Goal: Transaction & Acquisition: Purchase product/service

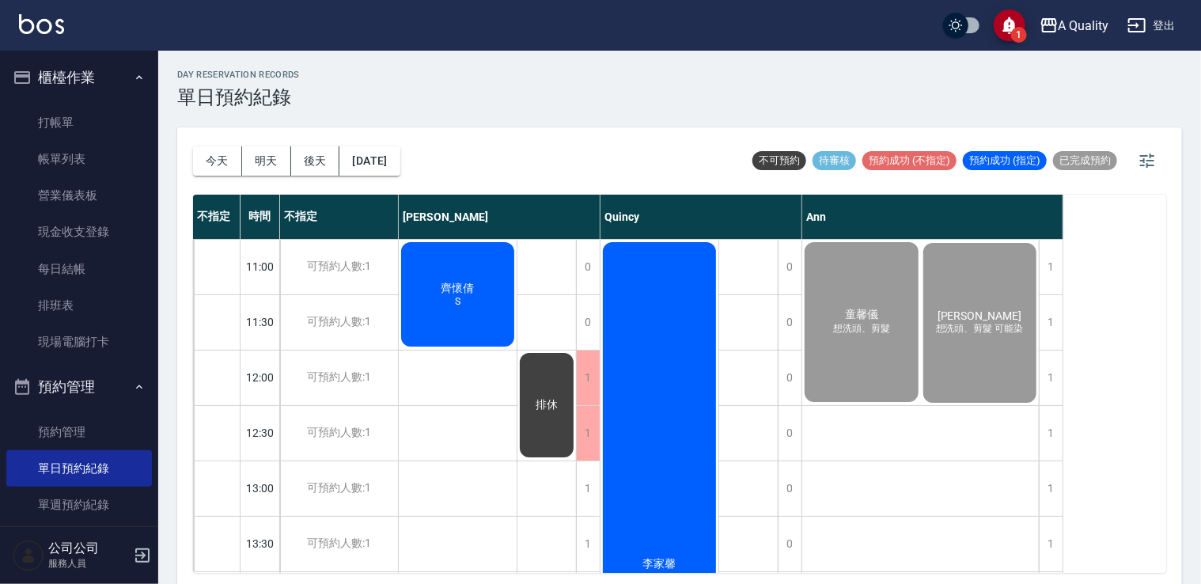
scroll to position [817, 0]
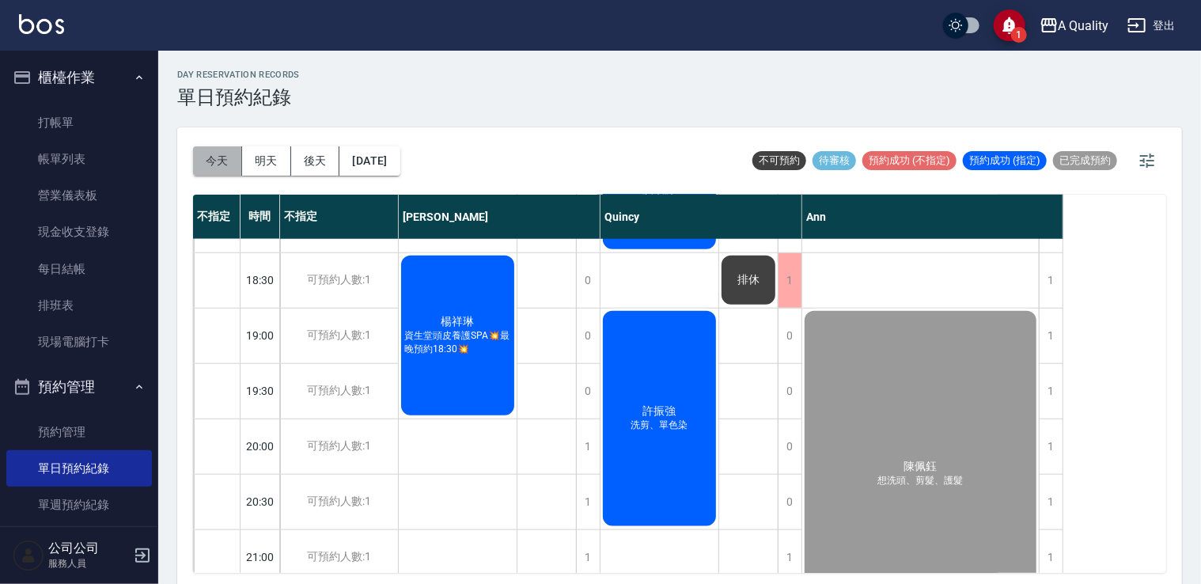
click at [231, 163] on button "今天" at bounding box center [217, 160] width 49 height 29
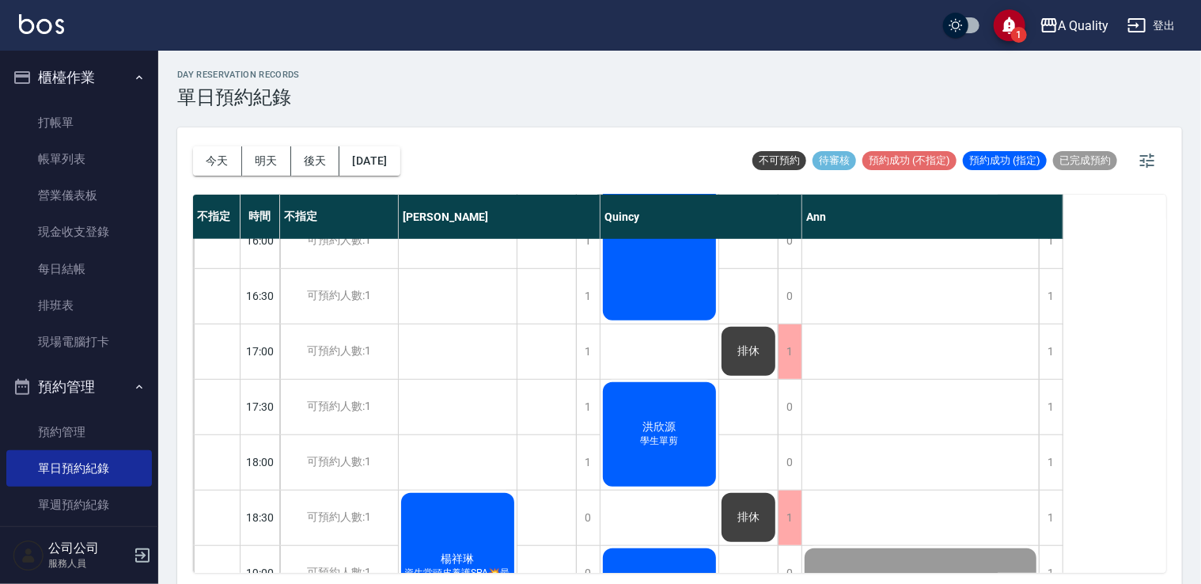
scroll to position [263, 0]
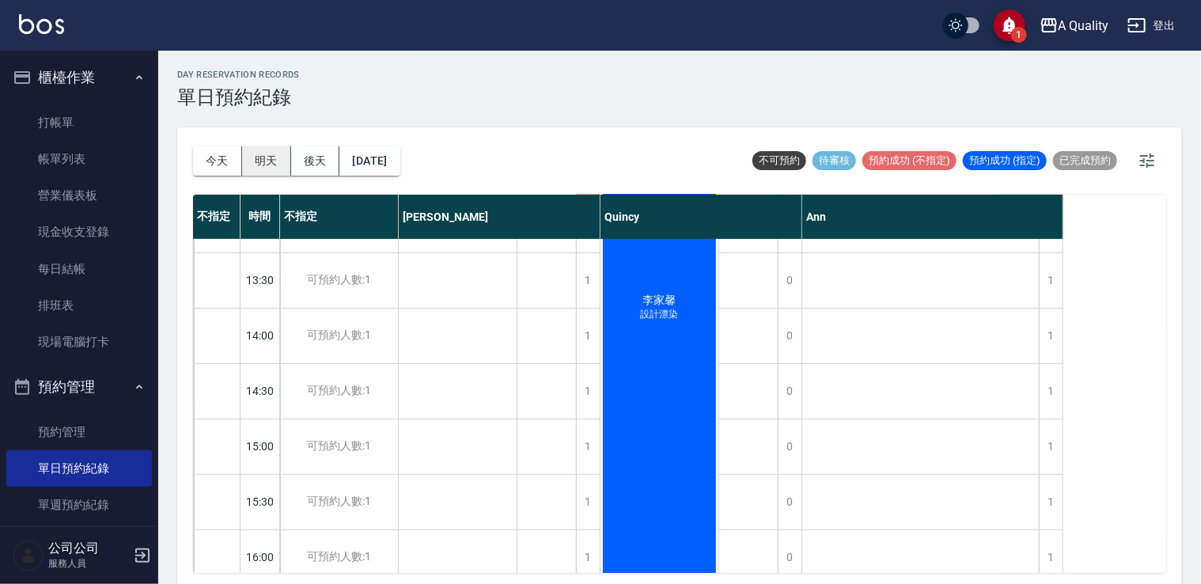
click at [263, 150] on button "明天" at bounding box center [266, 160] width 49 height 29
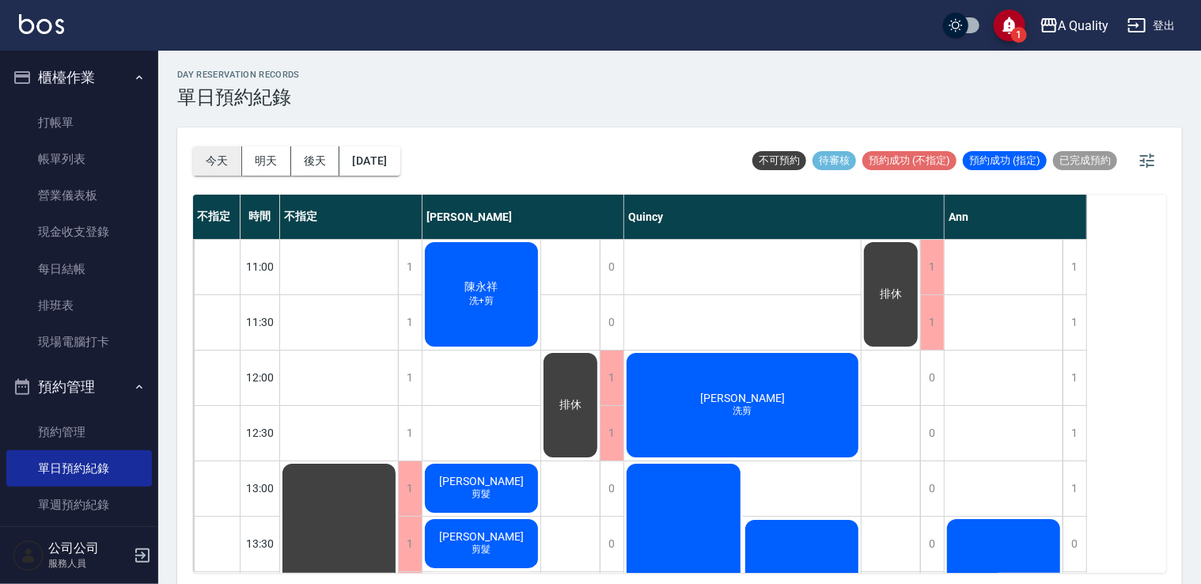
click at [222, 160] on button "今天" at bounding box center [217, 160] width 49 height 29
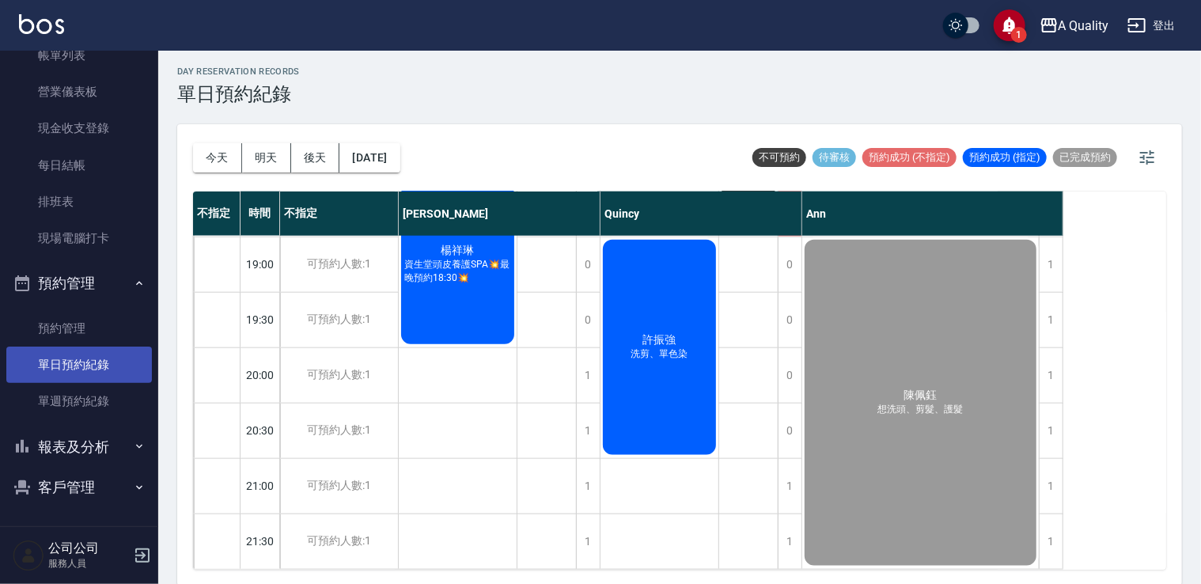
scroll to position [4, 0]
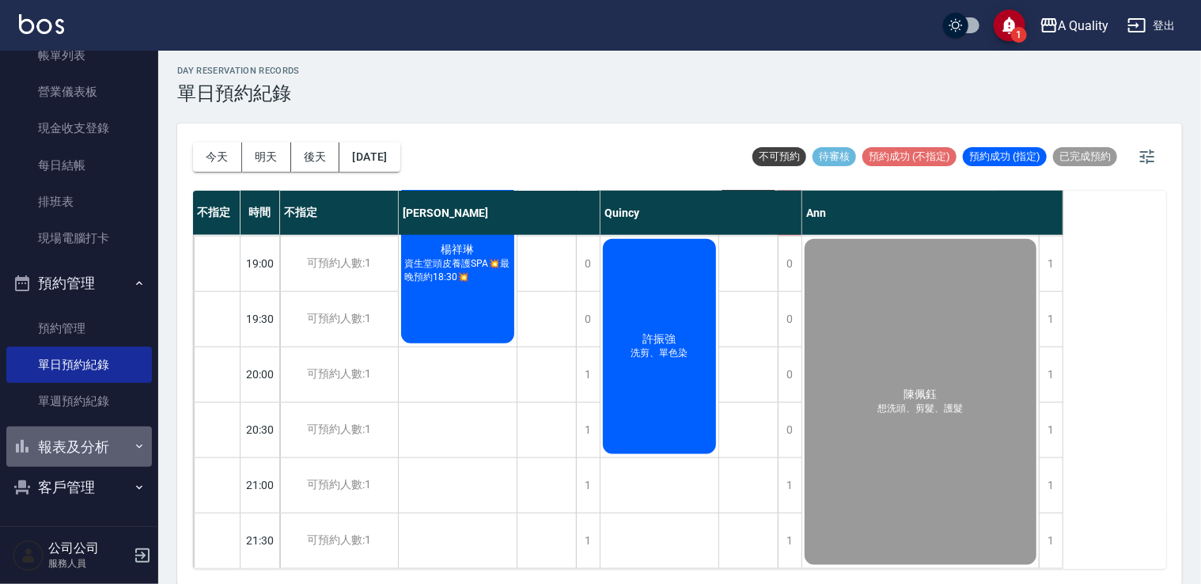
click at [85, 445] on button "報表及分析" at bounding box center [79, 446] width 146 height 41
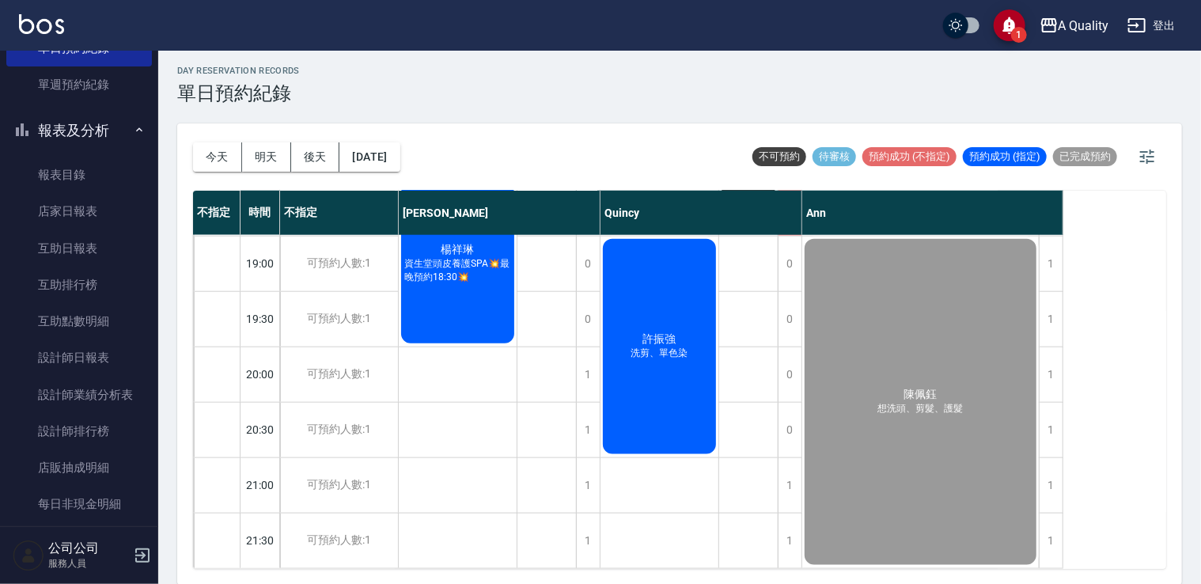
scroll to position [482, 0]
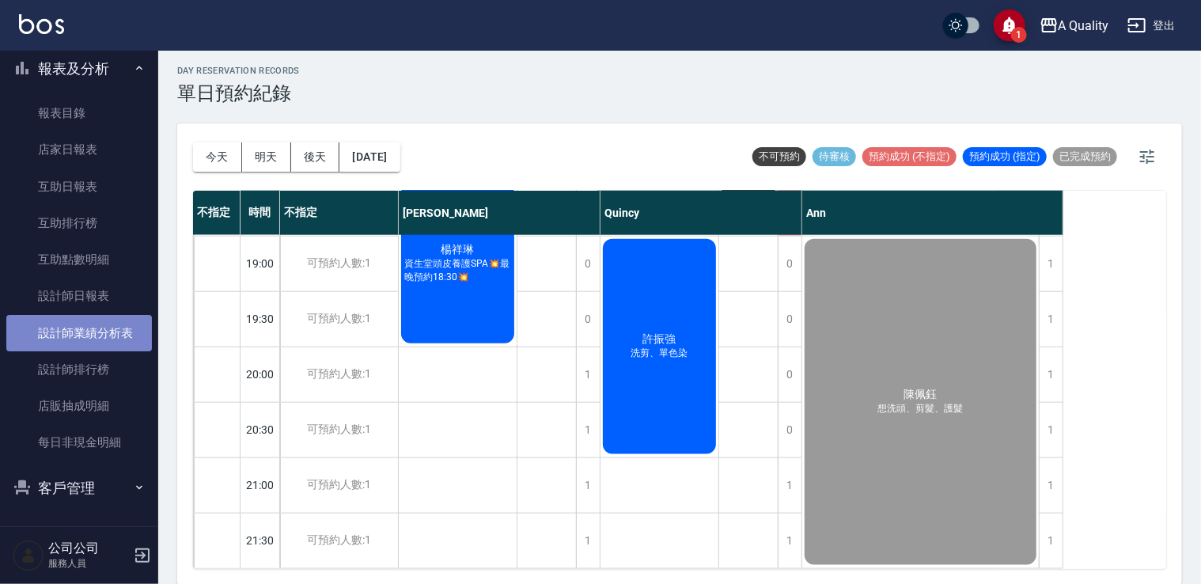
click at [85, 348] on link "設計師業績分析表" at bounding box center [79, 333] width 146 height 36
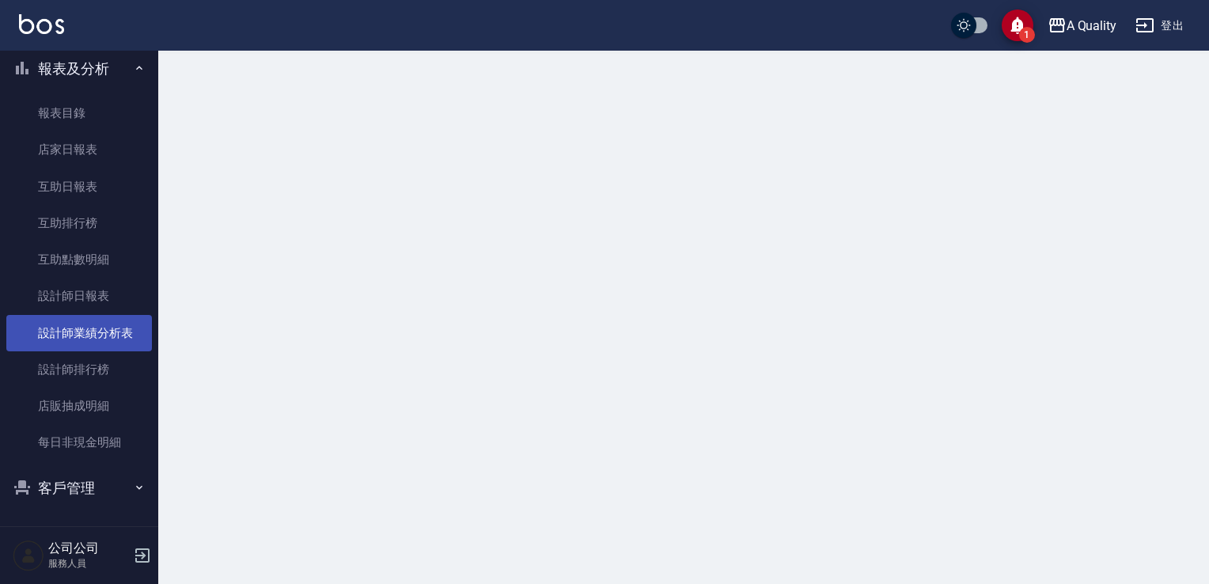
click at [85, 350] on link "設計師業績分析表" at bounding box center [79, 333] width 146 height 36
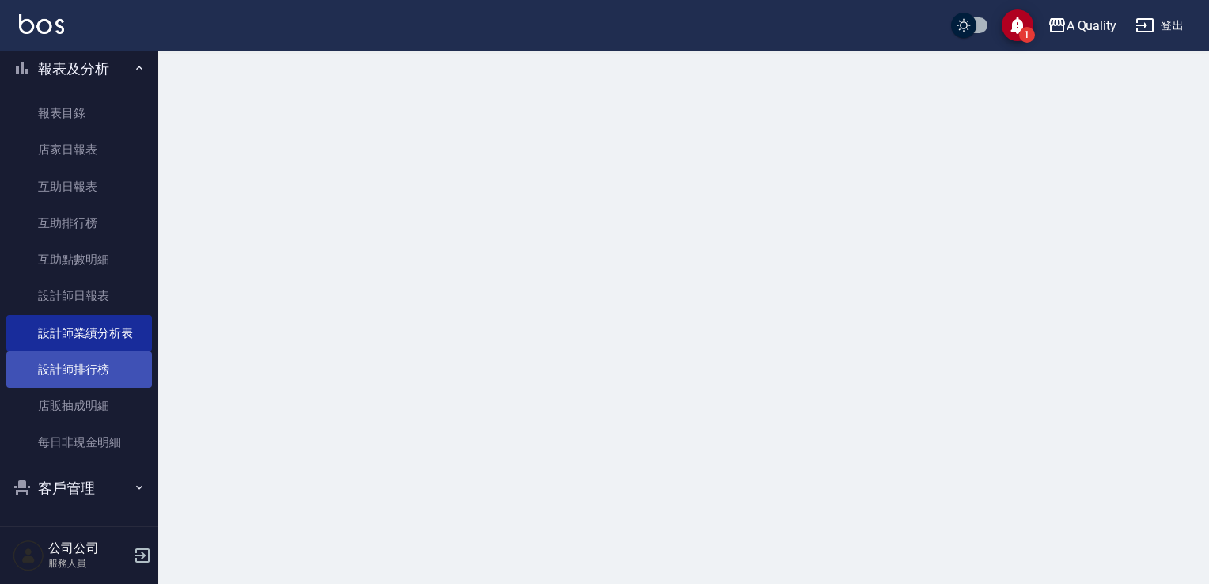
click at [89, 365] on link "設計師排行榜" at bounding box center [79, 369] width 146 height 36
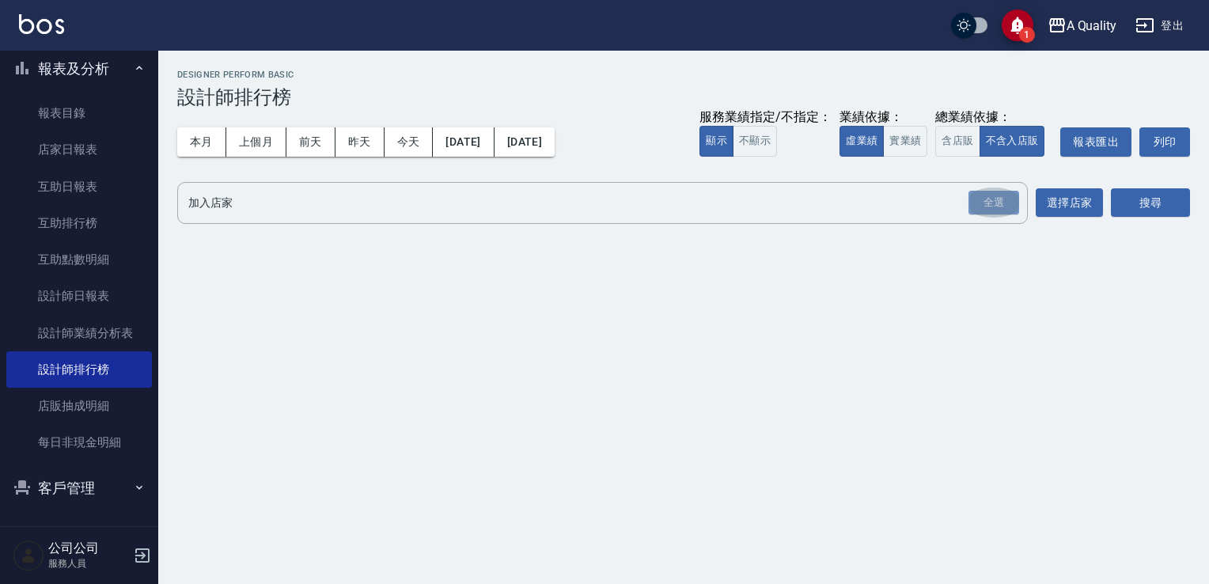
drag, startPoint x: 990, startPoint y: 202, endPoint x: 1196, endPoint y: 199, distance: 206.5
click at [997, 206] on div "全選" at bounding box center [993, 203] width 51 height 25
click at [1196, 199] on div "A Quality 2025-09-01 - 2025-09-26 設計師排行榜 列印時間： 2025-09-26-15:57 Designer Perfor…" at bounding box center [683, 151] width 1051 height 201
click at [1187, 208] on button "搜尋" at bounding box center [1150, 203] width 79 height 29
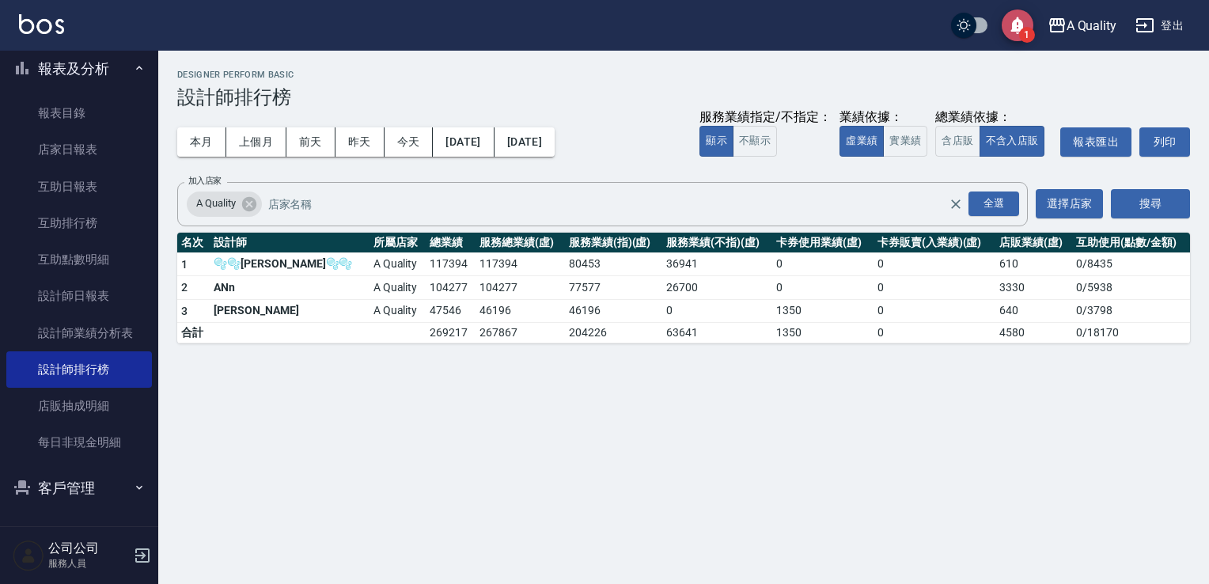
click at [1025, 23] on icon "save" at bounding box center [1017, 25] width 22 height 22
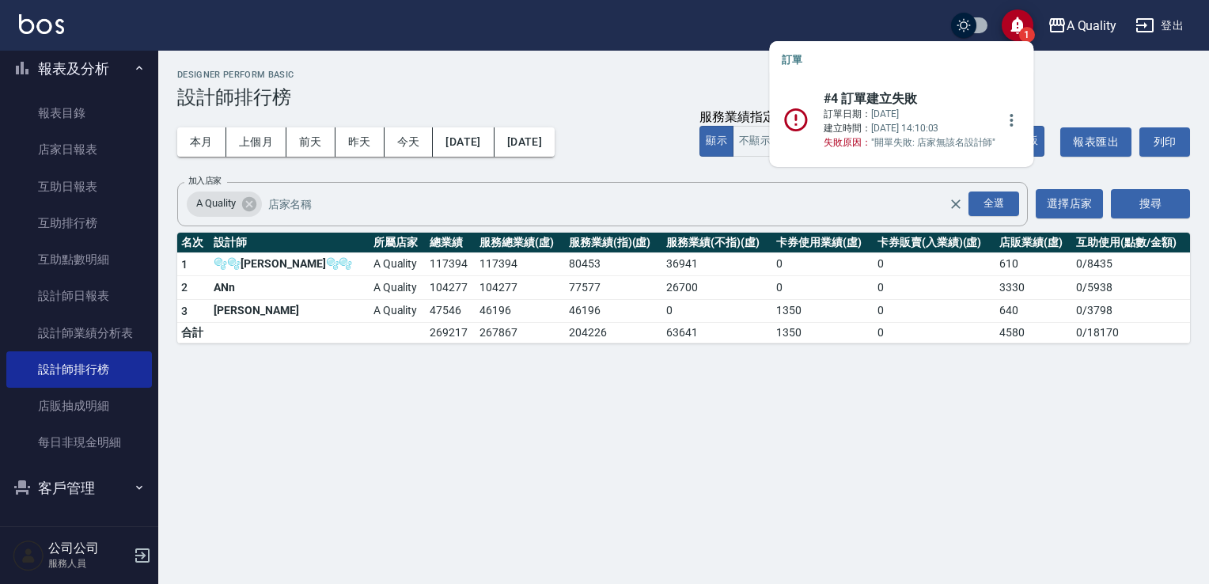
click at [932, 131] on p "訂單日期： 2025/09/26 建立時間： 2025/09/26 14:10:03 失敗原因： "開單失敗: 店家無該名設計師"" at bounding box center [910, 128] width 172 height 43
click at [1002, 119] on icon "more" at bounding box center [1011, 120] width 19 height 19
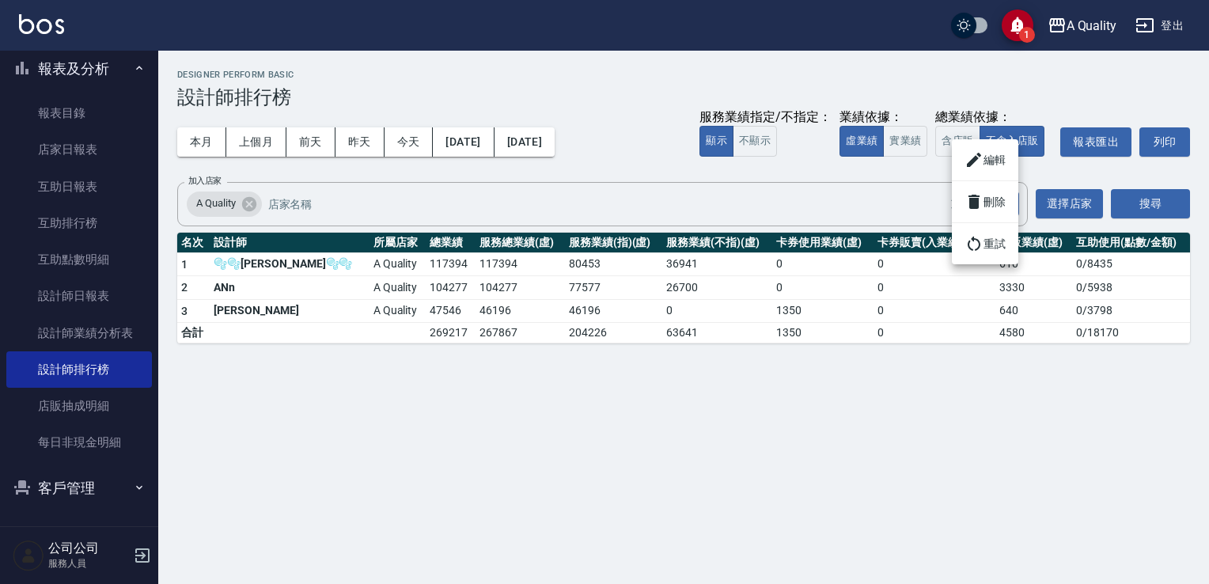
click at [999, 116] on div at bounding box center [604, 292] width 1209 height 584
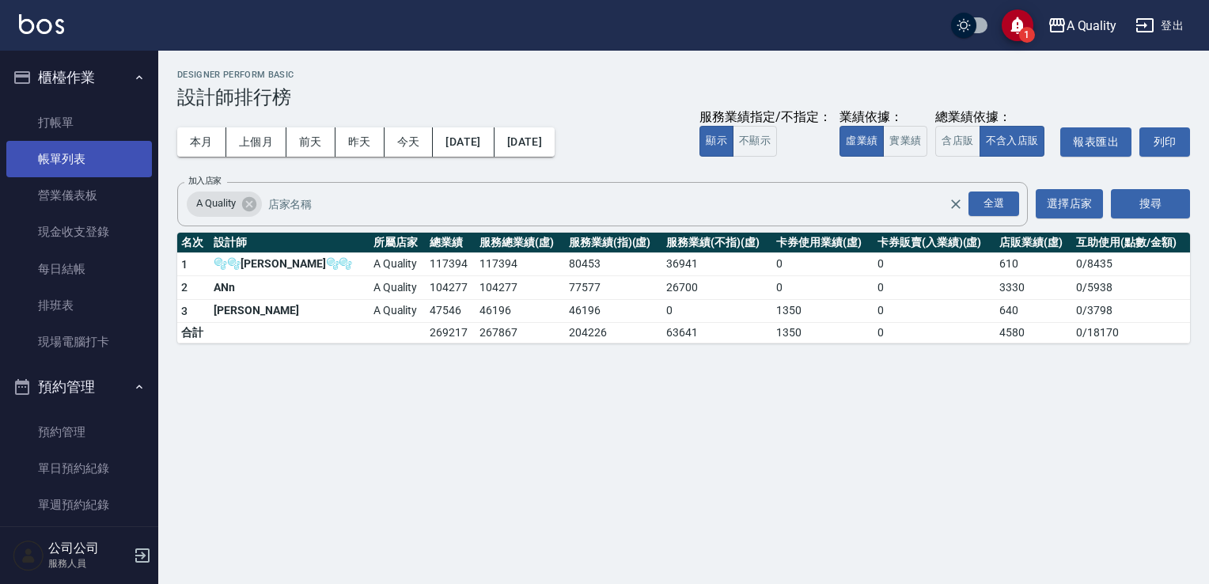
click at [77, 146] on link "帳單列表" at bounding box center [79, 159] width 146 height 36
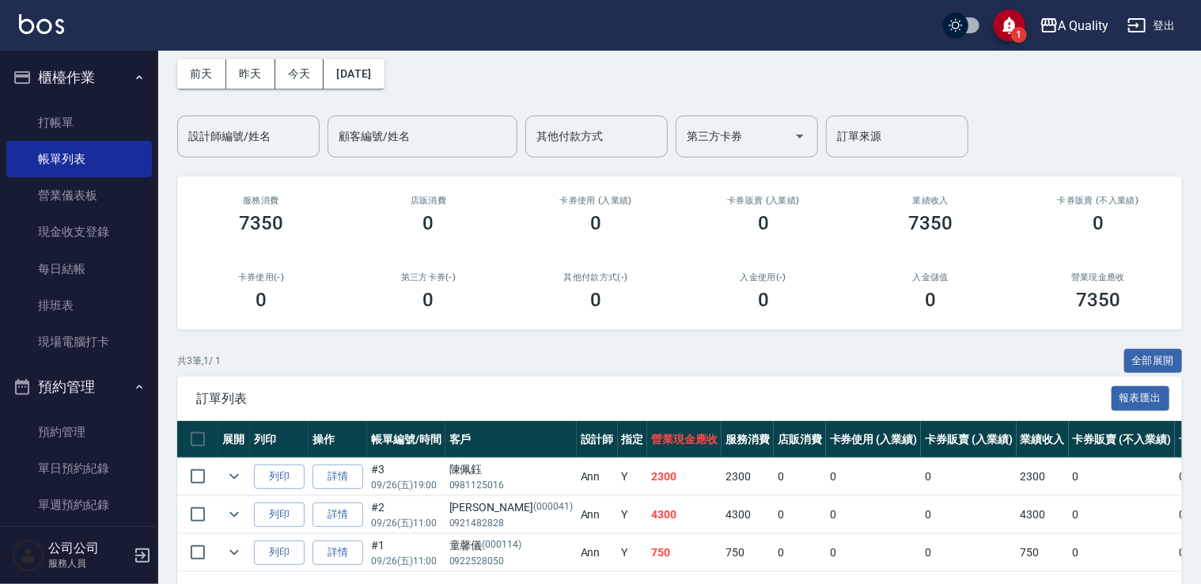
scroll to position [128, 0]
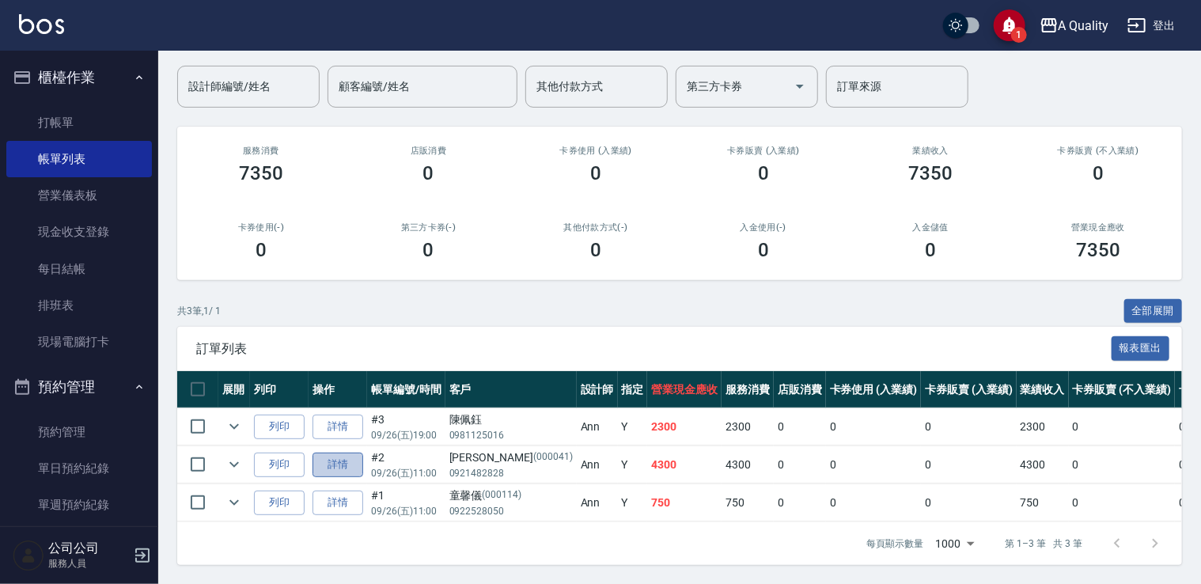
click at [356, 457] on link "詳情" at bounding box center [337, 465] width 51 height 25
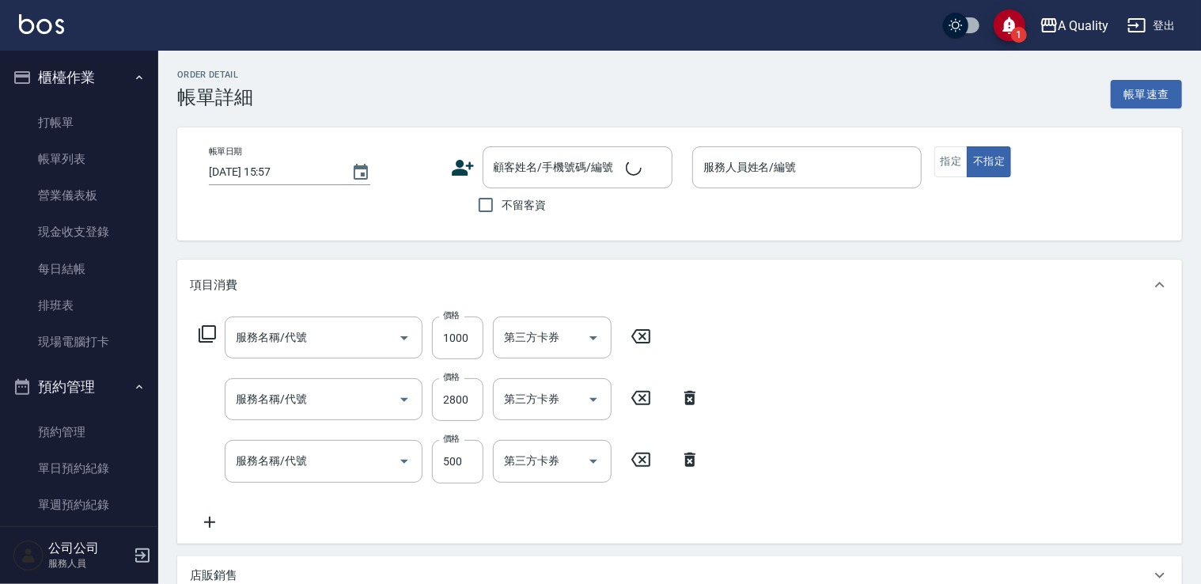
type input "[DATE] 11:00"
type input "Ann(無代號)"
type input "想洗頭、剪髮 可能染"
type input "設計染(402)"
type input "染髮(401)"
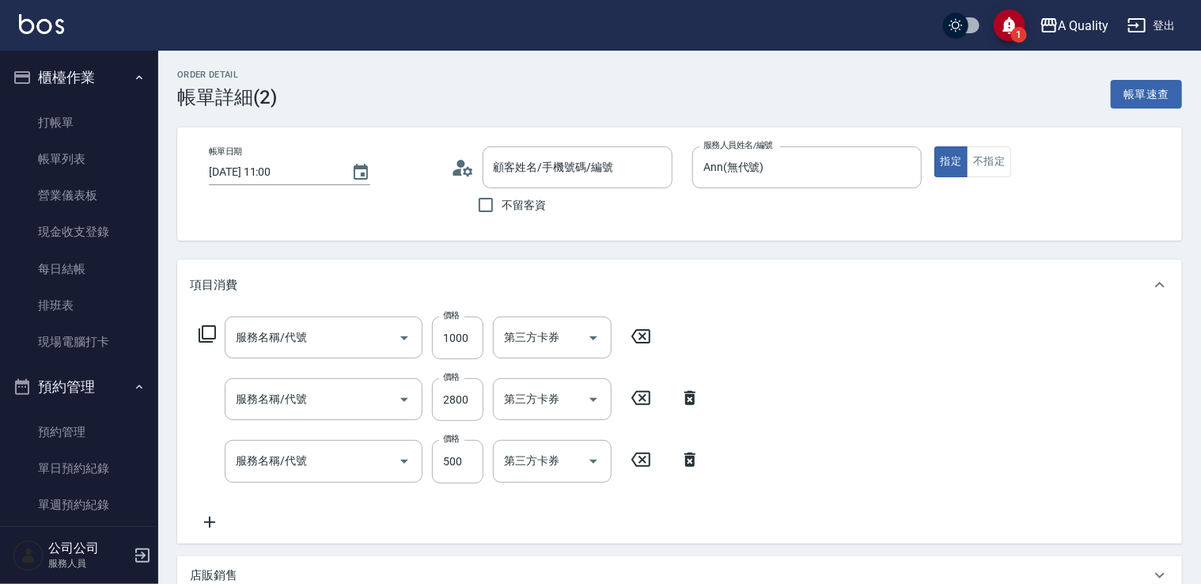
type input "剪髮(201)"
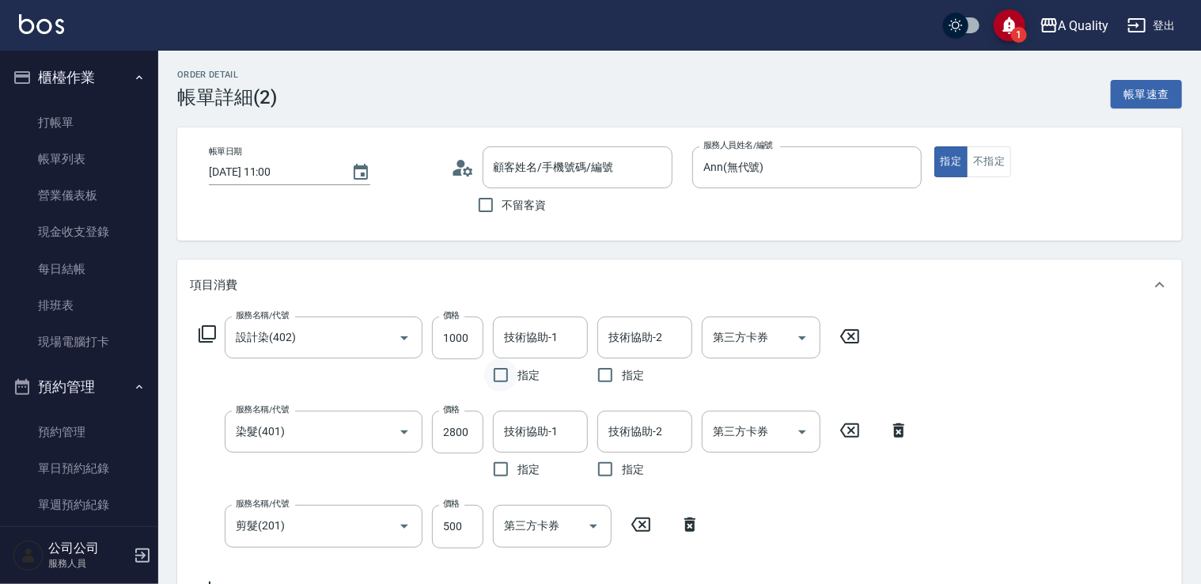
type input "[PERSON_NAME]/0921482828/000041"
click at [546, 431] on input "技術協助-1" at bounding box center [540, 432] width 81 height 28
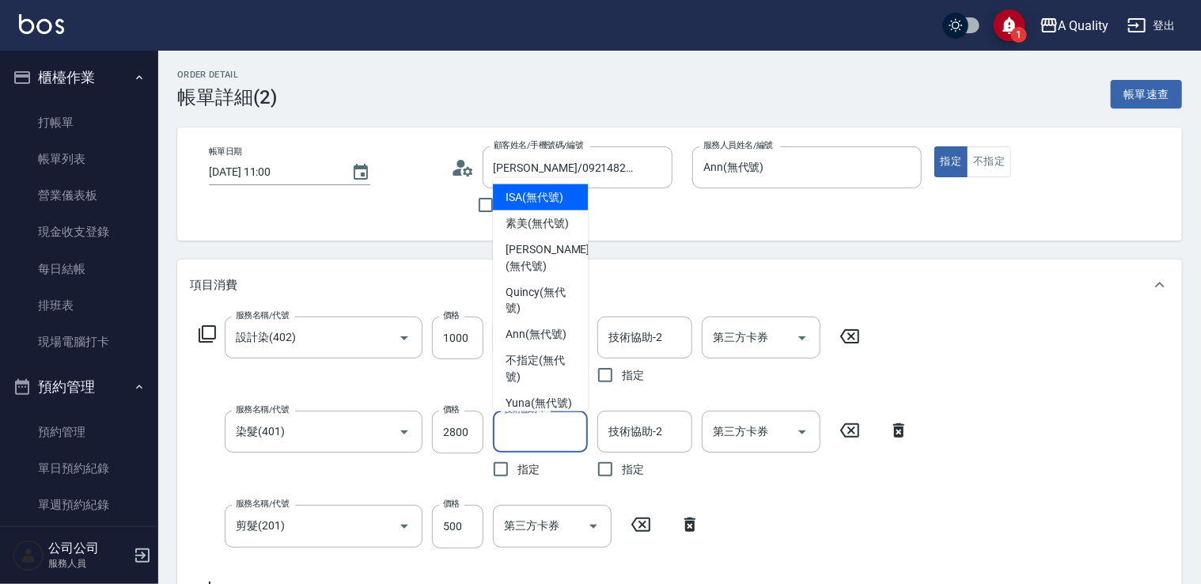
click at [525, 191] on span "ISA (無代號)" at bounding box center [535, 196] width 58 height 17
type input "ISA(無代號)"
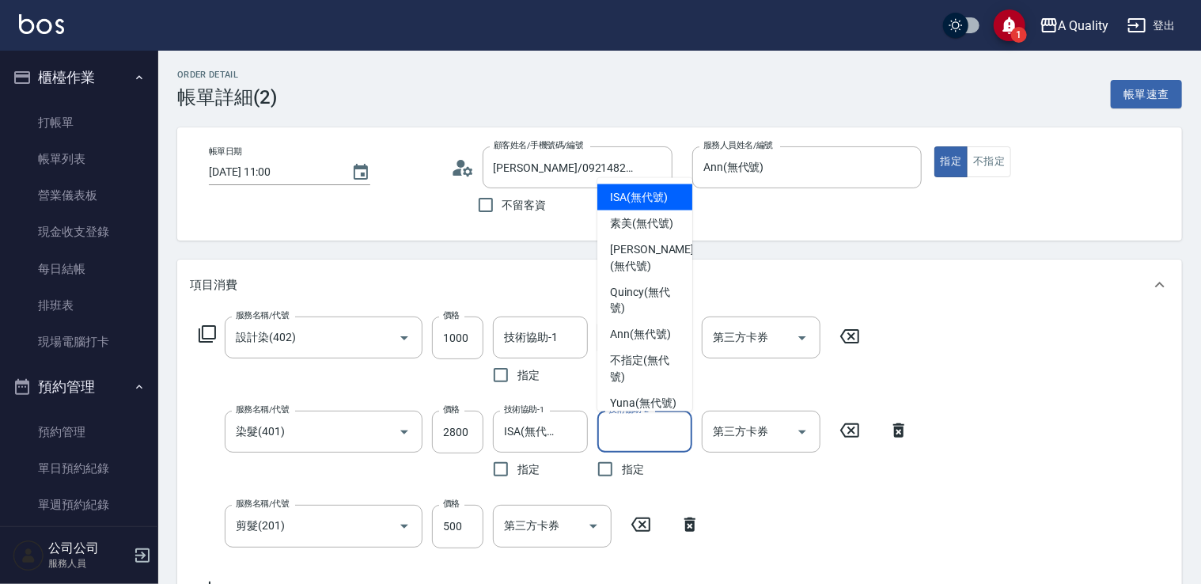
click at [632, 425] on div "技術協助-2 技術協助-2" at bounding box center [644, 432] width 95 height 42
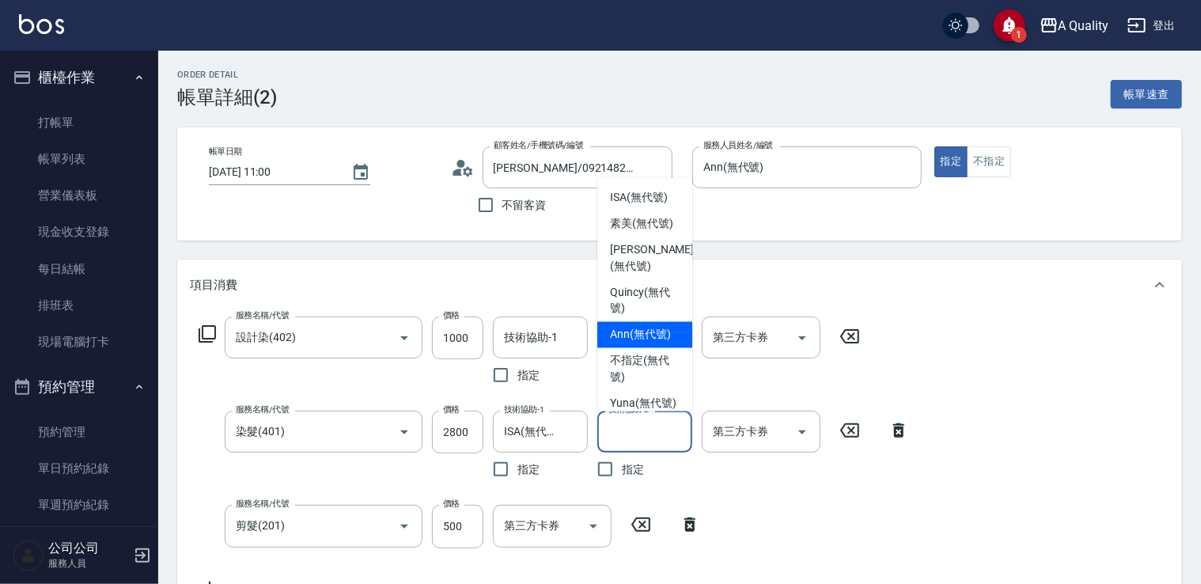
click at [630, 347] on div "Ann (無代號)" at bounding box center [644, 334] width 95 height 26
type input "Ann(無代號)"
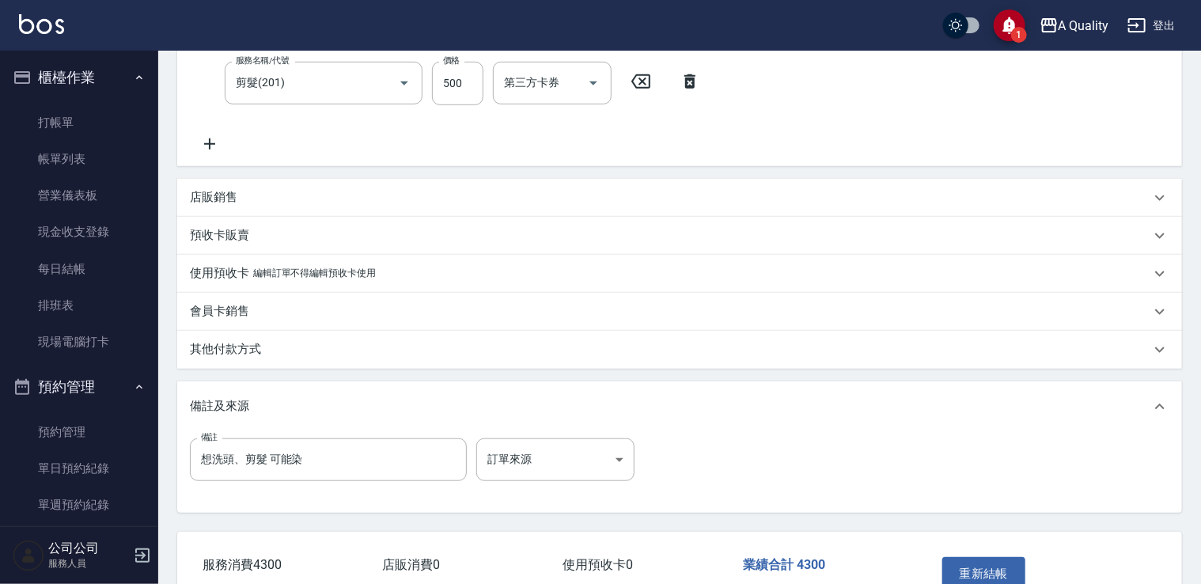
scroll to position [540, 0]
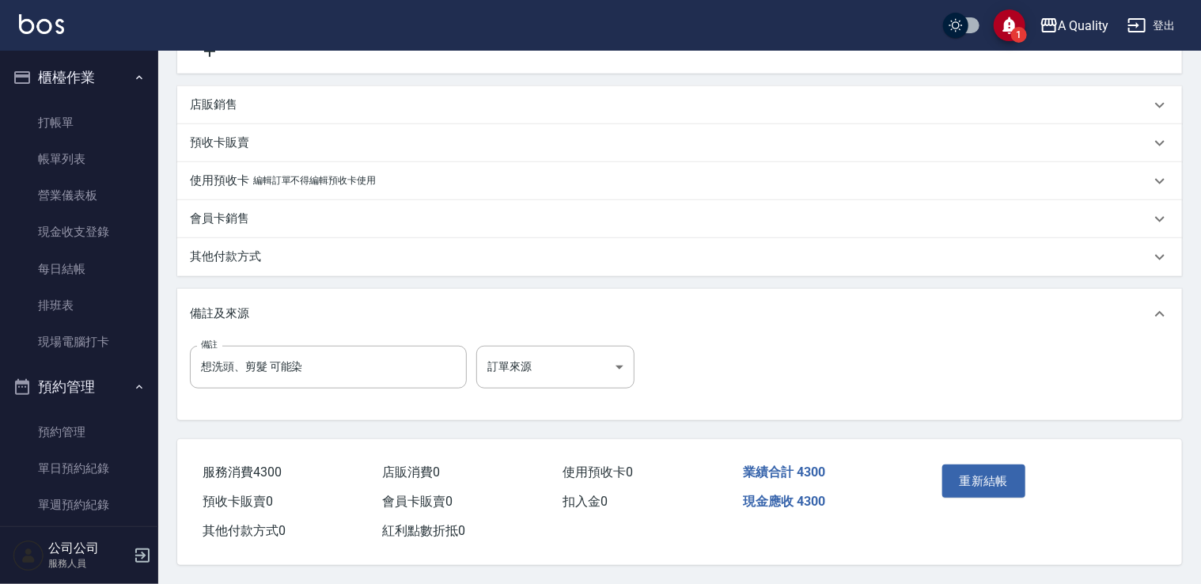
click at [994, 495] on div "重新結帳" at bounding box center [988, 492] width 104 height 69
click at [994, 482] on button "重新結帳" at bounding box center [984, 480] width 84 height 33
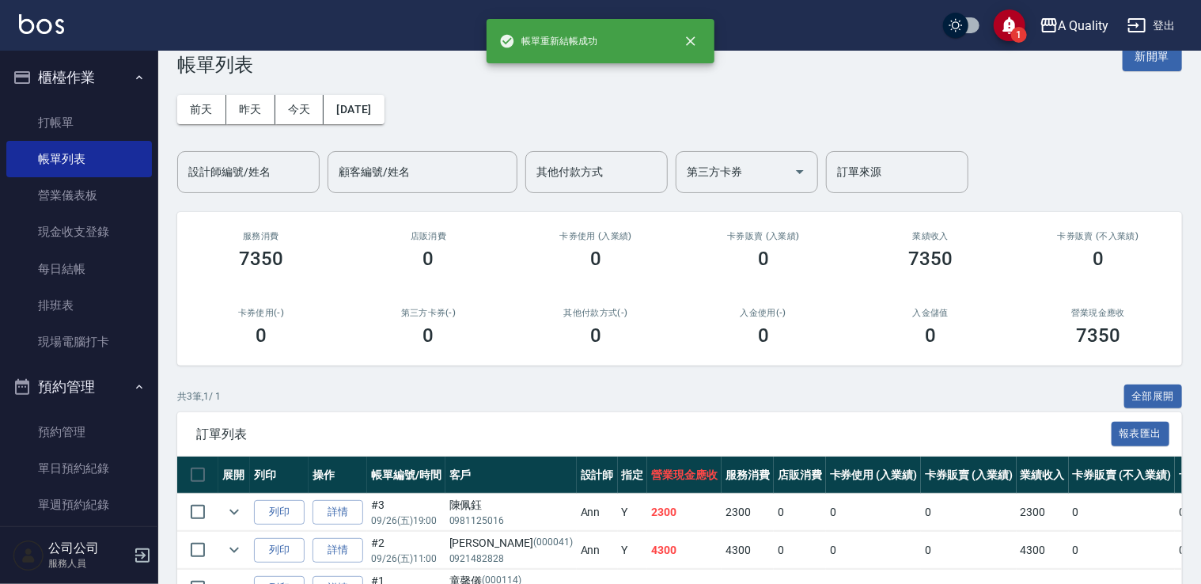
scroll to position [79, 0]
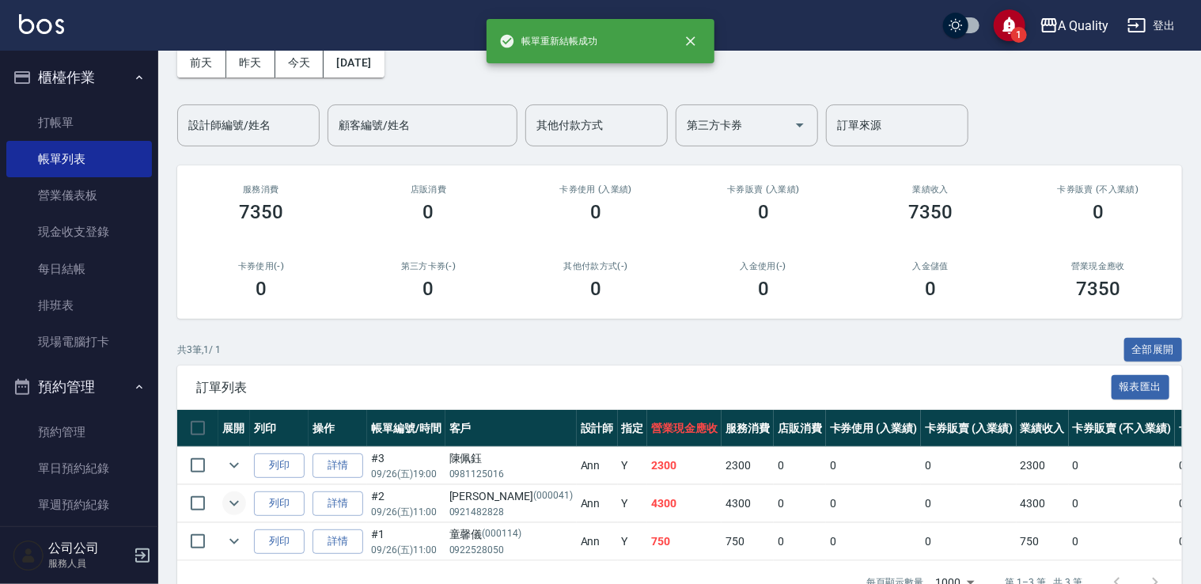
click at [244, 496] on button "expand row" at bounding box center [234, 503] width 24 height 24
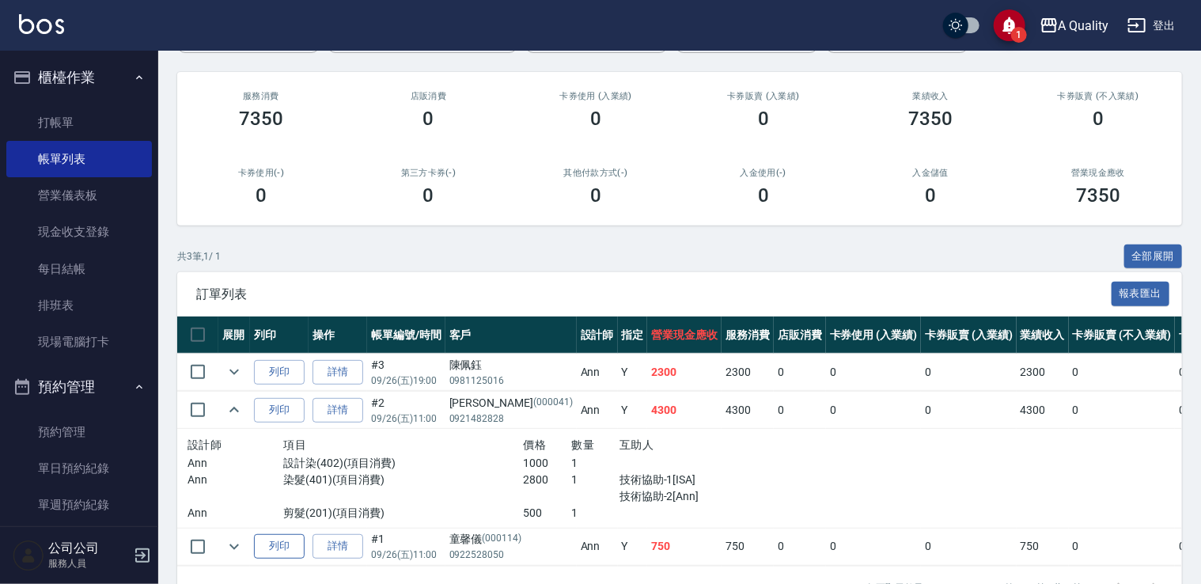
scroll to position [227, 0]
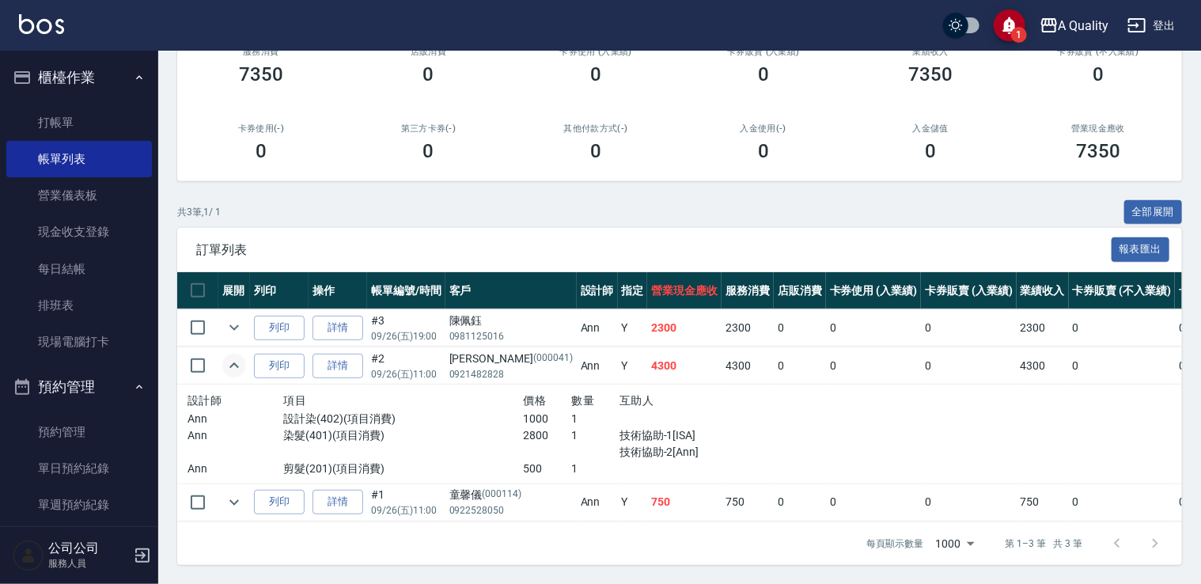
click at [227, 356] on icon "expand row" at bounding box center [234, 365] width 19 height 19
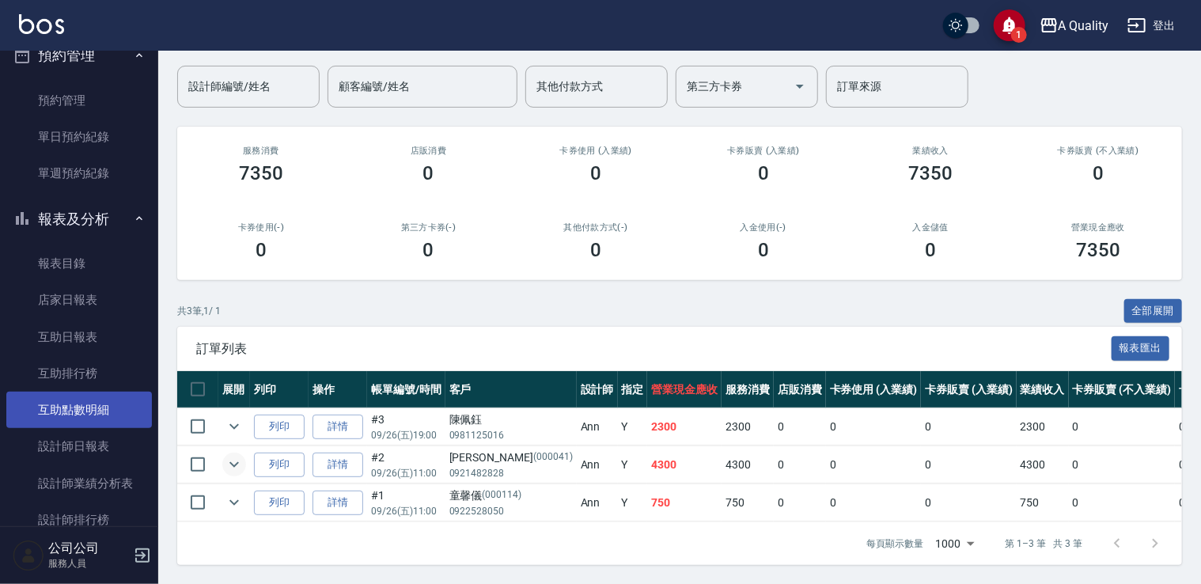
scroll to position [482, 0]
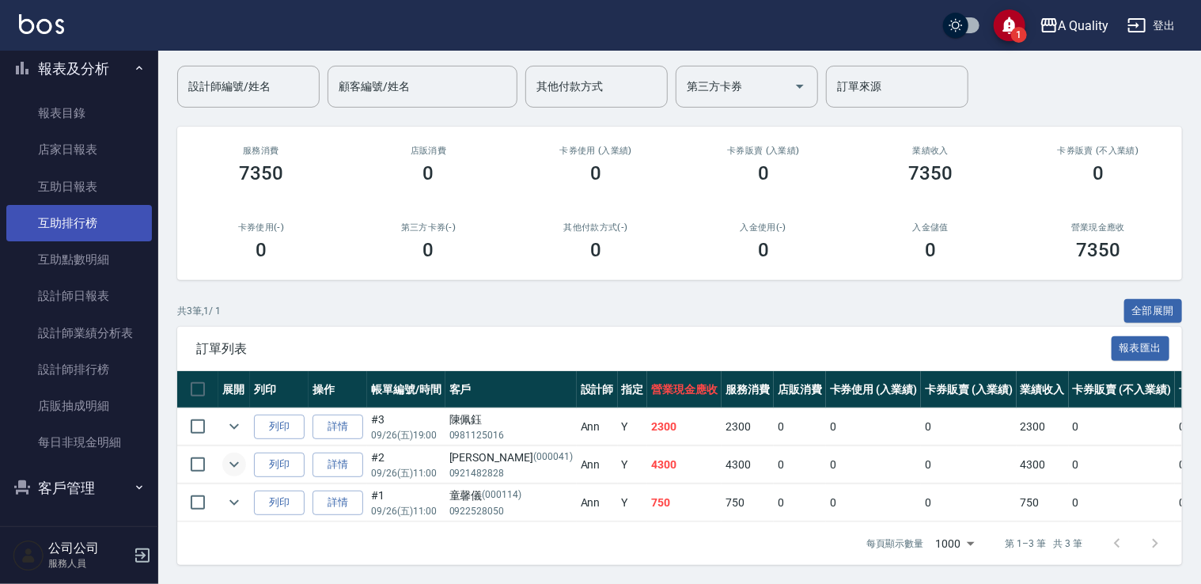
click at [81, 228] on link "互助排行榜" at bounding box center [79, 223] width 146 height 36
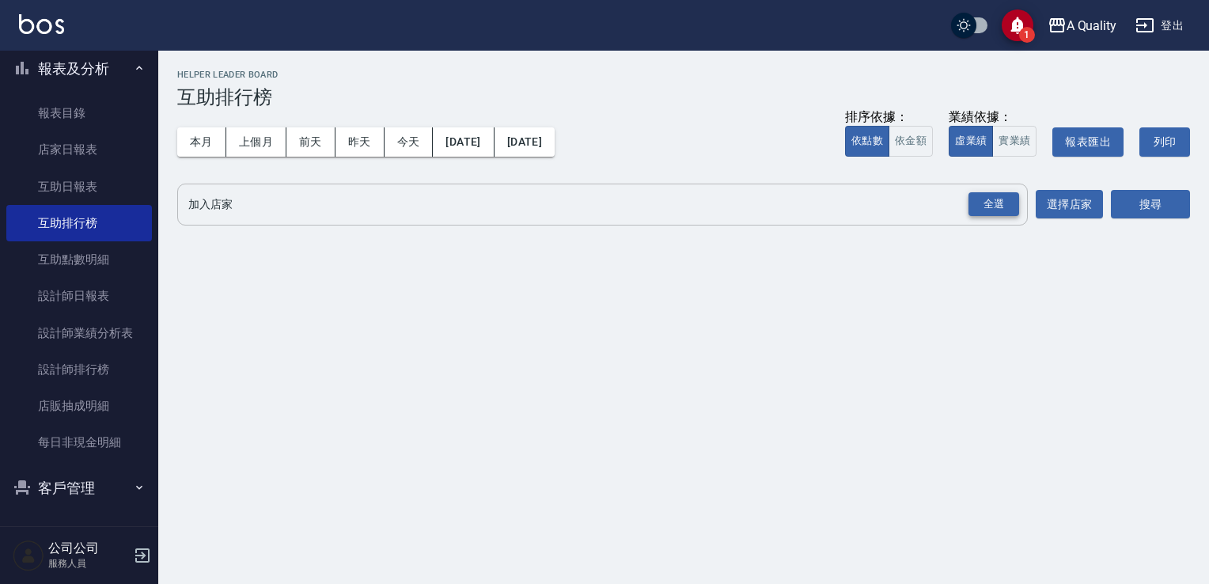
click at [1001, 208] on div "全選" at bounding box center [993, 204] width 51 height 25
click at [1175, 199] on button "搜尋" at bounding box center [1150, 205] width 79 height 29
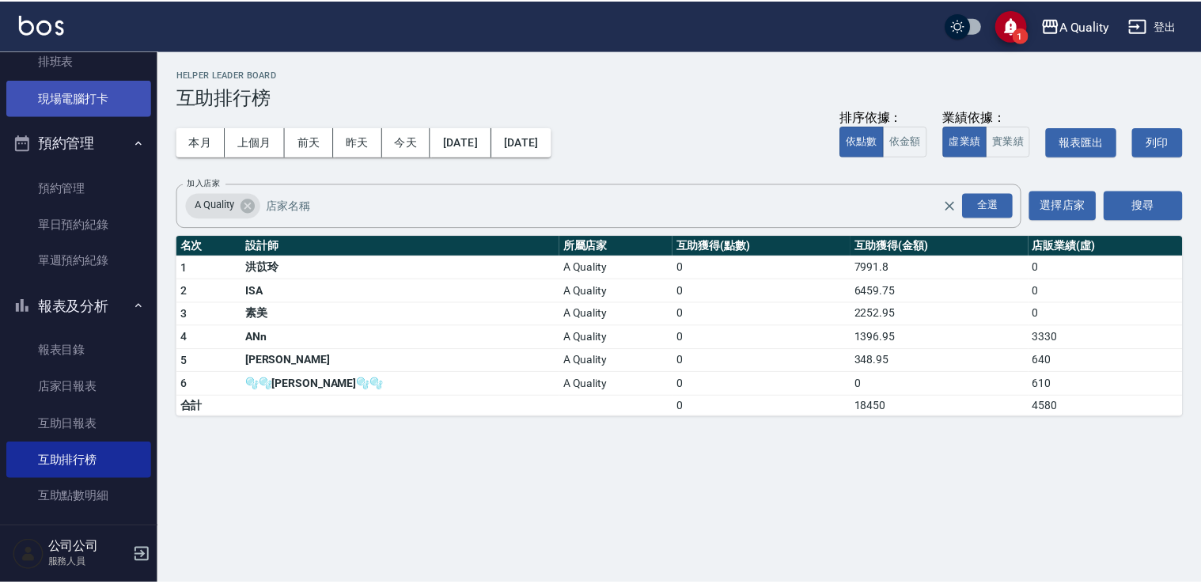
scroll to position [7, 0]
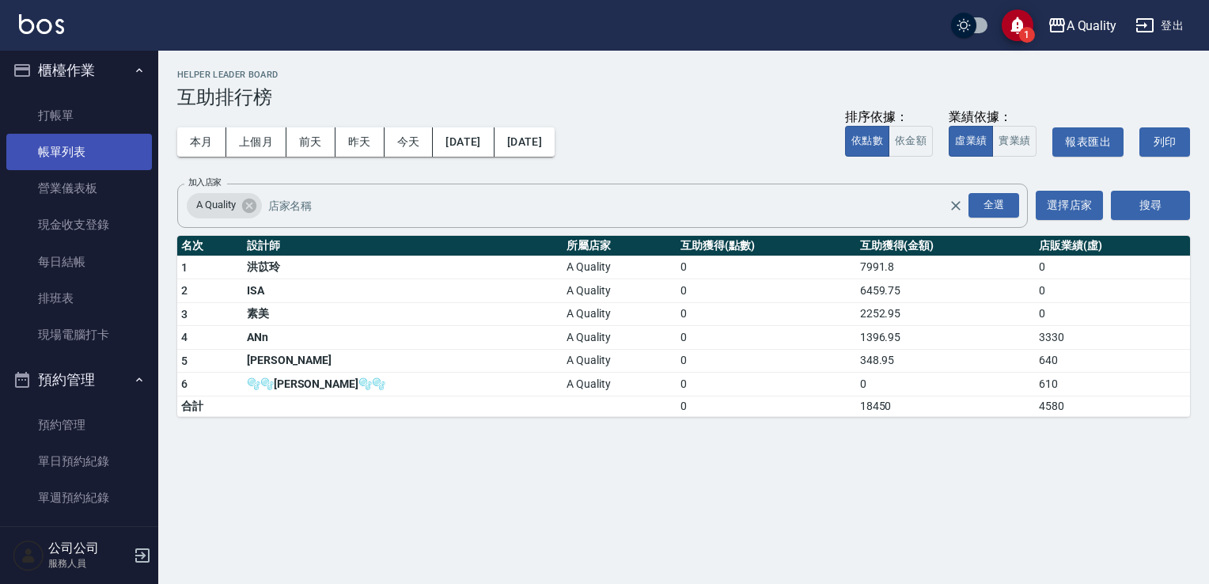
click at [66, 151] on link "帳單列表" at bounding box center [79, 152] width 146 height 36
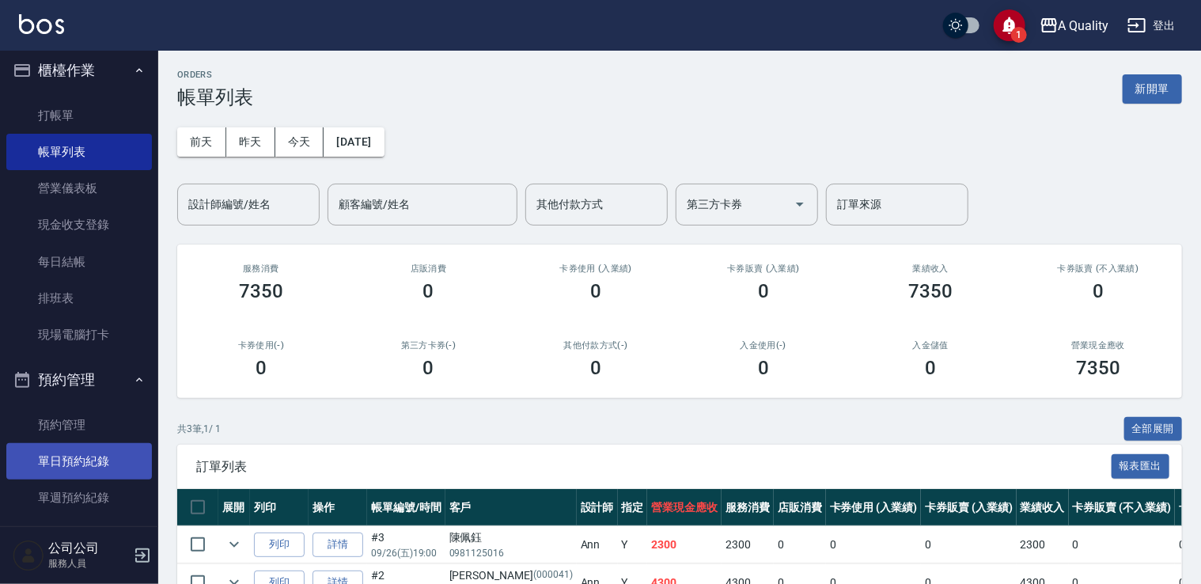
click at [90, 460] on link "單日預約紀錄" at bounding box center [79, 461] width 146 height 36
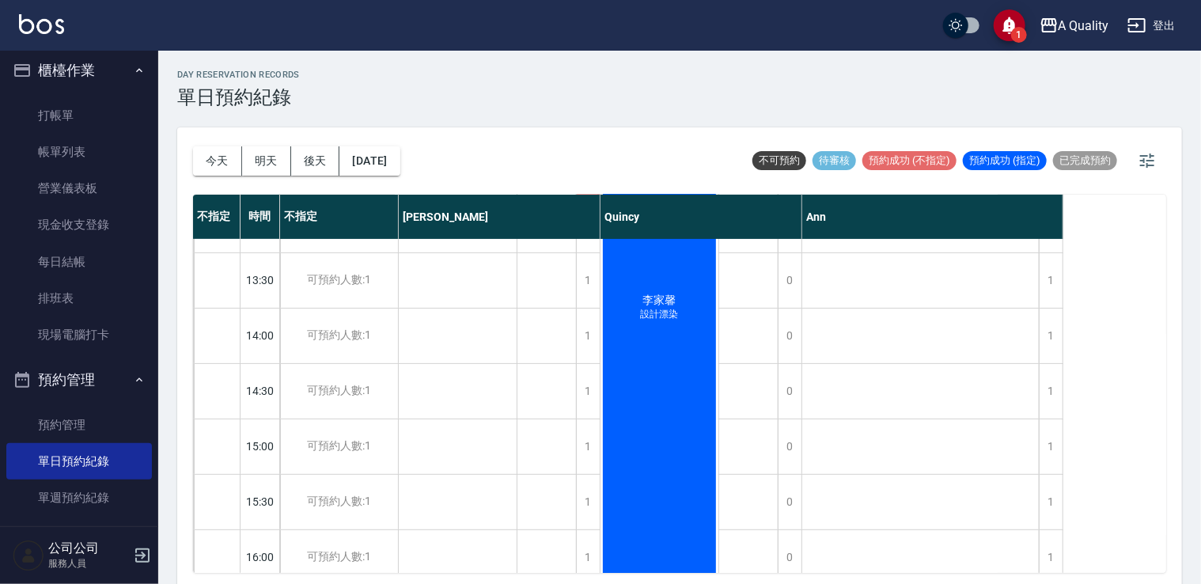
scroll to position [26, 0]
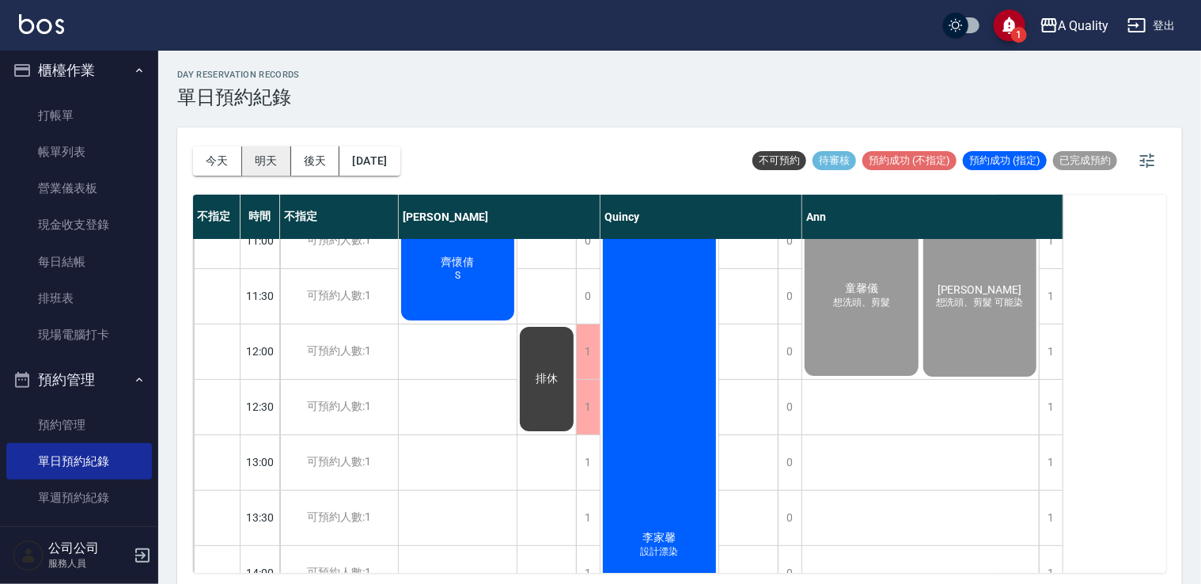
click at [277, 160] on button "明天" at bounding box center [266, 160] width 49 height 29
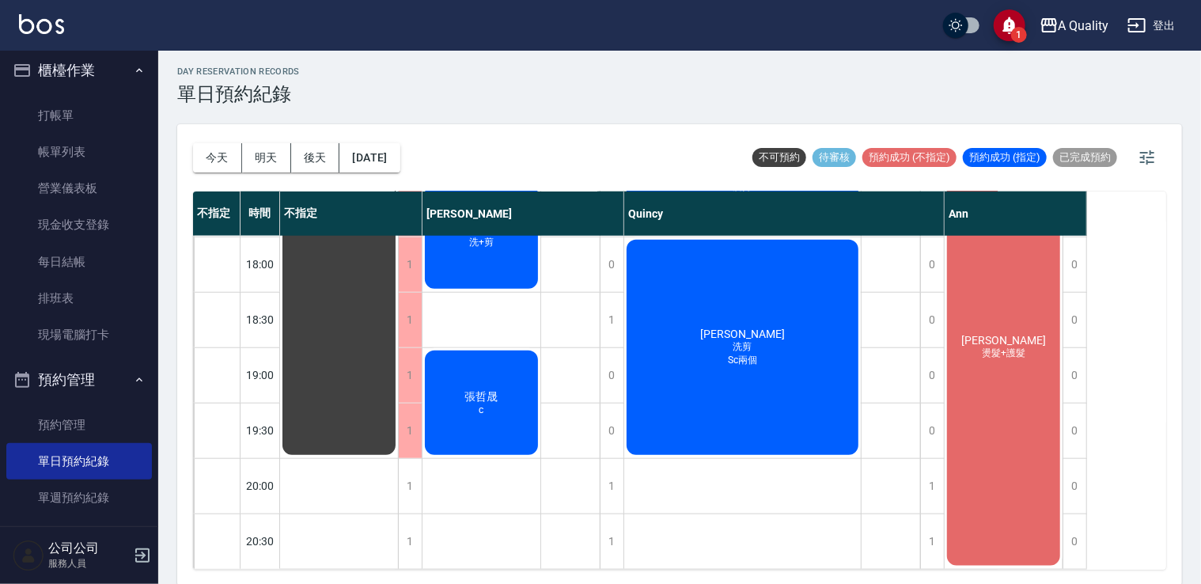
scroll to position [4, 0]
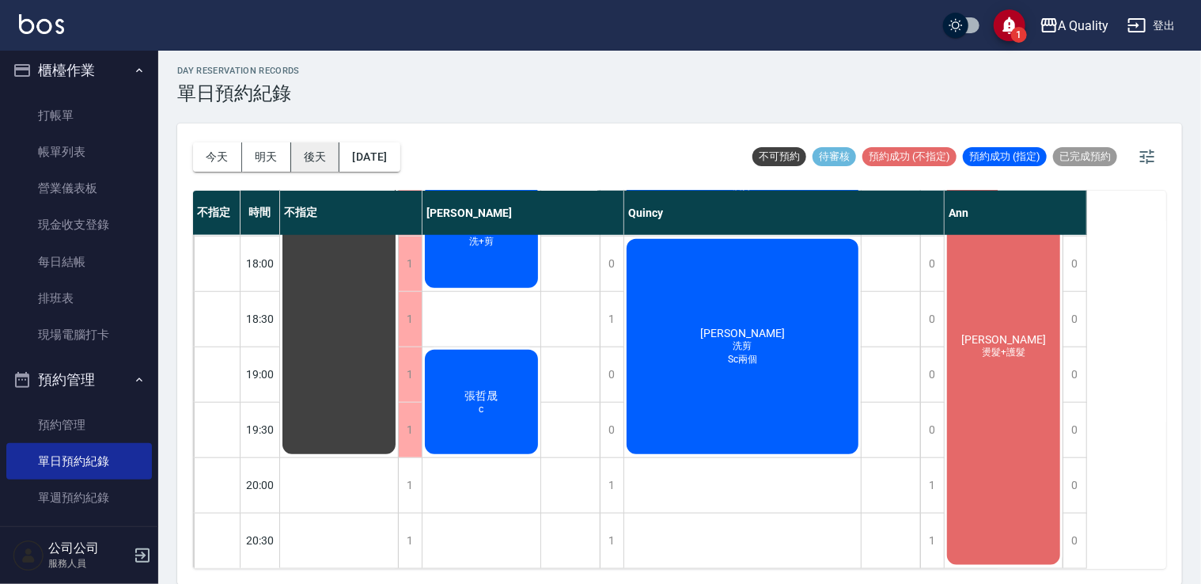
click at [322, 157] on button "後天" at bounding box center [315, 156] width 49 height 29
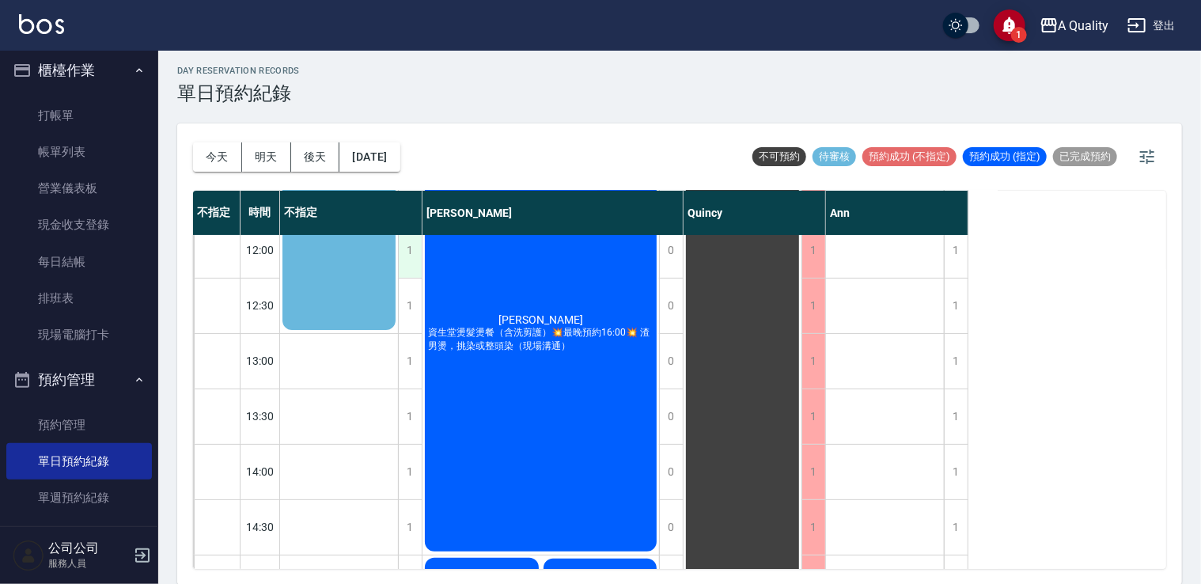
scroll to position [121, 0]
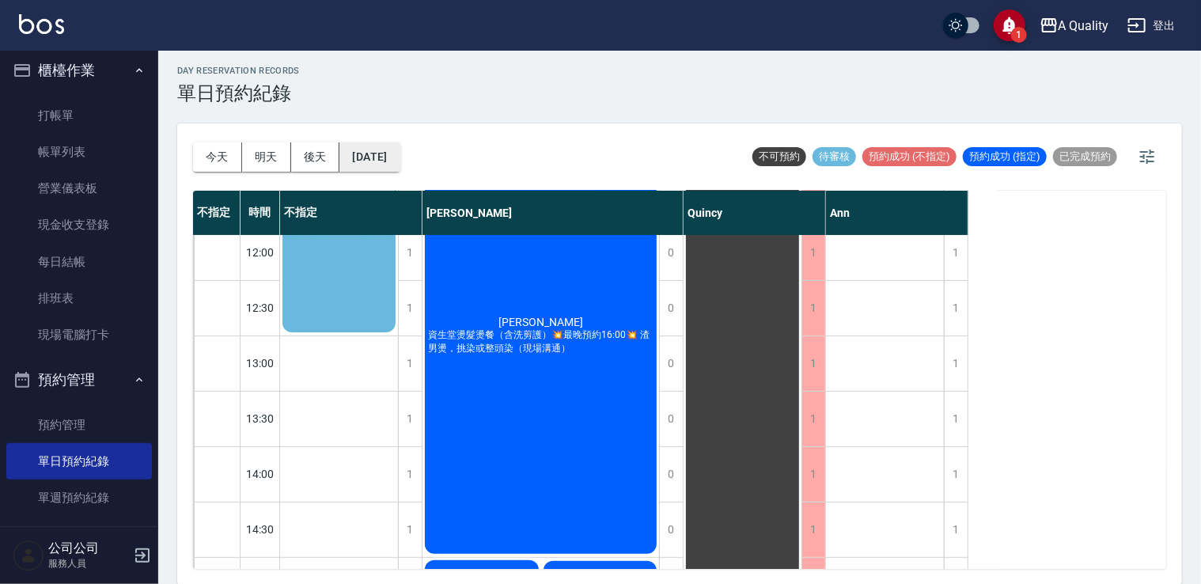
click at [362, 151] on button "2025/09/28" at bounding box center [369, 156] width 60 height 29
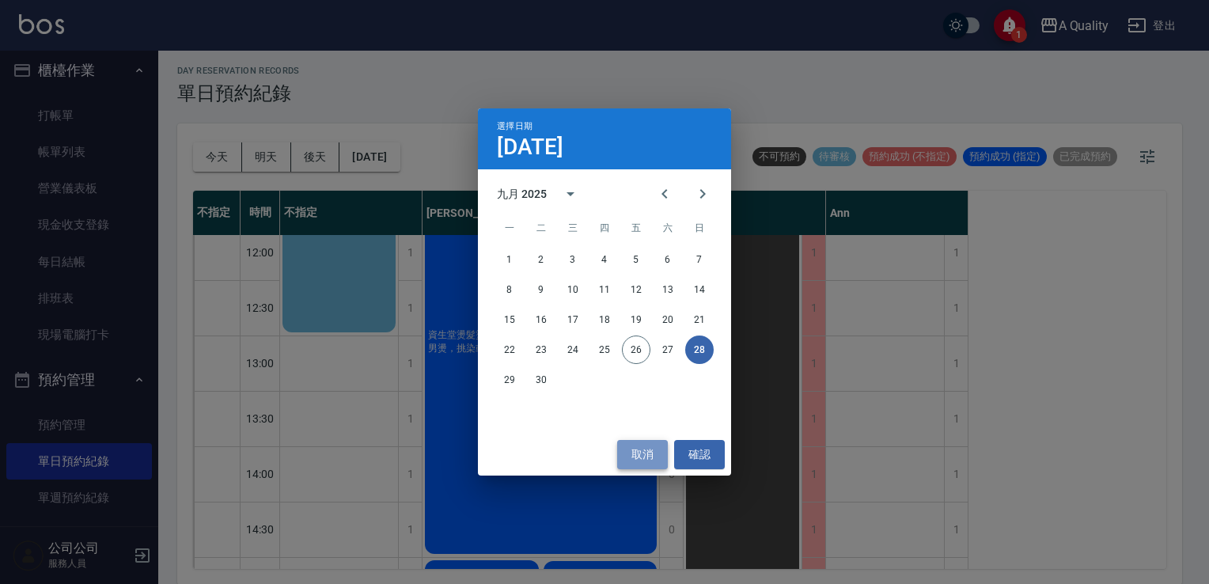
click at [632, 452] on button "取消" at bounding box center [642, 454] width 51 height 29
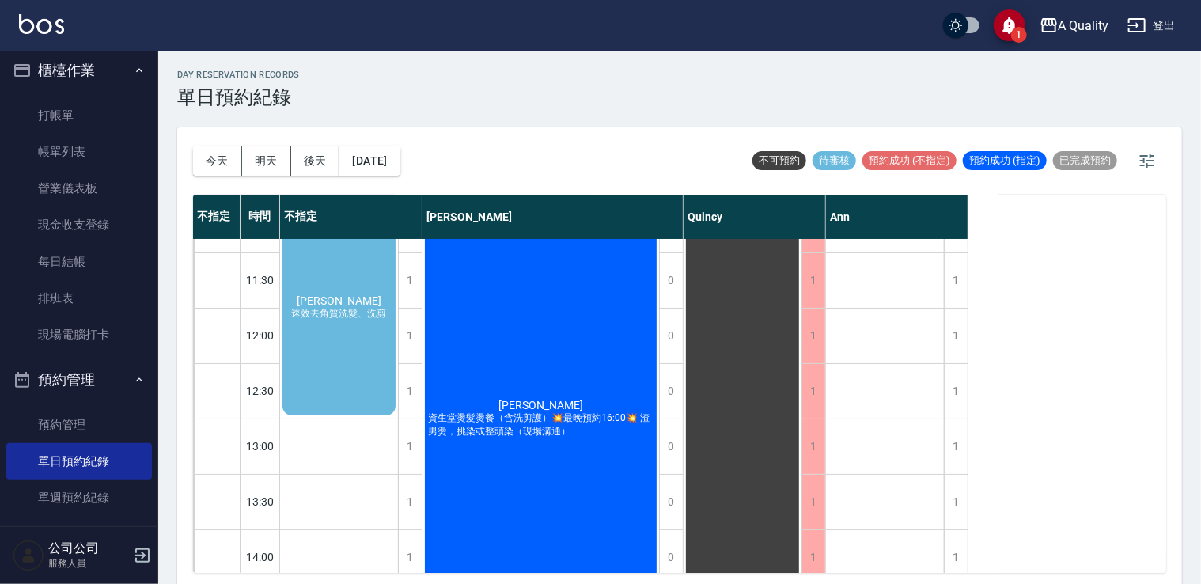
scroll to position [0, 0]
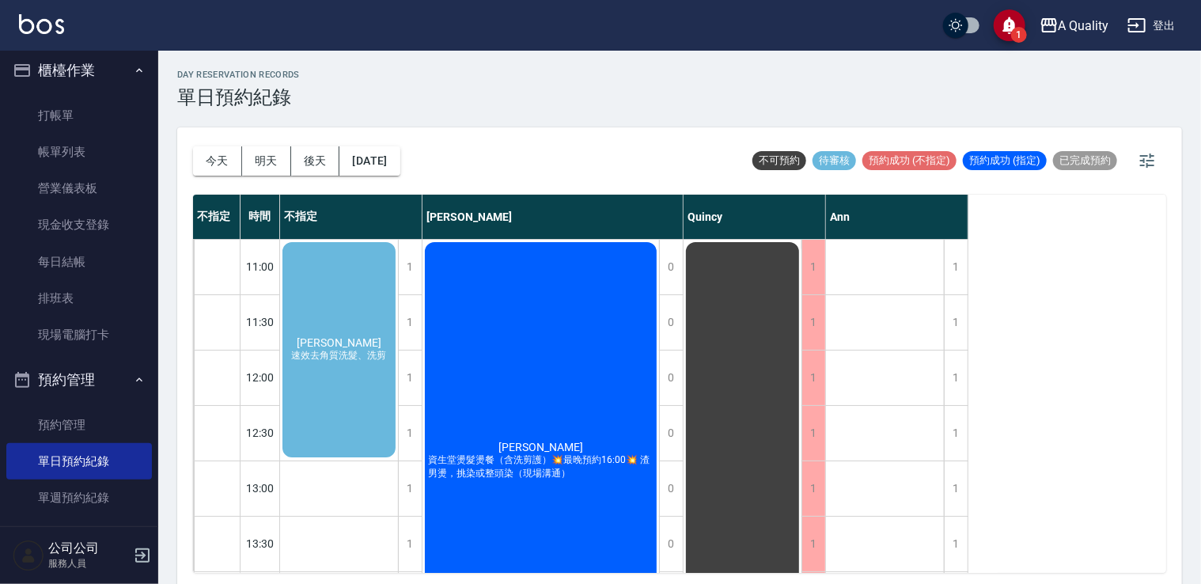
click at [337, 386] on div "宜臻 速效去角質洗髮、洗剪" at bounding box center [339, 350] width 118 height 220
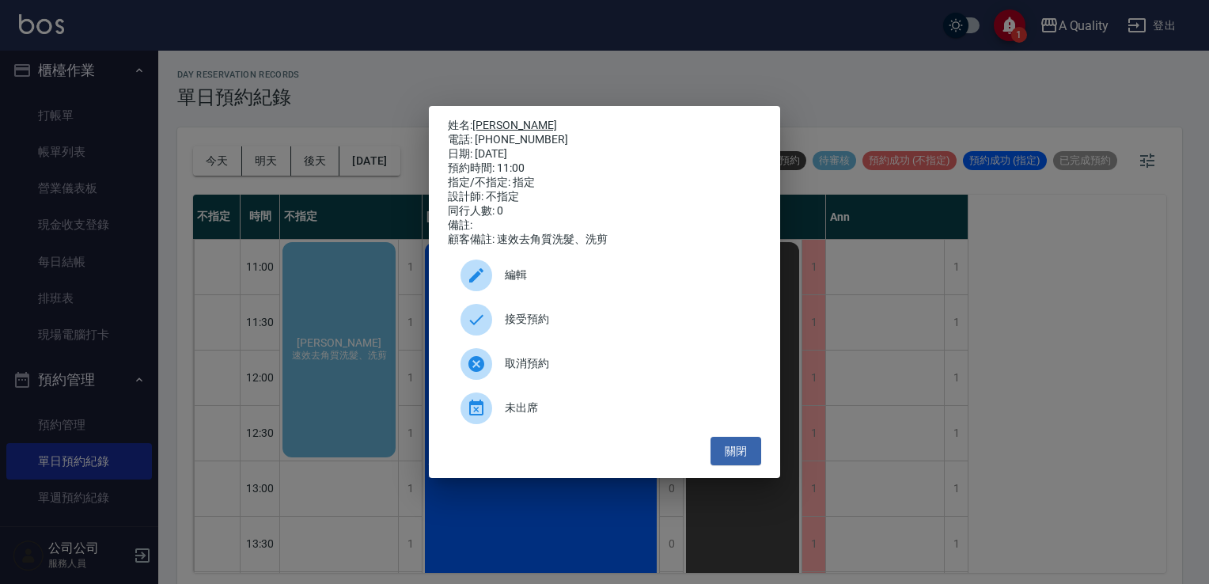
click at [482, 119] on link "宜臻" at bounding box center [514, 125] width 85 height 13
click at [566, 310] on div "接受預約" at bounding box center [604, 319] width 313 height 44
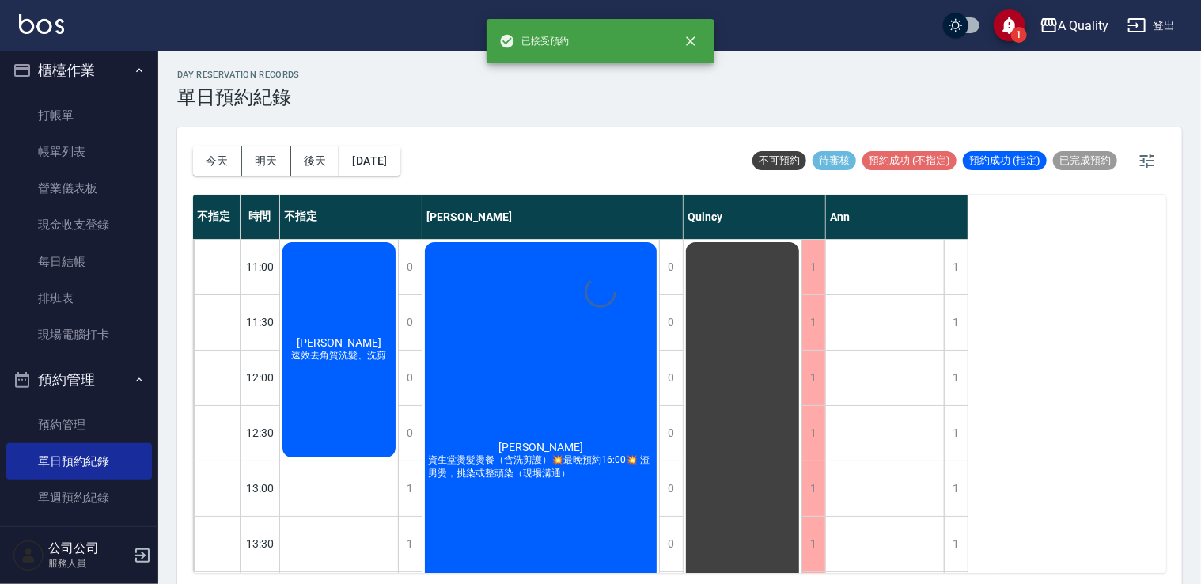
click at [365, 347] on div "day Reservation records 單日預約紀錄 今天 明天 後天 2025/09/28 不可預約 待審核 預約成功 (不指定) 預約成功 (指定…" at bounding box center [679, 320] width 1043 height 538
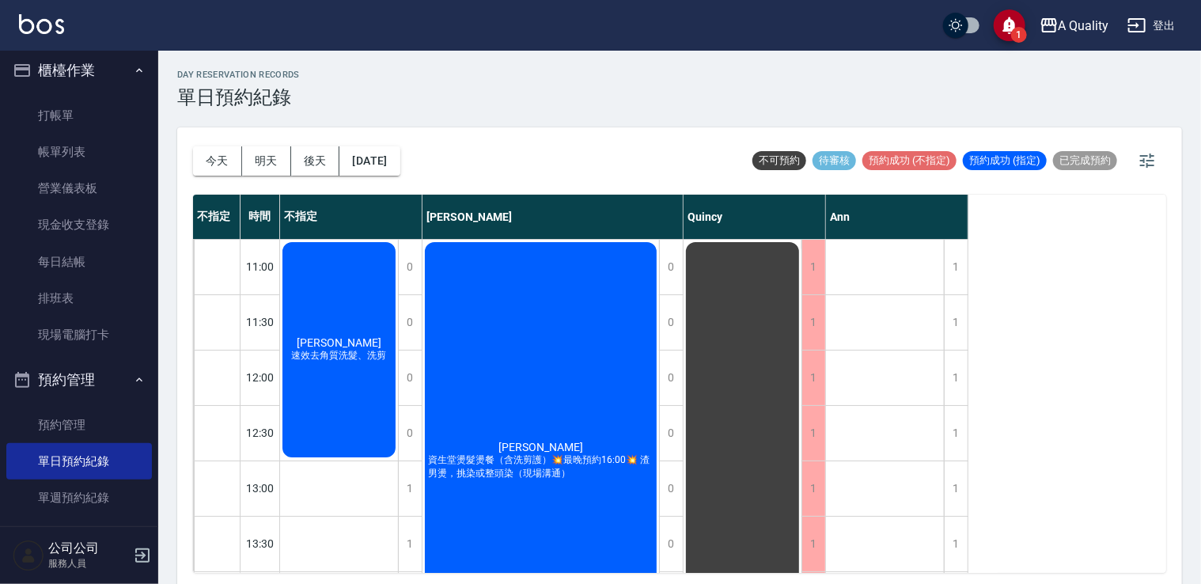
click at [369, 349] on div "宜臻 速效去角質洗髮、洗剪" at bounding box center [339, 350] width 118 height 220
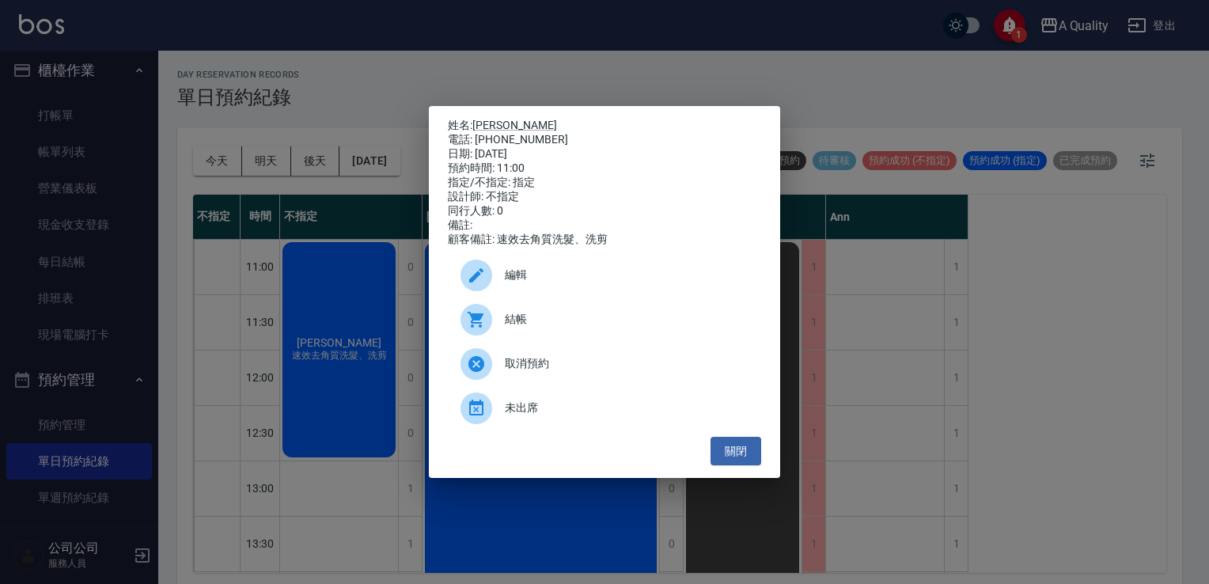
click at [551, 247] on div "顧客備註: 速效去角質洗髮、洗剪" at bounding box center [604, 240] width 313 height 14
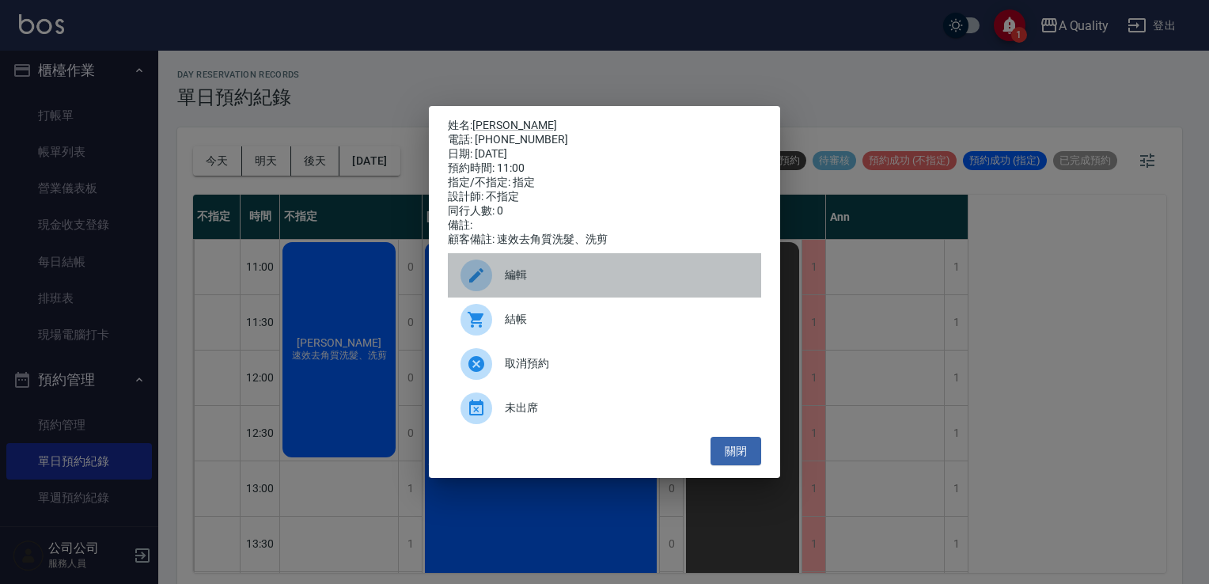
click at [554, 271] on div "編輯" at bounding box center [604, 275] width 313 height 44
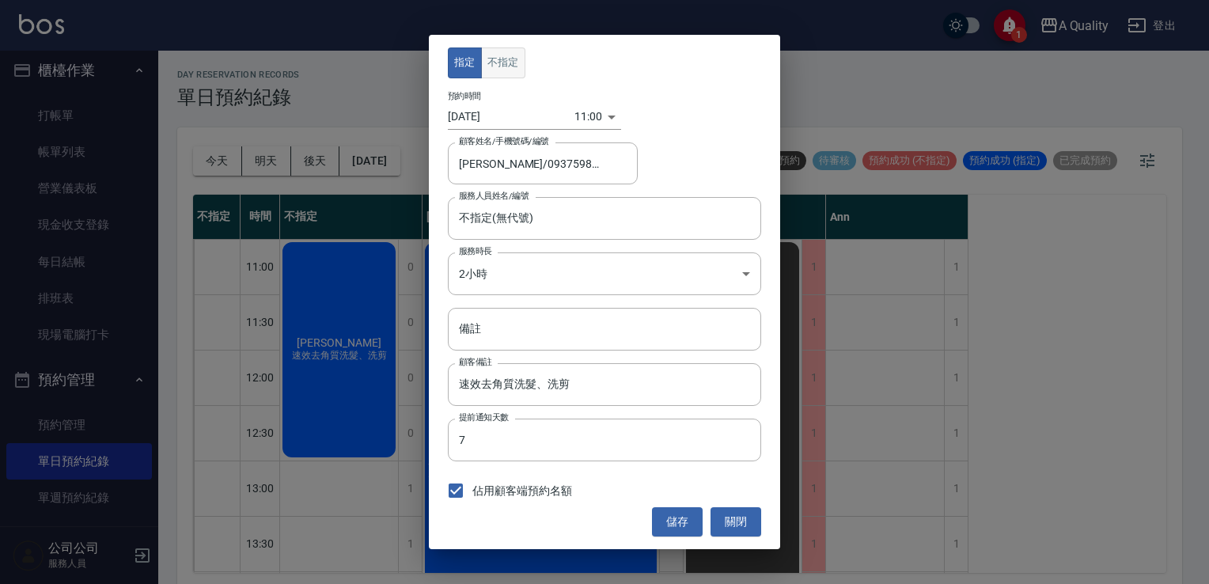
click at [509, 60] on button "不指定" at bounding box center [503, 62] width 44 height 31
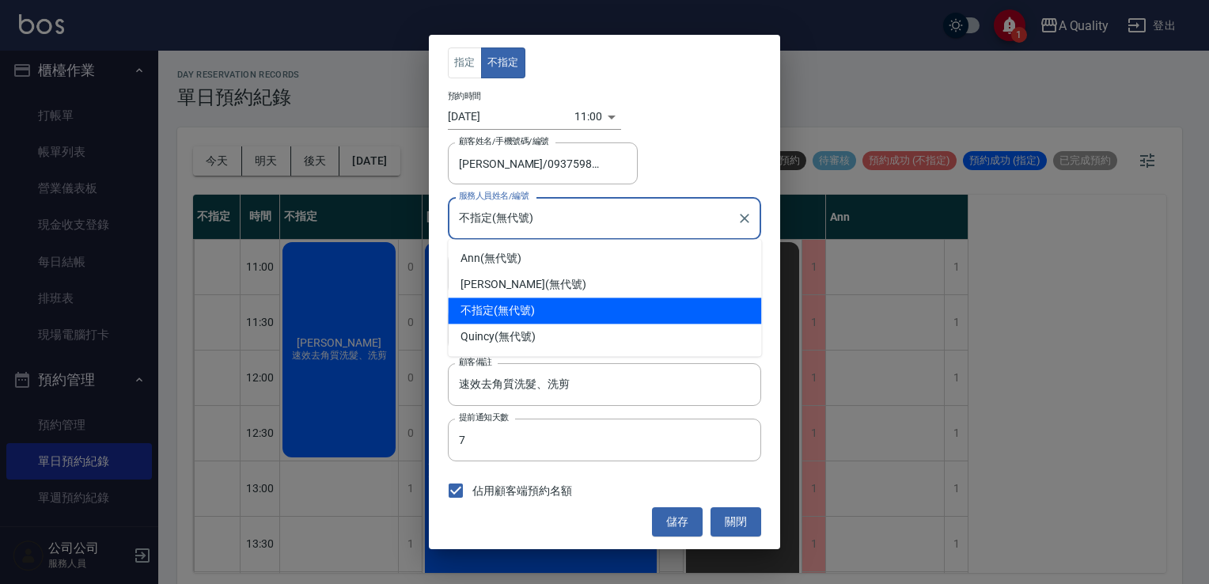
click at [513, 218] on input "不指定(無代號)" at bounding box center [592, 218] width 275 height 28
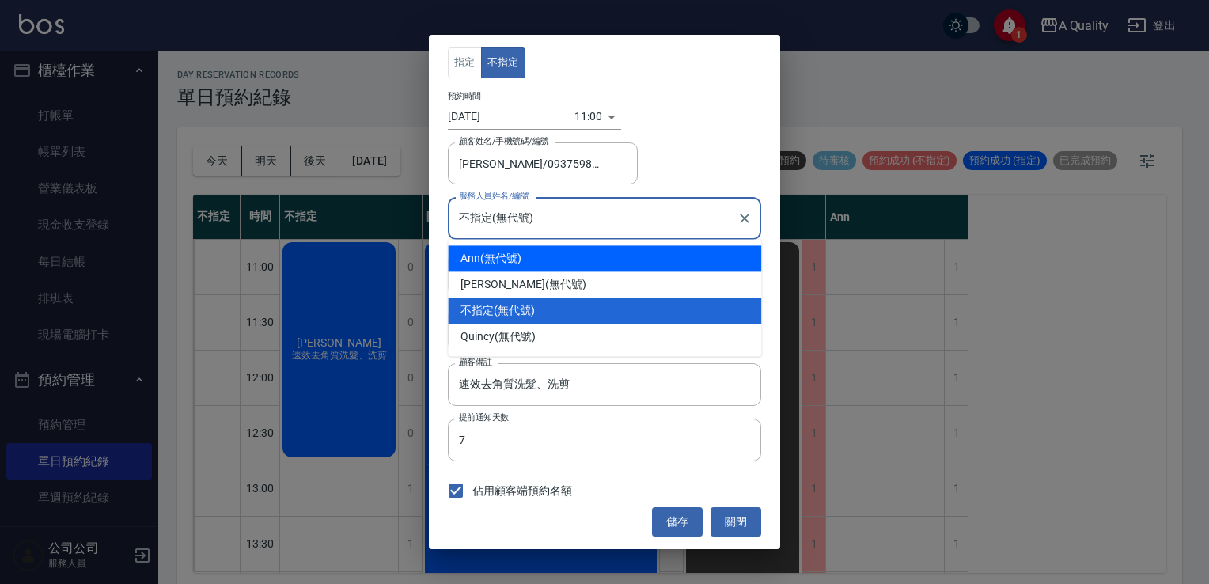
click at [500, 255] on div "Ann (無代號)" at bounding box center [604, 258] width 313 height 26
type input "Ann(無代號)"
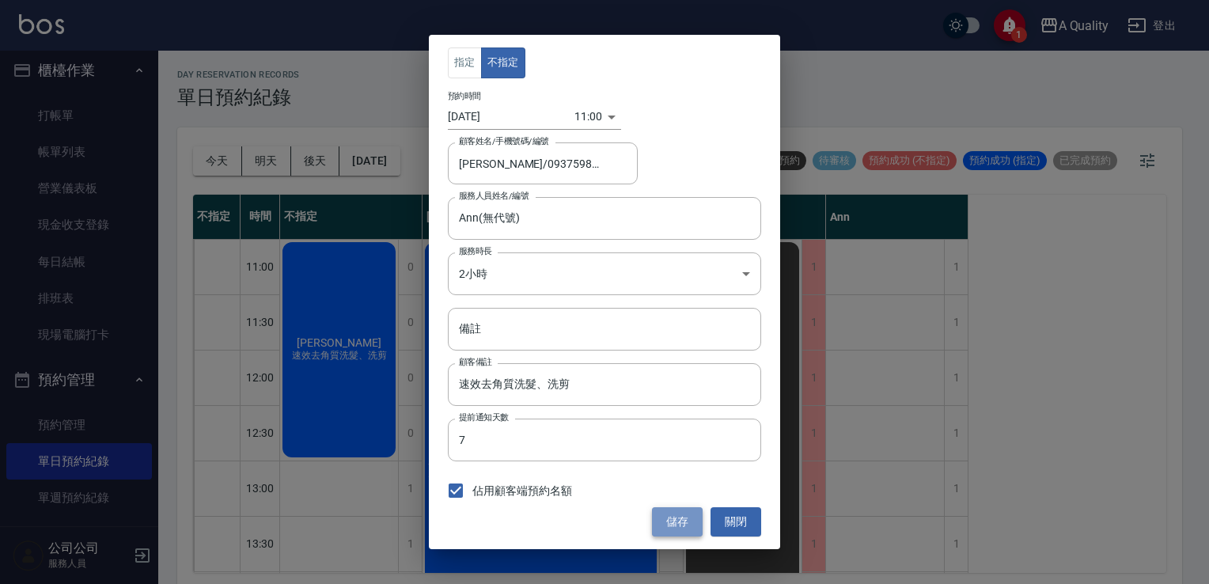
click at [671, 508] on button "儲存" at bounding box center [677, 521] width 51 height 29
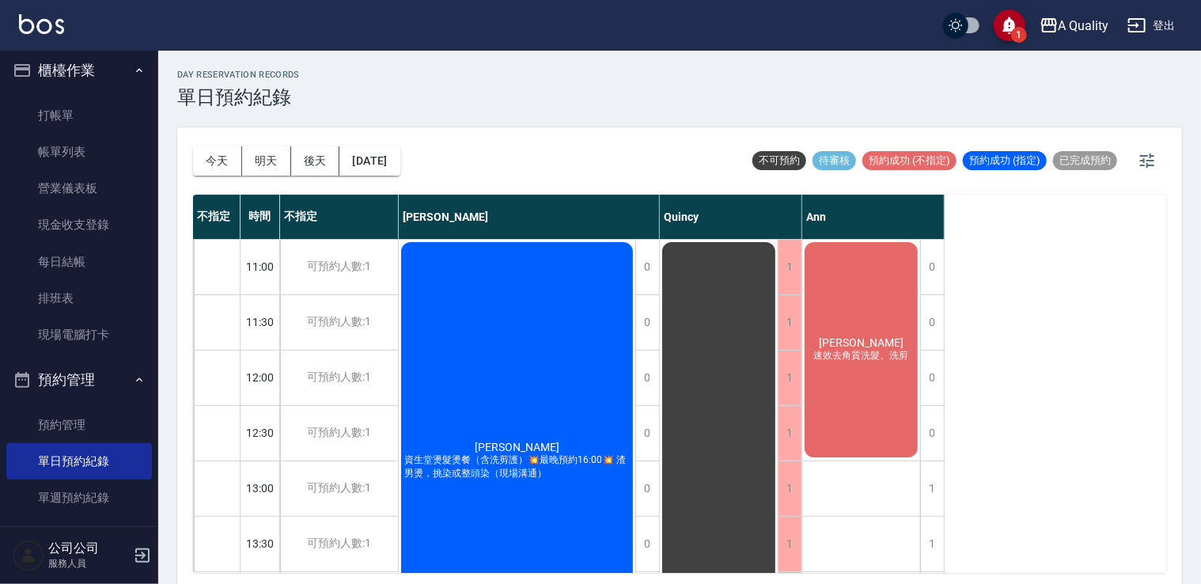
click at [905, 371] on div "宜臻 速效去角質洗髮、洗剪" at bounding box center [861, 350] width 118 height 220
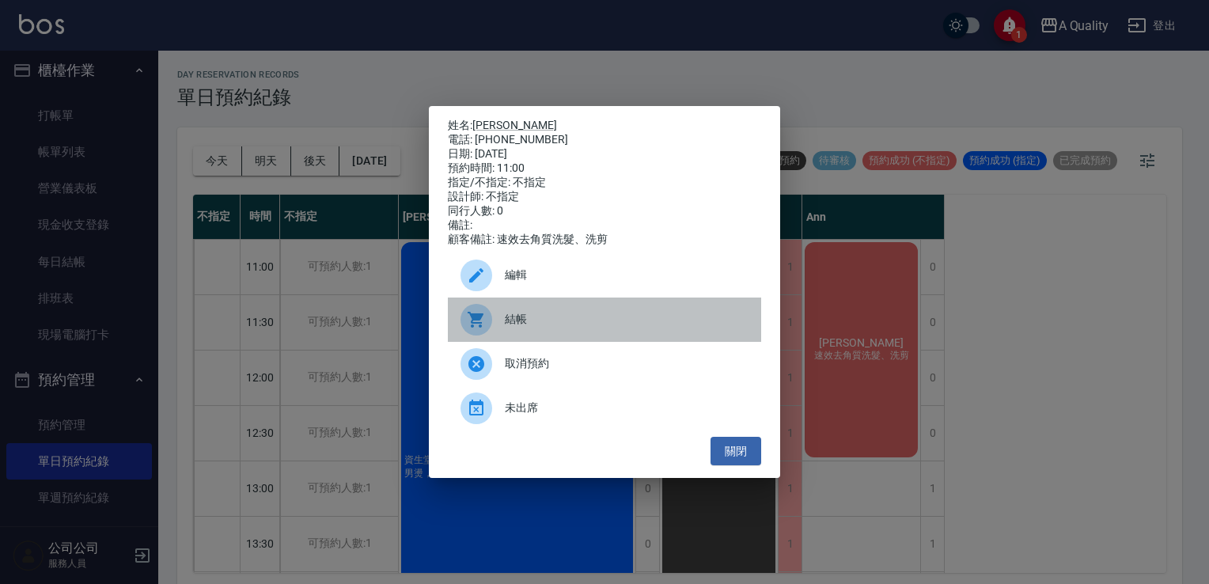
click at [594, 315] on div "結帳" at bounding box center [604, 319] width 313 height 44
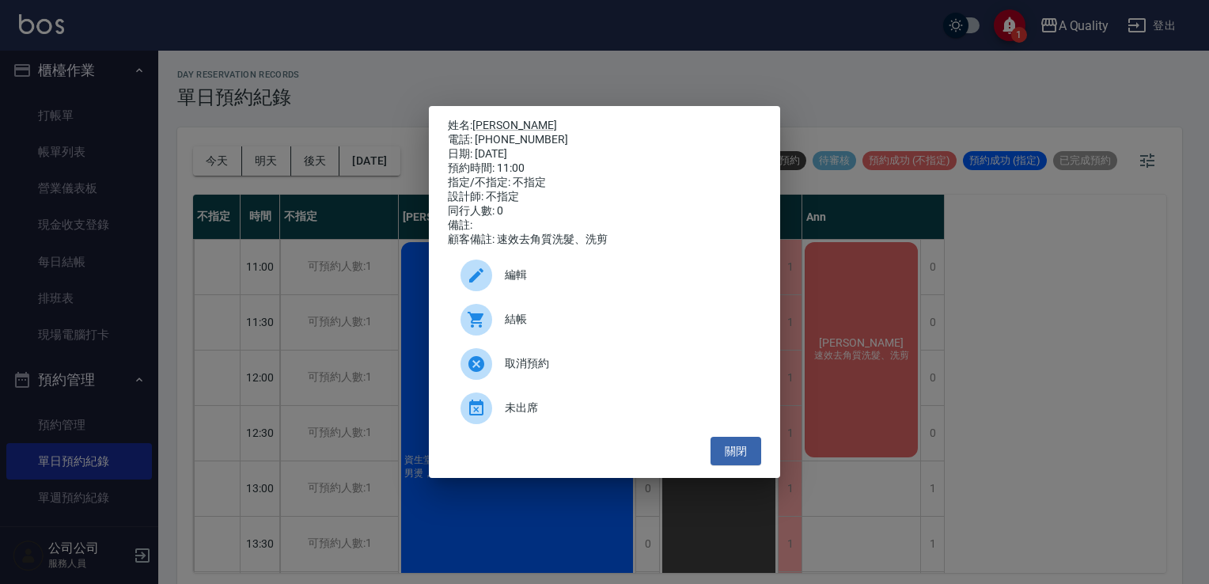
click at [585, 272] on div "編輯" at bounding box center [604, 275] width 313 height 44
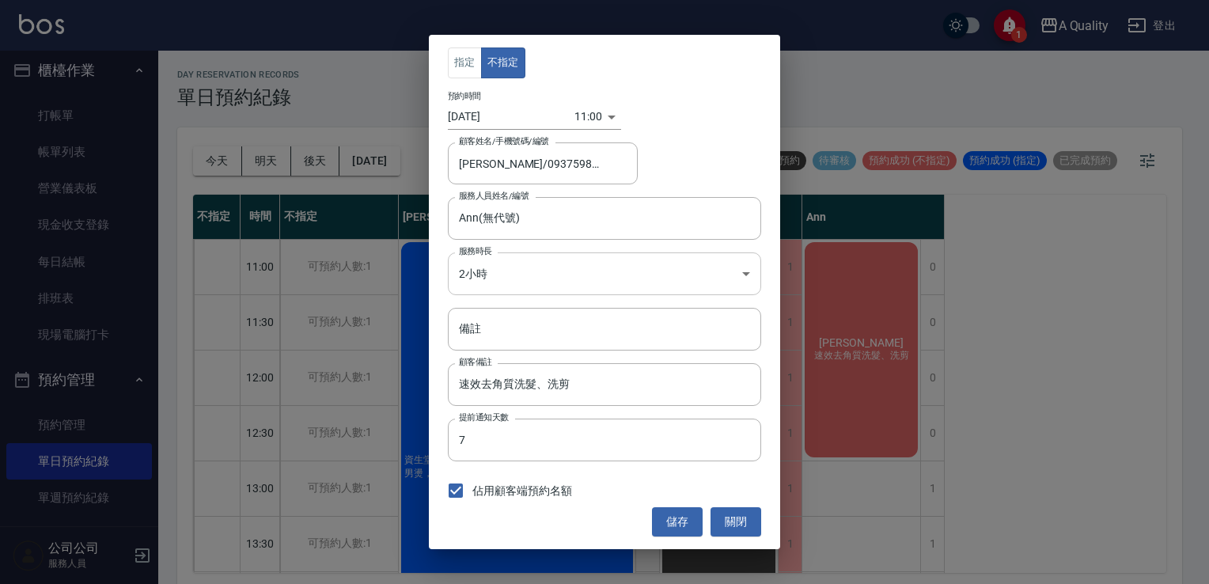
click at [551, 259] on body "1 A Quality 登出 櫃檯作業 打帳單 帳單列表 營業儀表板 現金收支登錄 每日結帳 排班表 現場電腦打卡 預約管理 預約管理 單日預約紀錄 單週預約…" at bounding box center [604, 294] width 1209 height 589
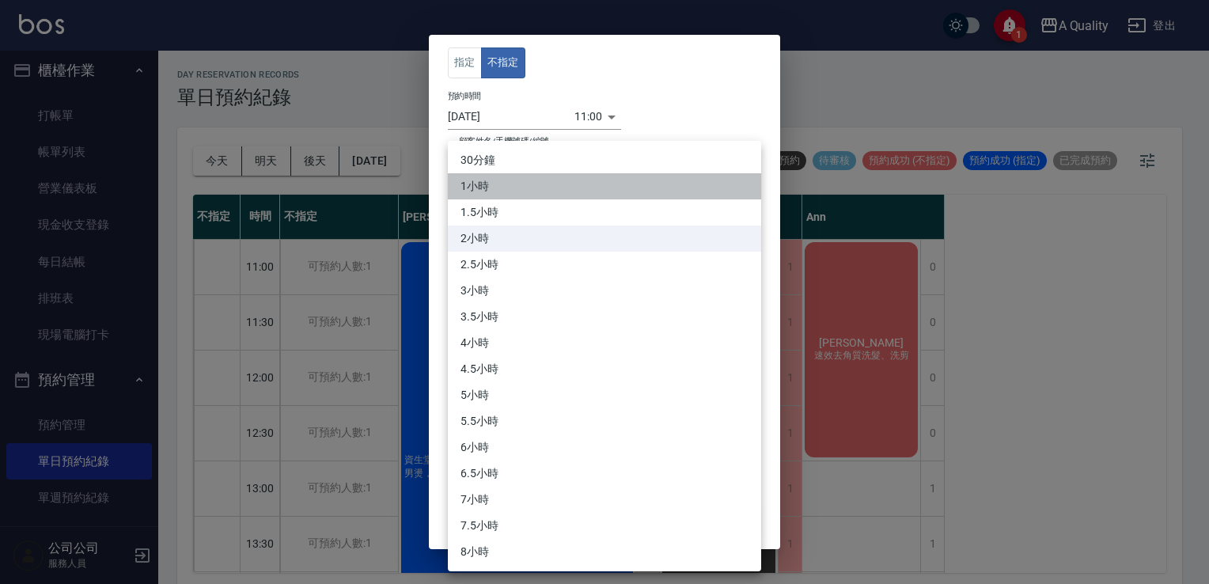
click at [481, 198] on li "1小時" at bounding box center [604, 186] width 313 height 26
type input "2"
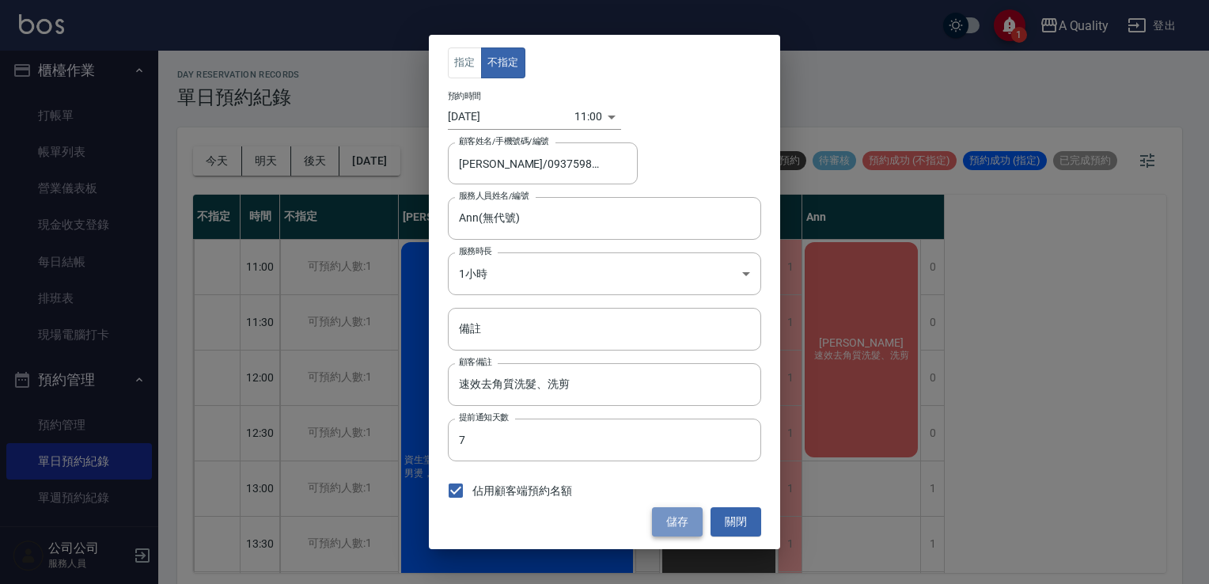
click at [676, 512] on button "儲存" at bounding box center [677, 521] width 51 height 29
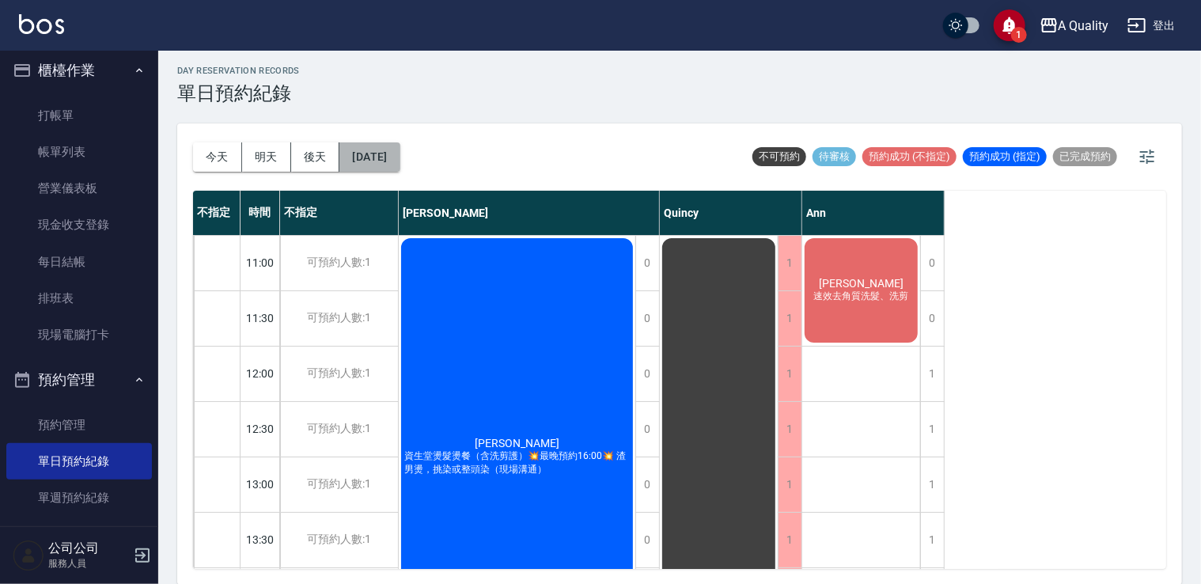
click at [375, 160] on button "2025/09/28" at bounding box center [369, 156] width 60 height 29
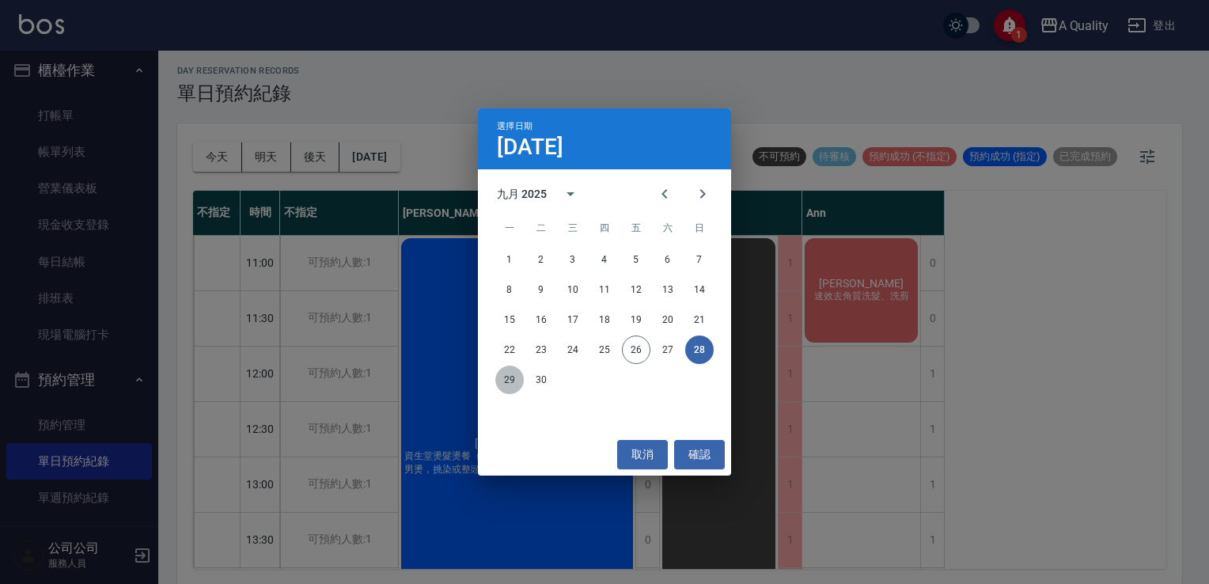
click at [498, 383] on button "29" at bounding box center [509, 379] width 28 height 28
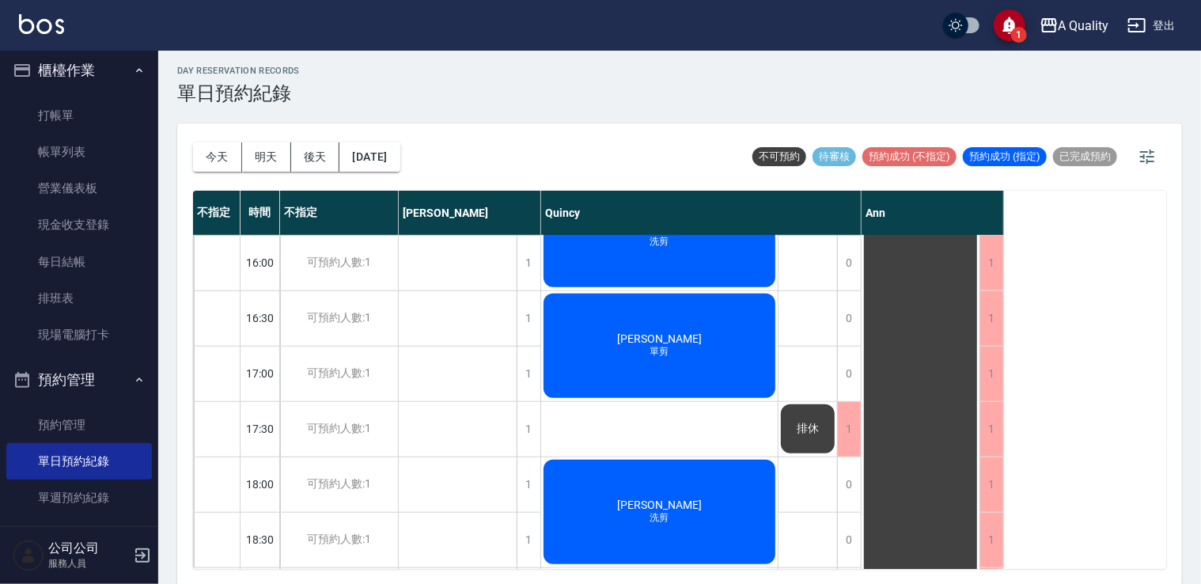
scroll to position [675, 0]
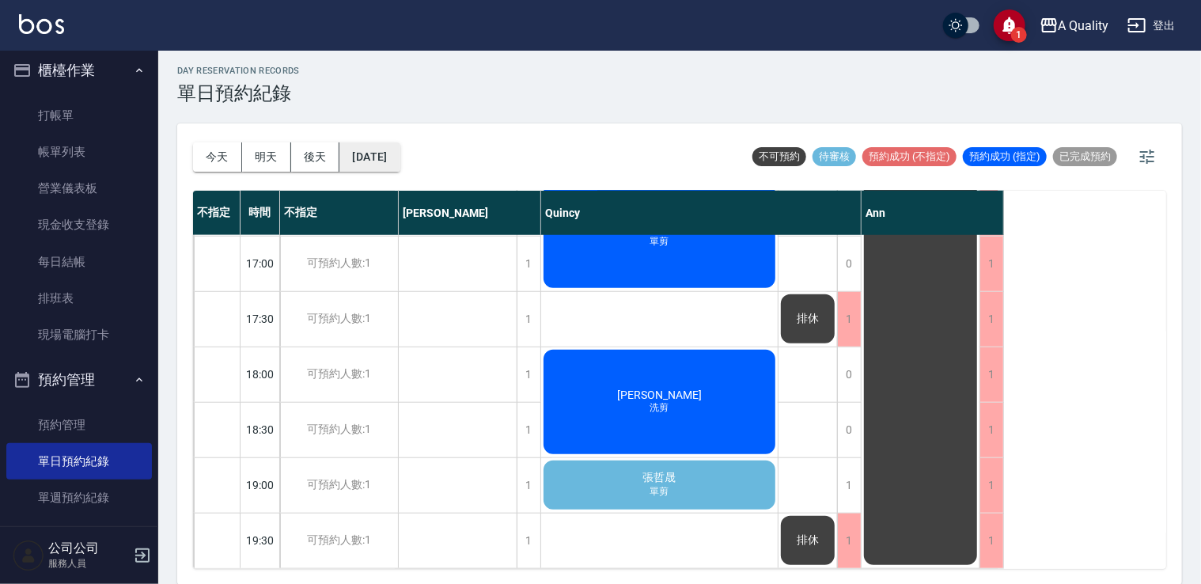
click at [384, 160] on button "2025/09/29" at bounding box center [369, 156] width 60 height 29
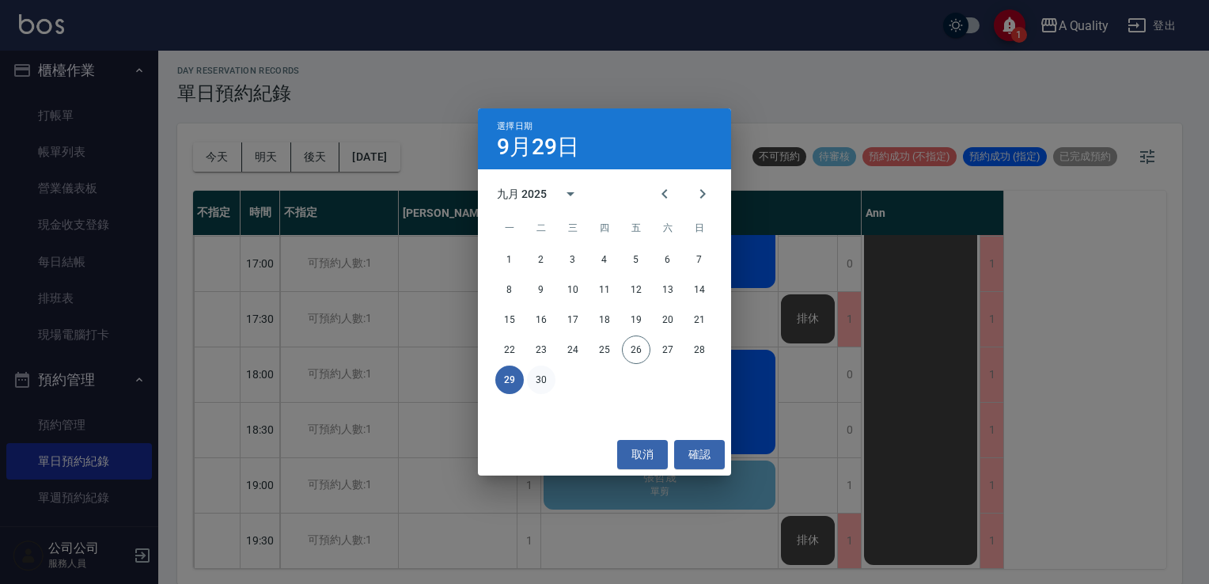
click at [543, 375] on button "30" at bounding box center [541, 379] width 28 height 28
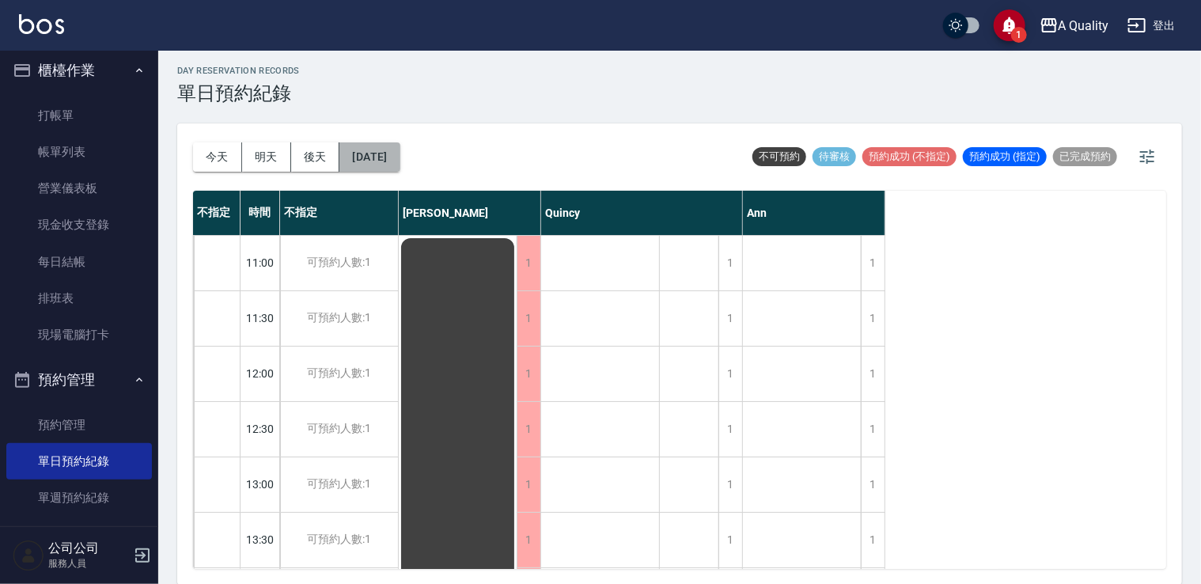
click at [400, 169] on button "2025/09/30" at bounding box center [369, 156] width 60 height 29
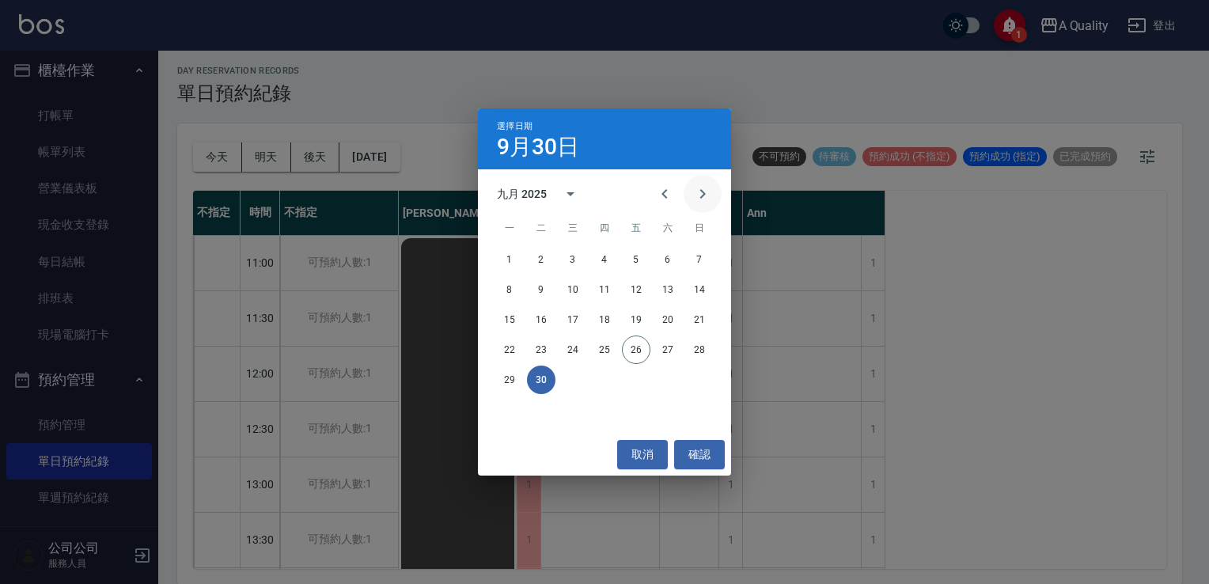
drag, startPoint x: 720, startPoint y: 201, endPoint x: 710, endPoint y: 196, distance: 11.3
click at [714, 199] on div at bounding box center [684, 194] width 76 height 38
click at [710, 196] on icon "Next month" at bounding box center [702, 193] width 19 height 19
click at [574, 271] on button "1" at bounding box center [573, 259] width 28 height 28
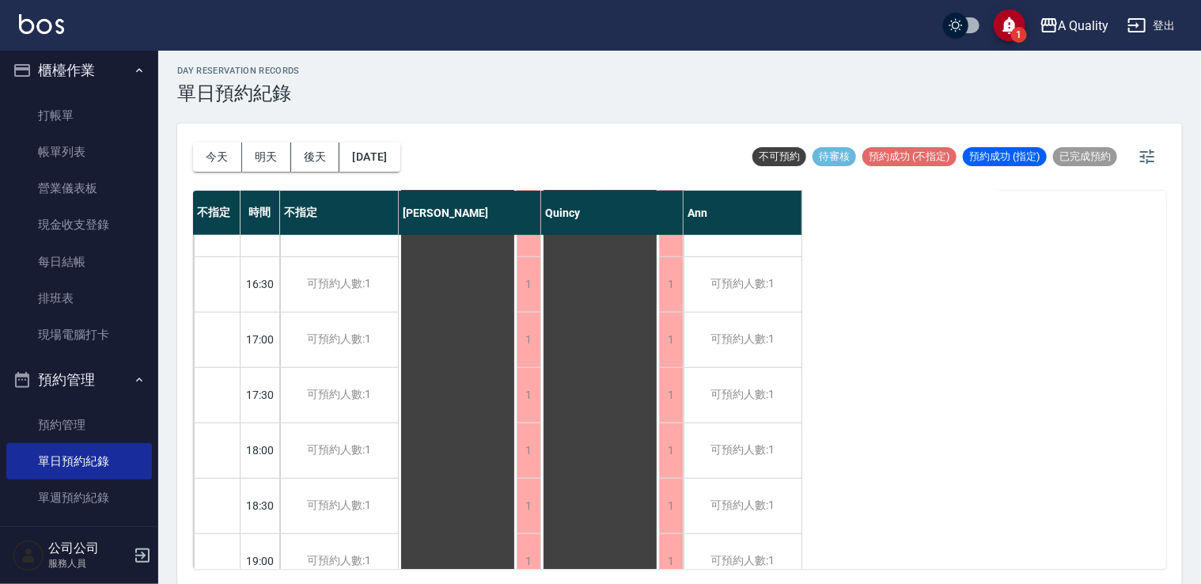
scroll to position [675, 0]
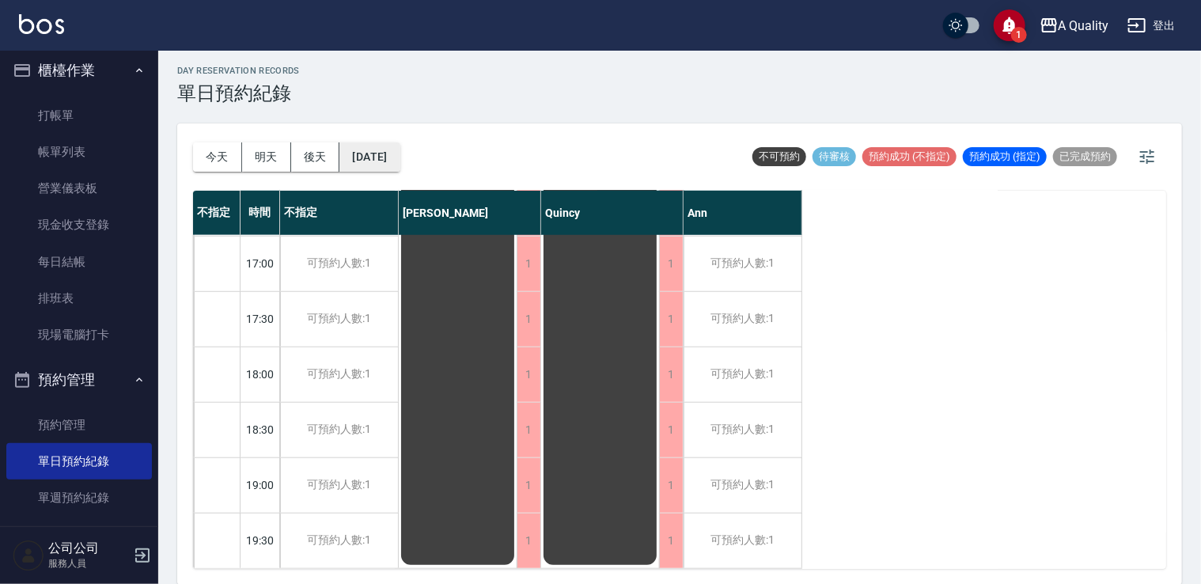
click at [400, 157] on button "2025/10/01" at bounding box center [369, 156] width 60 height 29
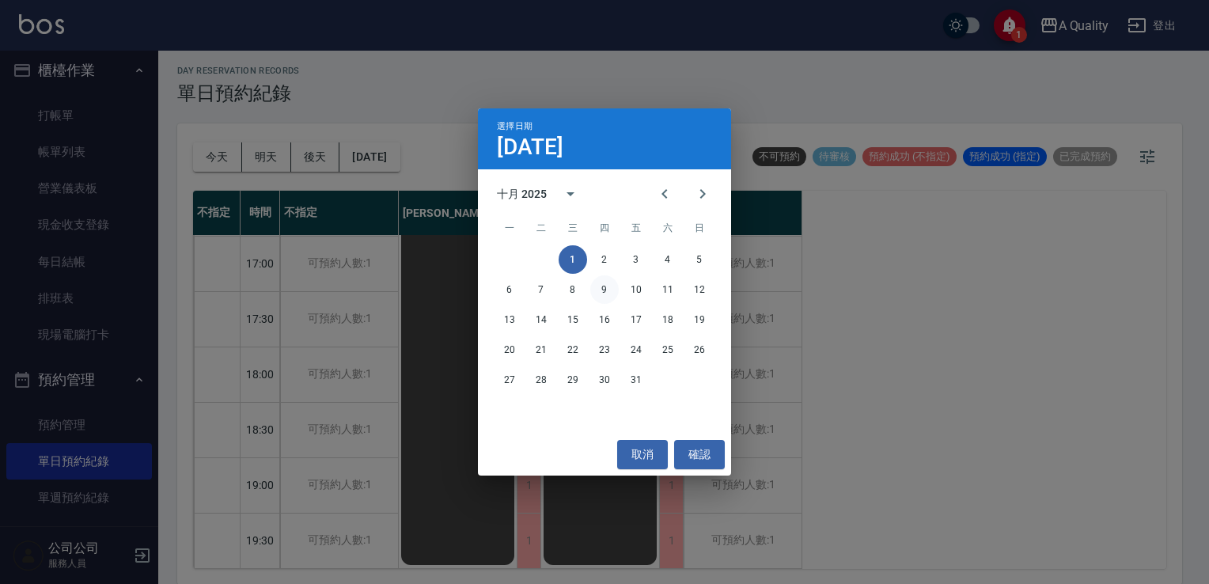
click at [604, 276] on button "9" at bounding box center [604, 289] width 28 height 28
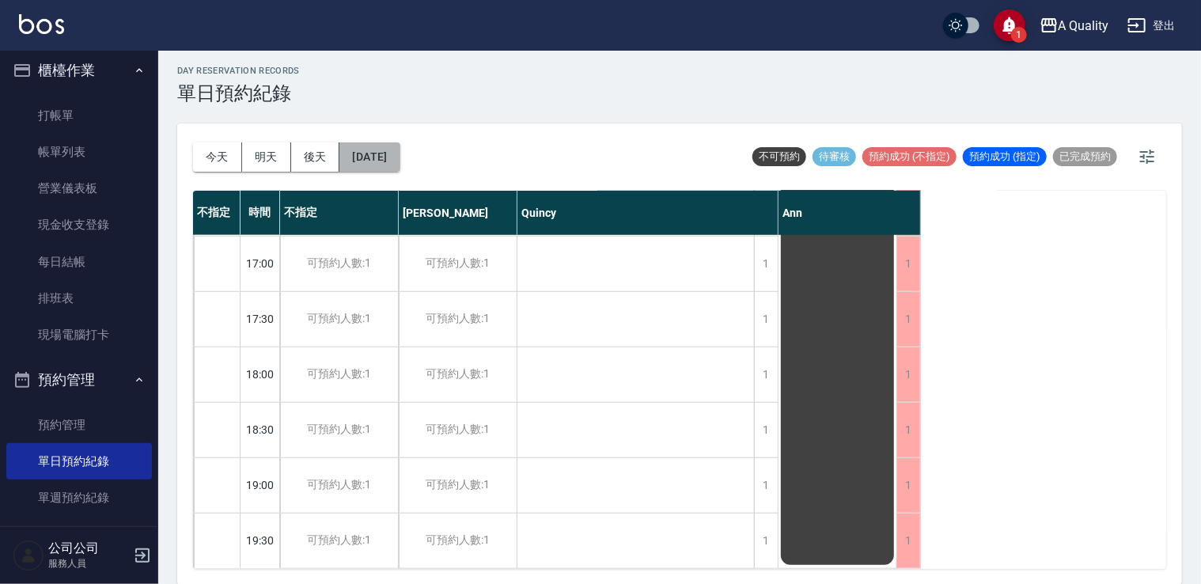
click at [400, 155] on button "2025/10/09" at bounding box center [369, 156] width 60 height 29
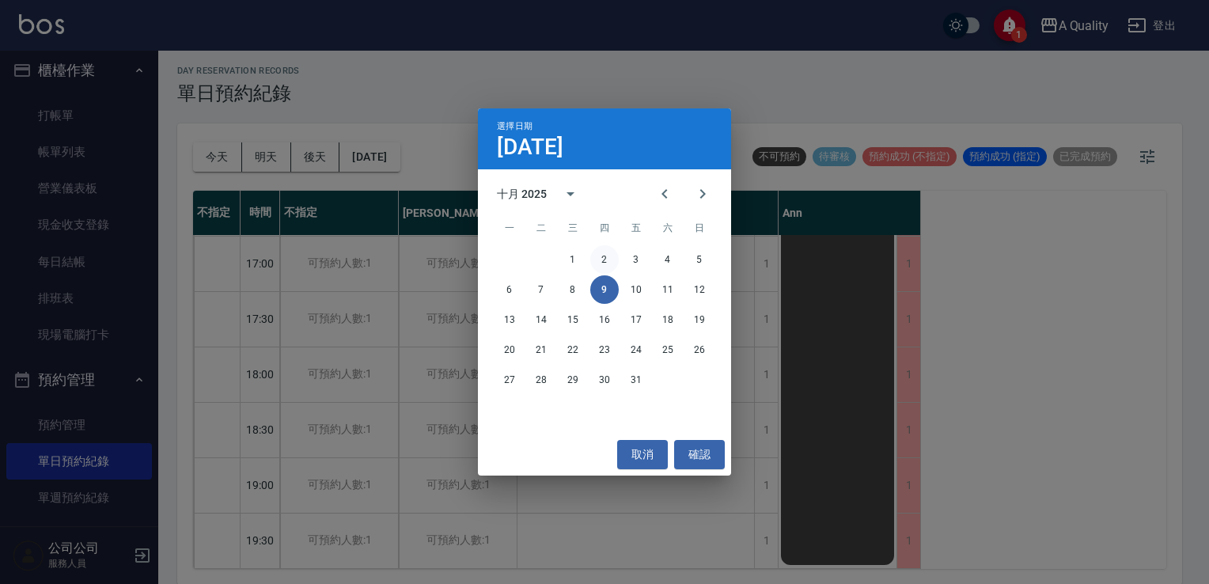
click at [614, 252] on button "2" at bounding box center [604, 259] width 28 height 28
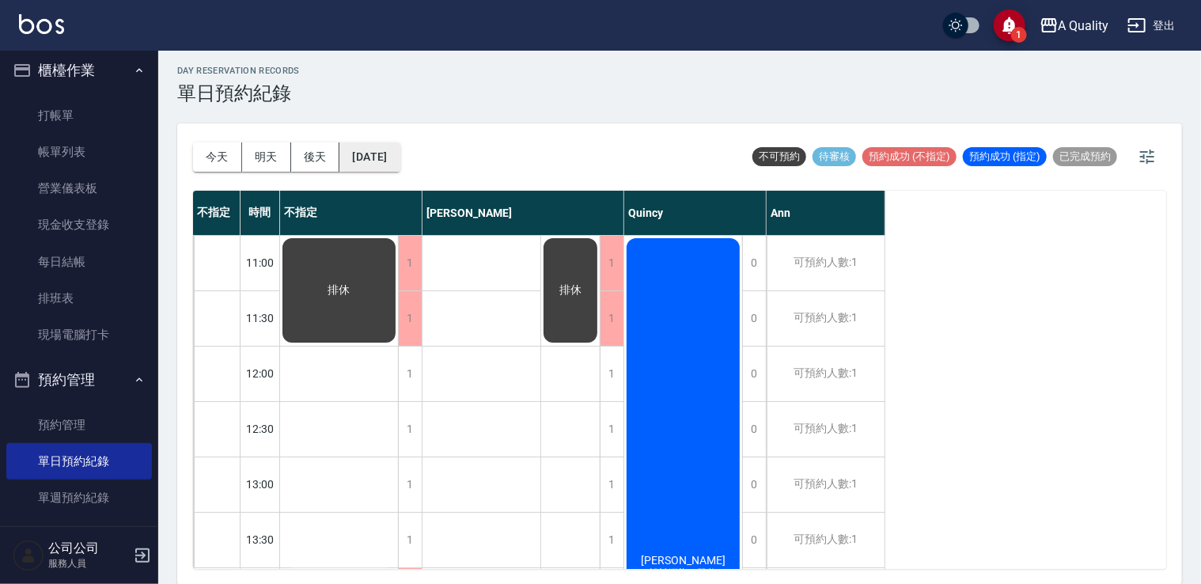
click at [370, 142] on button "2025/10/02" at bounding box center [369, 156] width 60 height 29
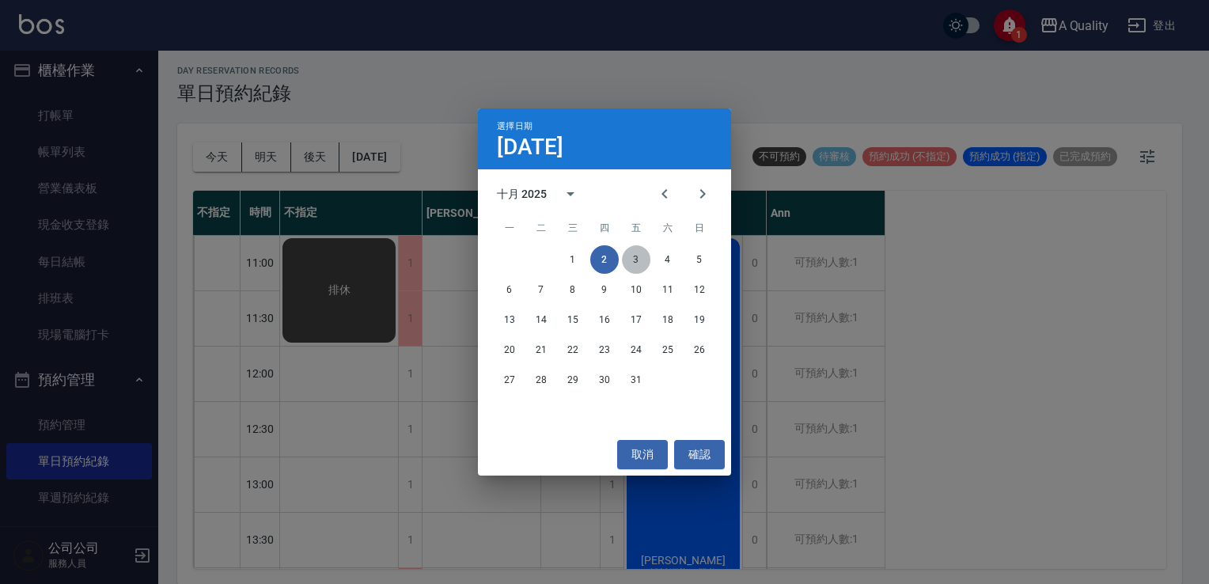
click at [636, 256] on button "3" at bounding box center [636, 259] width 28 height 28
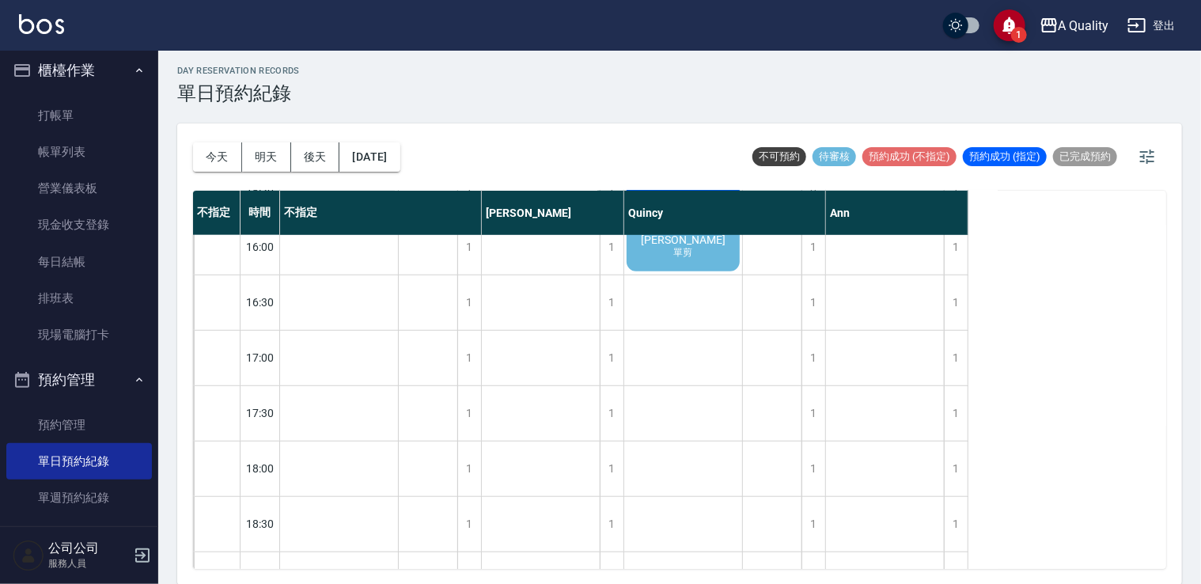
scroll to position [358, 0]
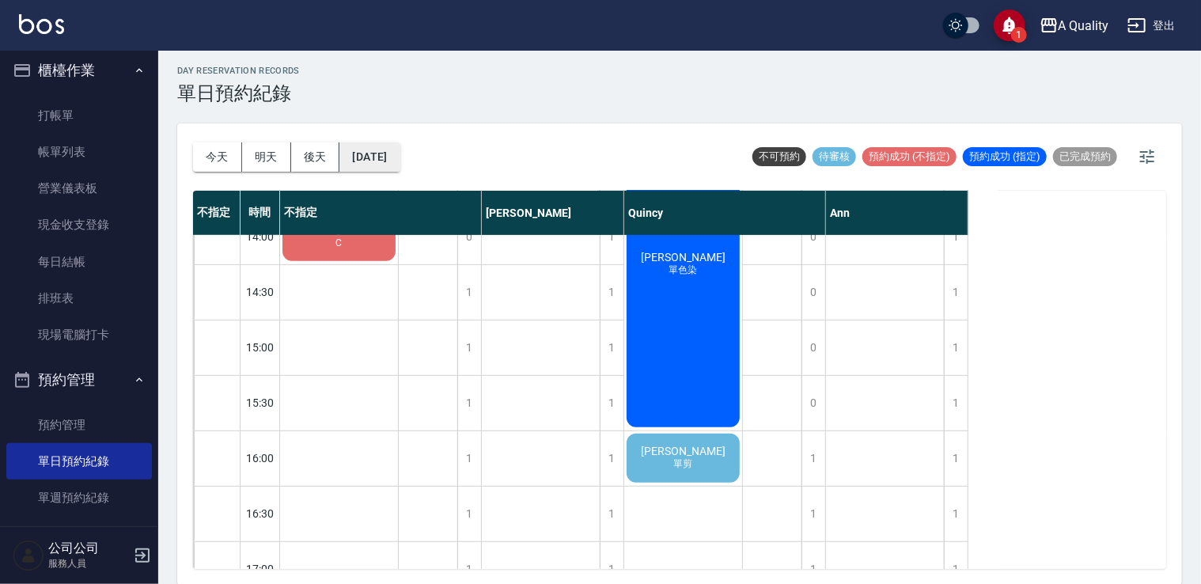
click at [394, 157] on button "2025/10/03" at bounding box center [369, 156] width 60 height 29
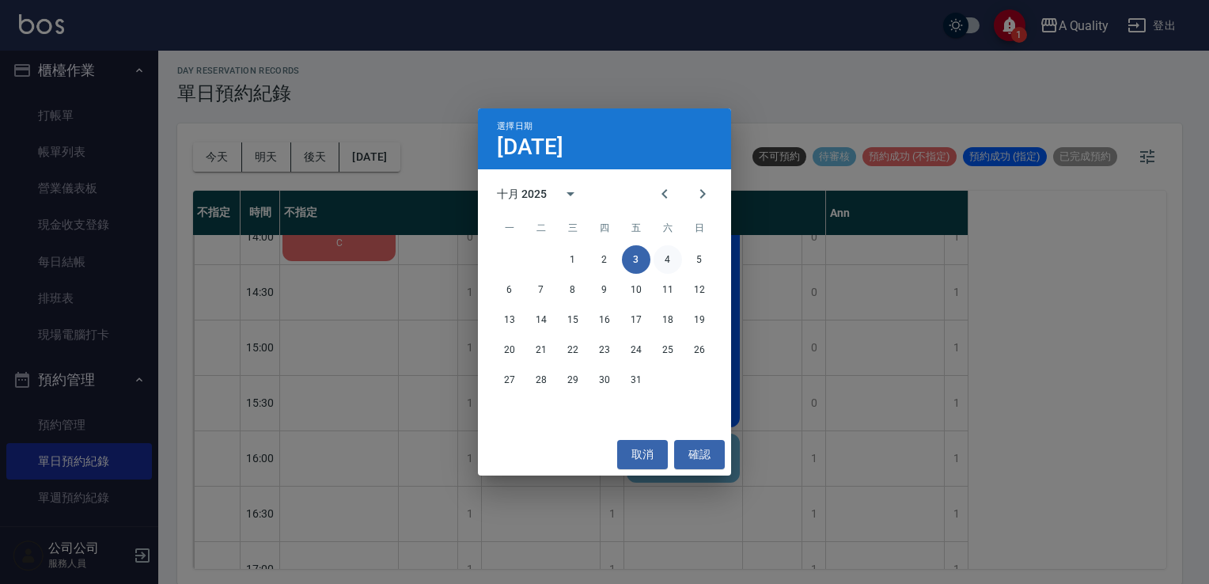
click at [669, 258] on button "4" at bounding box center [667, 259] width 28 height 28
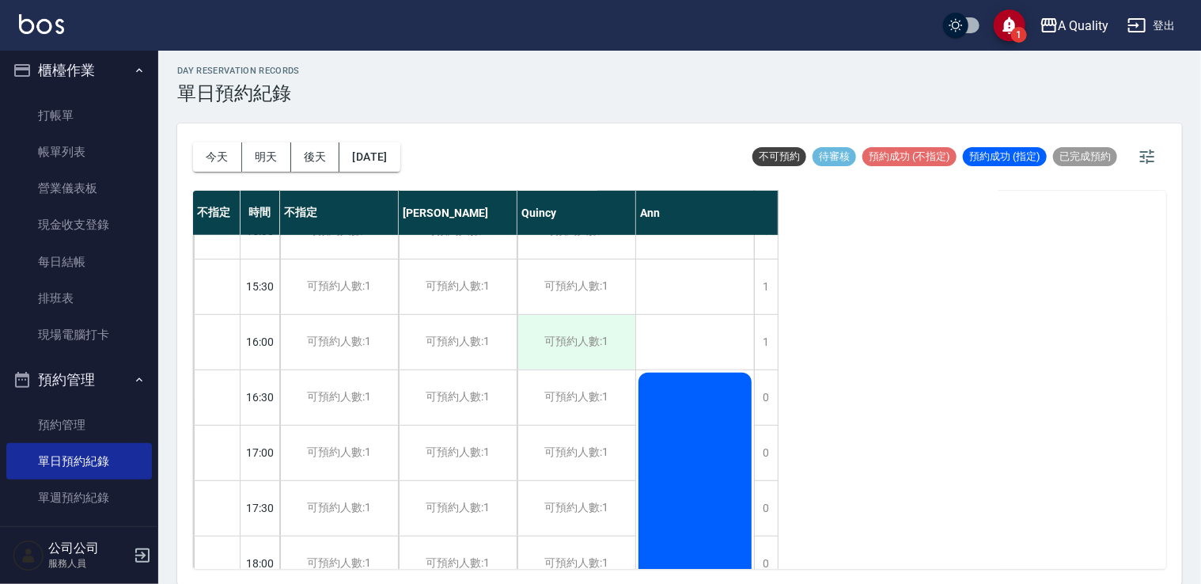
scroll to position [712, 0]
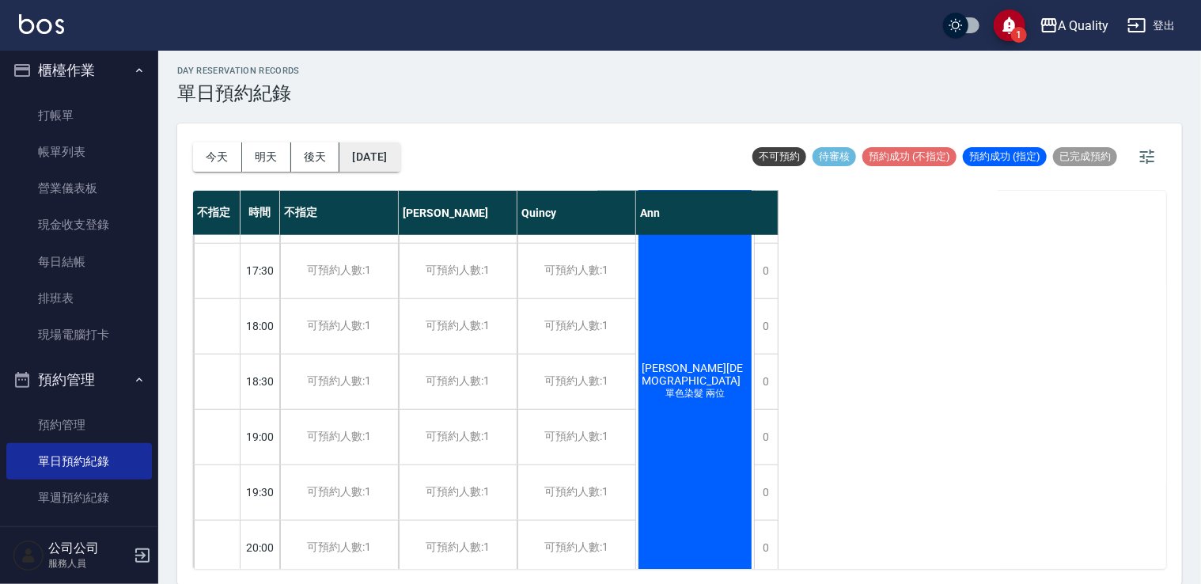
click at [400, 160] on button "2025/10/04" at bounding box center [369, 156] width 60 height 29
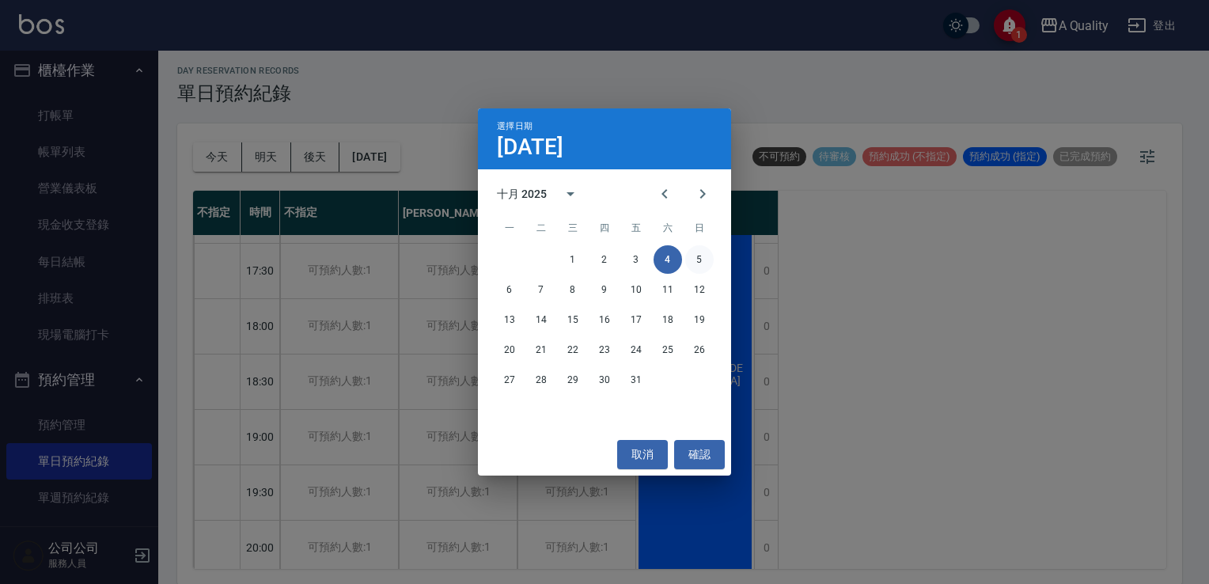
click at [702, 253] on button "5" at bounding box center [699, 259] width 28 height 28
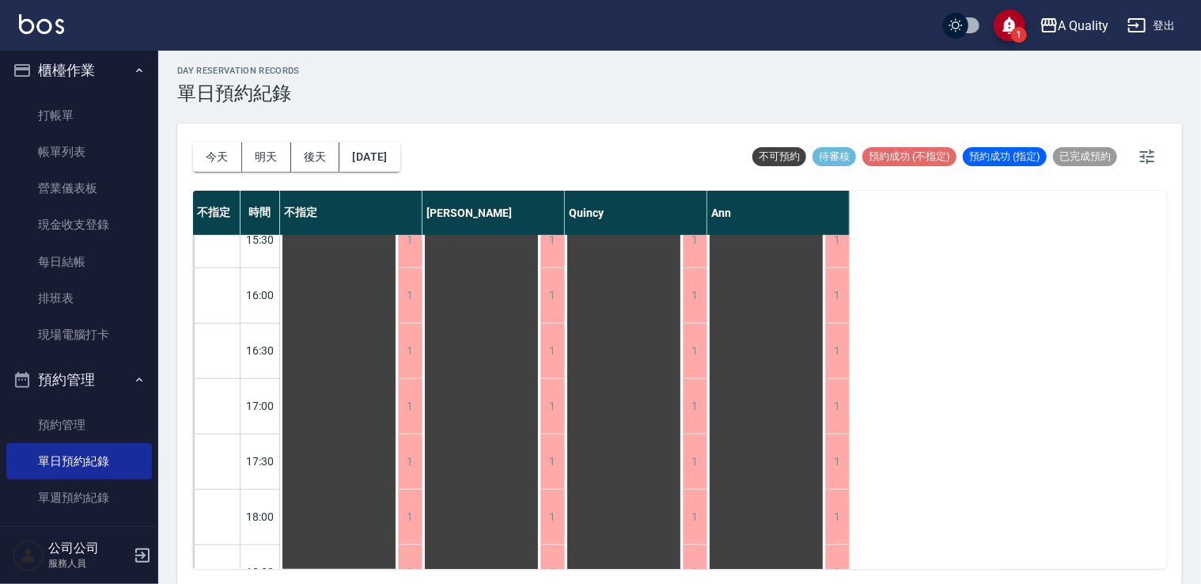
scroll to position [675, 0]
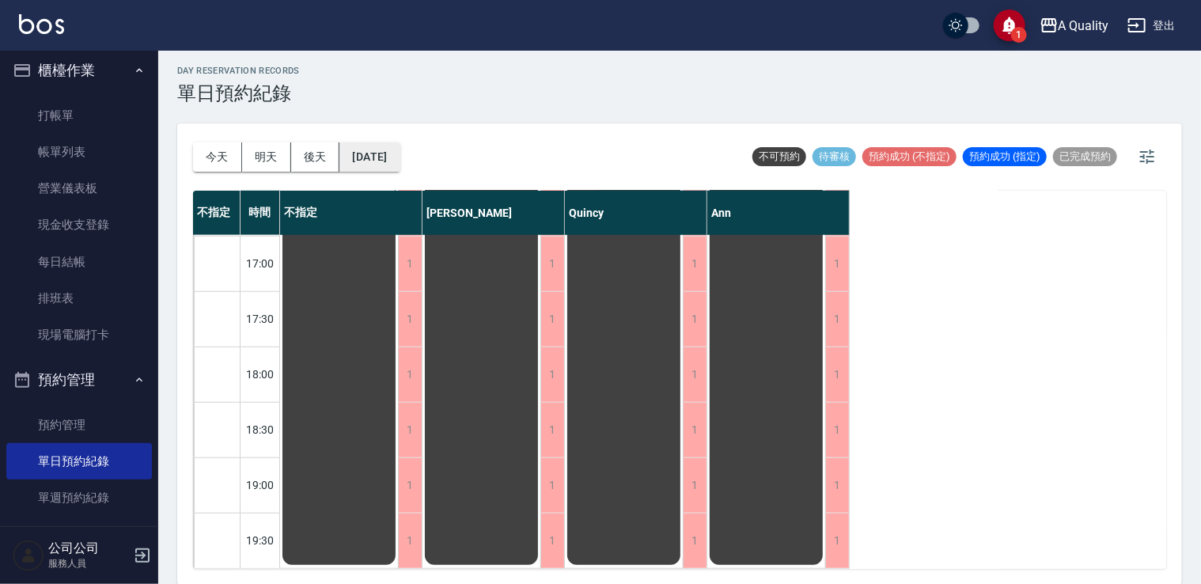
click at [386, 169] on button "2025/10/05" at bounding box center [369, 156] width 60 height 29
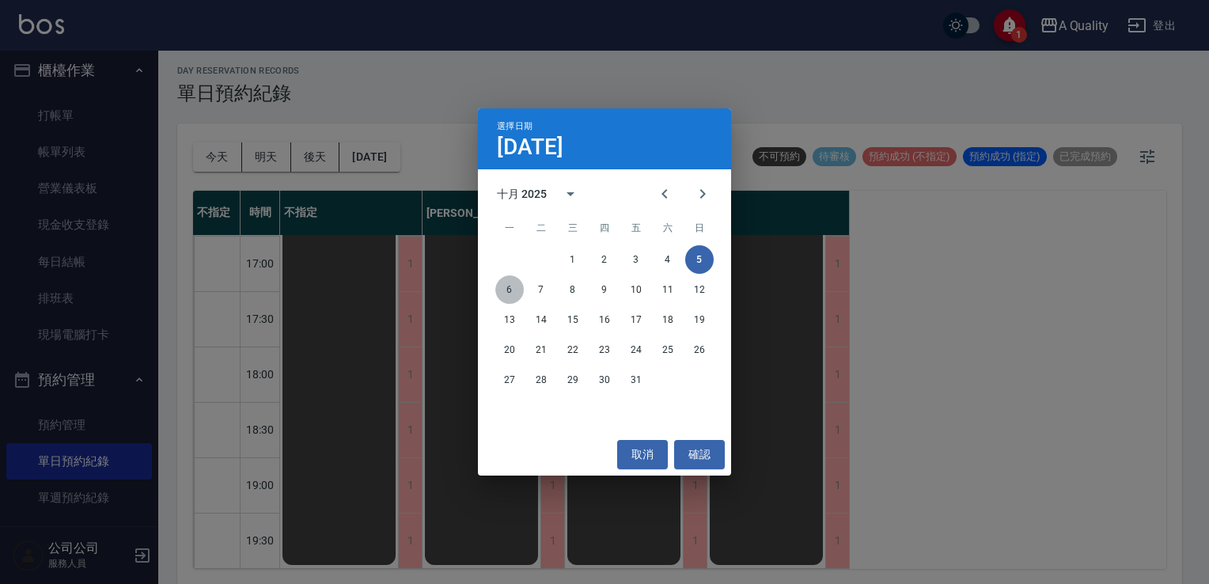
click at [509, 299] on button "6" at bounding box center [509, 289] width 28 height 28
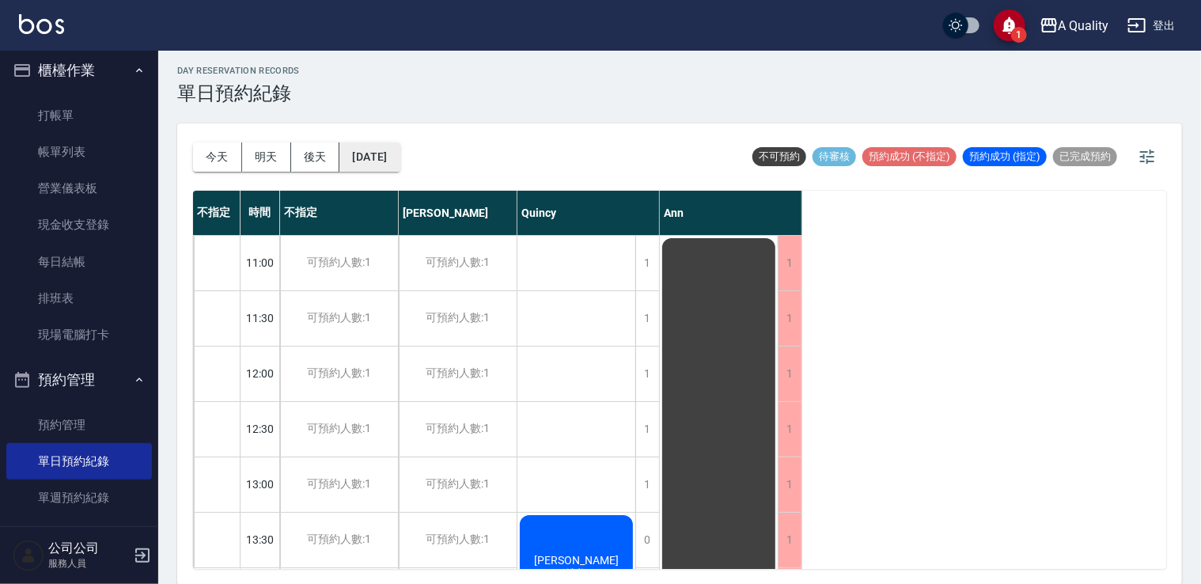
click at [400, 148] on button "2025/10/06" at bounding box center [369, 156] width 60 height 29
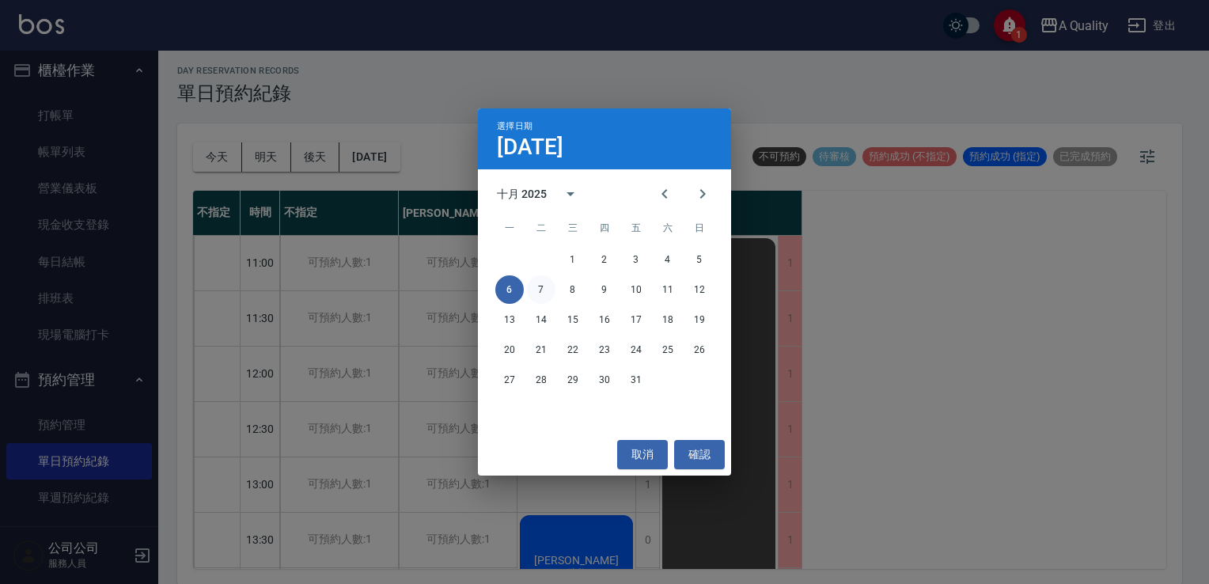
click at [540, 285] on button "7" at bounding box center [541, 289] width 28 height 28
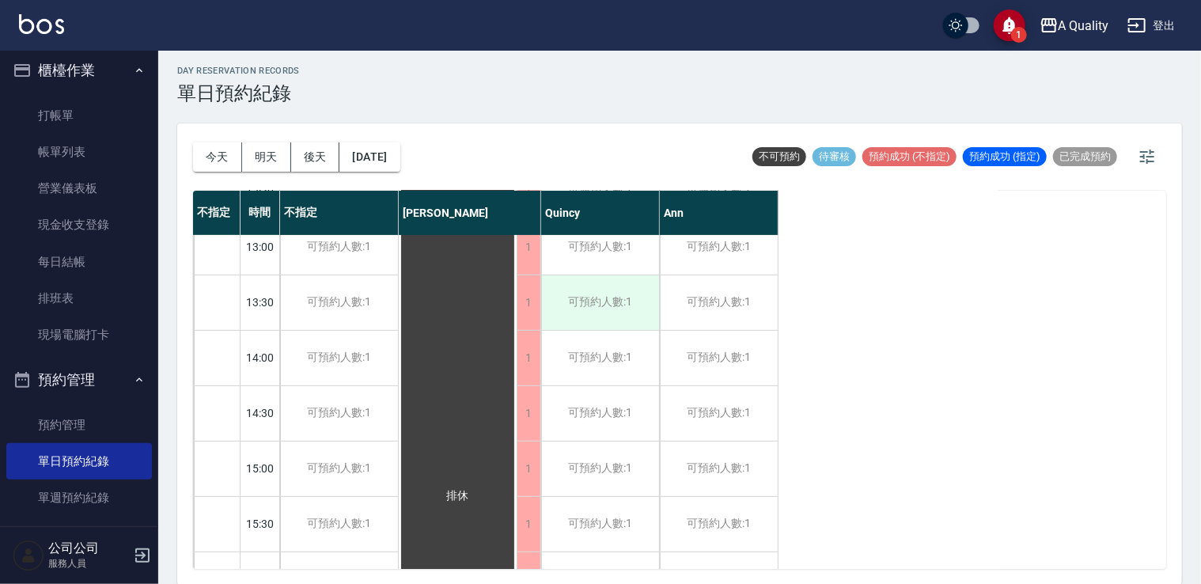
scroll to position [554, 0]
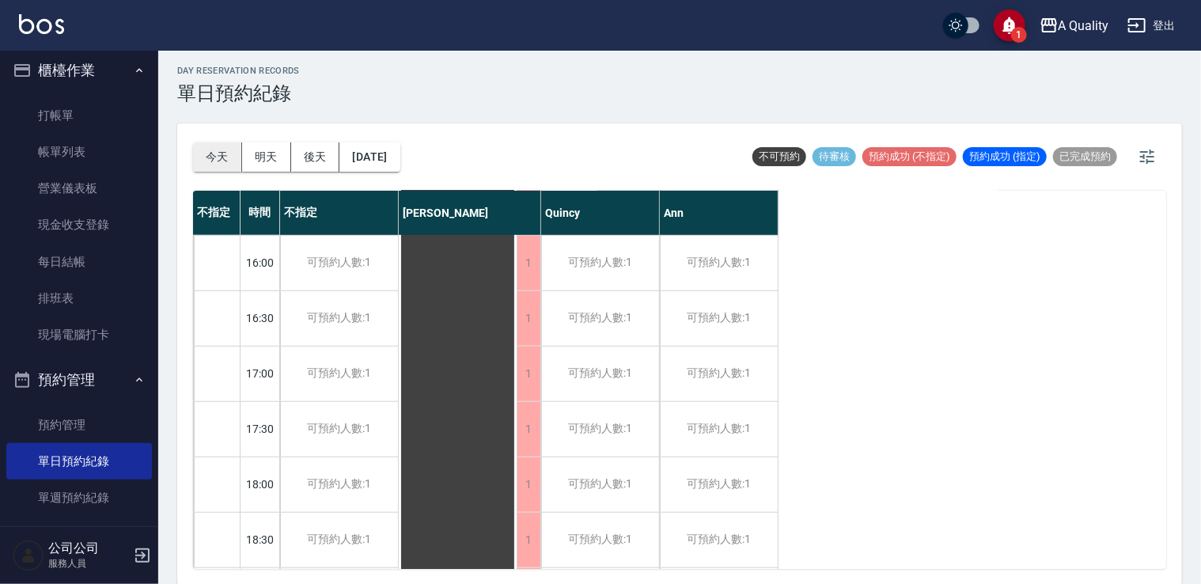
click at [222, 153] on button "今天" at bounding box center [217, 156] width 49 height 29
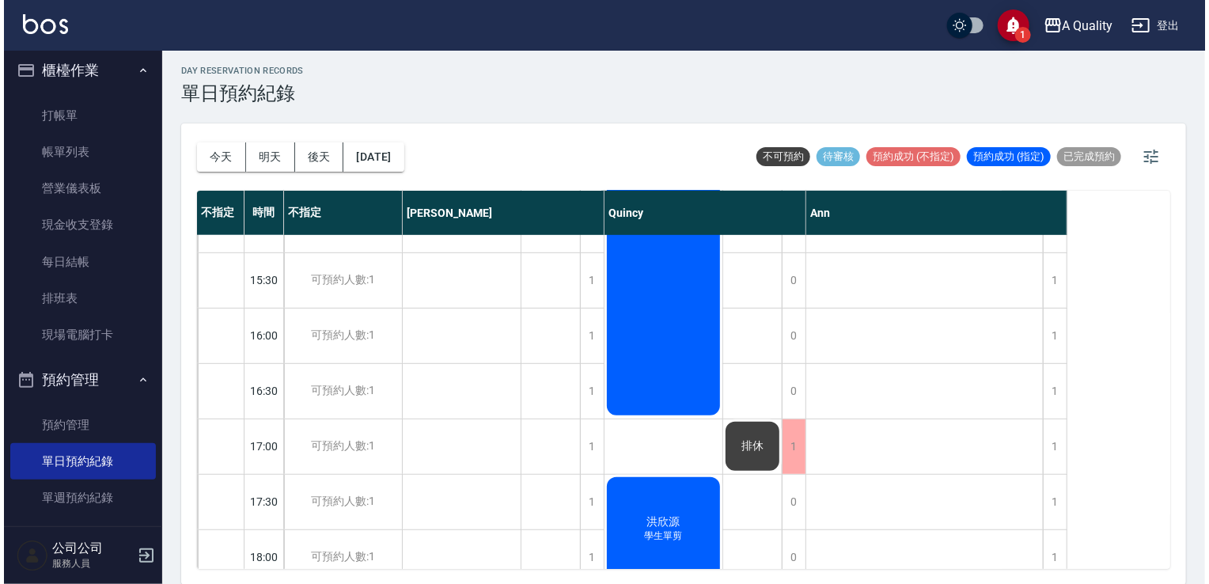
scroll to position [316, 0]
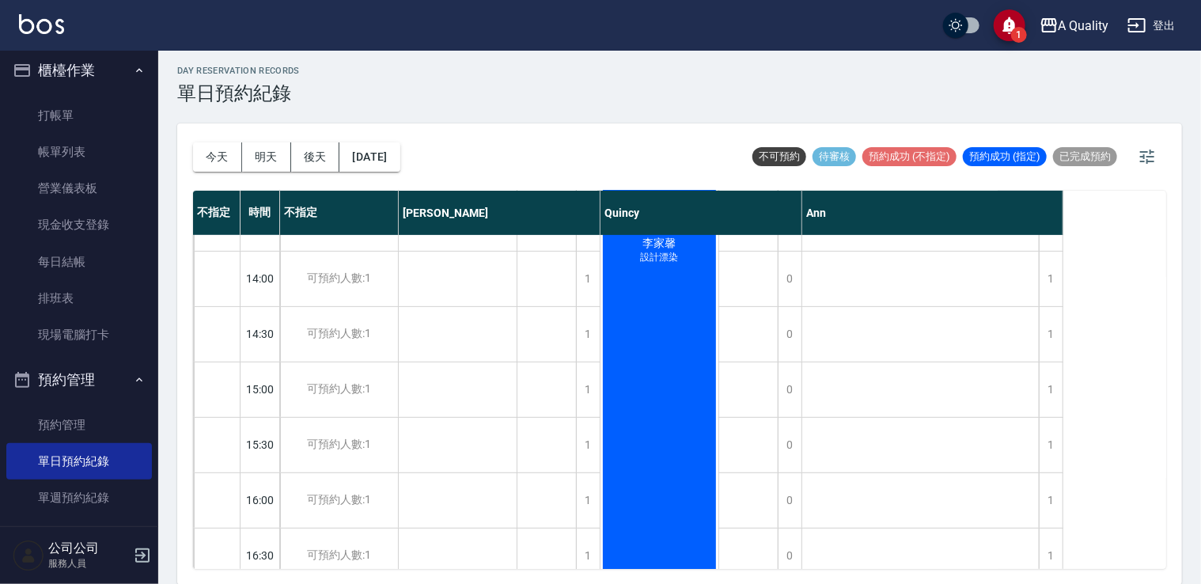
click at [654, 392] on div "李家馨 設計漂染" at bounding box center [659, 250] width 118 height 663
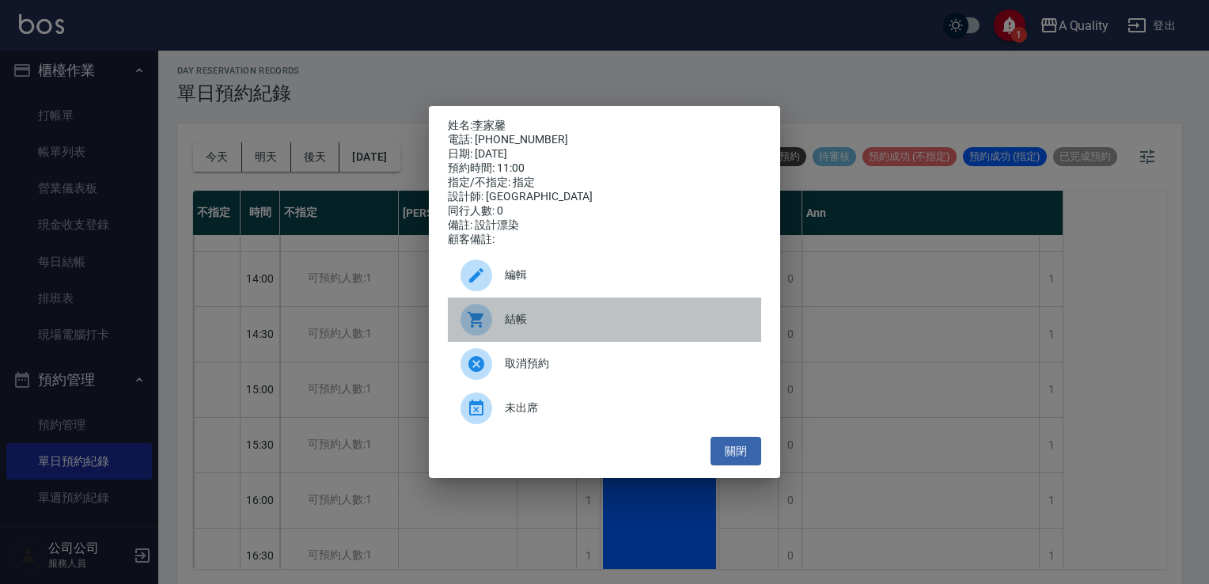
click at [598, 342] on div "結帳" at bounding box center [604, 319] width 313 height 44
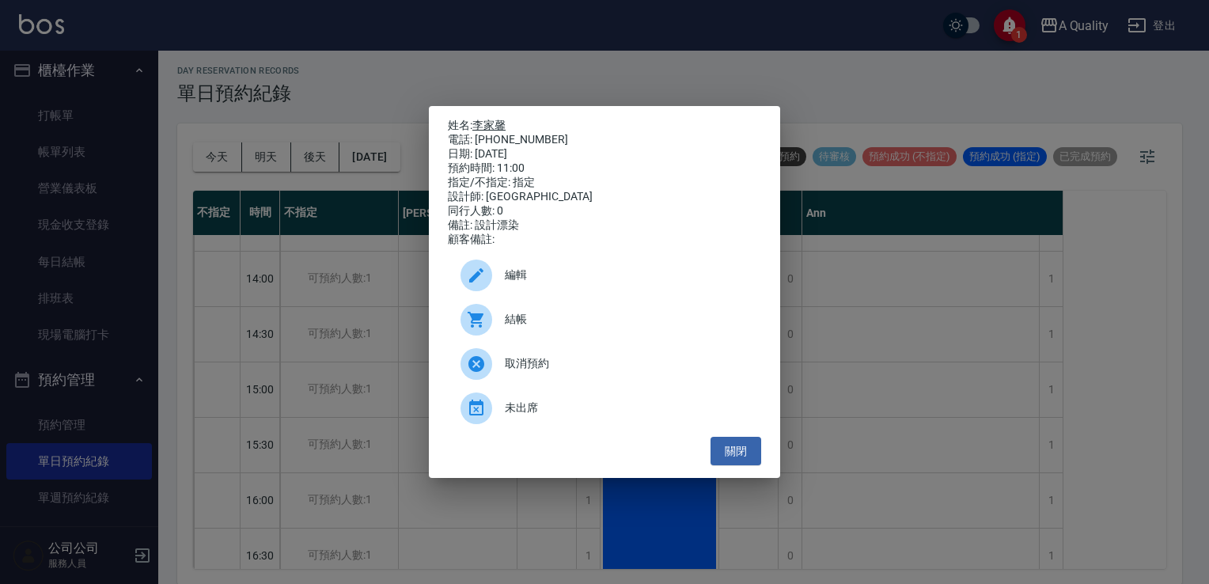
click at [503, 119] on link "李家馨" at bounding box center [488, 125] width 33 height 13
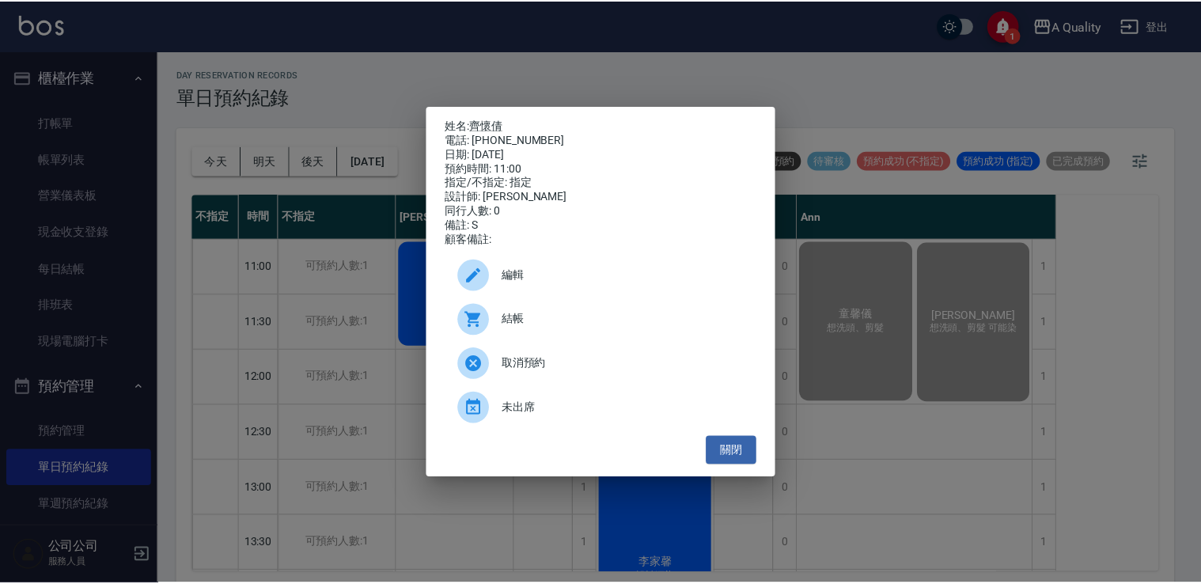
scroll to position [225, 0]
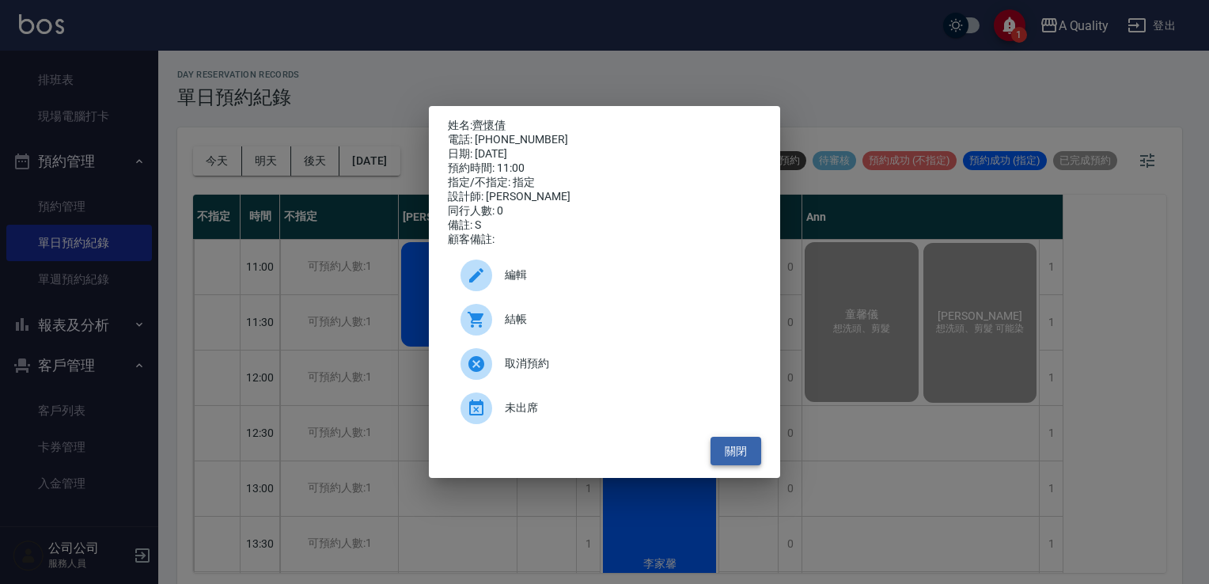
click at [734, 463] on button "關閉" at bounding box center [735, 451] width 51 height 29
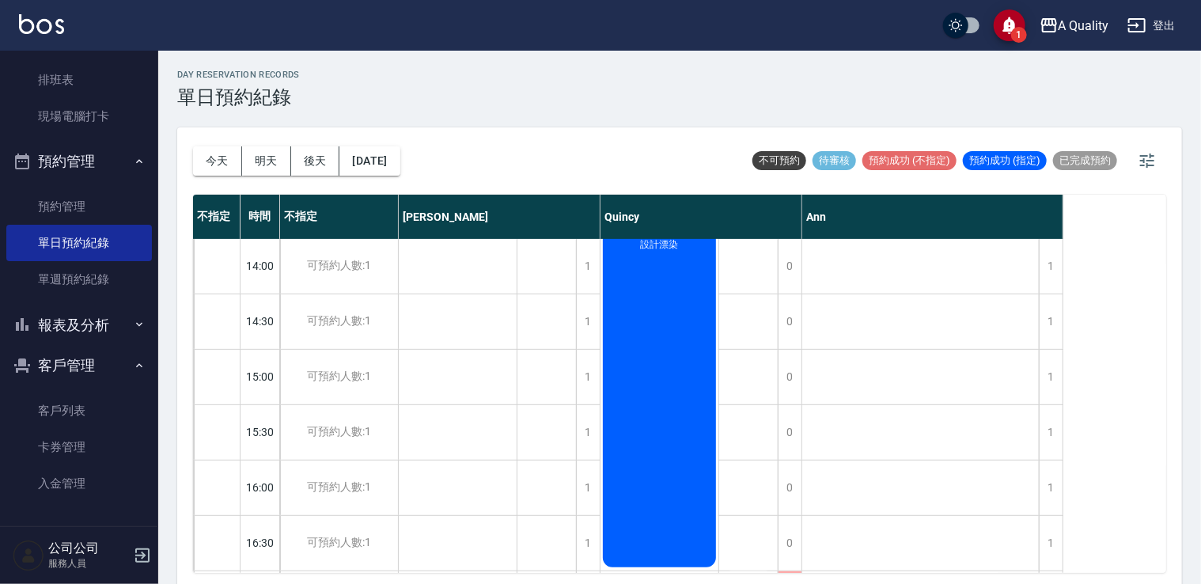
scroll to position [396, 0]
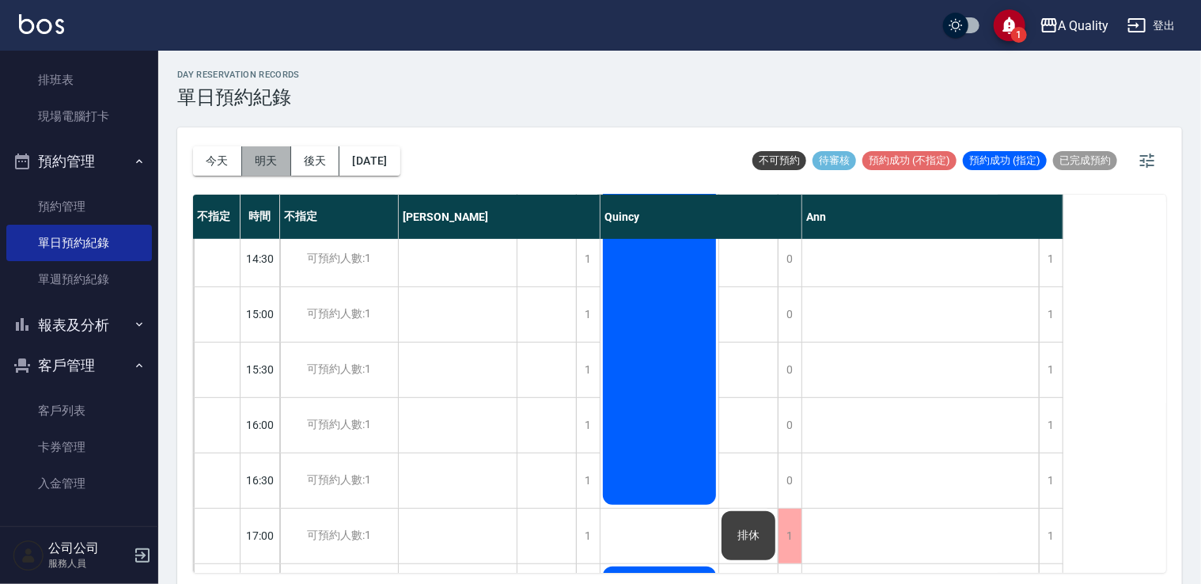
drag, startPoint x: 267, startPoint y: 166, endPoint x: 280, endPoint y: 166, distance: 13.4
click at [267, 165] on button "明天" at bounding box center [266, 160] width 49 height 29
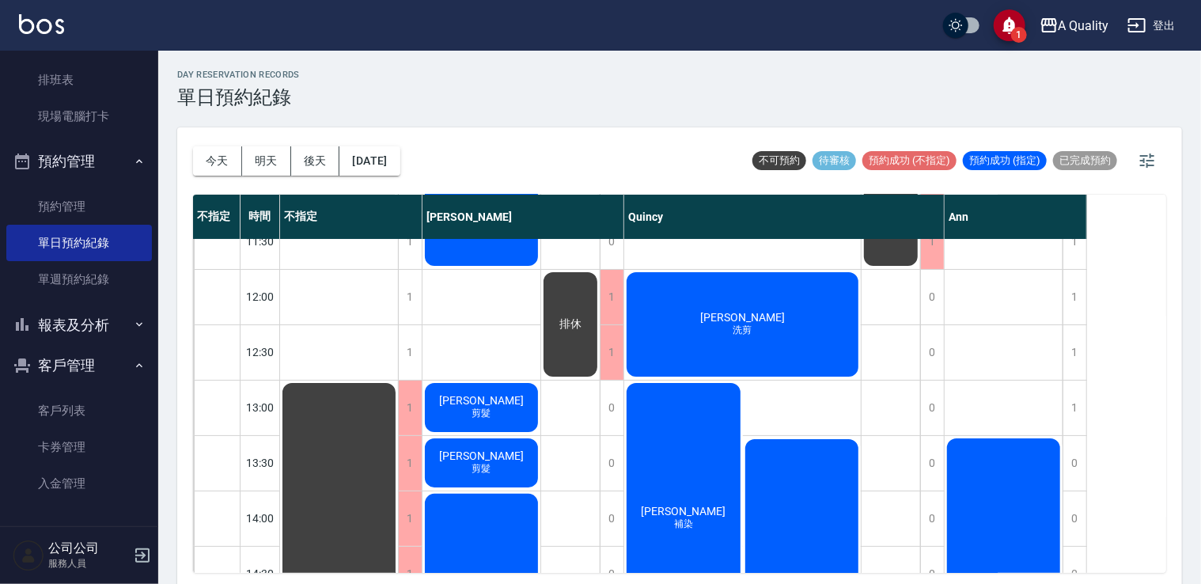
scroll to position [79, 0]
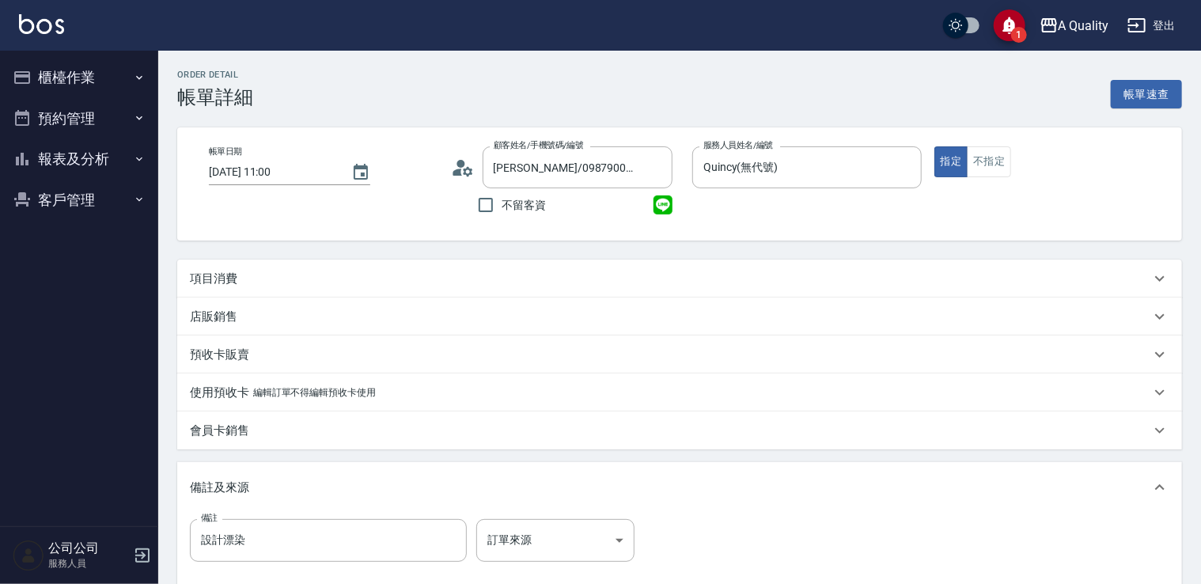
click at [332, 301] on div "店販銷售" at bounding box center [679, 316] width 1005 height 38
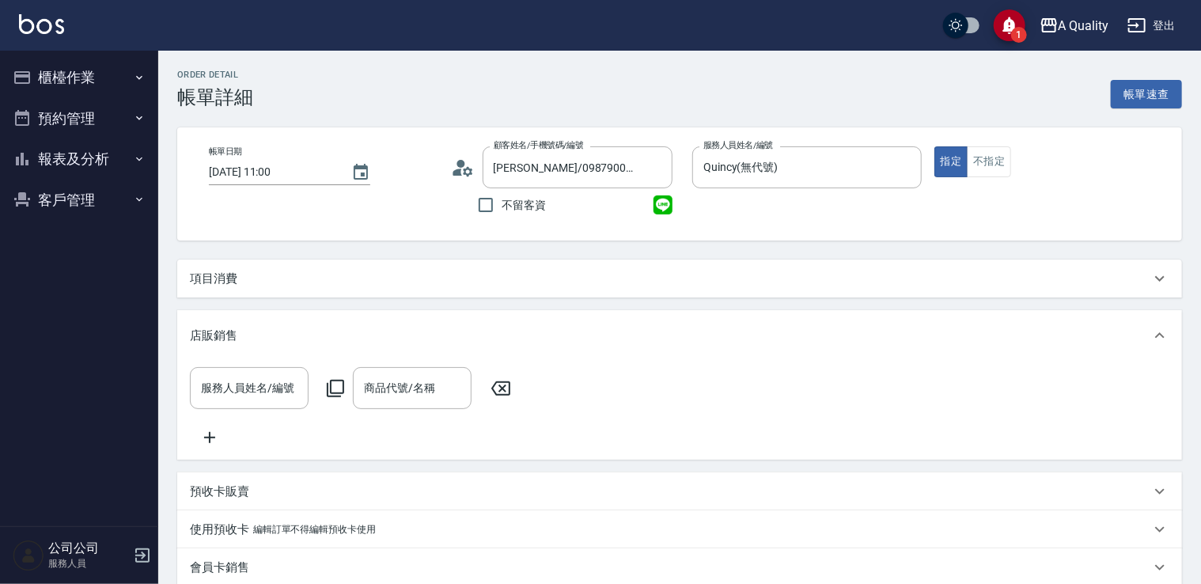
click at [314, 275] on div "項目消費" at bounding box center [670, 279] width 960 height 17
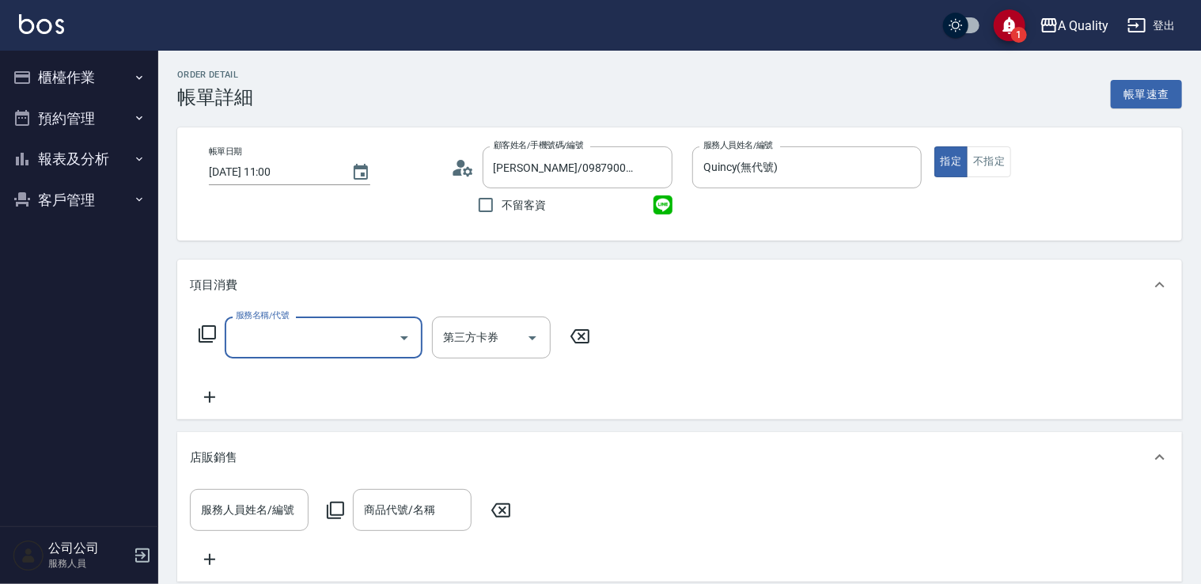
click at [266, 325] on input "服務名稱/代號" at bounding box center [312, 338] width 160 height 28
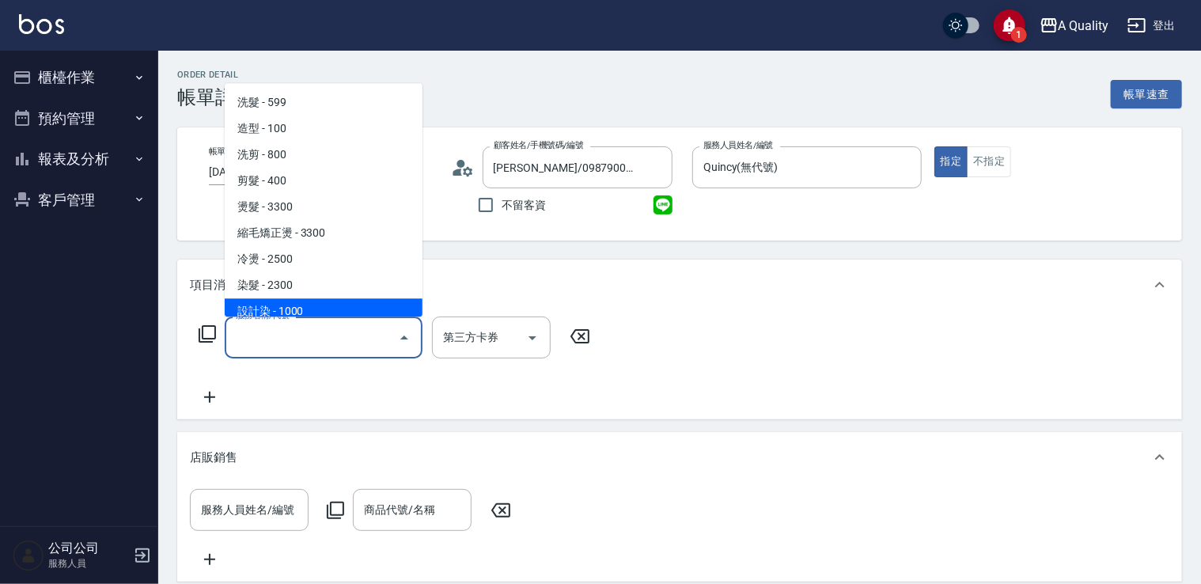
click at [288, 312] on span "設計染 - 1000" at bounding box center [324, 311] width 198 height 26
type input "設計染(402)"
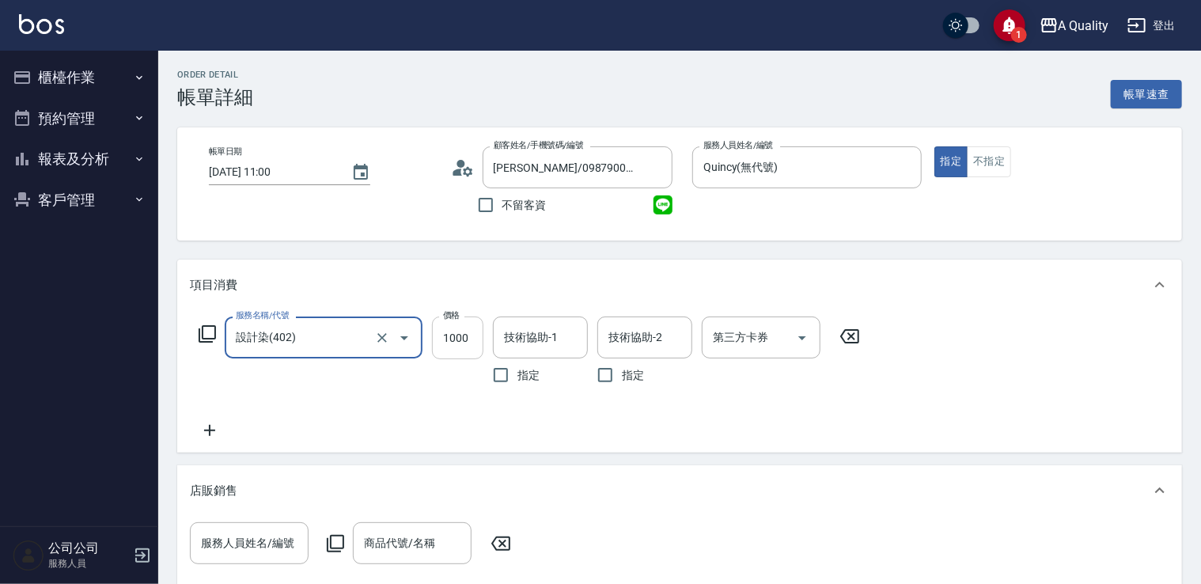
click at [455, 328] on input "1000" at bounding box center [457, 337] width 51 height 43
type input "2000"
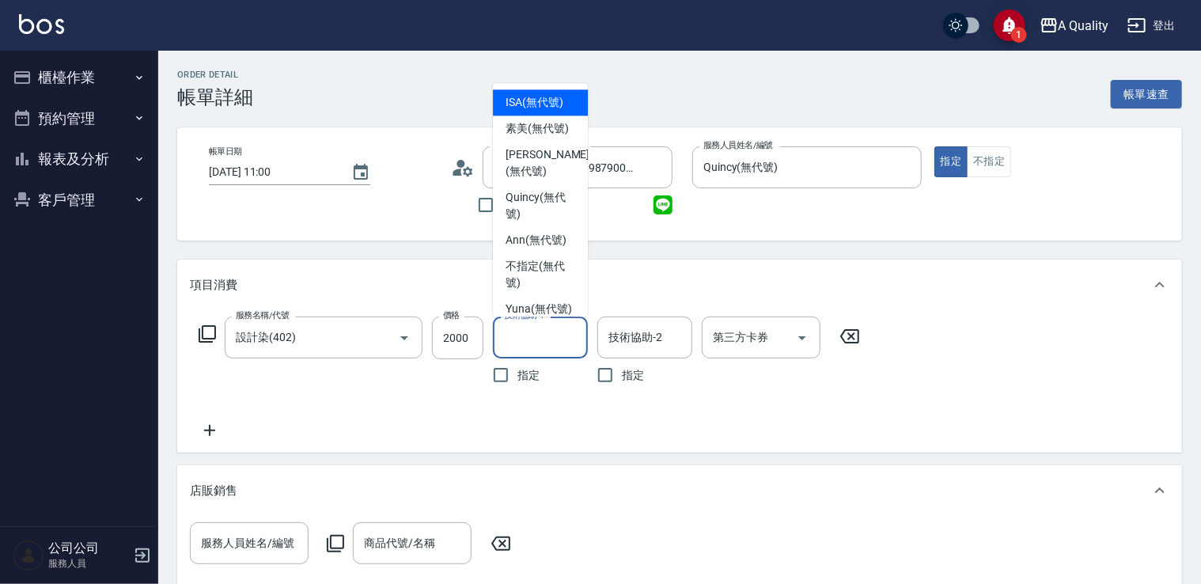
click at [547, 335] on input "技術協助-1" at bounding box center [540, 338] width 81 height 28
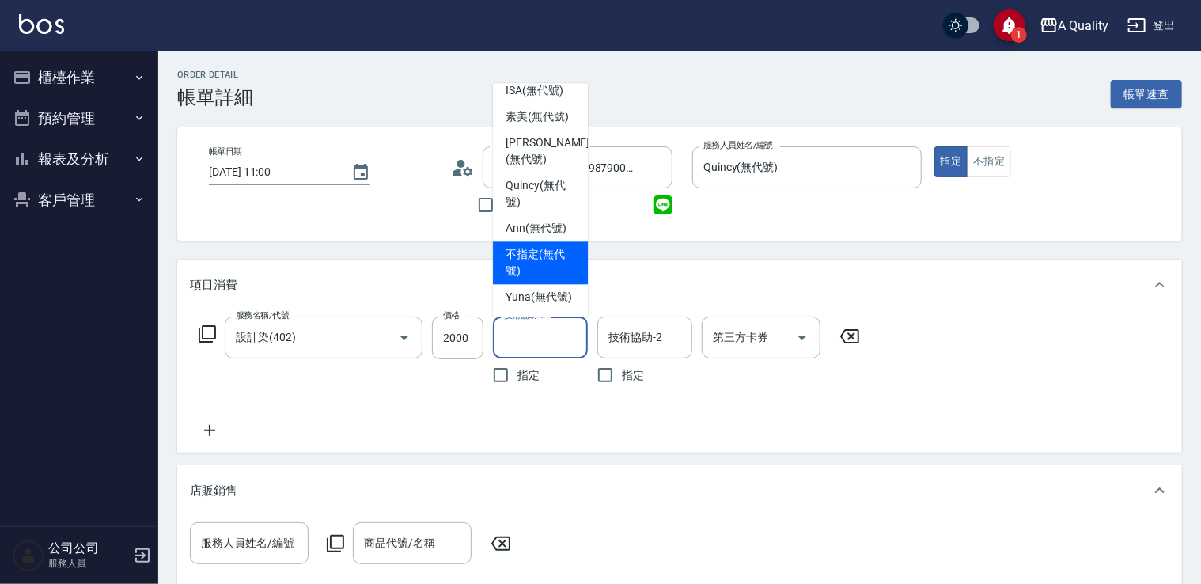
scroll to position [44, 0]
click at [545, 290] on span "Yuna (無代號)" at bounding box center [539, 297] width 66 height 17
type input "Yuna(無代號)"
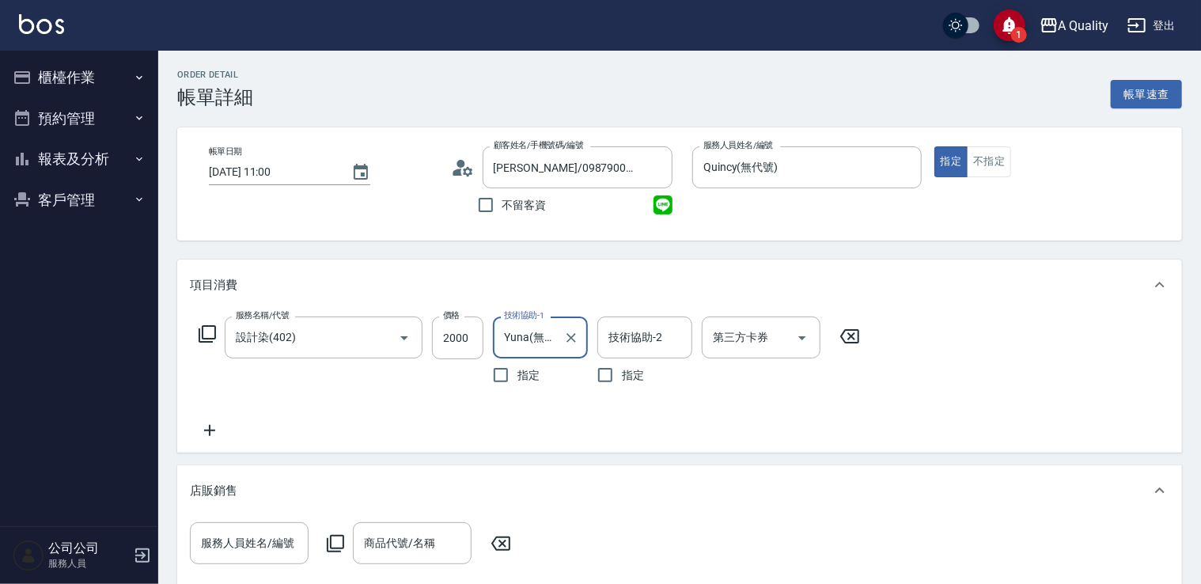
click at [209, 422] on icon at bounding box center [210, 430] width 40 height 19
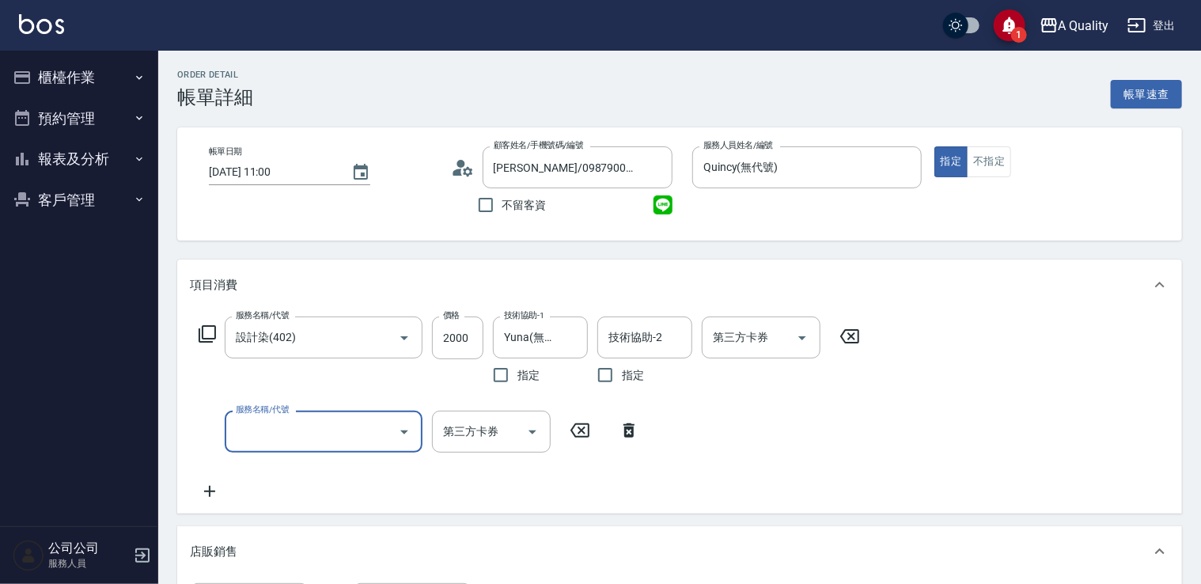
click at [316, 426] on input "服務名稱/代號" at bounding box center [312, 432] width 160 height 28
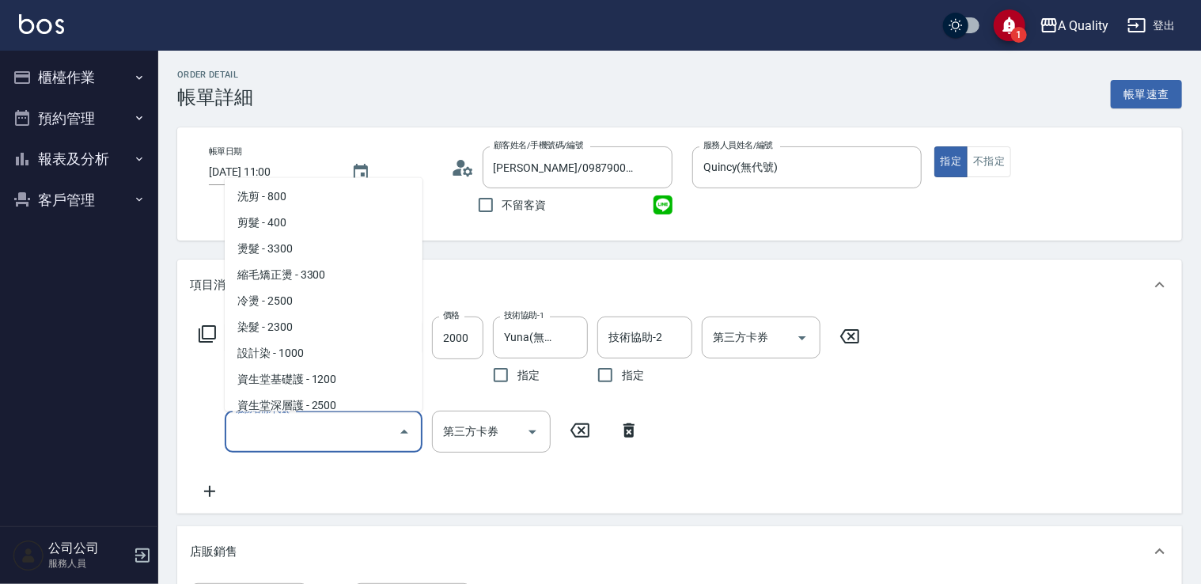
scroll to position [79, 0]
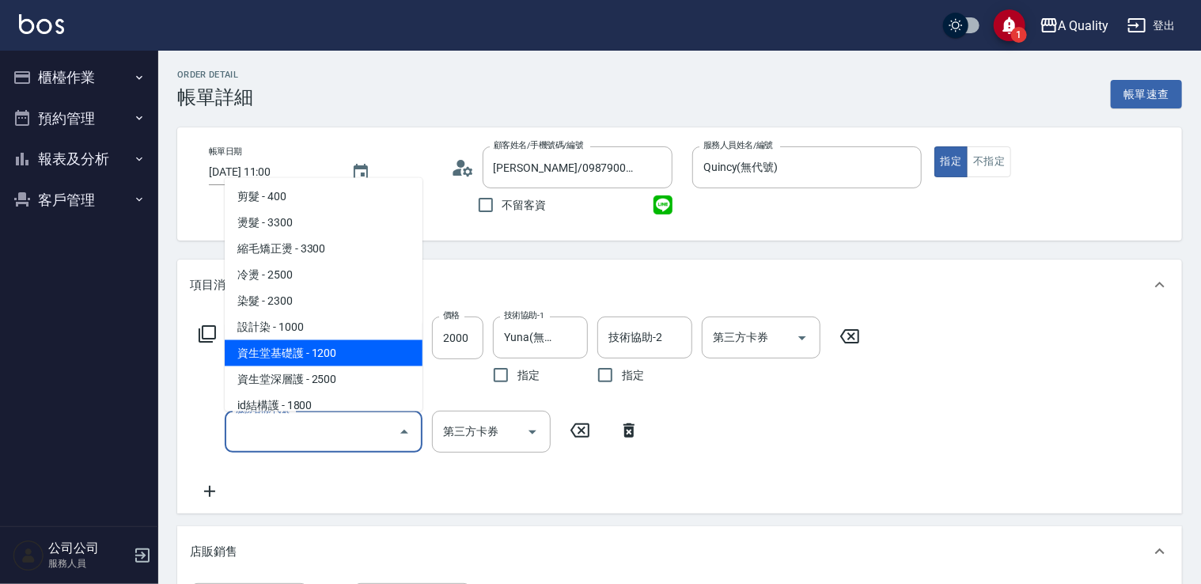
drag, startPoint x: 307, startPoint y: 358, endPoint x: 359, endPoint y: 358, distance: 52.2
click at [309, 358] on span "資生堂基礎護 - 1200" at bounding box center [324, 352] width 198 height 26
type input "資生堂基礎護(501)"
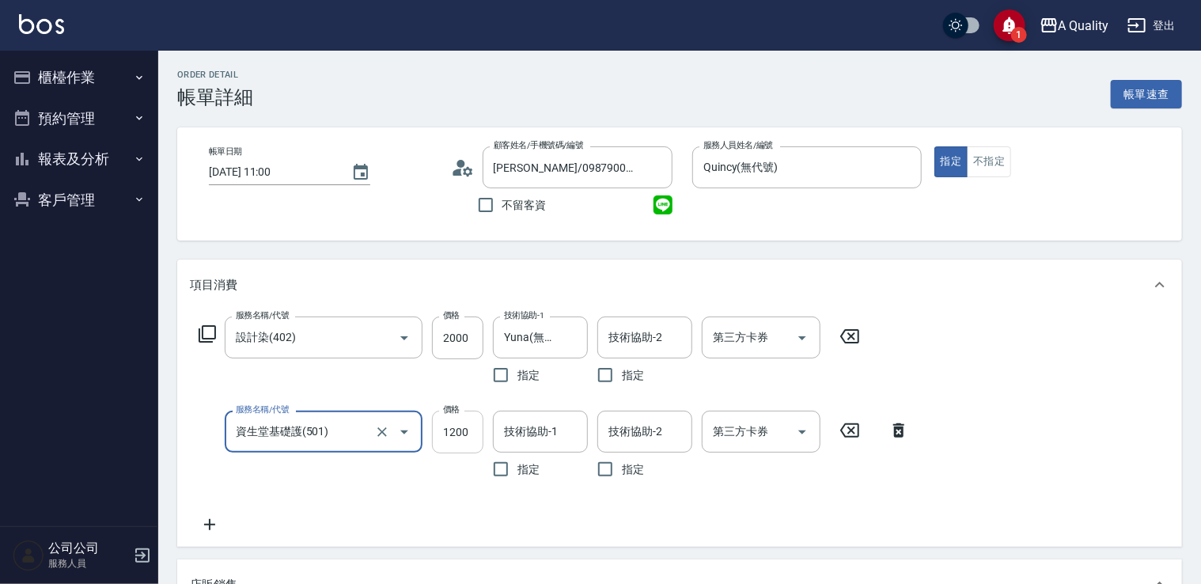
click at [462, 434] on input "1200" at bounding box center [457, 432] width 51 height 43
type input "960"
click at [225, 525] on icon at bounding box center [210, 524] width 40 height 19
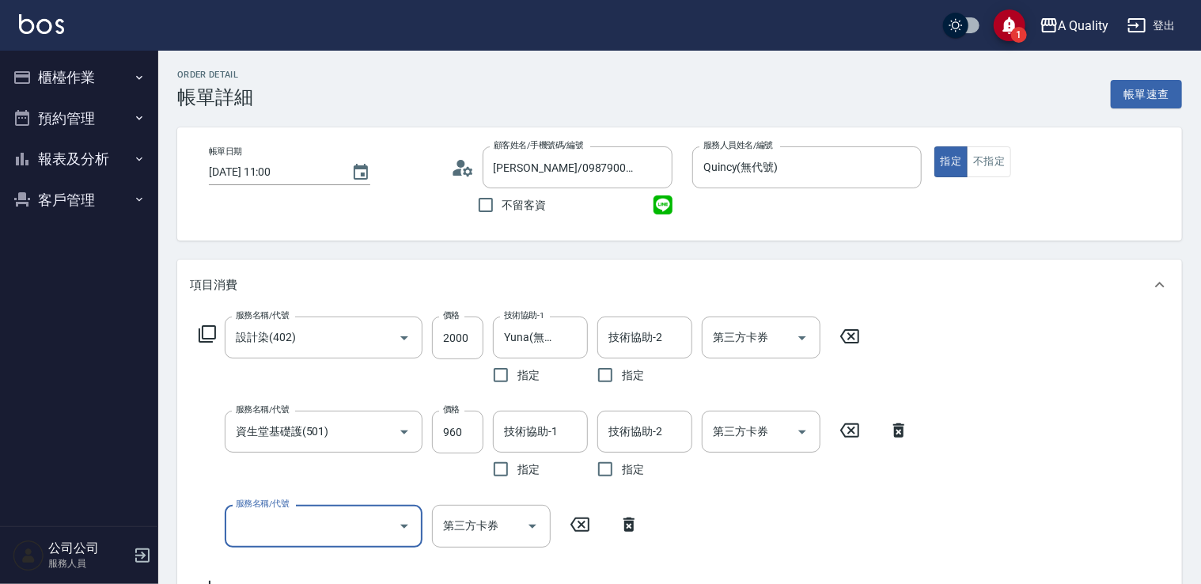
click at [258, 526] on input "服務名稱/代號" at bounding box center [312, 526] width 160 height 28
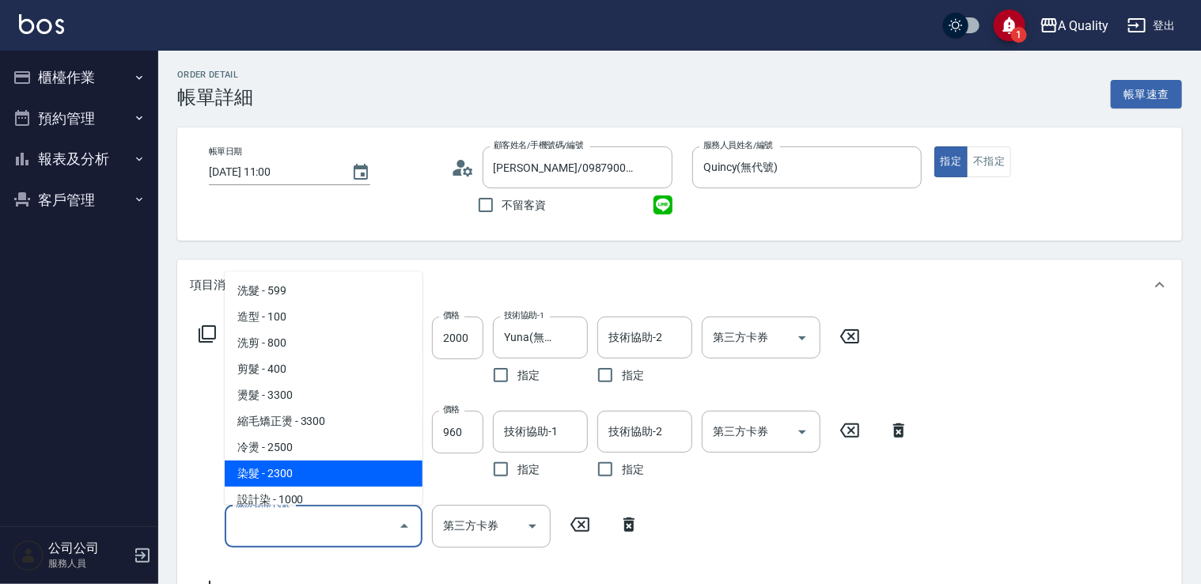
click at [307, 473] on span "染髮 - 2300" at bounding box center [324, 473] width 198 height 26
type input "染髮(401)"
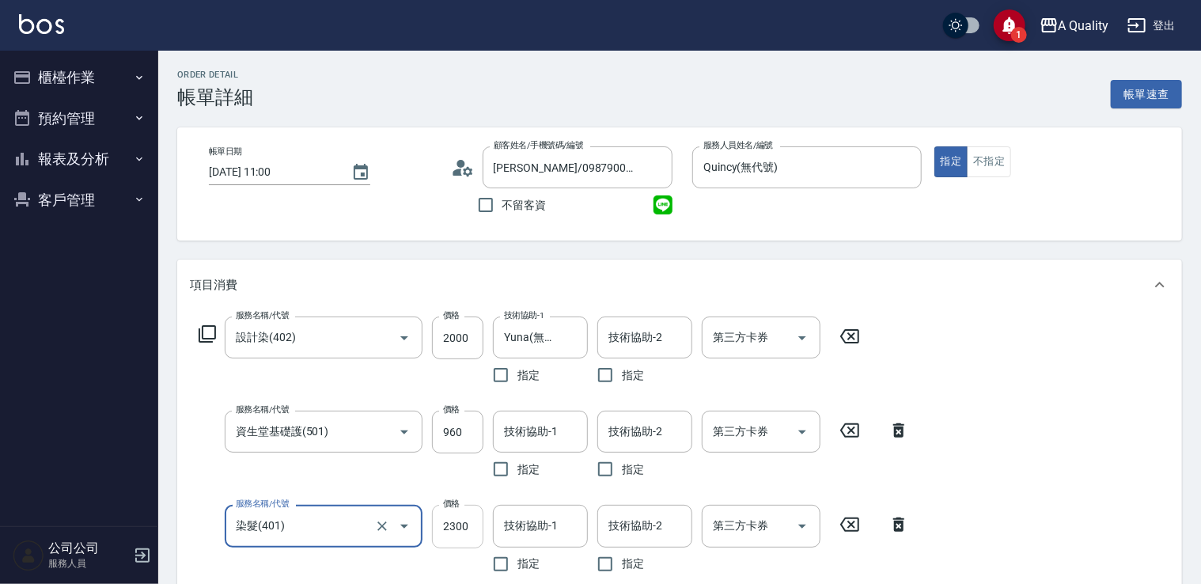
click at [453, 522] on input "2300" at bounding box center [457, 526] width 51 height 43
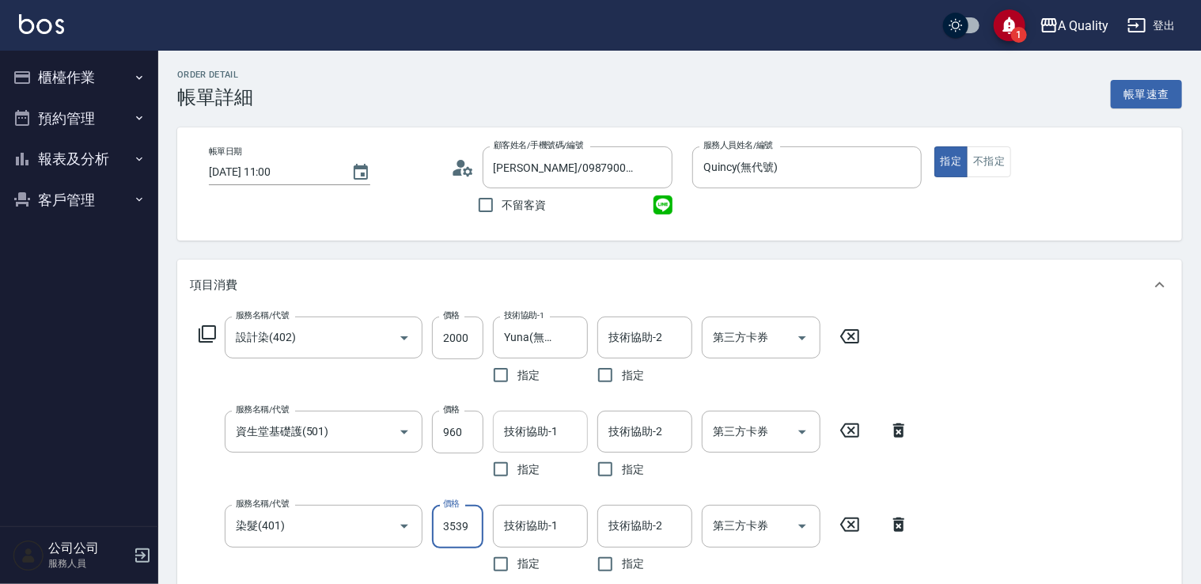
type input "3539"
click at [536, 441] on input "技術協助-1" at bounding box center [540, 432] width 81 height 28
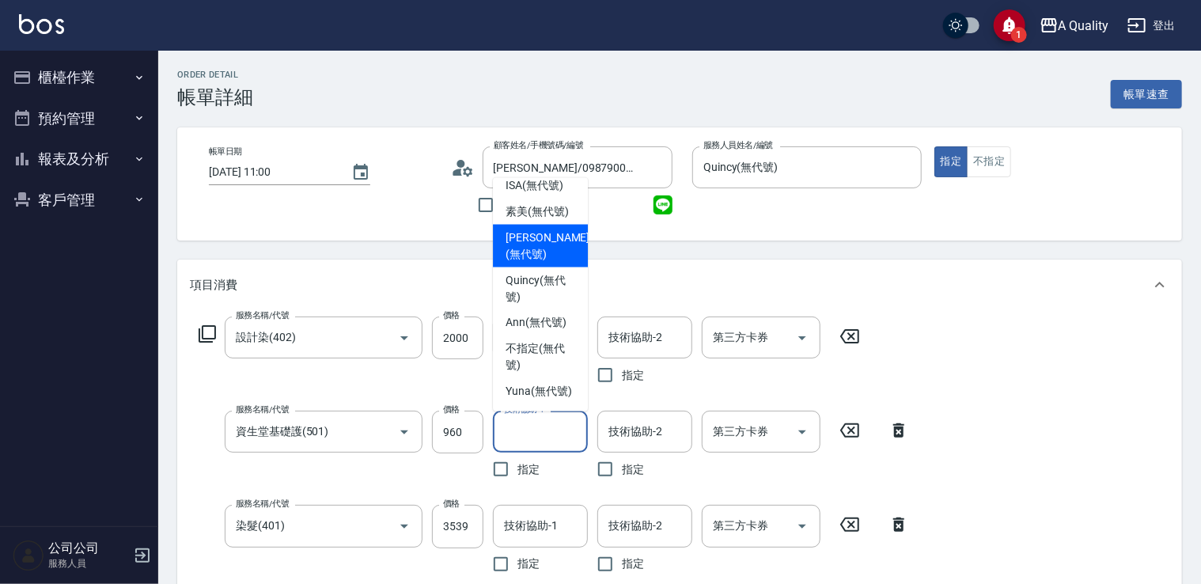
scroll to position [44, 0]
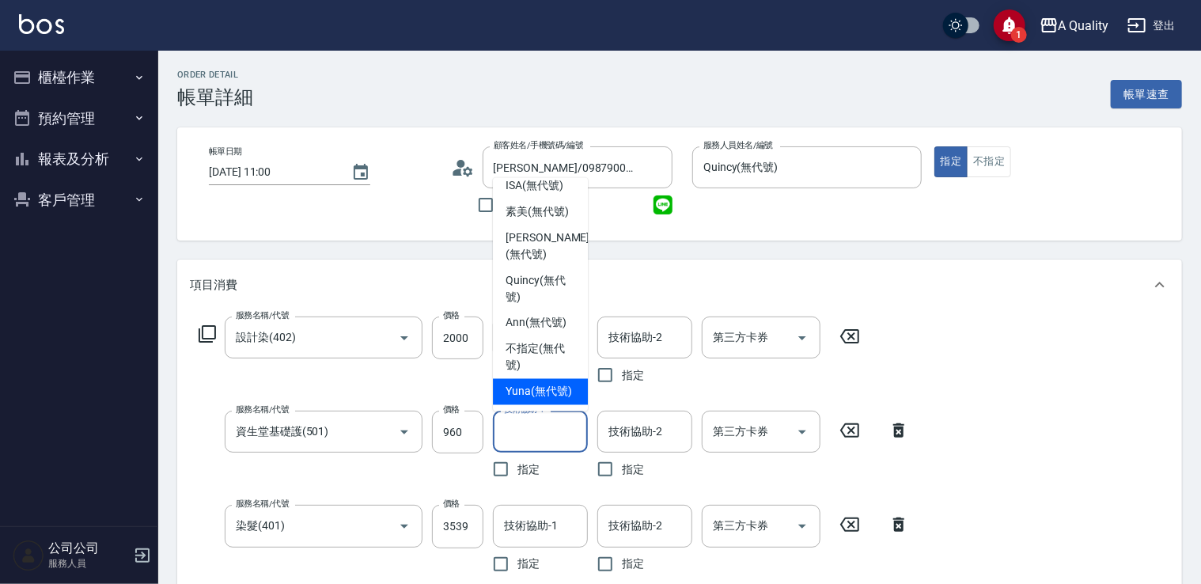
click at [524, 384] on span "Yuna (無代號)" at bounding box center [539, 391] width 66 height 17
type input "Yuna(無代號)"
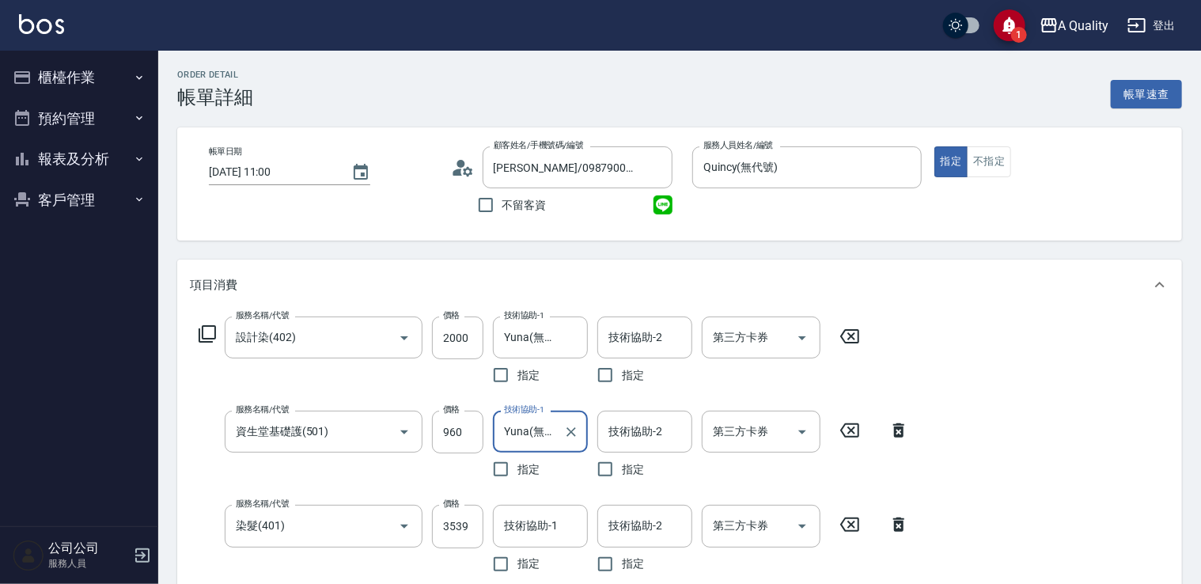
drag, startPoint x: 529, startPoint y: 542, endPoint x: 532, endPoint y: 527, distance: 15.2
click at [531, 537] on div "技術協助-1" at bounding box center [540, 526] width 95 height 42
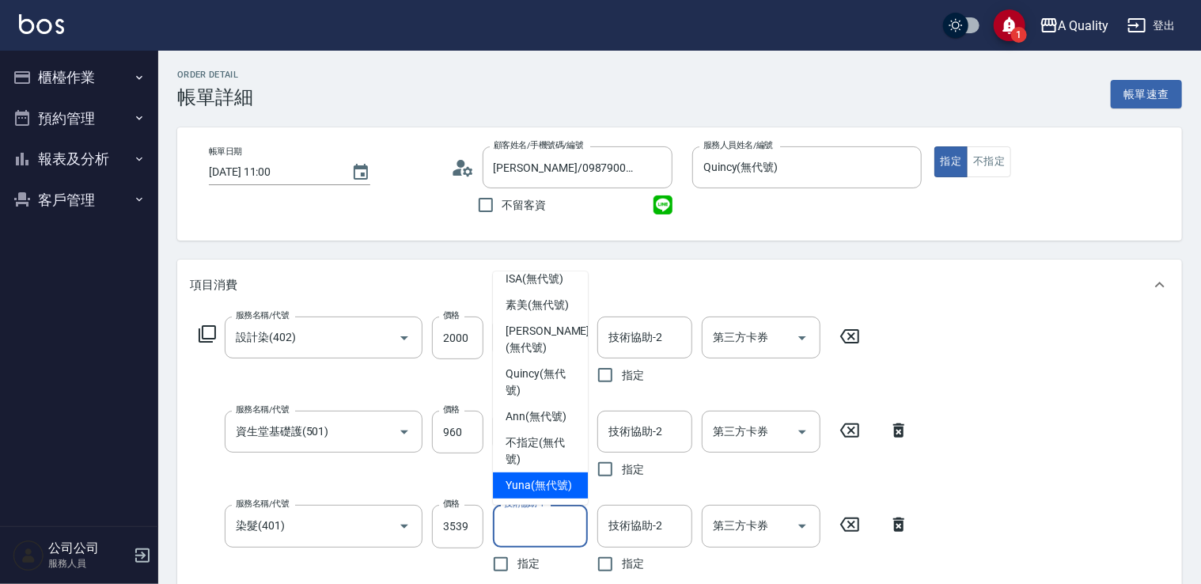
click at [529, 477] on span "Yuna (無代號)" at bounding box center [539, 485] width 66 height 17
type input "Yuna(無代號)"
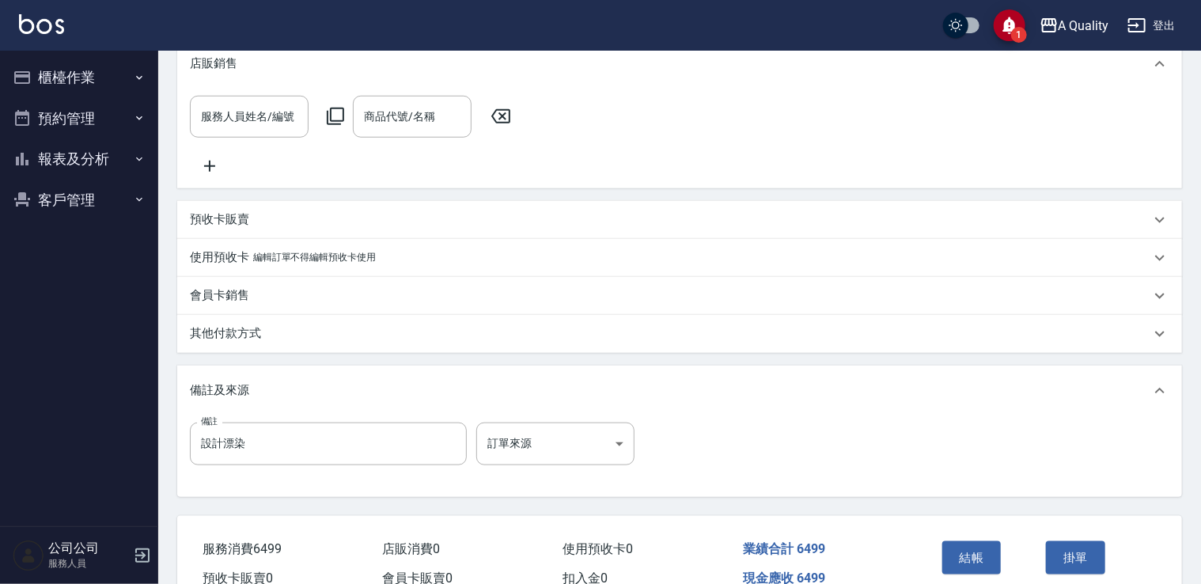
scroll to position [709, 0]
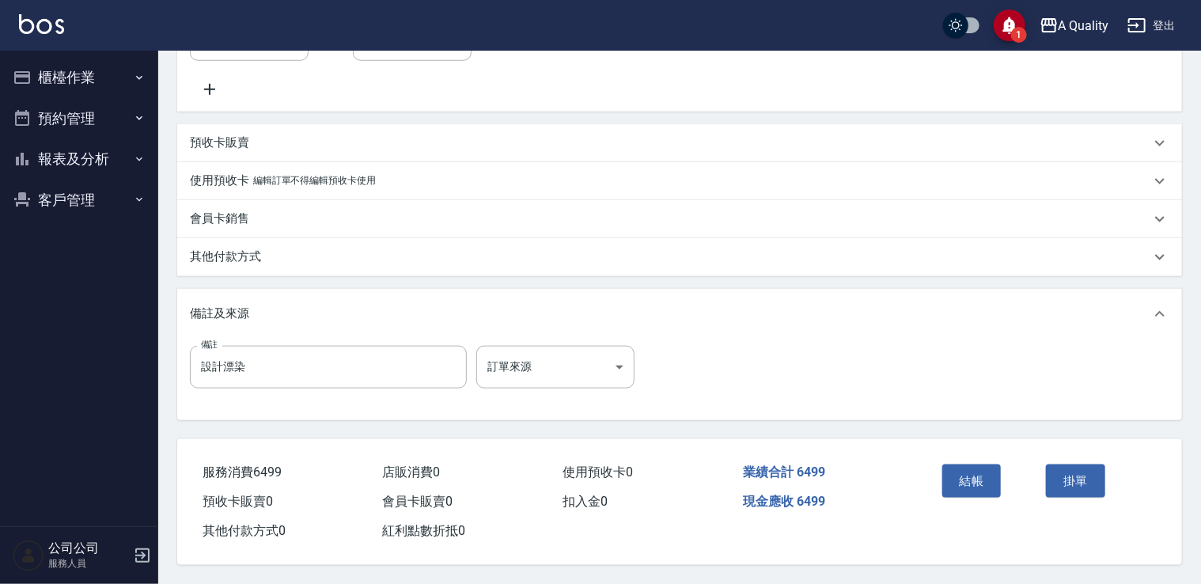
drag, startPoint x: 224, startPoint y: 252, endPoint x: 243, endPoint y: 294, distance: 46.0
click at [224, 259] on p "其他付款方式" at bounding box center [225, 256] width 71 height 17
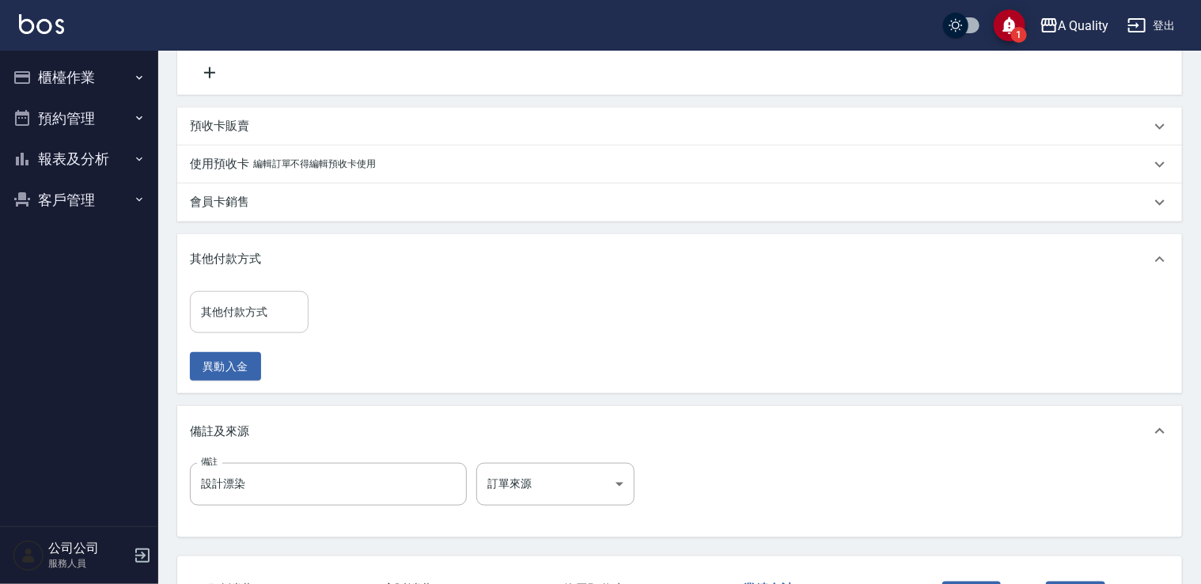
click at [240, 326] on input "其他付款方式" at bounding box center [249, 312] width 104 height 28
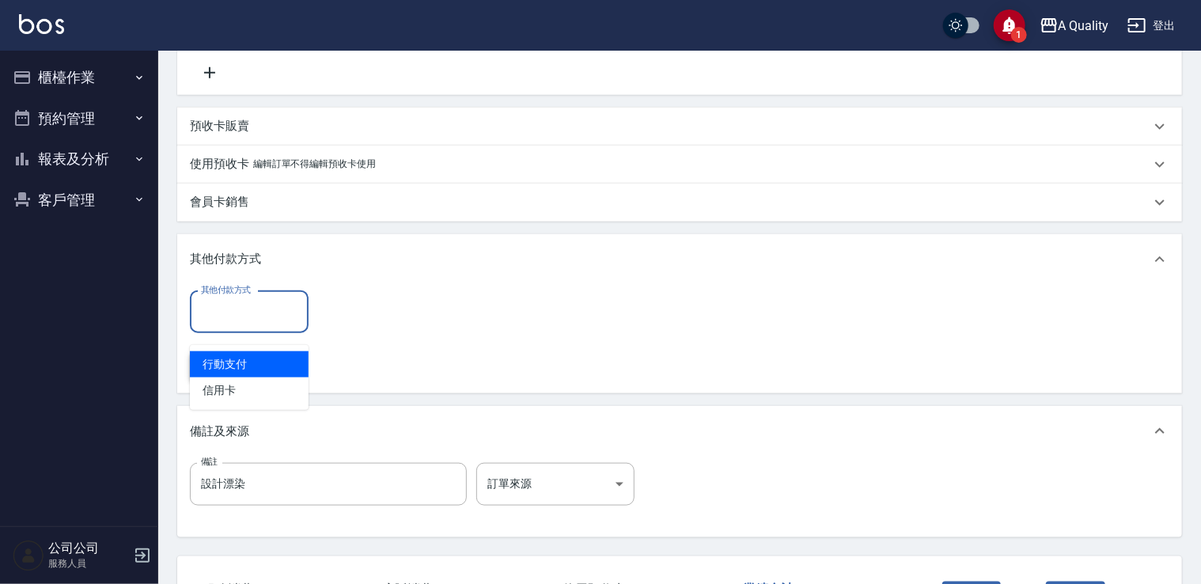
drag, startPoint x: 237, startPoint y: 384, endPoint x: 233, endPoint y: 375, distance: 10.0
click at [236, 384] on span "信用卡" at bounding box center [249, 390] width 119 height 26
type input "信用卡"
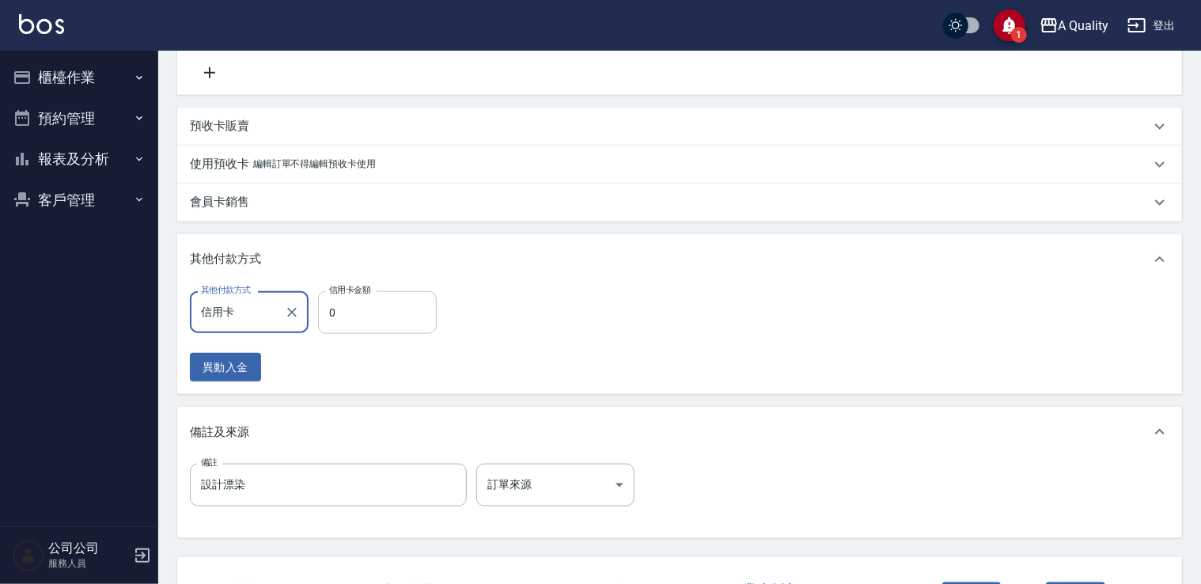
click at [354, 315] on input "0" at bounding box center [377, 312] width 119 height 43
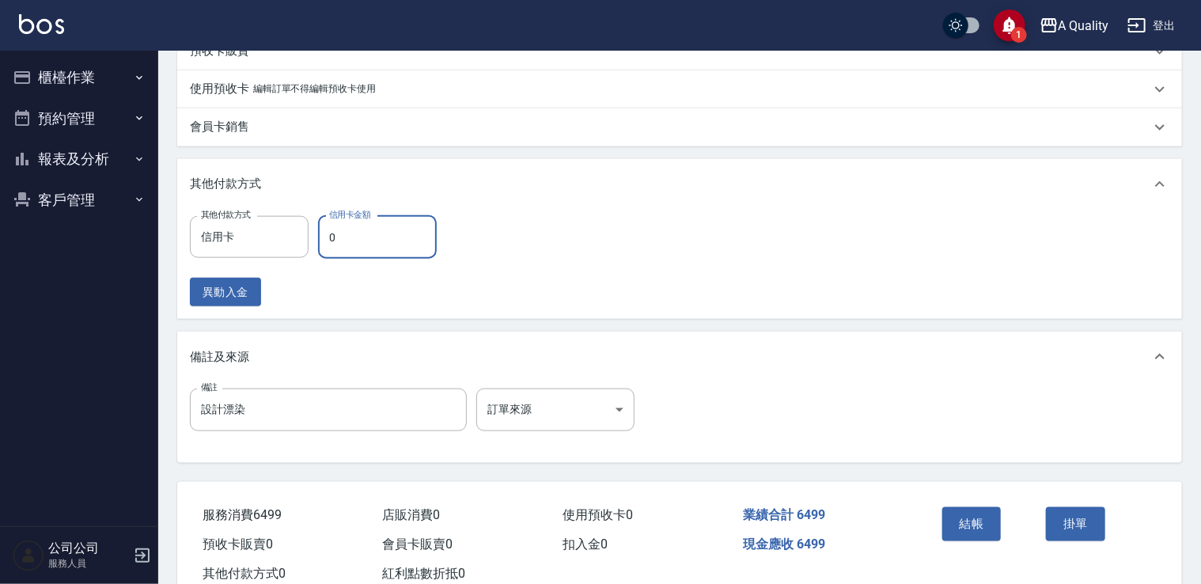
scroll to position [843, 0]
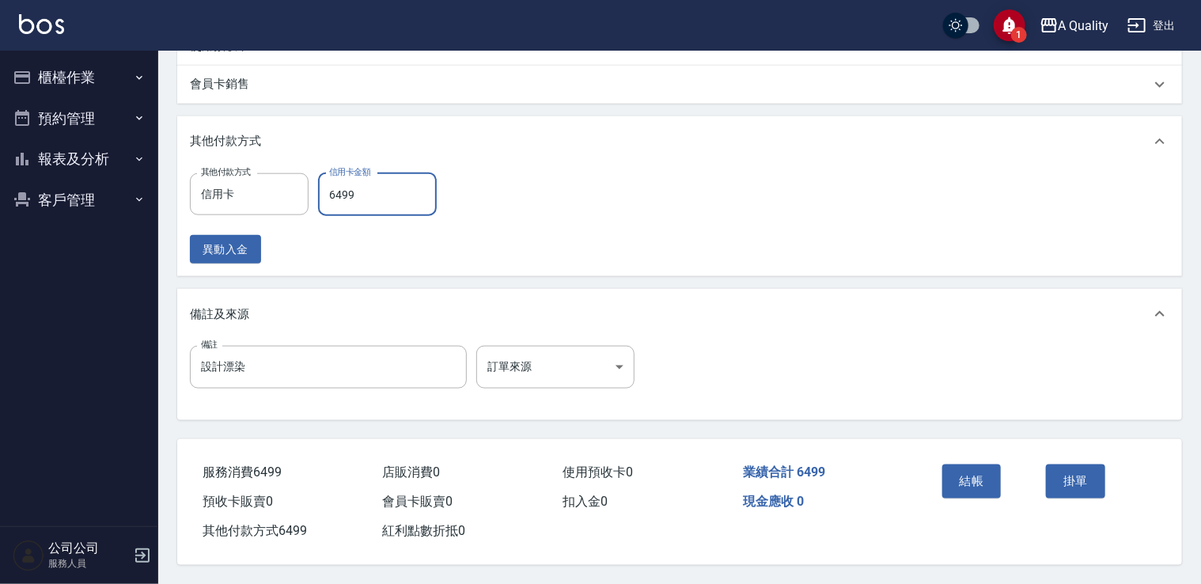
type input "6499"
click at [961, 467] on button "結帳" at bounding box center [971, 480] width 59 height 33
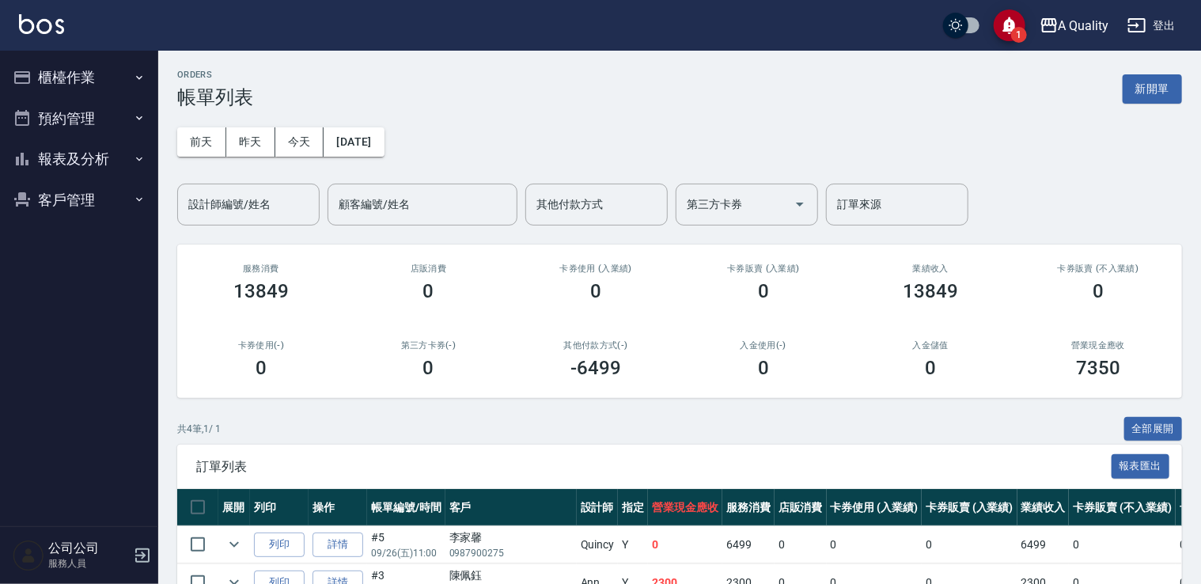
click at [85, 131] on button "預約管理" at bounding box center [79, 118] width 146 height 41
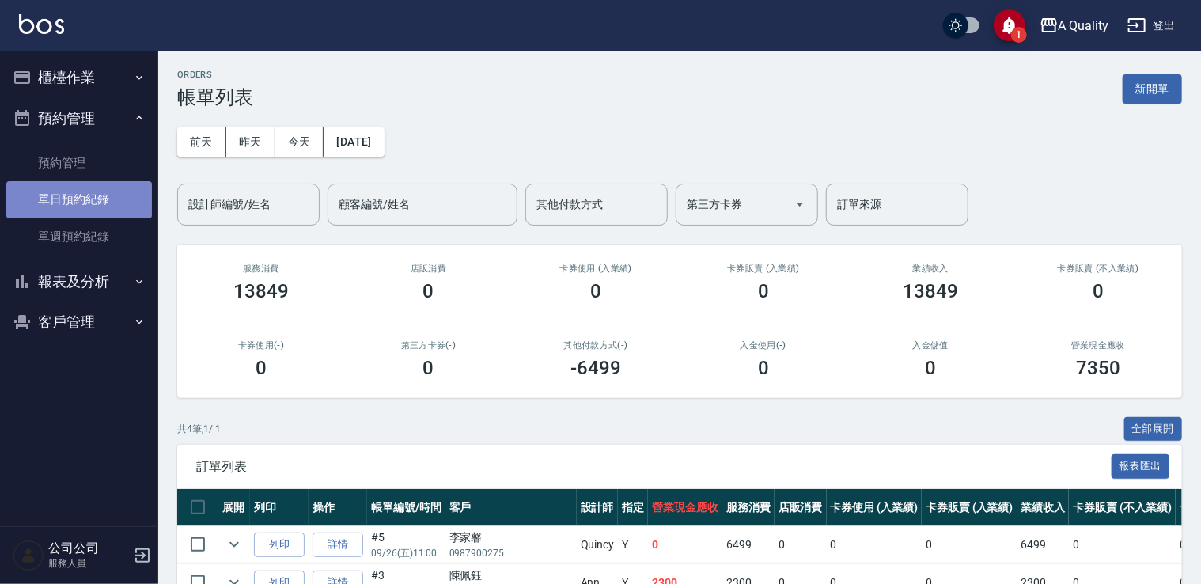
click at [76, 204] on link "單日預約紀錄" at bounding box center [79, 199] width 146 height 36
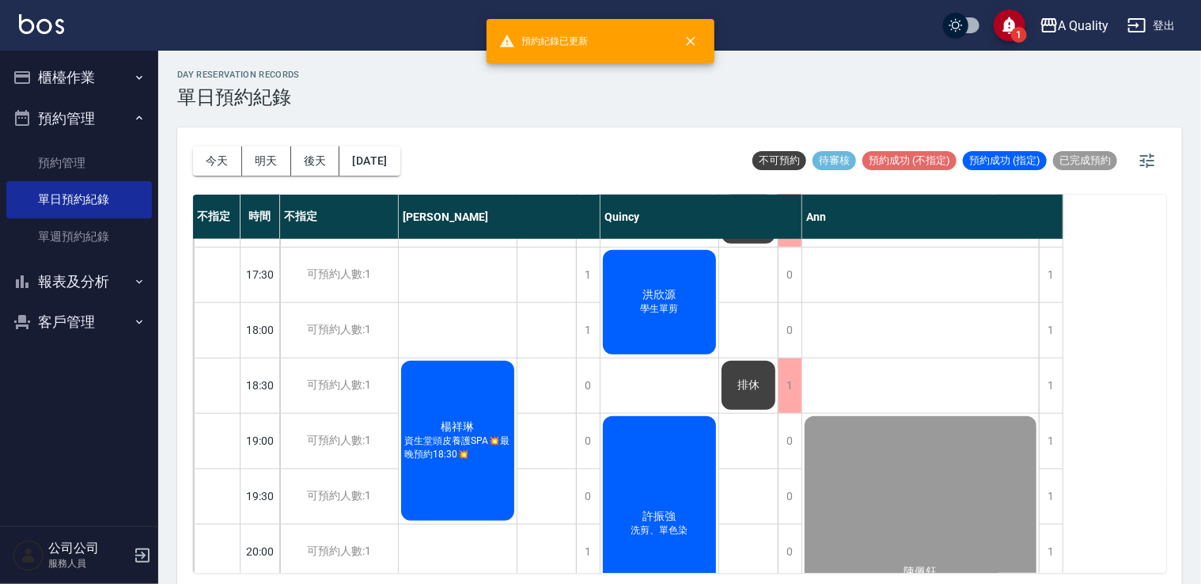
scroll to position [633, 0]
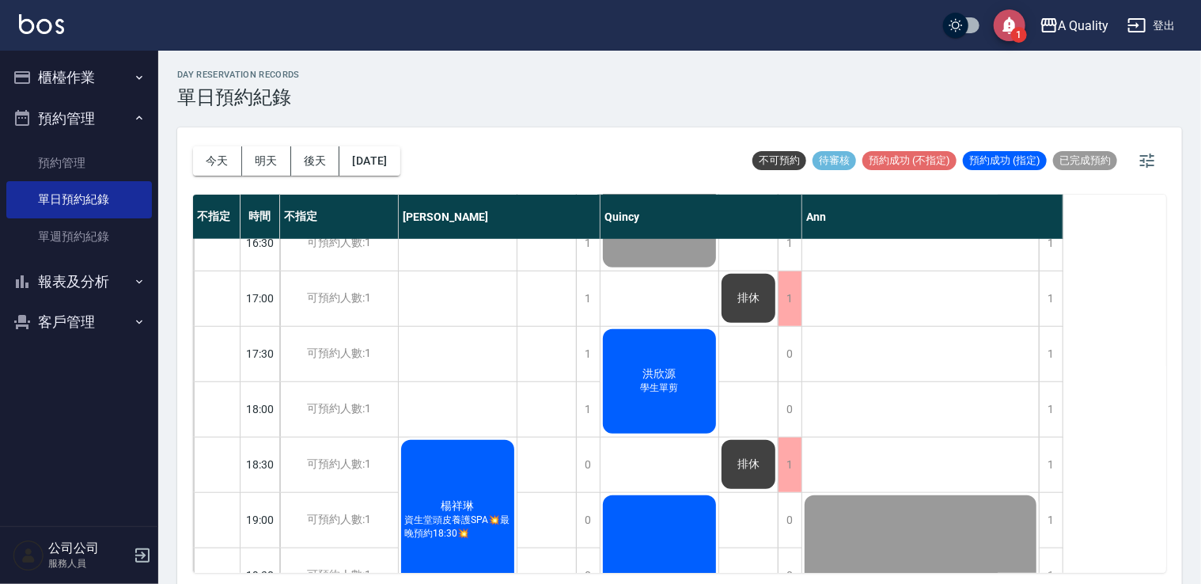
click at [1016, 31] on span "1" at bounding box center [1019, 35] width 16 height 16
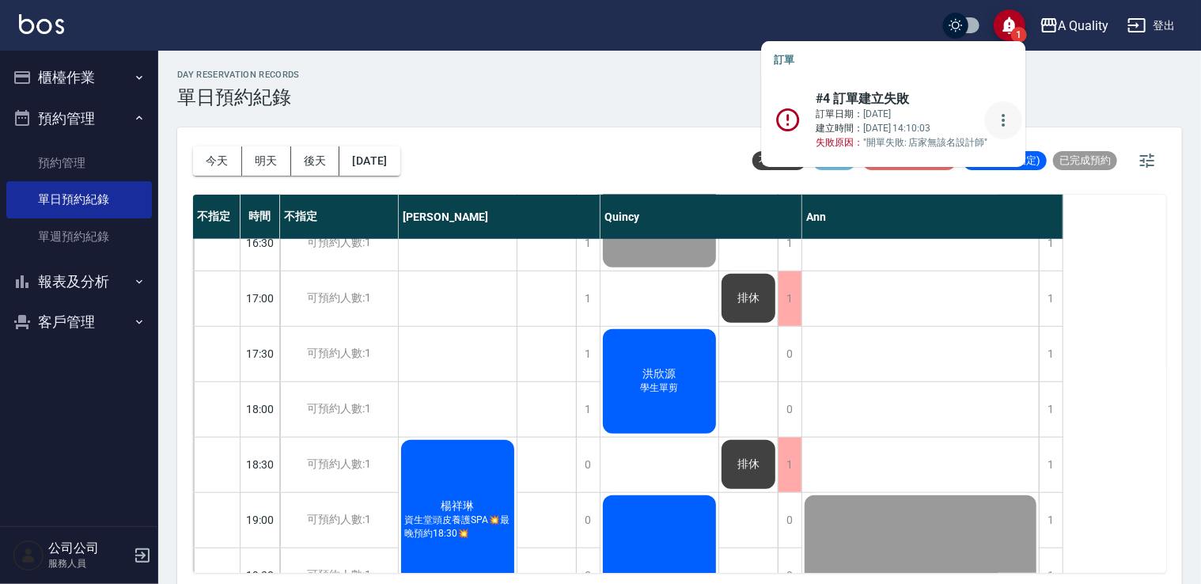
click at [994, 116] on icon "more" at bounding box center [1003, 120] width 19 height 19
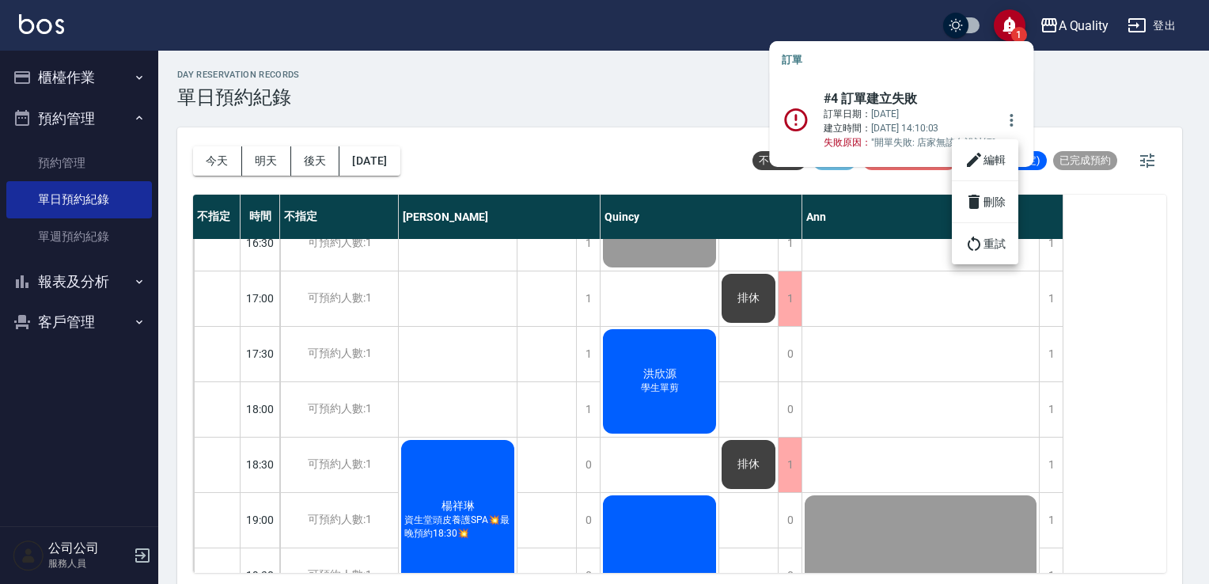
click at [985, 157] on li "編輯" at bounding box center [985, 160] width 66 height 28
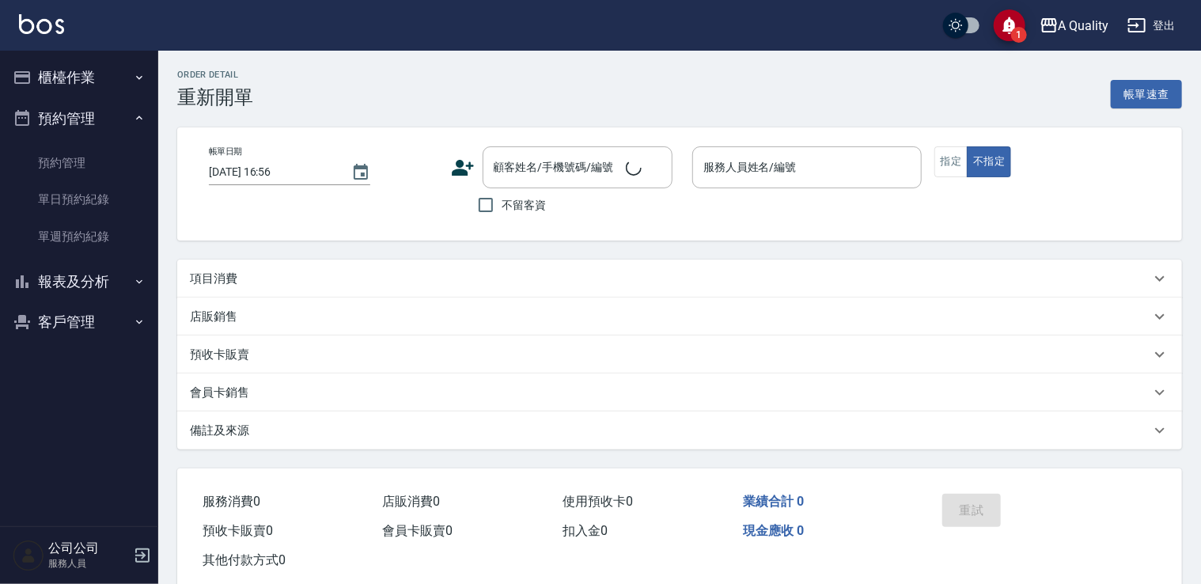
type input "2025/09/26 14:10"
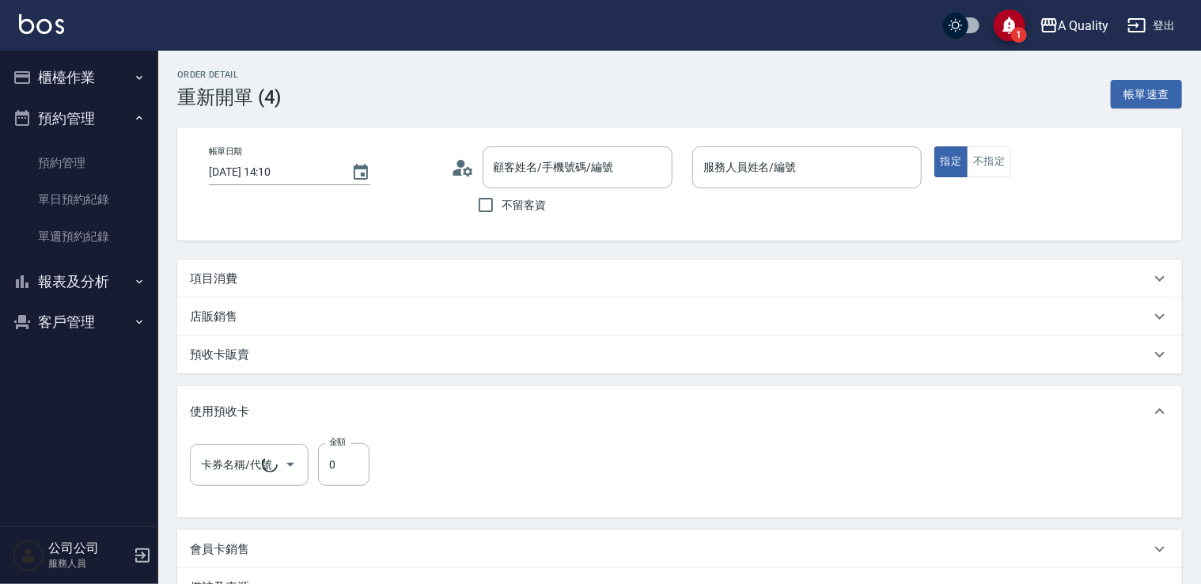
type input "[PERSON_NAME]/0936192489/"
type input "速效頭皮養護(6/6)"
type input "3495"
click at [348, 464] on input "3495" at bounding box center [343, 464] width 51 height 43
click at [362, 464] on input "3495" at bounding box center [343, 464] width 51 height 43
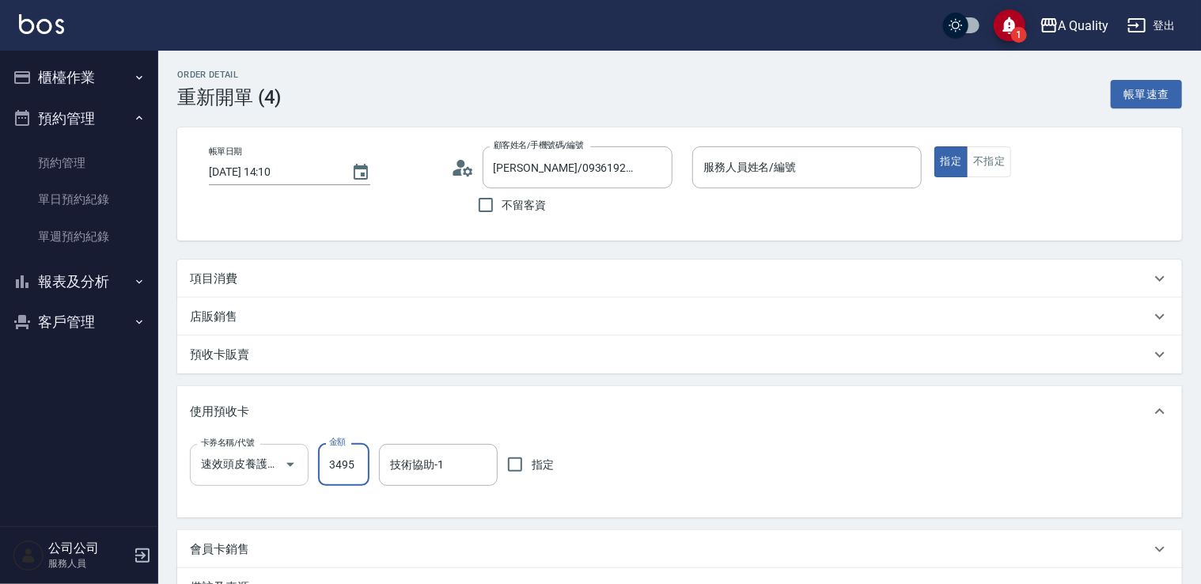
click at [294, 468] on icon "Open" at bounding box center [290, 464] width 19 height 19
drag, startPoint x: 422, startPoint y: 397, endPoint x: 468, endPoint y: 354, distance: 63.3
click at [423, 392] on div "使用預收卡" at bounding box center [679, 411] width 1005 height 51
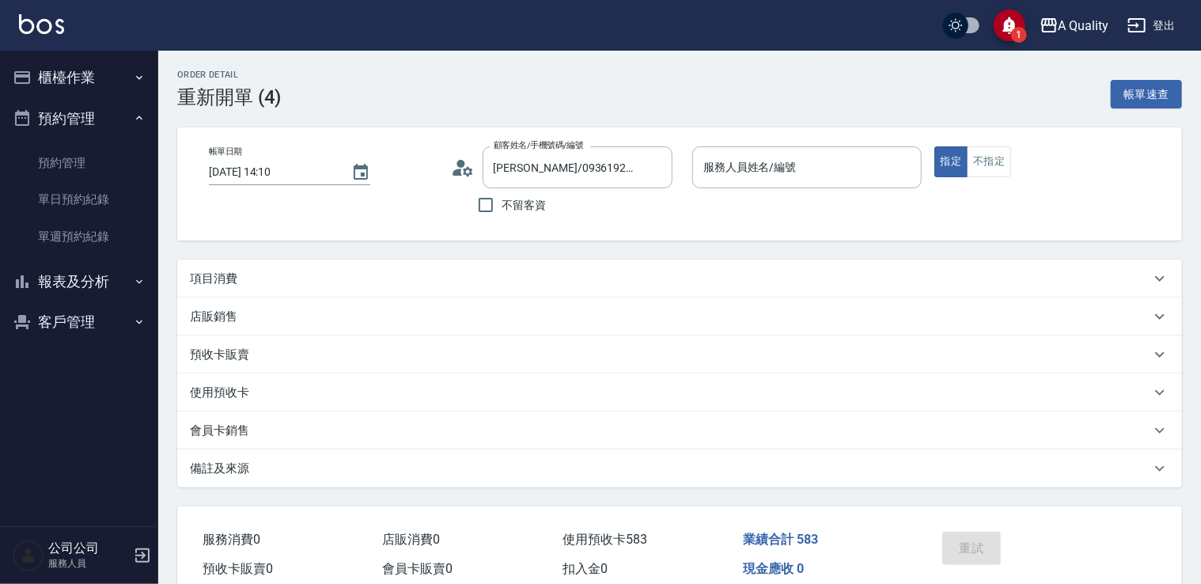
click at [1021, 22] on button "1" at bounding box center [1010, 25] width 32 height 32
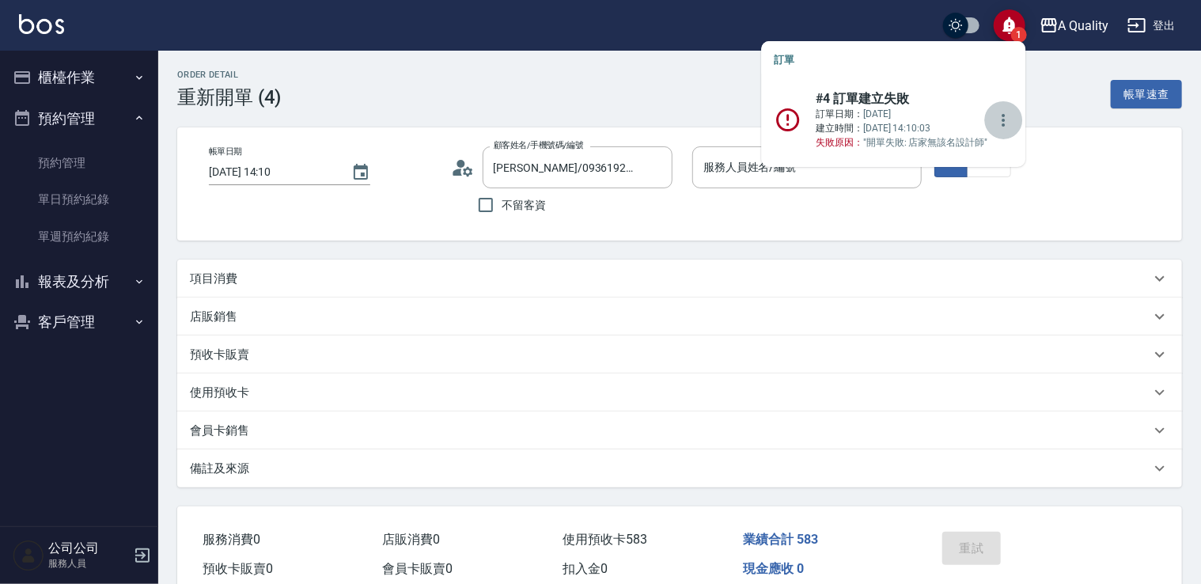
click at [1006, 121] on button "more" at bounding box center [1003, 120] width 38 height 38
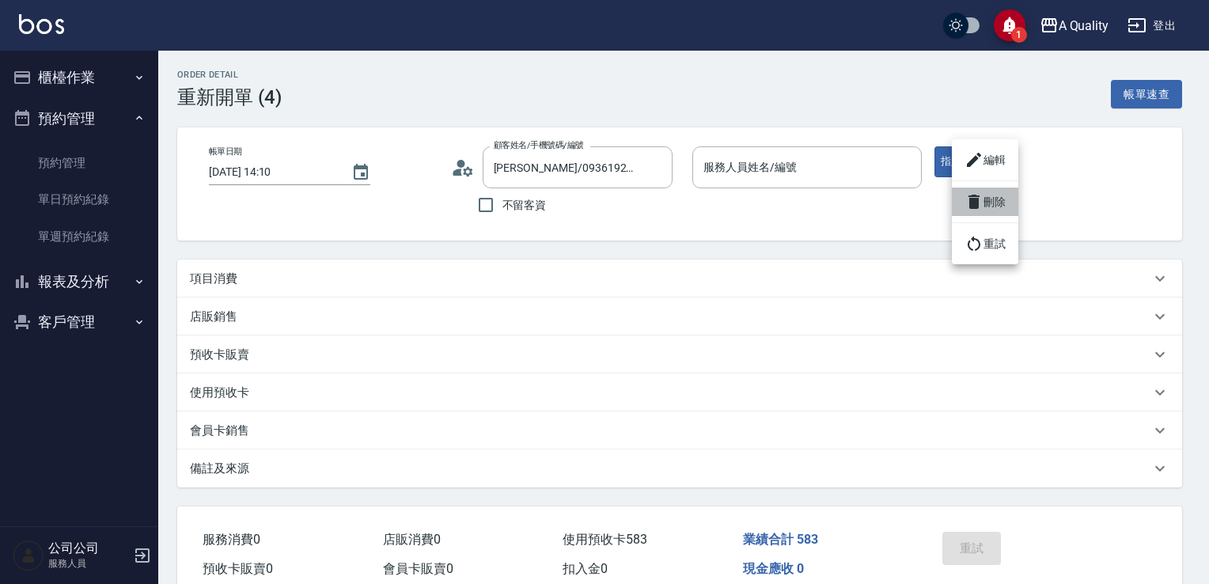
click at [971, 201] on icon at bounding box center [973, 202] width 11 height 14
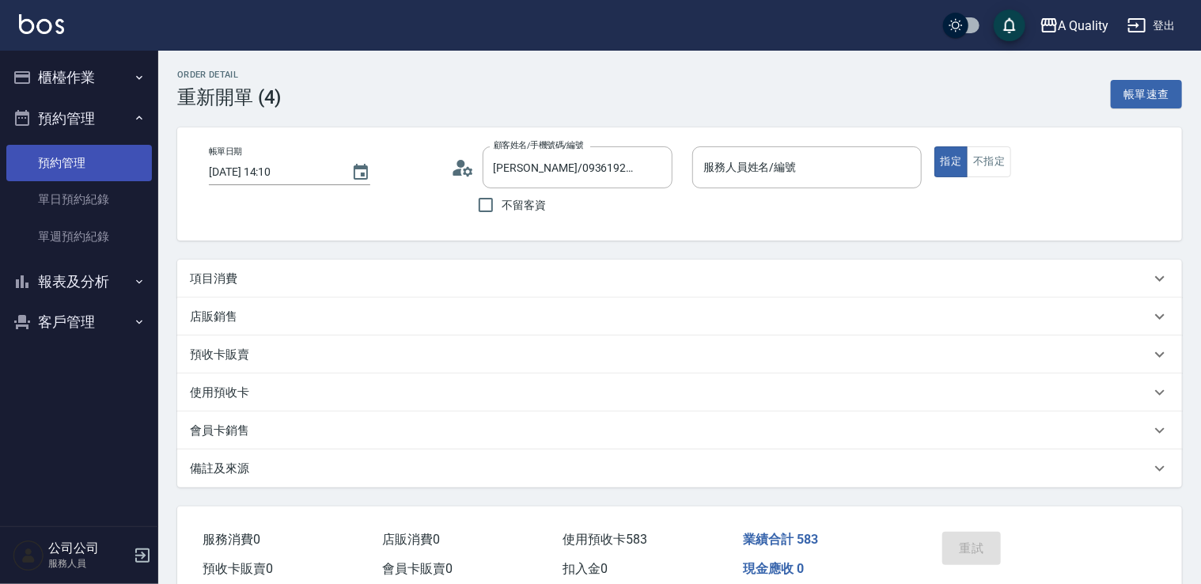
drag, startPoint x: 62, startPoint y: 126, endPoint x: 73, endPoint y: 171, distance: 46.4
click at [63, 131] on button "預約管理" at bounding box center [79, 118] width 146 height 41
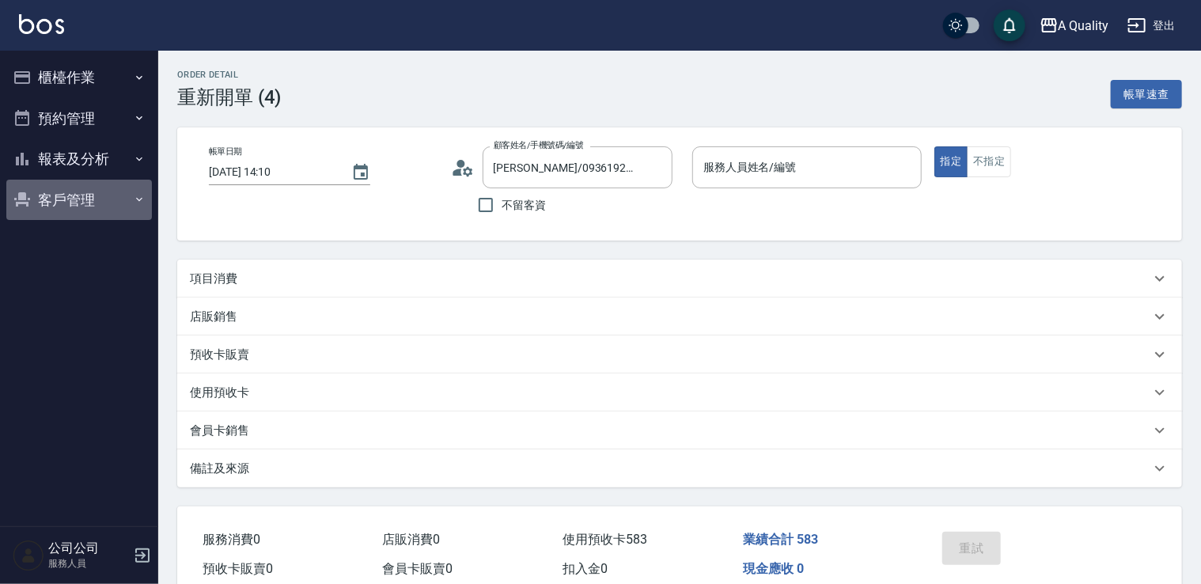
drag, startPoint x: 79, startPoint y: 207, endPoint x: 76, endPoint y: 156, distance: 51.5
click at [79, 206] on button "客戶管理" at bounding box center [79, 200] width 146 height 41
click at [74, 119] on button "預約管理" at bounding box center [79, 118] width 146 height 41
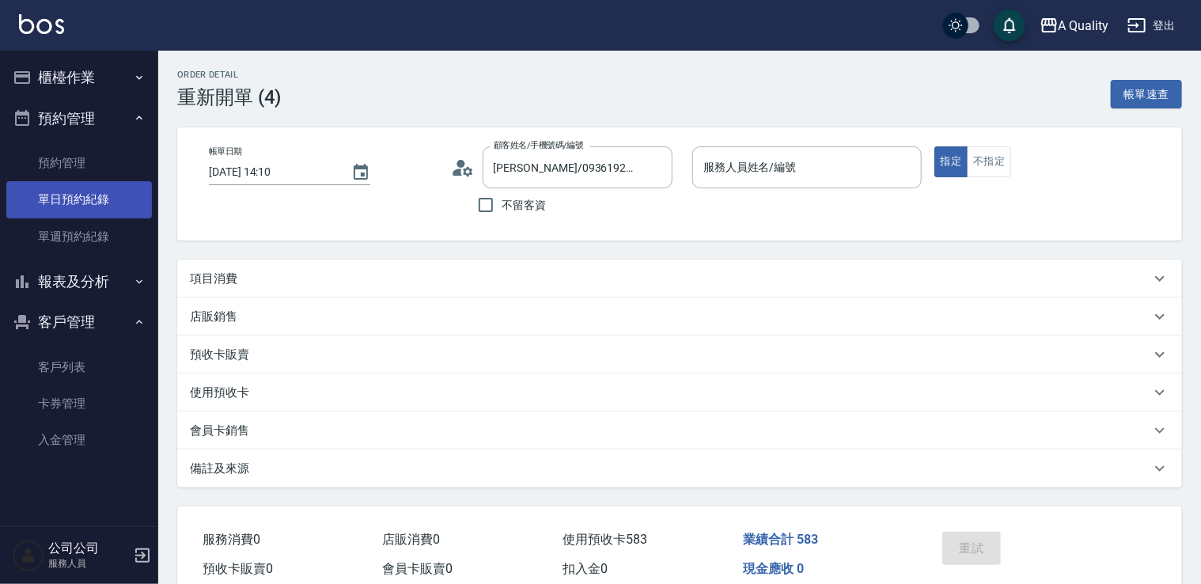
click at [97, 195] on link "單日預約紀錄" at bounding box center [79, 199] width 146 height 36
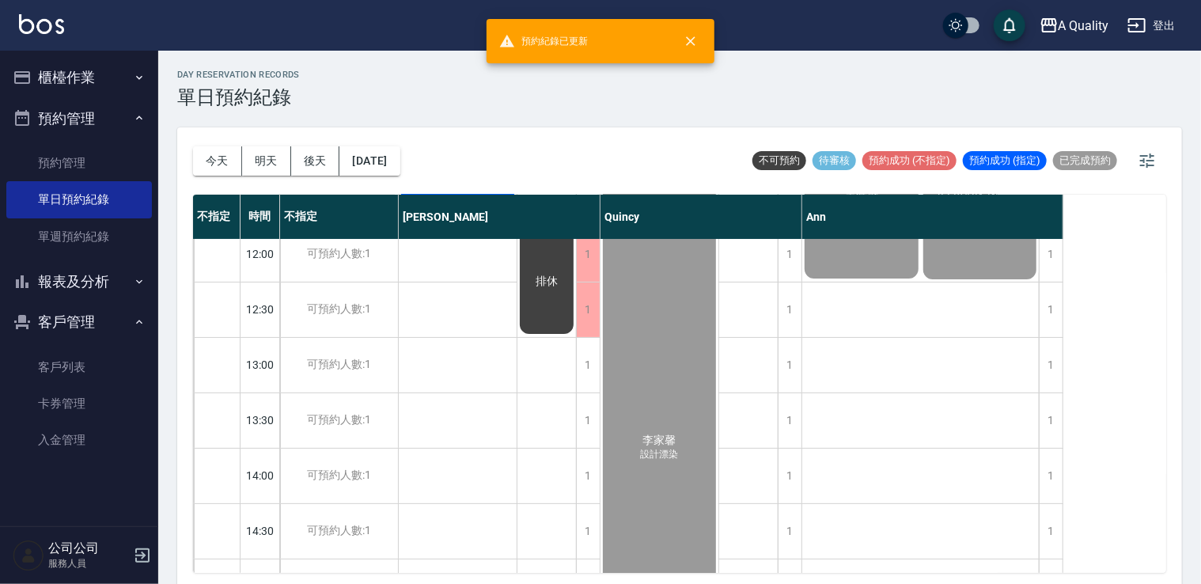
scroll to position [316, 0]
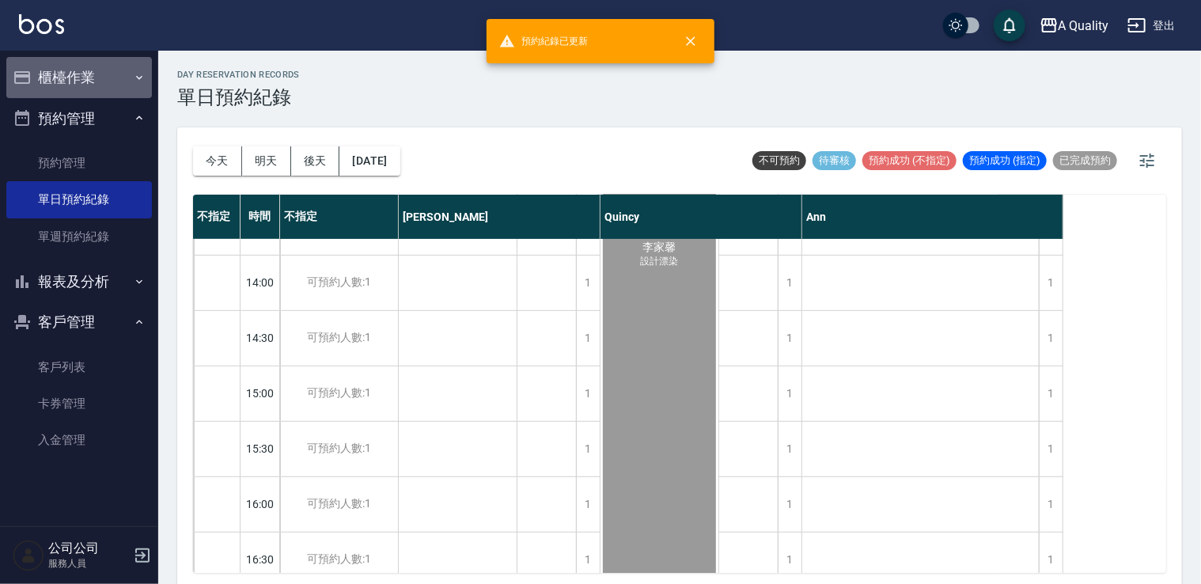
click at [66, 75] on button "櫃檯作業" at bounding box center [79, 77] width 146 height 41
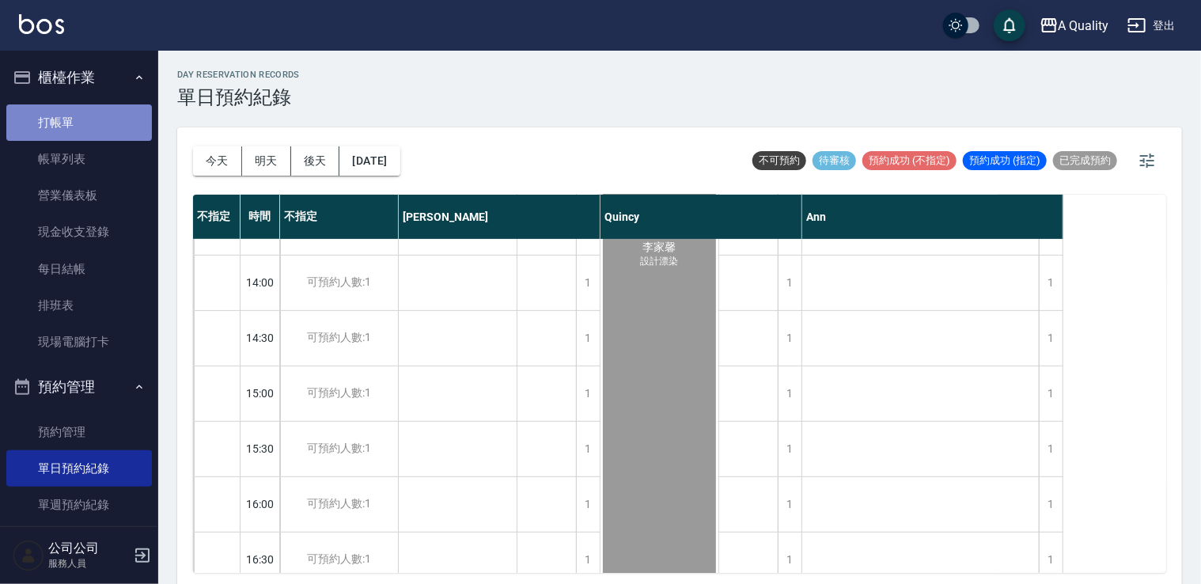
click at [78, 119] on link "打帳單" at bounding box center [79, 122] width 146 height 36
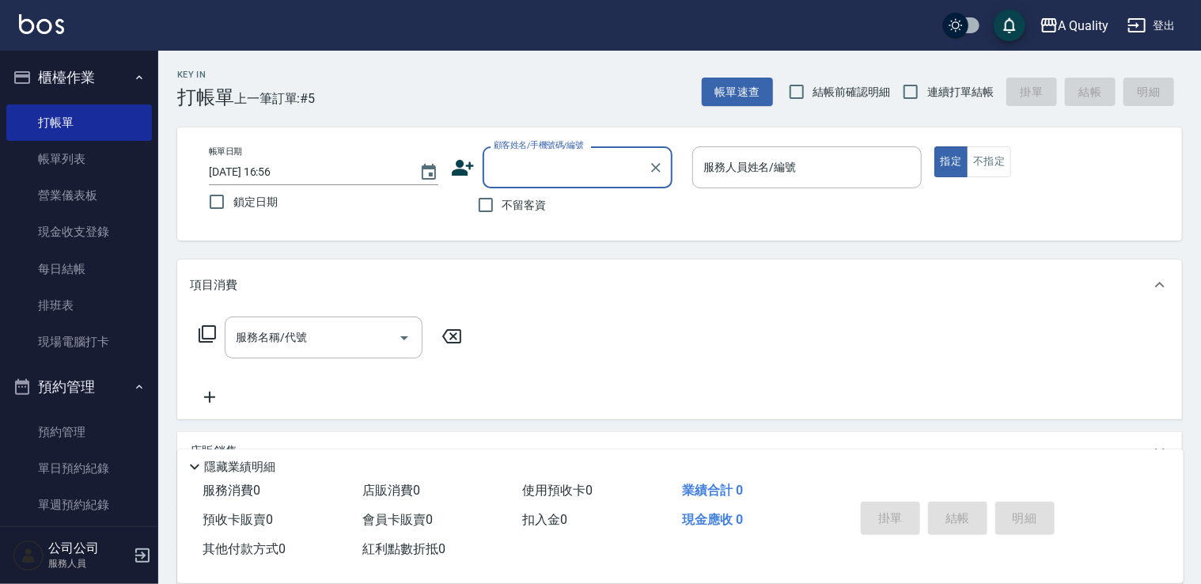
click at [574, 179] on input "顧客姓名/手機號碼/編號" at bounding box center [566, 167] width 152 height 28
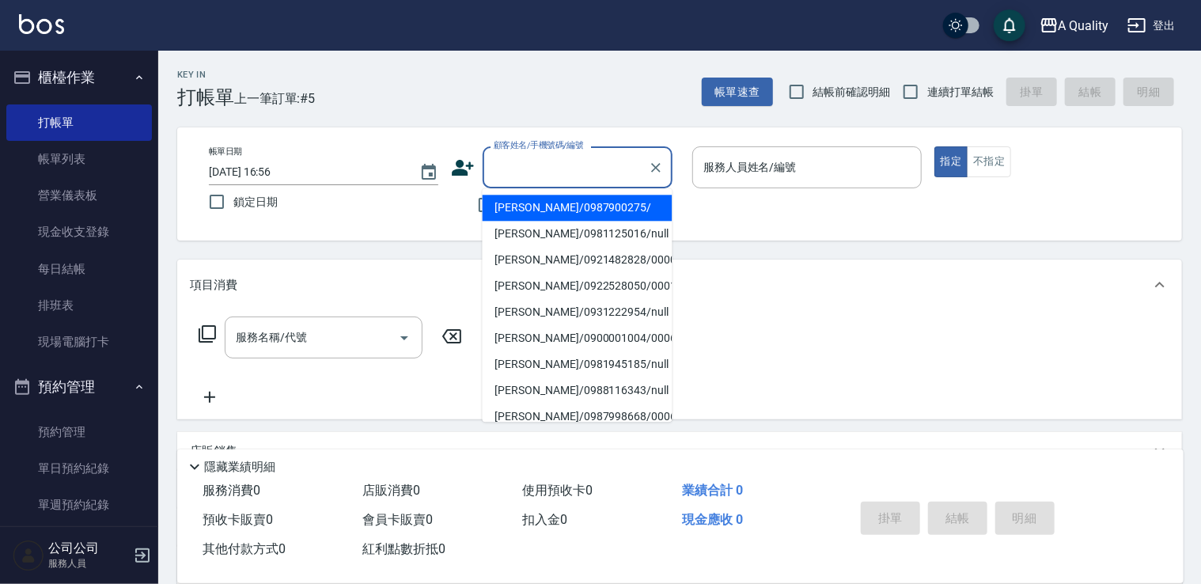
click at [570, 160] on input "顧客姓名/手機號碼/編號" at bounding box center [566, 167] width 152 height 28
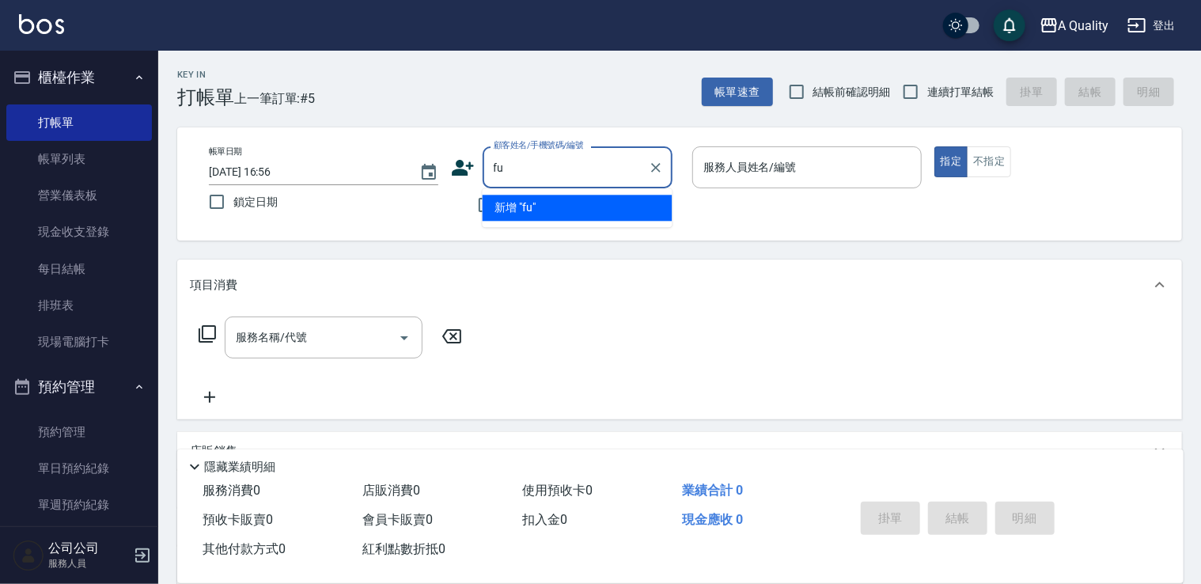
type input "f"
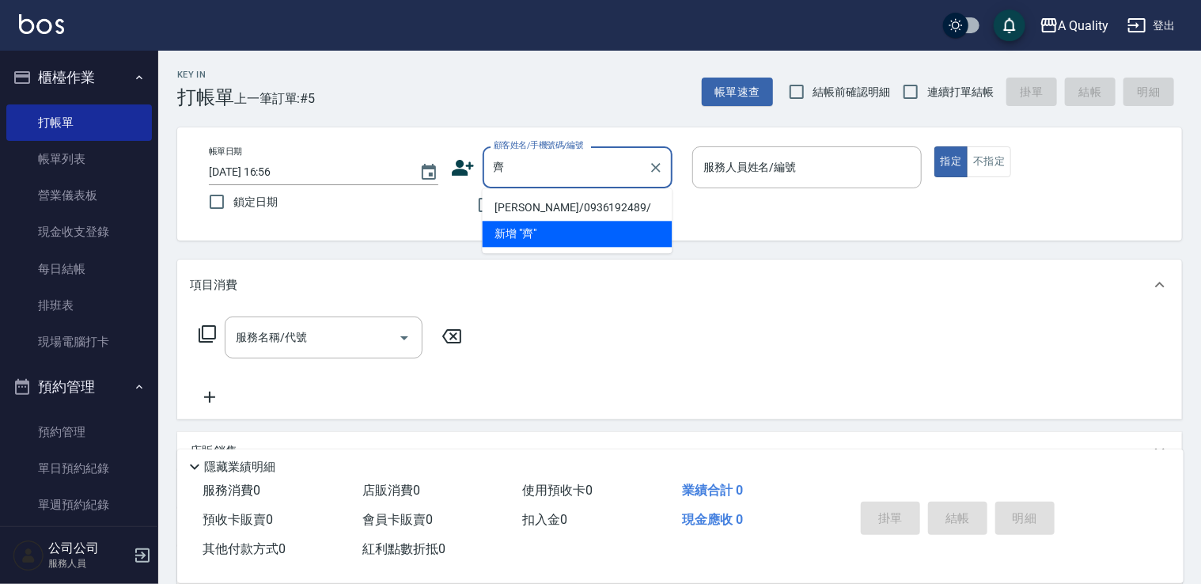
click at [545, 210] on li "[PERSON_NAME]/0936192489/" at bounding box center [578, 208] width 190 height 26
type input "[PERSON_NAME]/0936192489/"
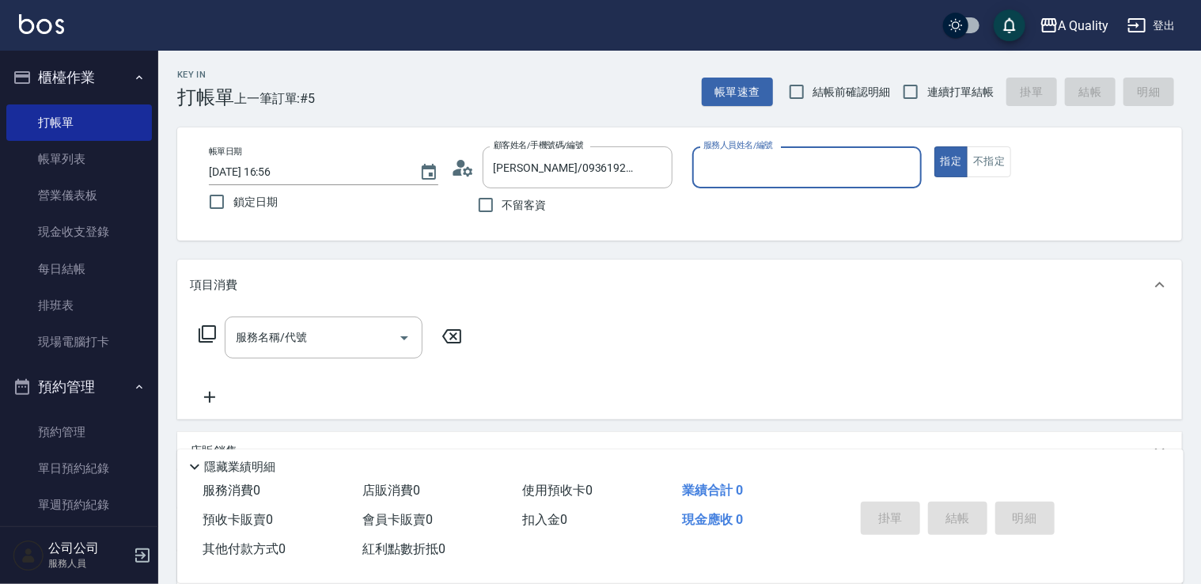
drag, startPoint x: 755, startPoint y: 170, endPoint x: 750, endPoint y: 185, distance: 15.8
click at [754, 173] on input "服務人員姓名/編號" at bounding box center [806, 167] width 215 height 28
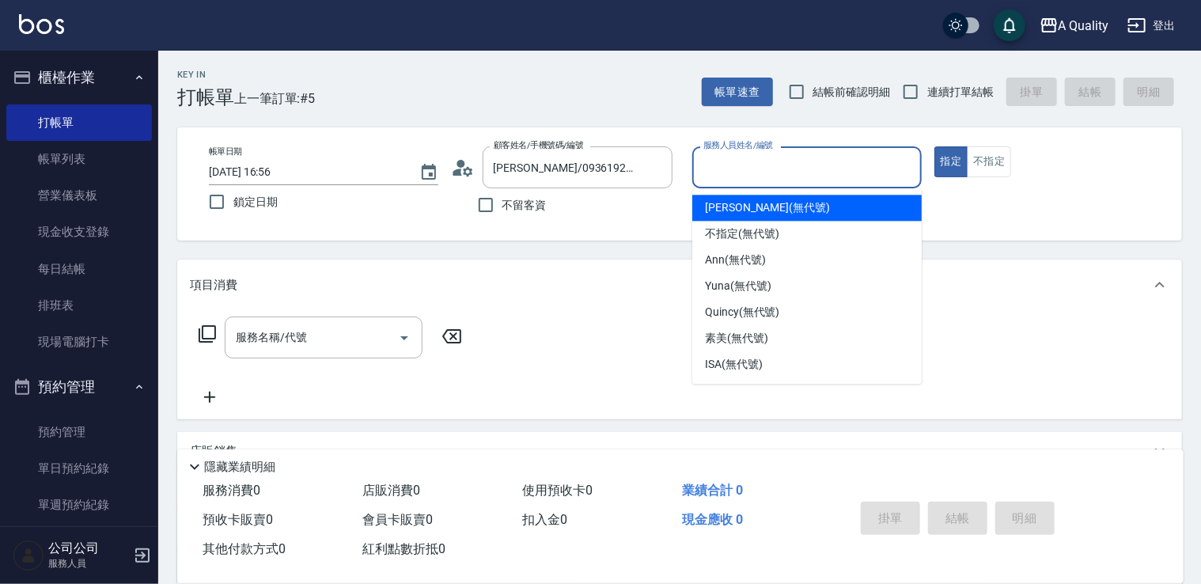
click at [742, 207] on span "Taylor (無代號)" at bounding box center [767, 207] width 125 height 17
type input "[PERSON_NAME](無代號)"
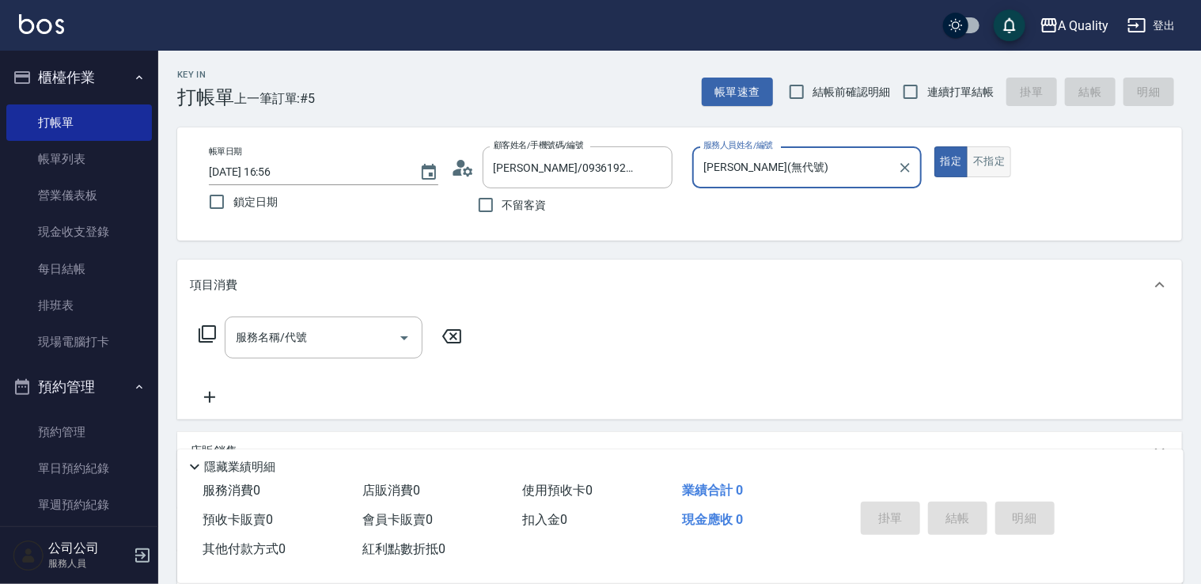
click at [979, 165] on button "不指定" at bounding box center [989, 161] width 44 height 31
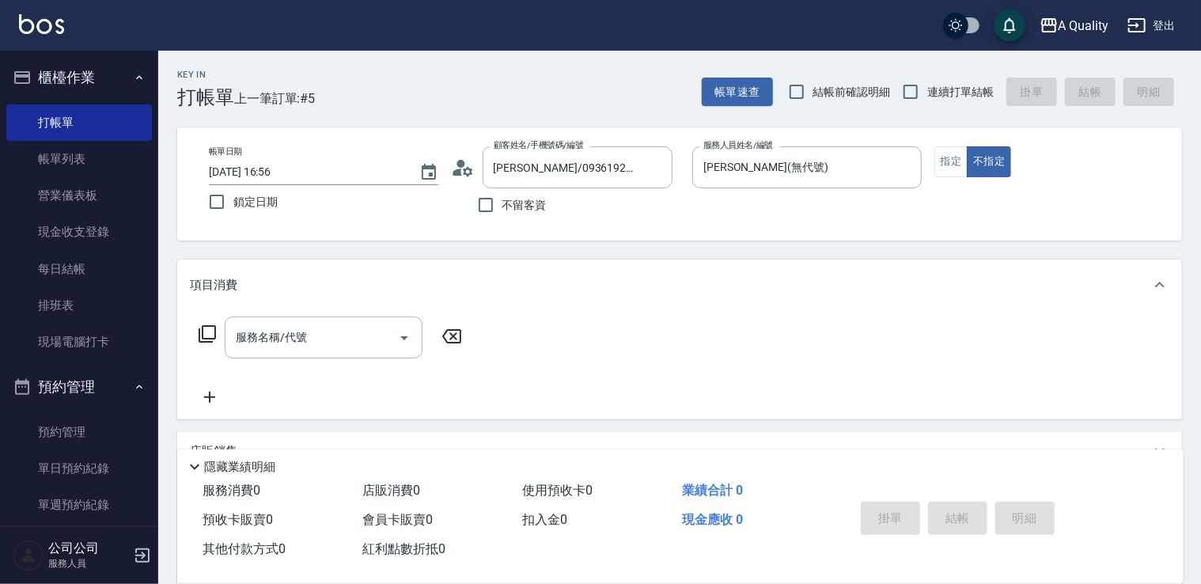
click at [927, 171] on div "帳單日期 2025/09/26 16:56 鎖定日期 顧客姓名/手機號碼/編號 齊懷倩/0936192489/ 顧客姓名/手機號碼/編號 不留客資 服務人員姓…" at bounding box center [679, 183] width 967 height 75
click at [953, 161] on button "指定" at bounding box center [951, 161] width 34 height 31
click at [354, 337] on input "服務名稱/代號" at bounding box center [312, 338] width 160 height 28
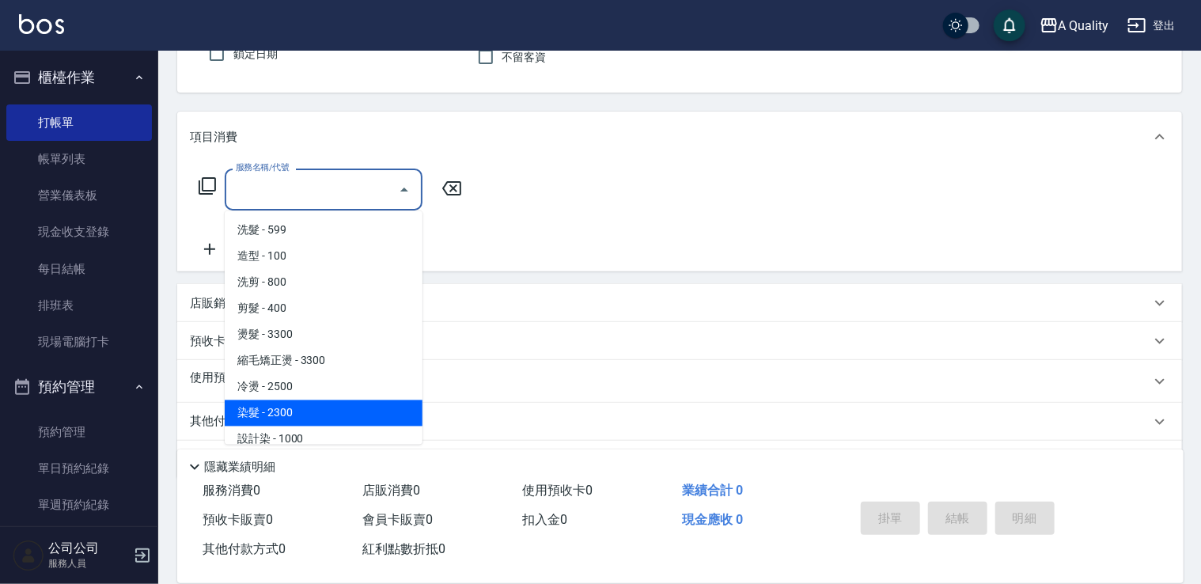
scroll to position [158, 0]
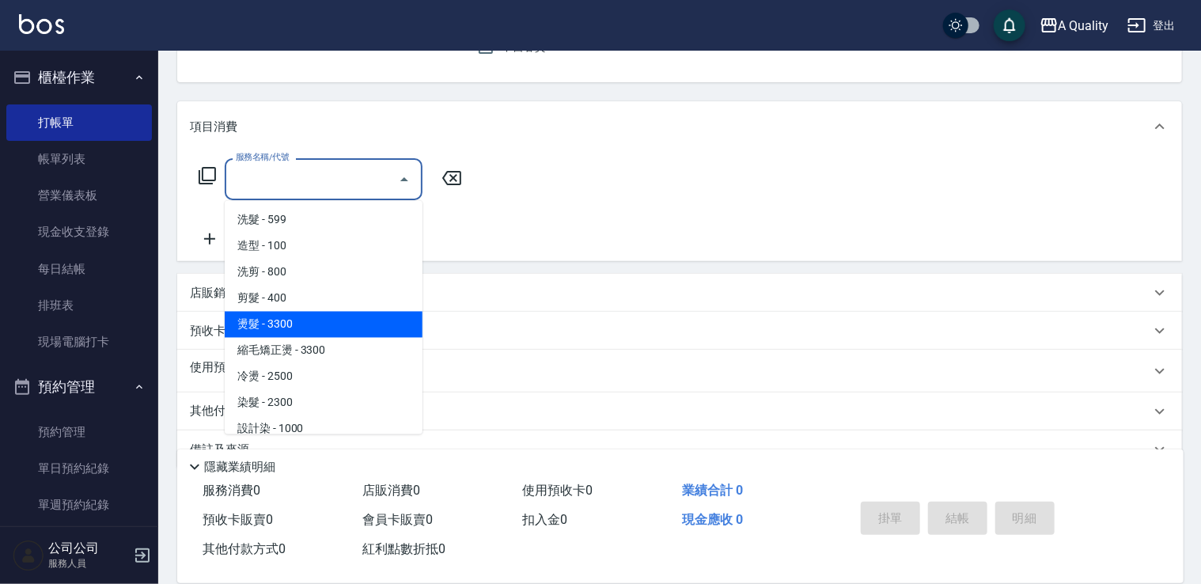
click at [566, 332] on div "預收卡販賣" at bounding box center [670, 331] width 960 height 17
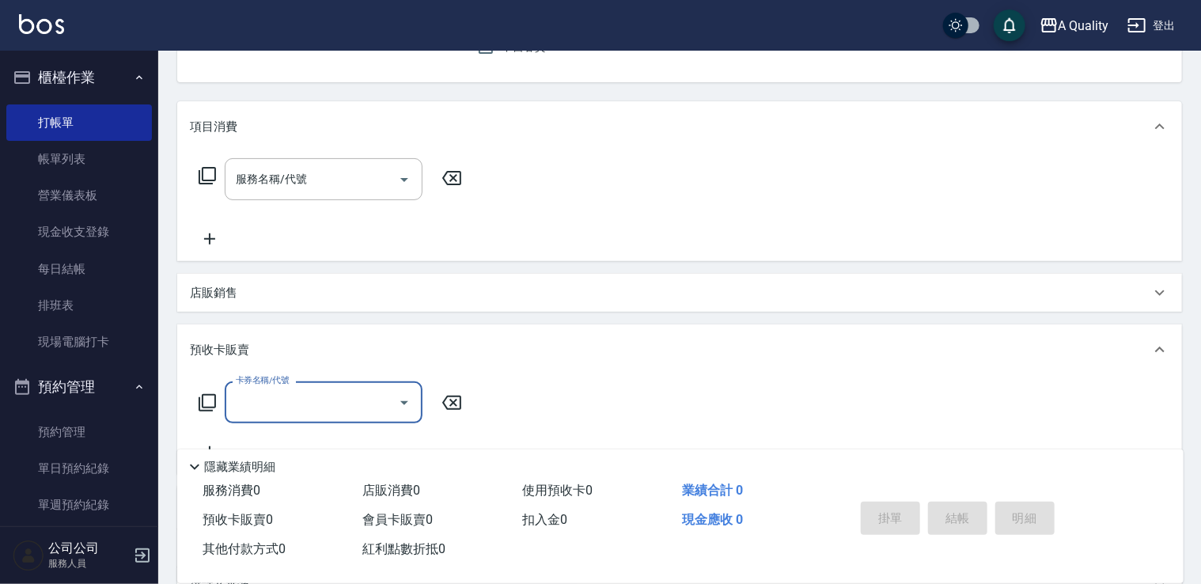
scroll to position [0, 0]
click at [413, 340] on div "預收卡販賣" at bounding box center [679, 349] width 1005 height 51
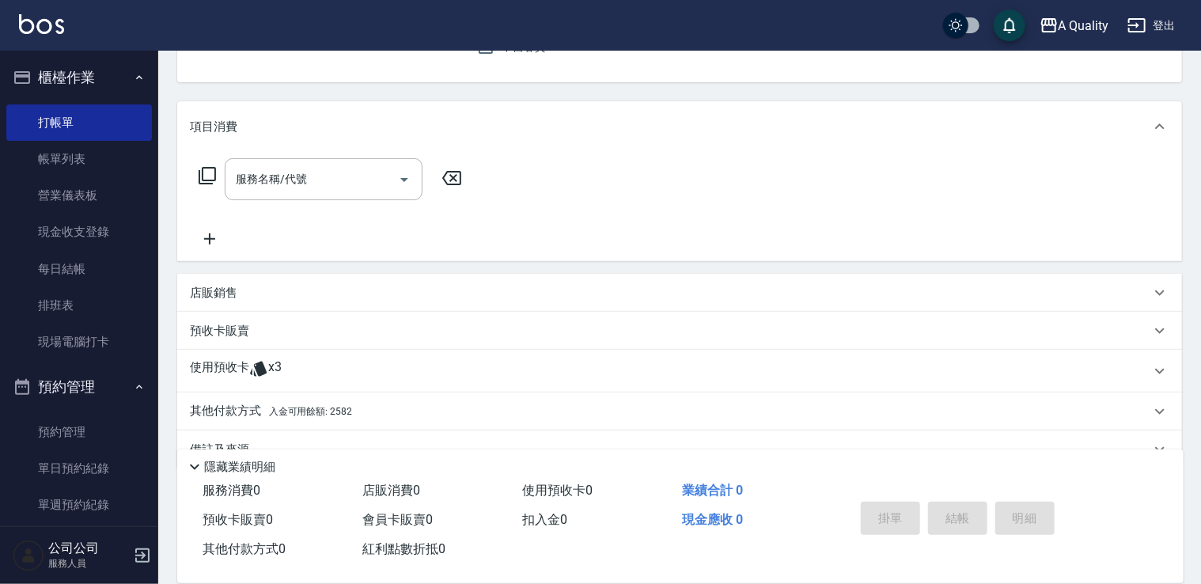
click at [340, 365] on div "使用預收卡 x3" at bounding box center [670, 371] width 960 height 24
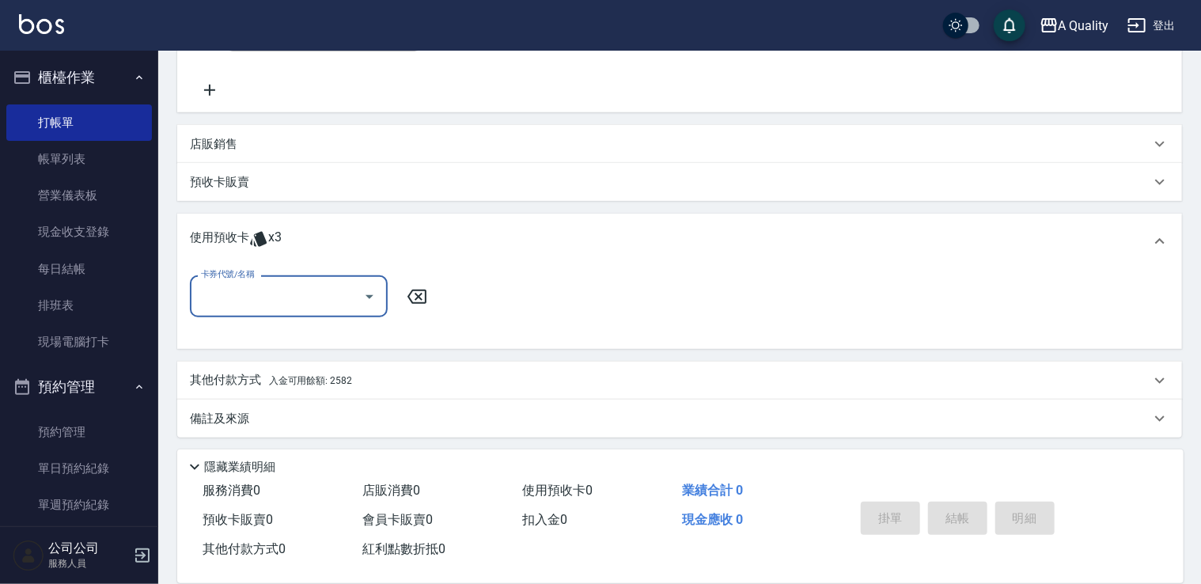
scroll to position [310, 0]
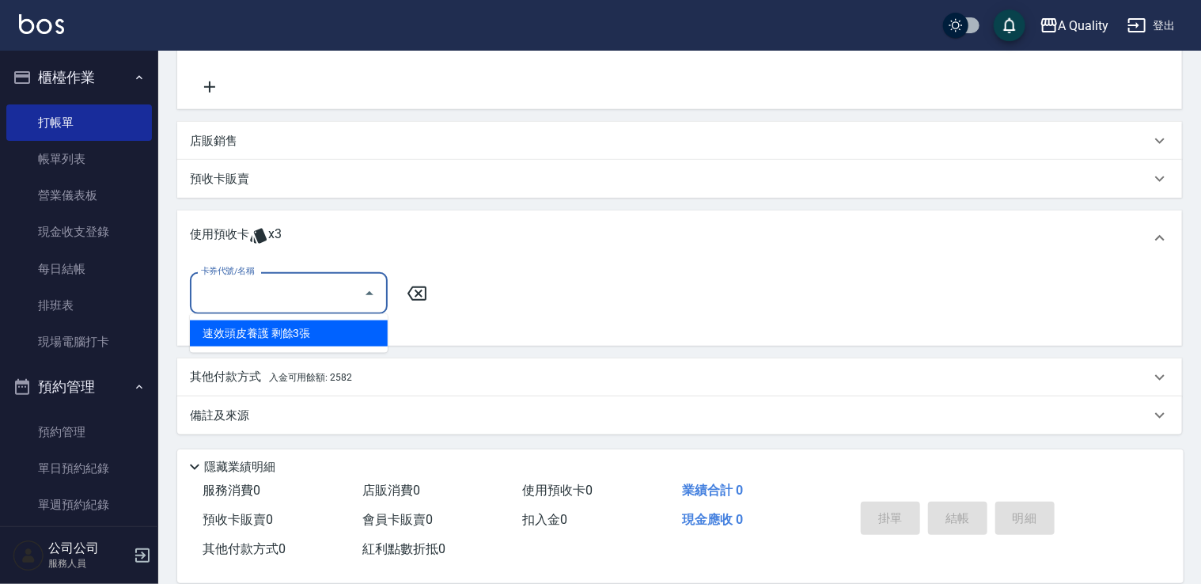
click at [291, 303] on input "卡券代號/名稱" at bounding box center [277, 293] width 160 height 28
drag, startPoint x: 273, startPoint y: 325, endPoint x: 380, endPoint y: 294, distance: 111.4
click at [274, 325] on div "速效頭皮養護 剩餘3張" at bounding box center [289, 333] width 198 height 26
type input "速效頭皮養護"
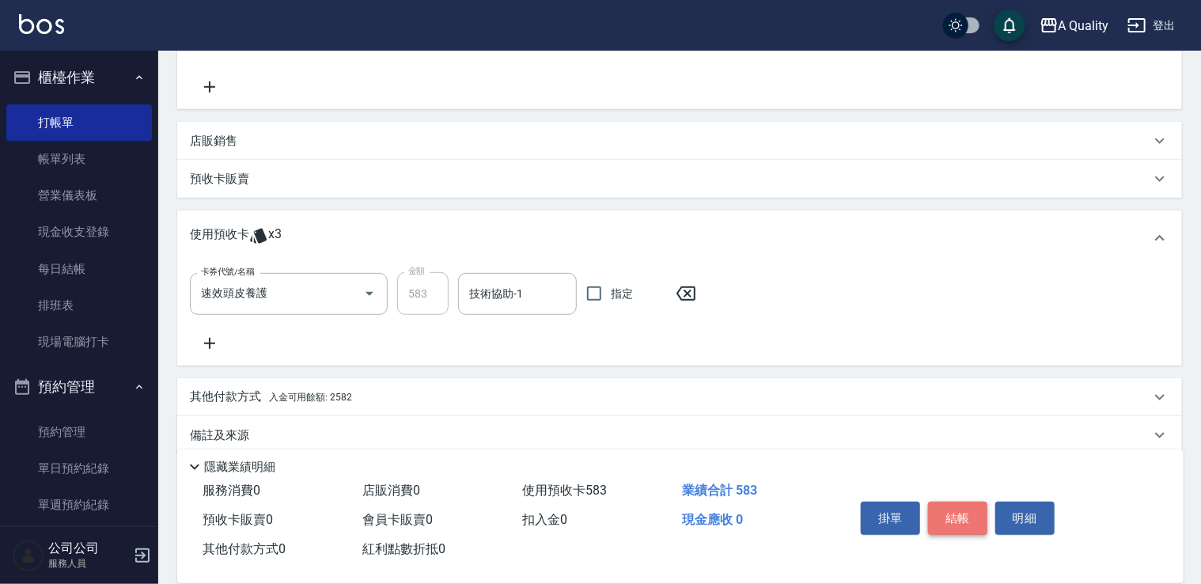
click at [965, 519] on button "結帳" at bounding box center [957, 518] width 59 height 33
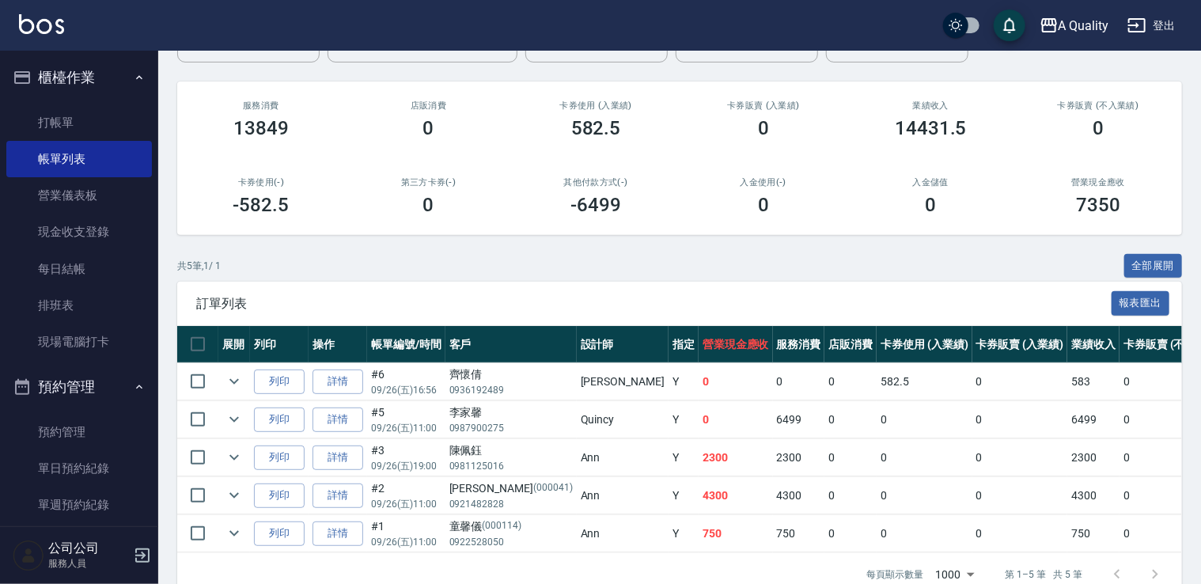
scroll to position [203, 0]
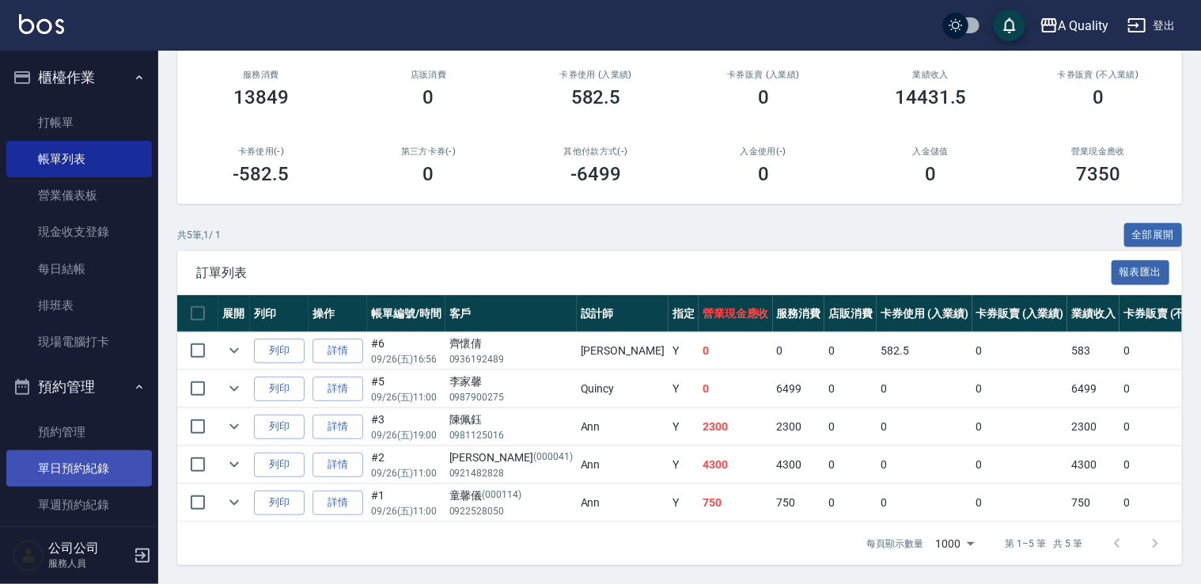
click at [51, 465] on link "單日預約紀錄" at bounding box center [79, 468] width 146 height 36
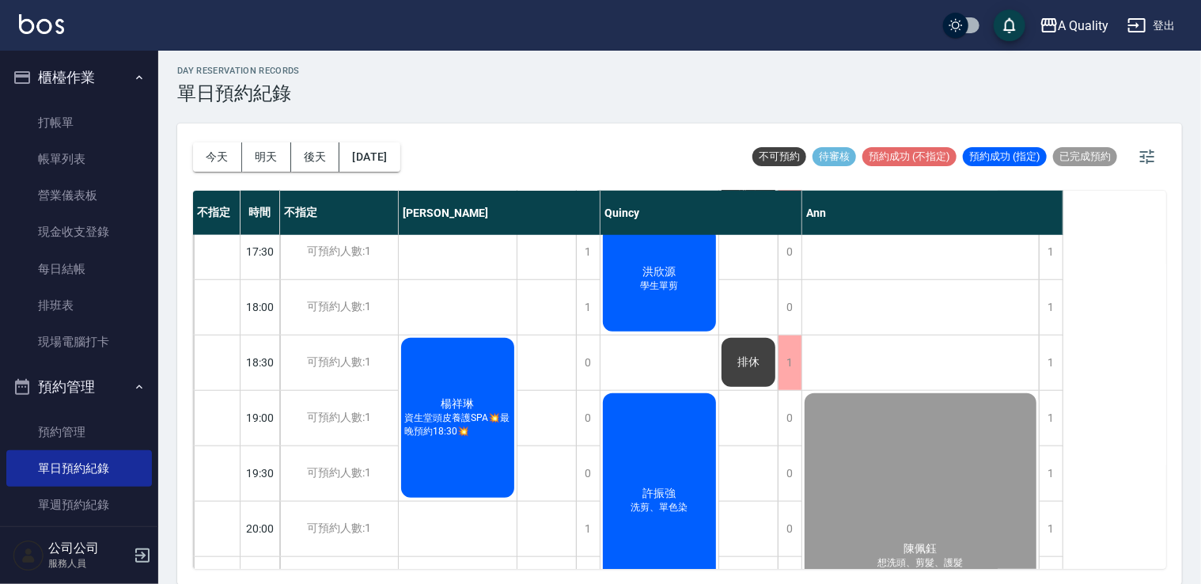
scroll to position [817, 0]
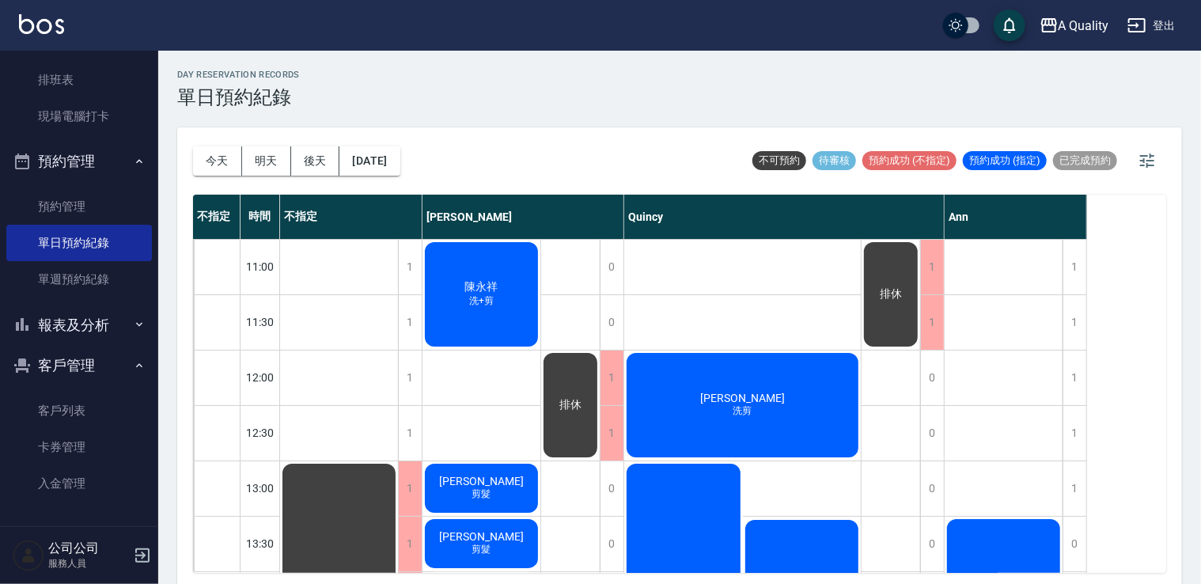
scroll to position [158, 0]
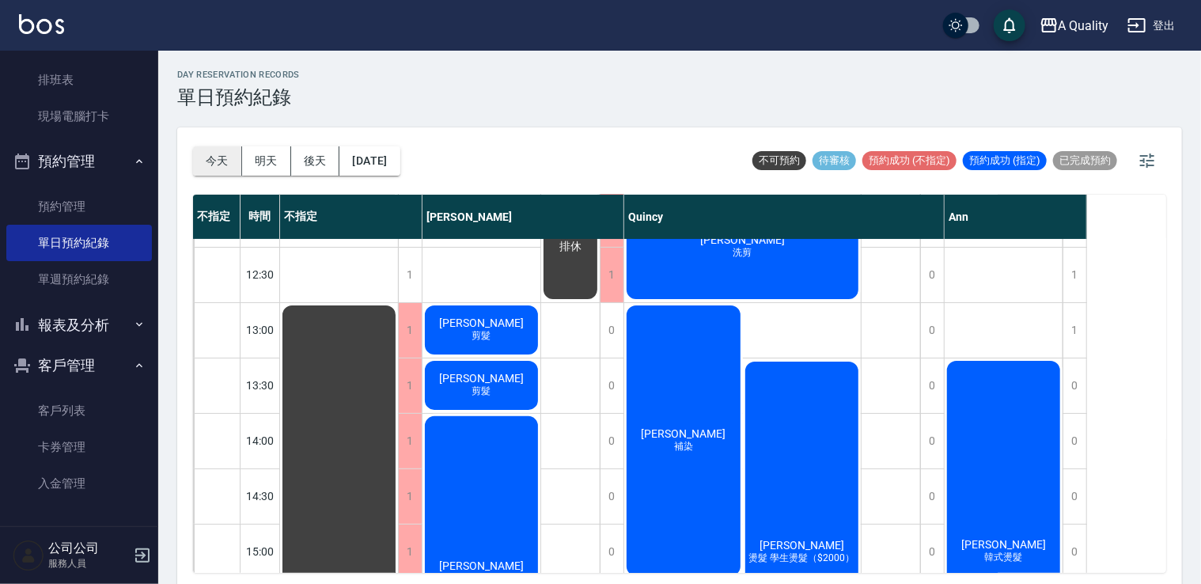
click at [219, 157] on button "今天" at bounding box center [217, 160] width 49 height 29
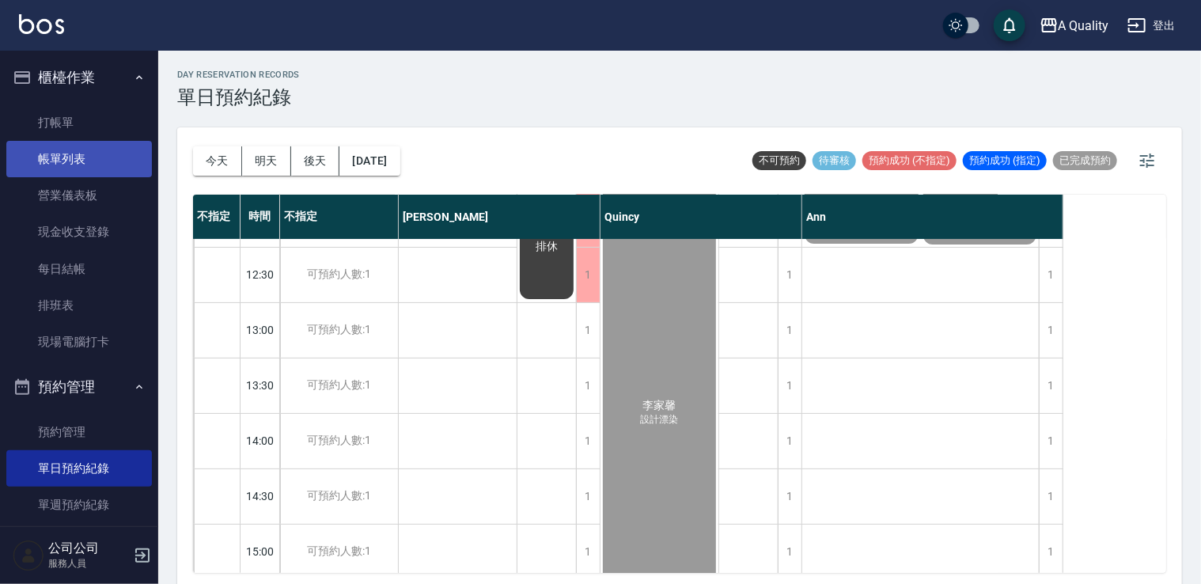
click at [66, 149] on link "帳單列表" at bounding box center [79, 159] width 146 height 36
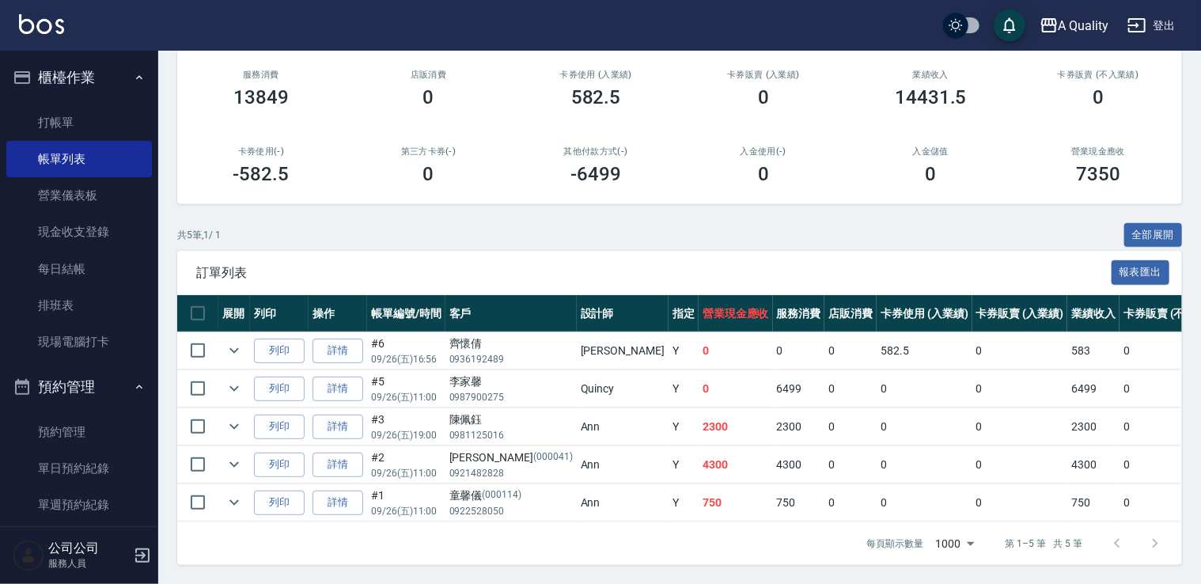
scroll to position [203, 0]
click at [100, 473] on link "單日預約紀錄" at bounding box center [79, 468] width 146 height 36
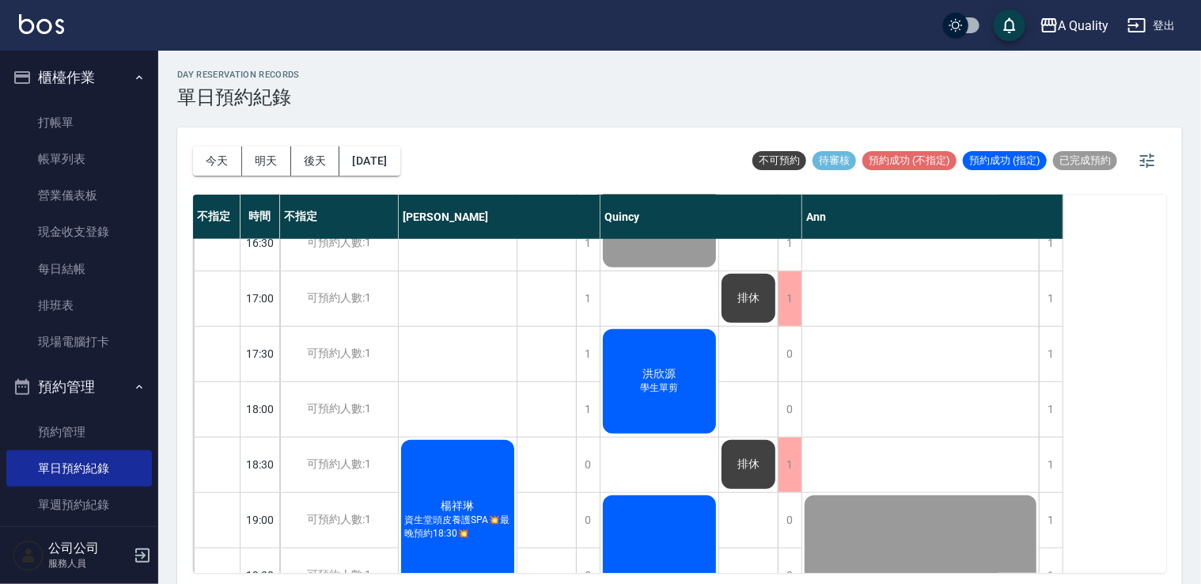
scroll to position [712, 0]
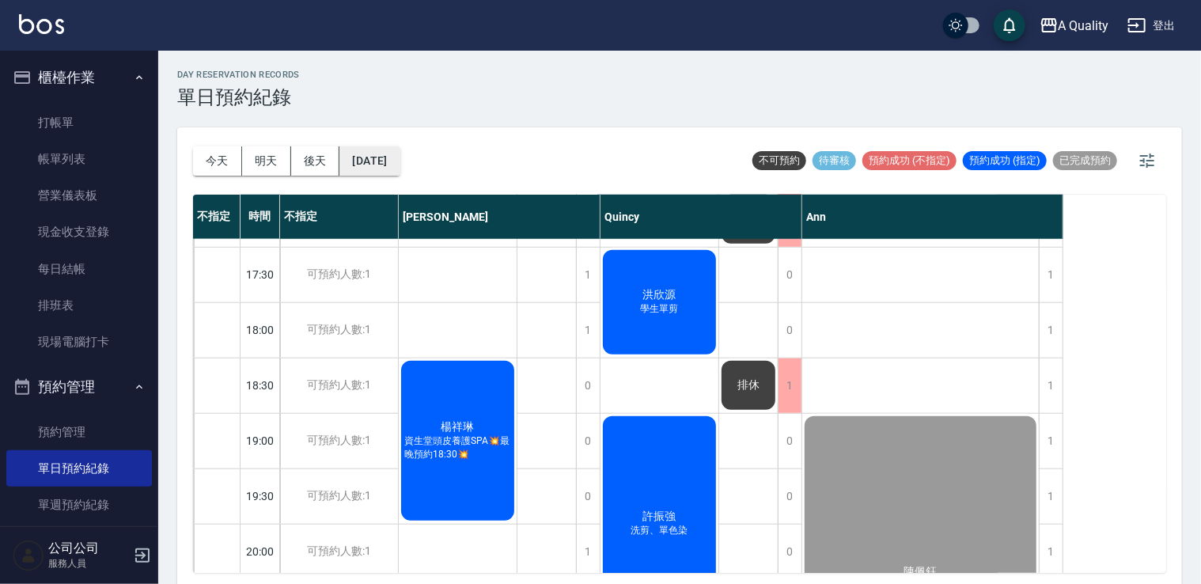
click at [382, 149] on button "2025/09/26" at bounding box center [369, 160] width 60 height 29
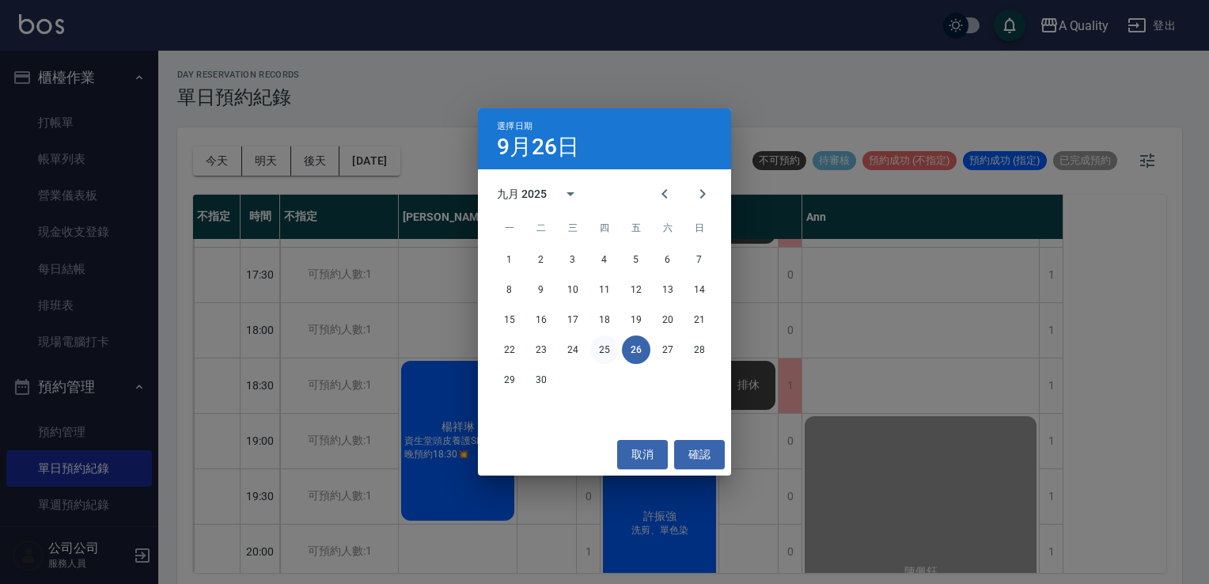
click at [608, 347] on button "25" at bounding box center [604, 349] width 28 height 28
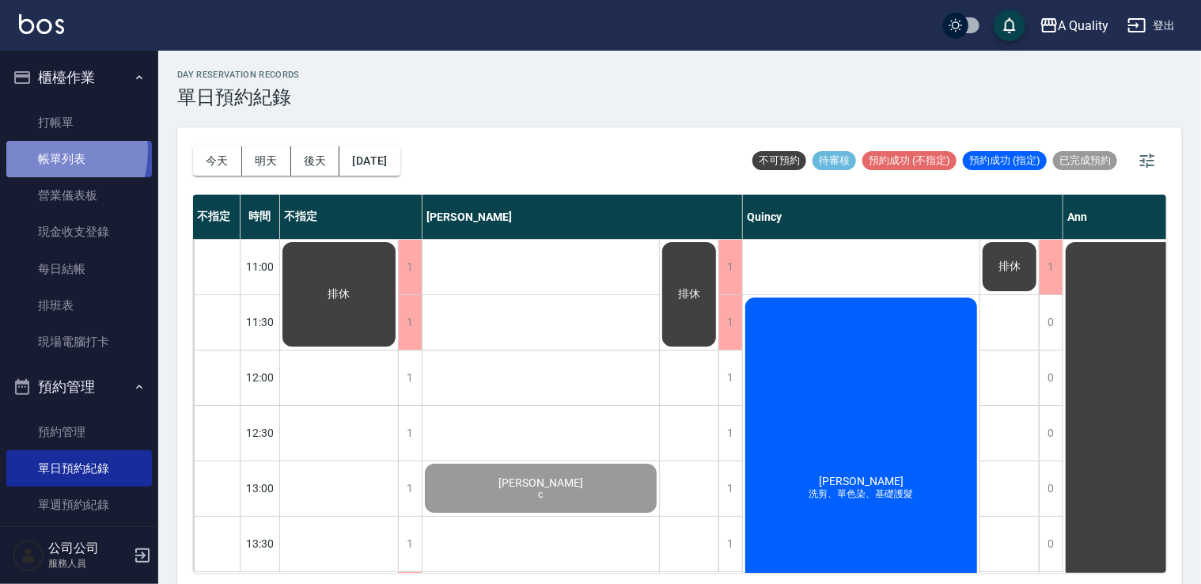
click at [44, 151] on link "帳單列表" at bounding box center [79, 159] width 146 height 36
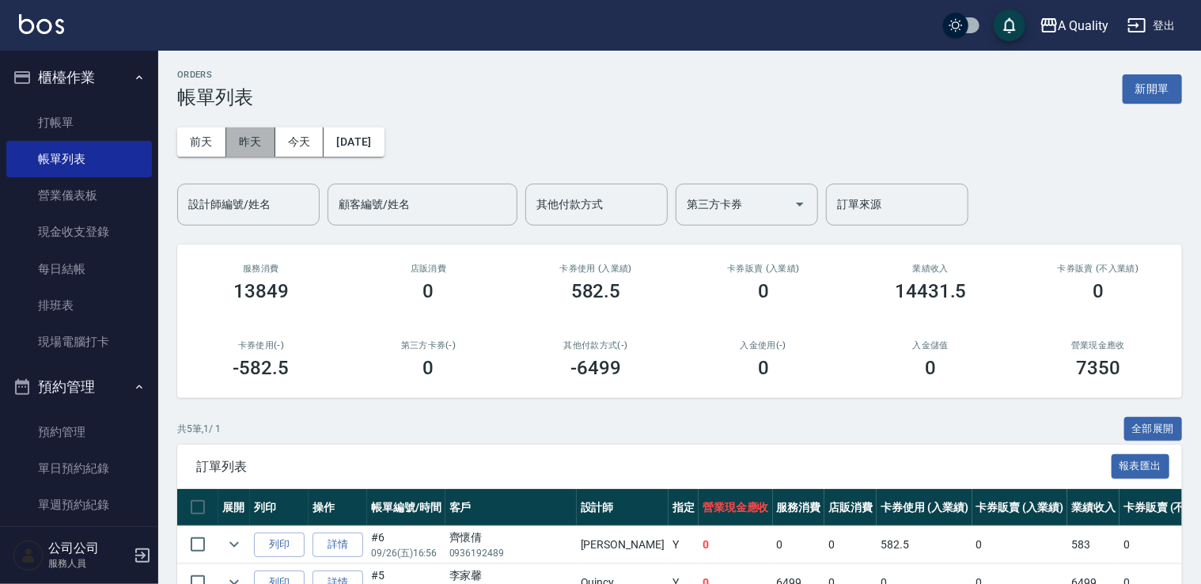
click at [250, 143] on button "昨天" at bounding box center [250, 141] width 49 height 29
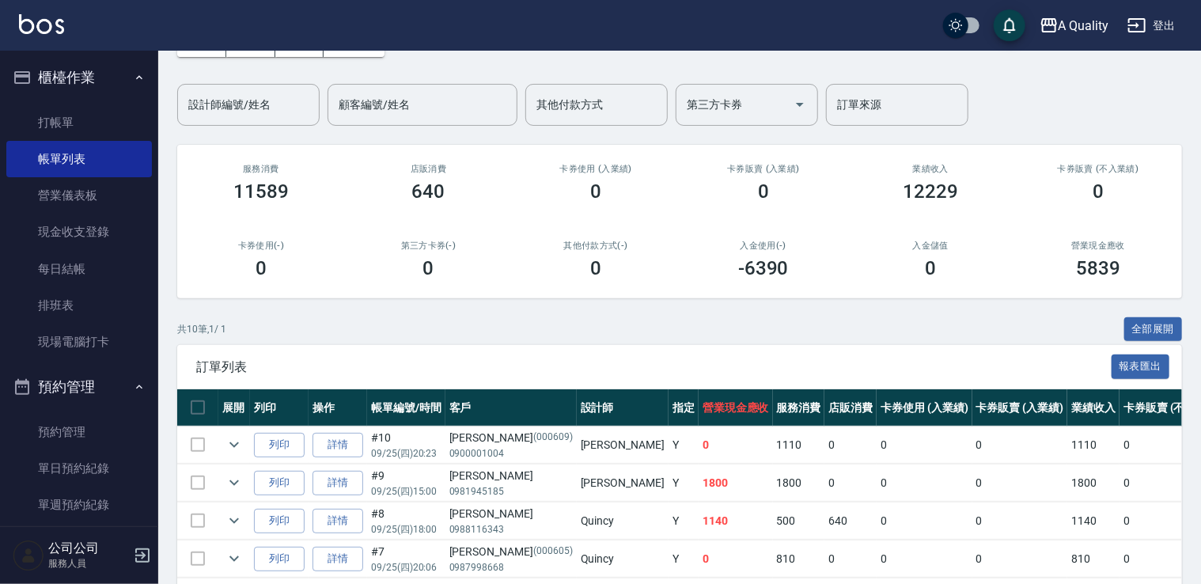
scroll to position [316, 0]
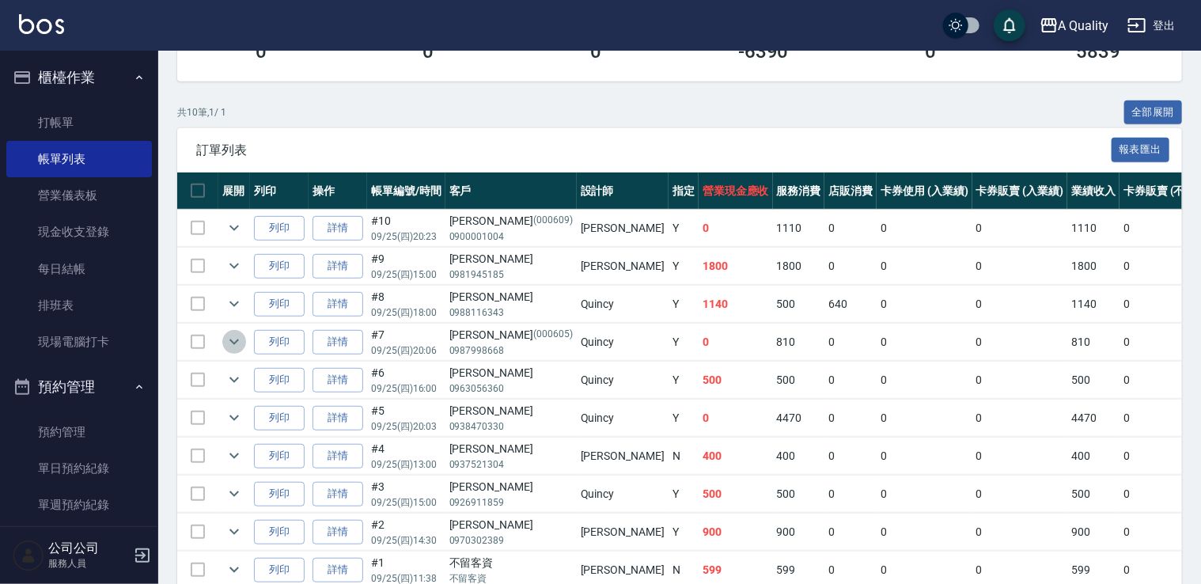
click at [224, 343] on button "expand row" at bounding box center [234, 342] width 24 height 24
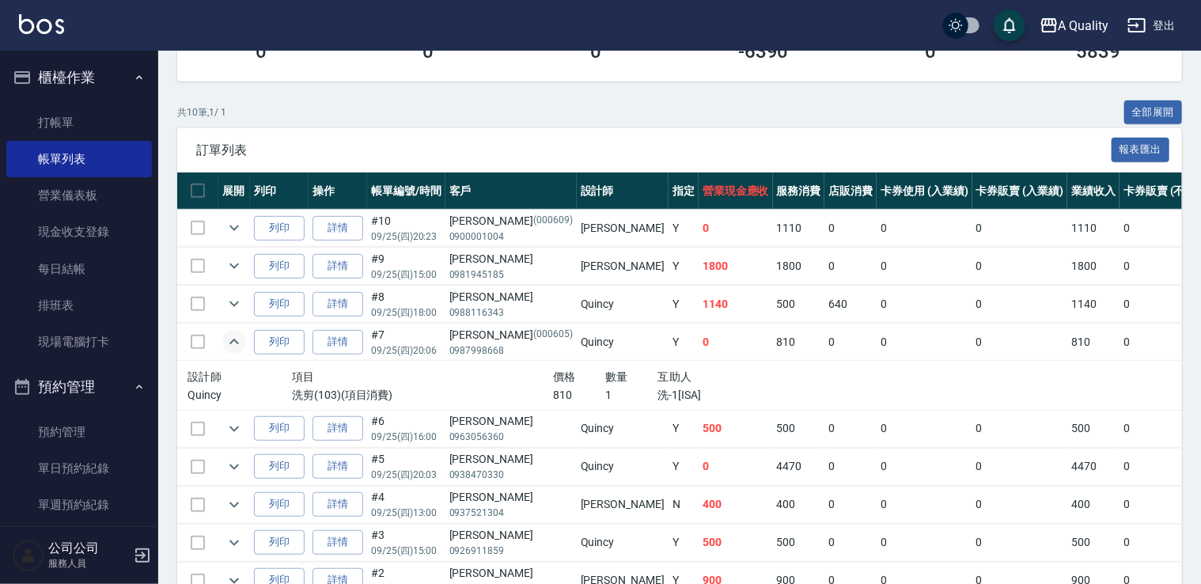
click at [225, 341] on icon "expand row" at bounding box center [234, 341] width 19 height 19
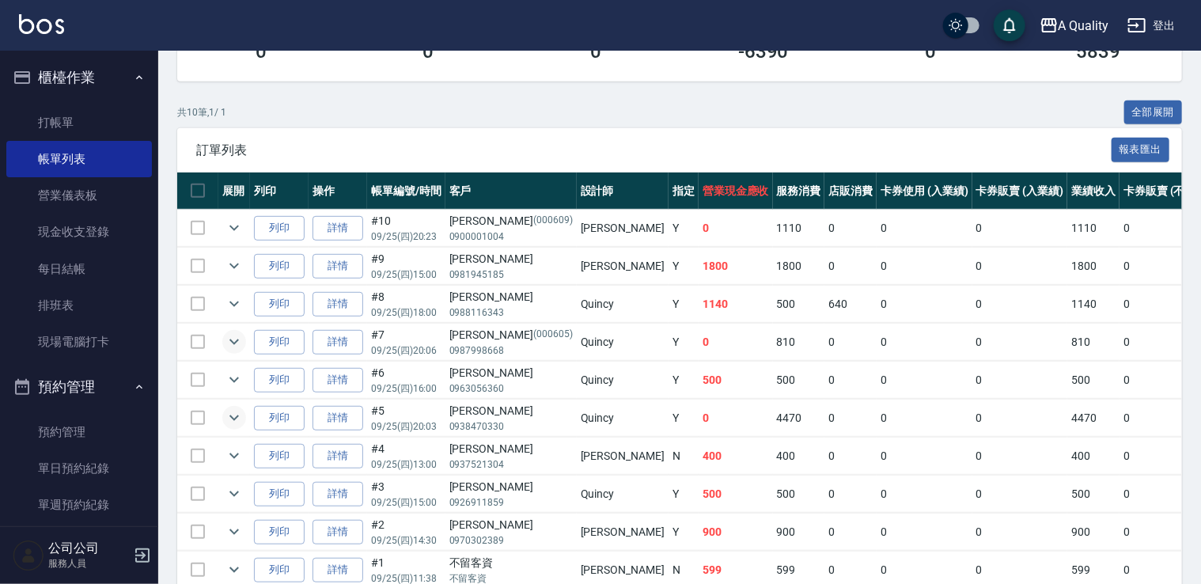
click at [240, 416] on icon "expand row" at bounding box center [234, 417] width 19 height 19
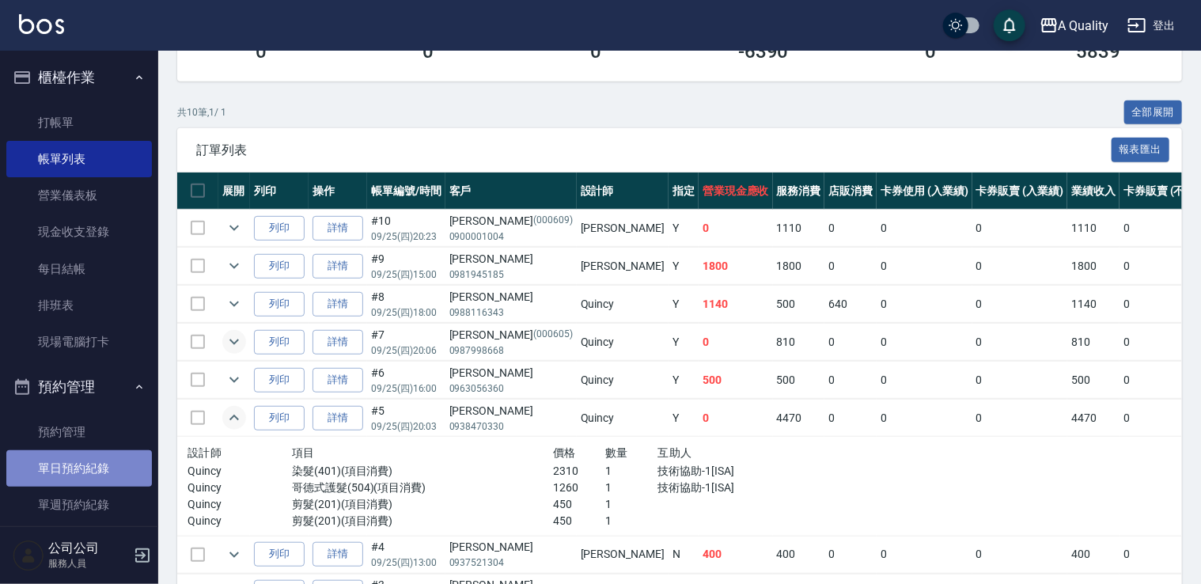
click at [104, 460] on link "單日預約紀錄" at bounding box center [79, 468] width 146 height 36
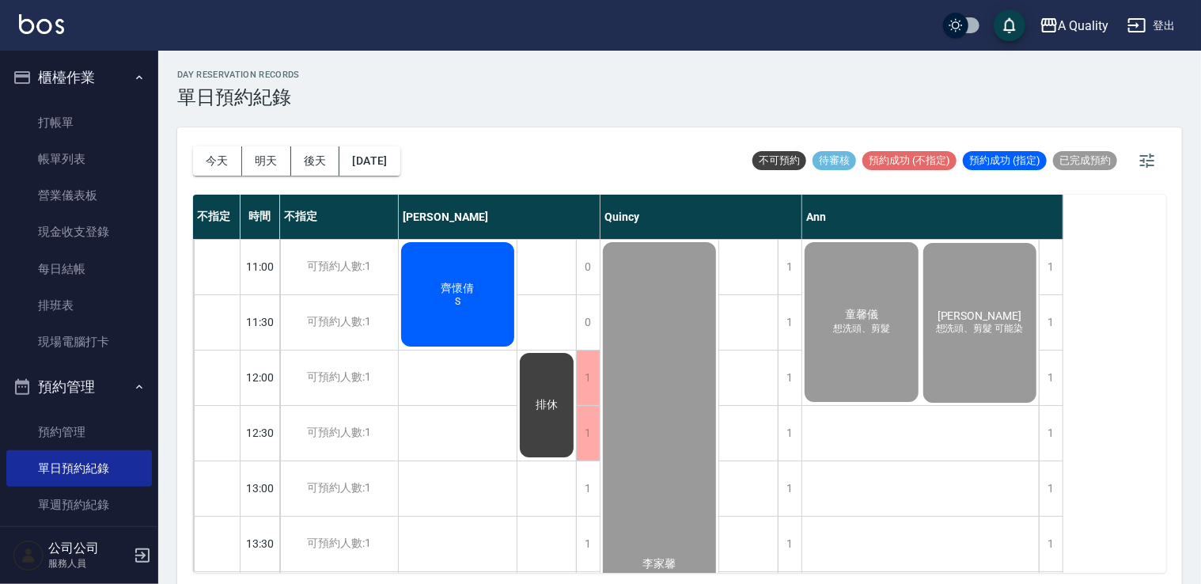
click at [481, 296] on div "齊懷倩 S" at bounding box center [458, 294] width 118 height 109
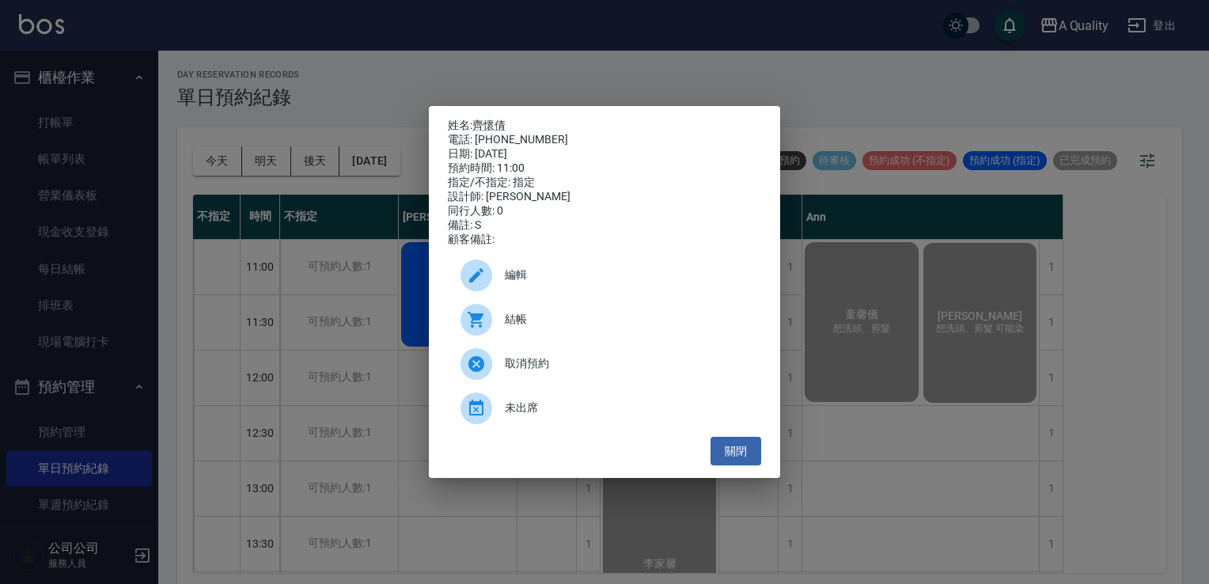
click at [529, 339] on div "結帳" at bounding box center [604, 319] width 313 height 44
click at [735, 458] on button "關閉" at bounding box center [735, 451] width 51 height 29
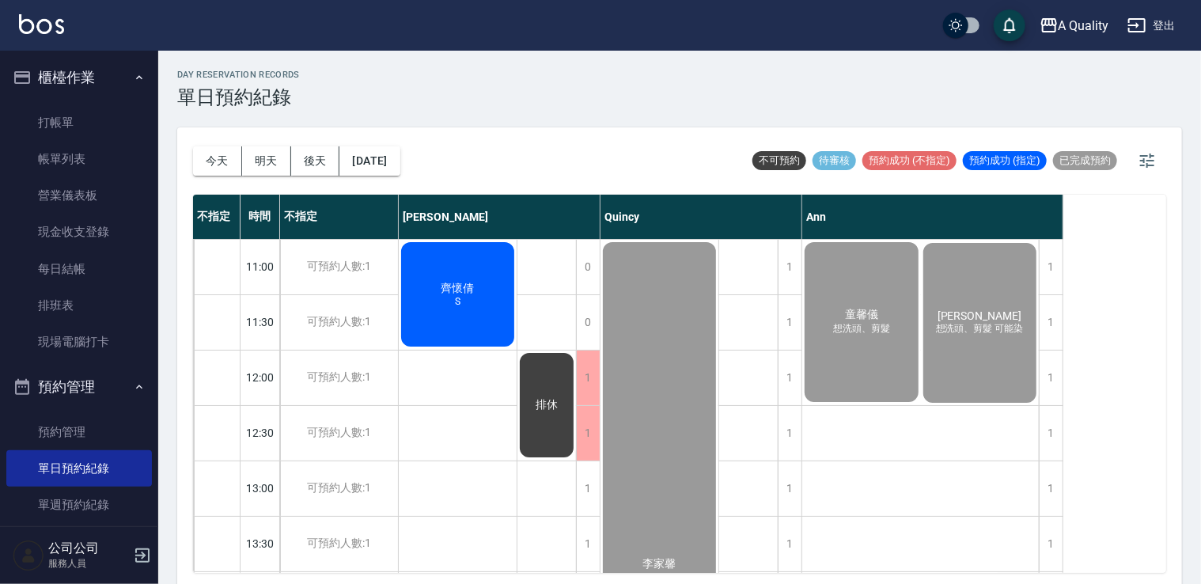
click at [430, 294] on div "齊懷倩 S" at bounding box center [458, 294] width 118 height 109
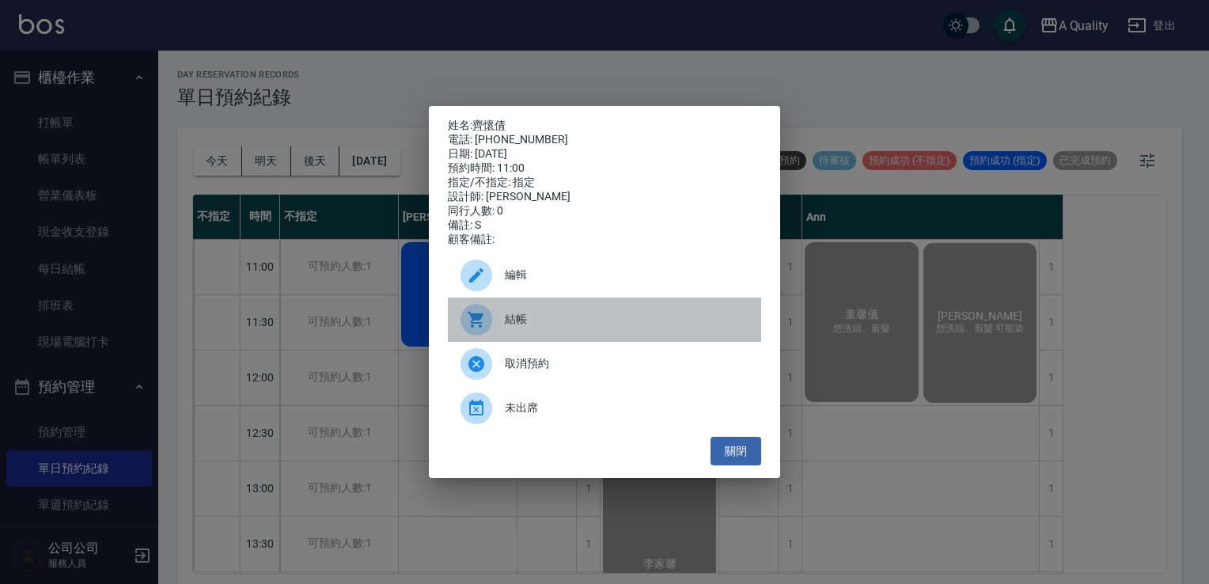
click at [538, 328] on span "結帳" at bounding box center [627, 319] width 244 height 17
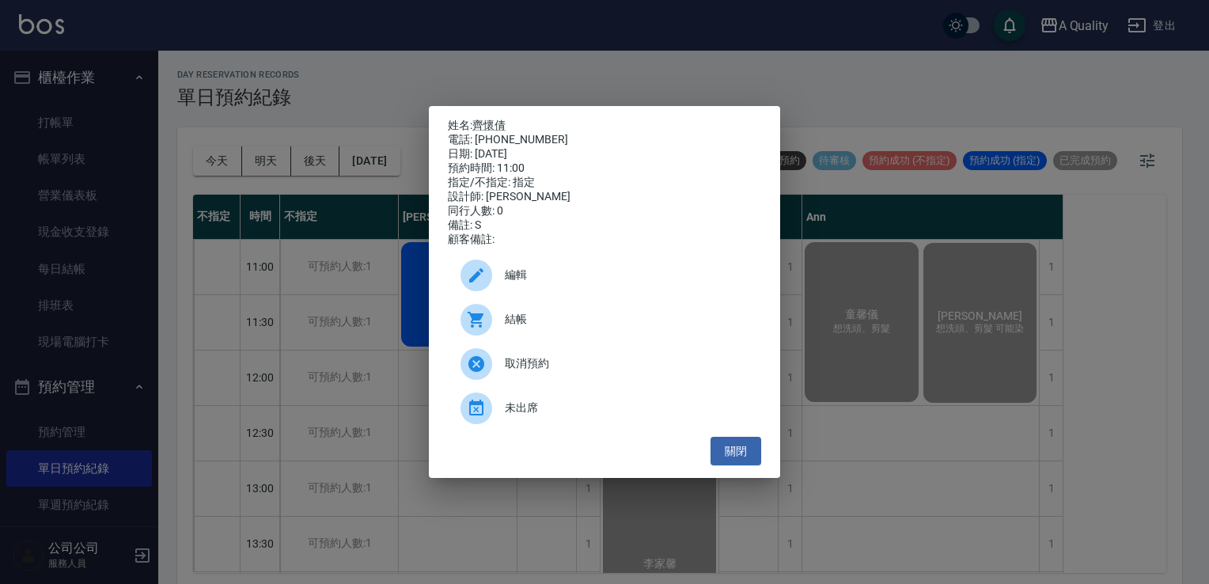
drag, startPoint x: 748, startPoint y: 447, endPoint x: 614, endPoint y: 406, distance: 140.6
click at [747, 447] on button "關閉" at bounding box center [735, 451] width 51 height 29
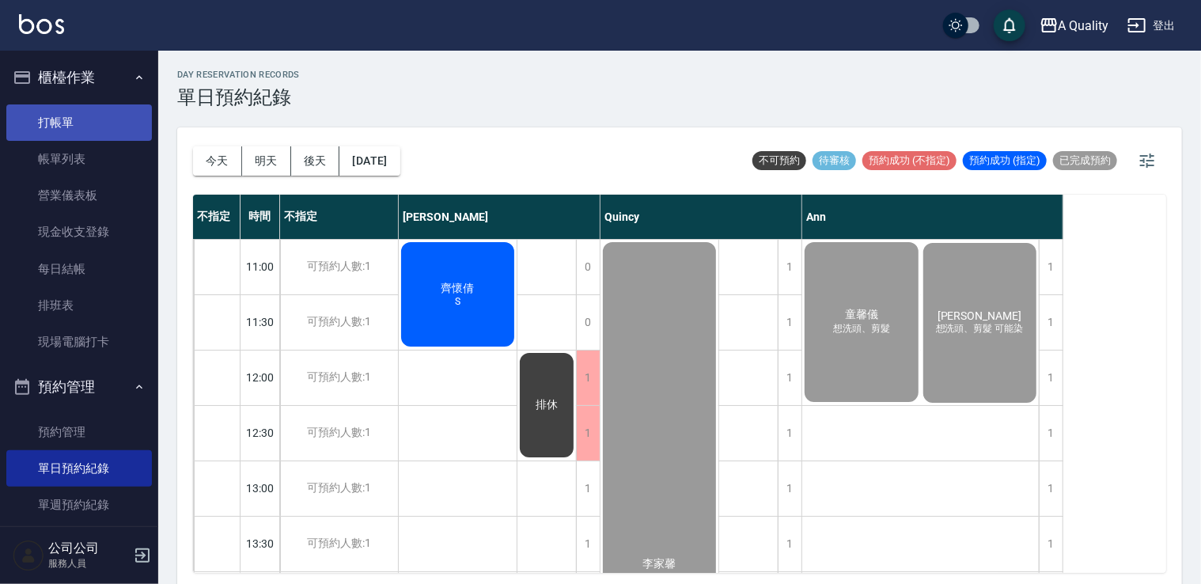
click at [54, 128] on link "打帳單" at bounding box center [79, 122] width 146 height 36
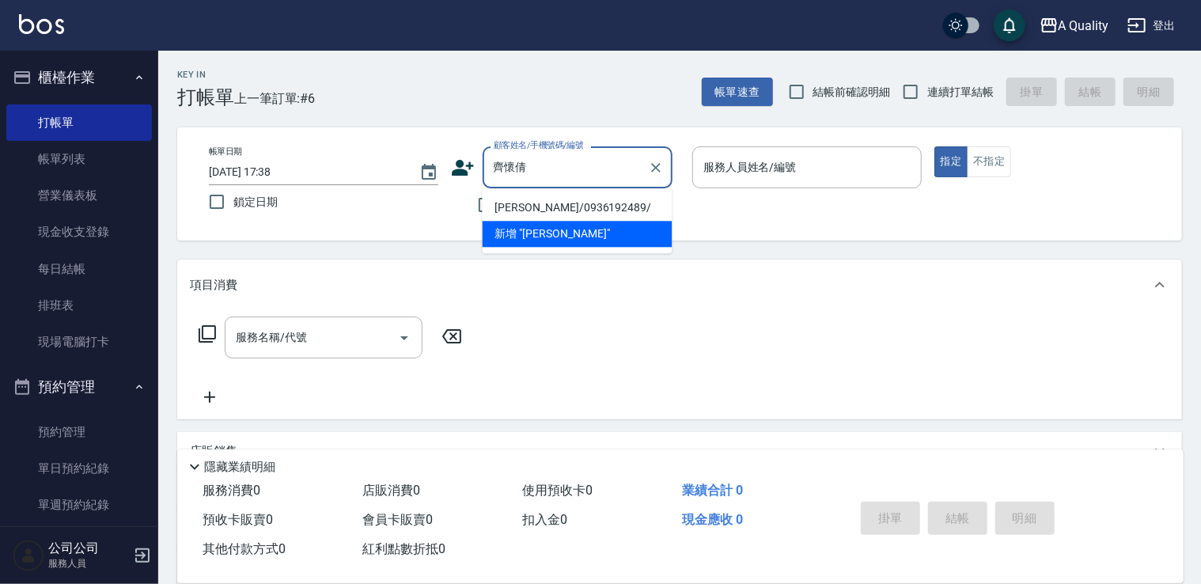
click at [523, 206] on li "[PERSON_NAME]/0936192489/" at bounding box center [578, 208] width 190 height 26
type input "[PERSON_NAME]/0936192489/"
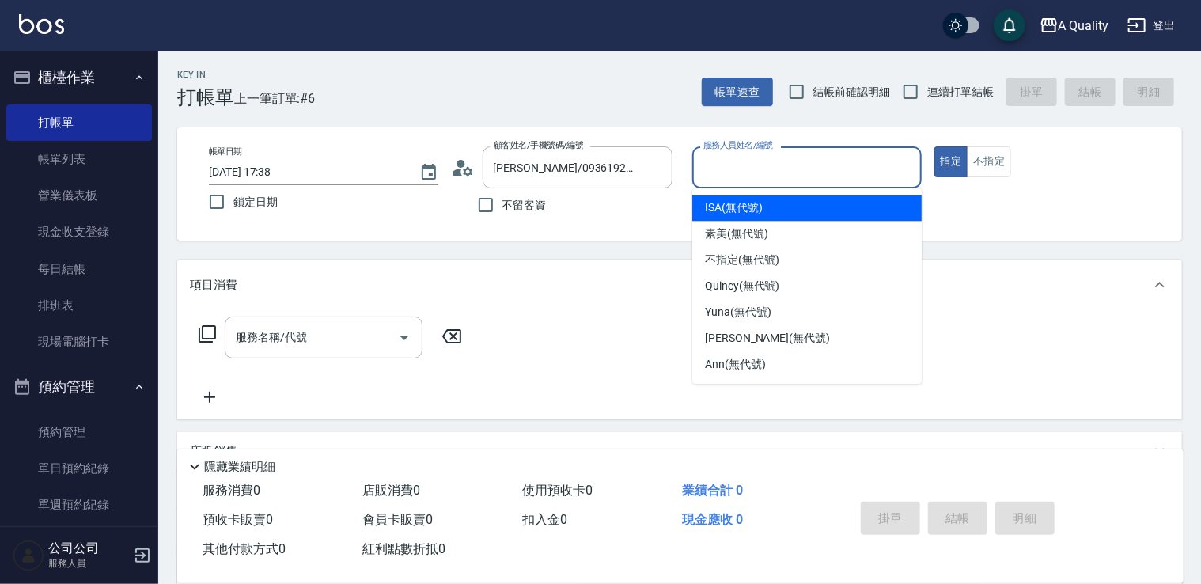
click at [744, 176] on input "服務人員姓名/編號" at bounding box center [806, 167] width 215 height 28
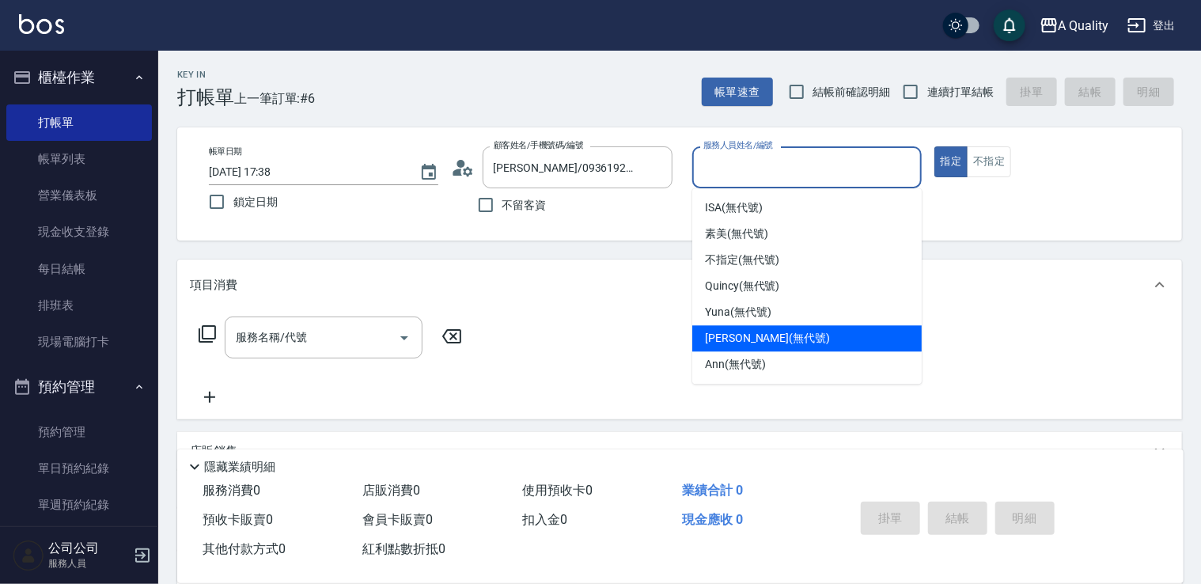
click at [733, 343] on span "Taylor (無代號)" at bounding box center [767, 338] width 125 height 17
type input "[PERSON_NAME](無代號)"
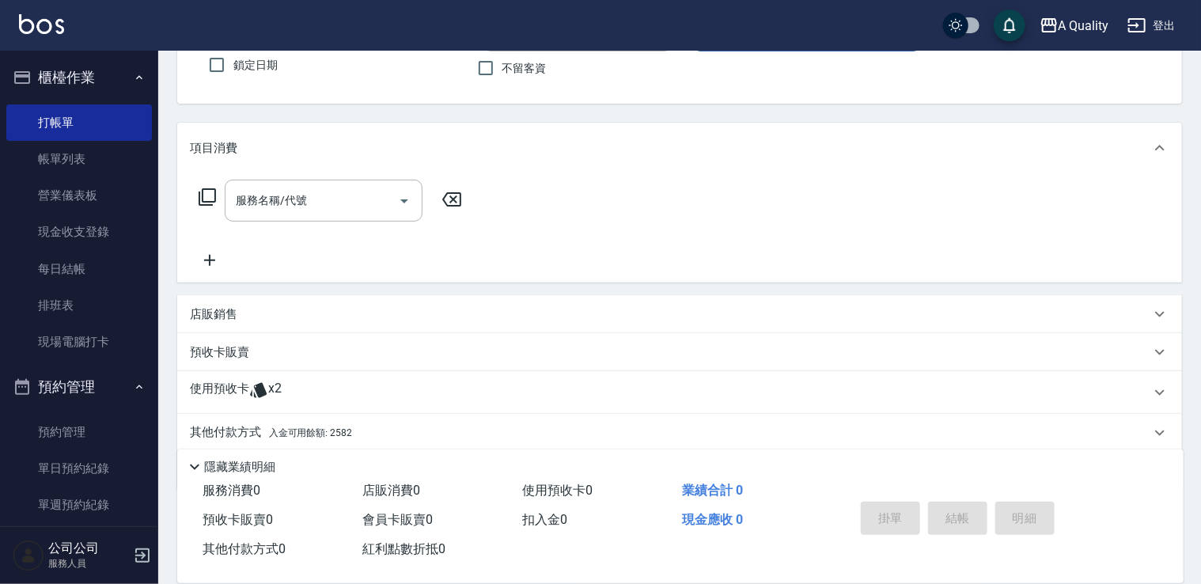
scroll to position [193, 0]
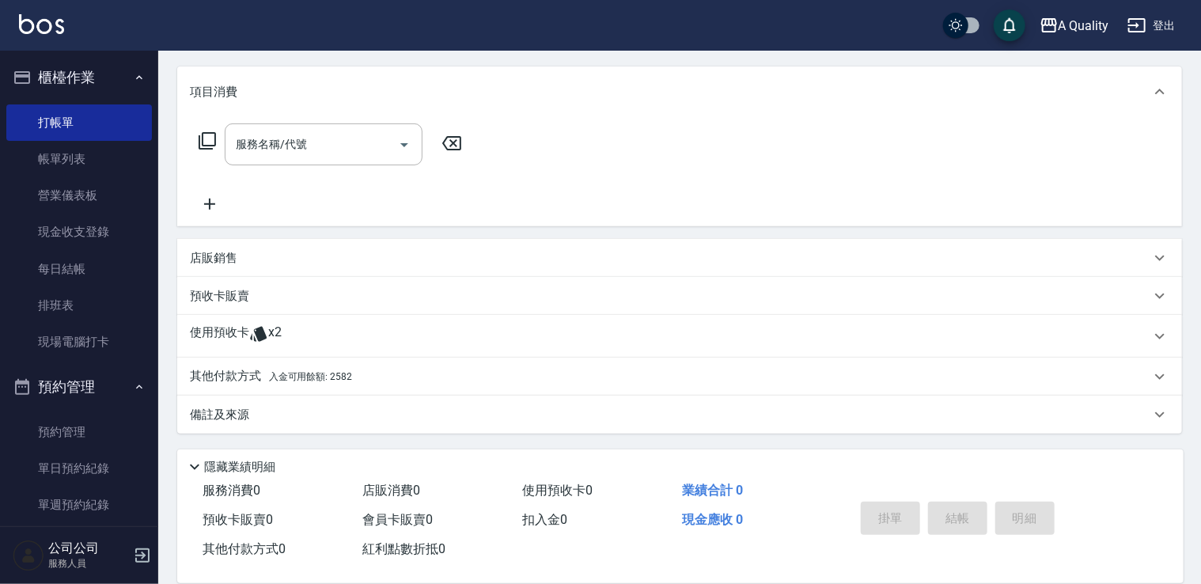
click at [228, 331] on p "使用預收卡" at bounding box center [219, 336] width 59 height 24
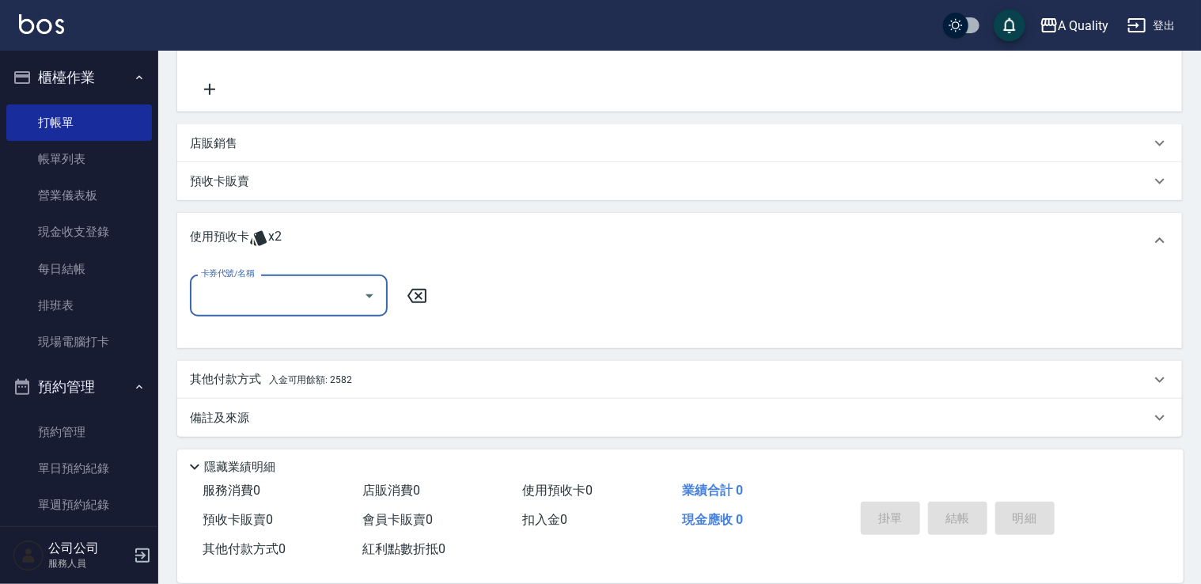
scroll to position [310, 0]
click at [265, 284] on input "卡券代號/名稱" at bounding box center [277, 293] width 160 height 28
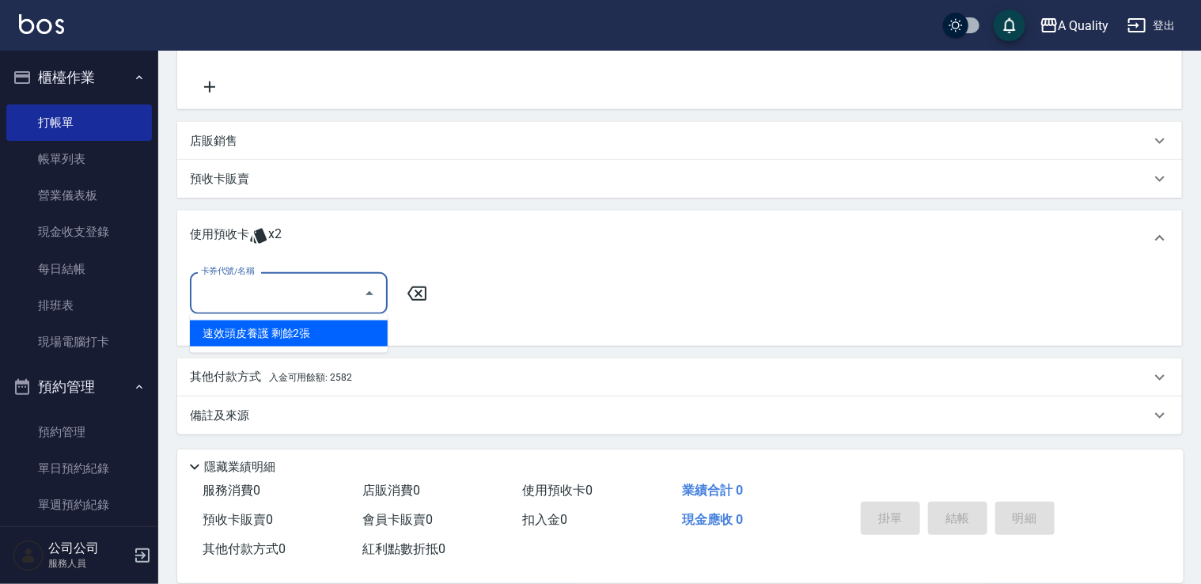
click at [263, 331] on div "速效頭皮養護 剩餘2張" at bounding box center [289, 333] width 198 height 26
type input "速效頭皮養護"
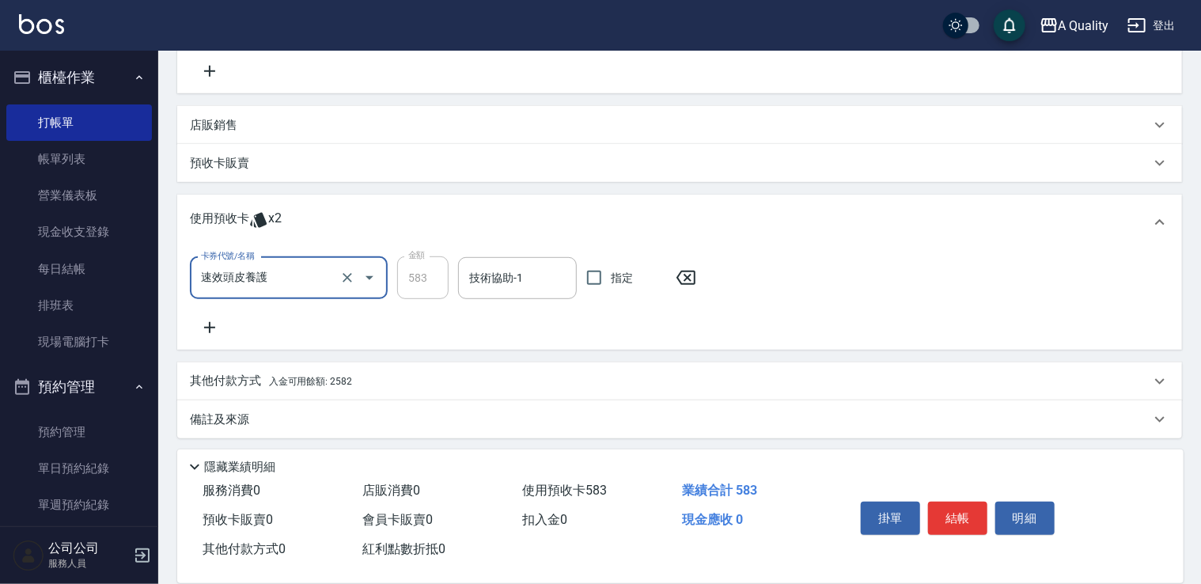
scroll to position [330, 0]
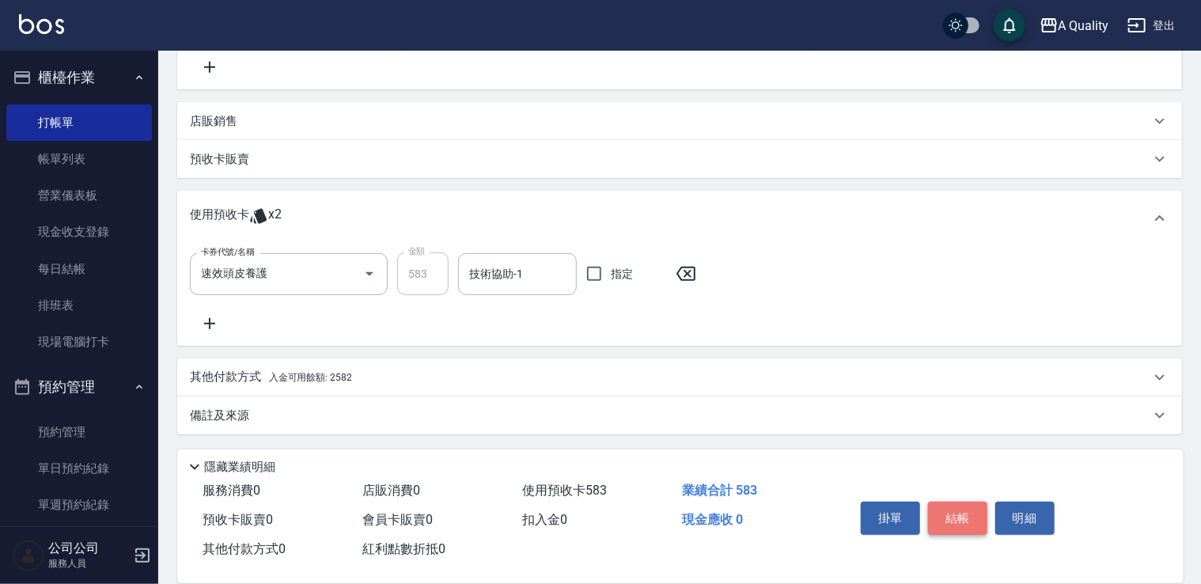
click at [963, 523] on button "結帳" at bounding box center [957, 518] width 59 height 33
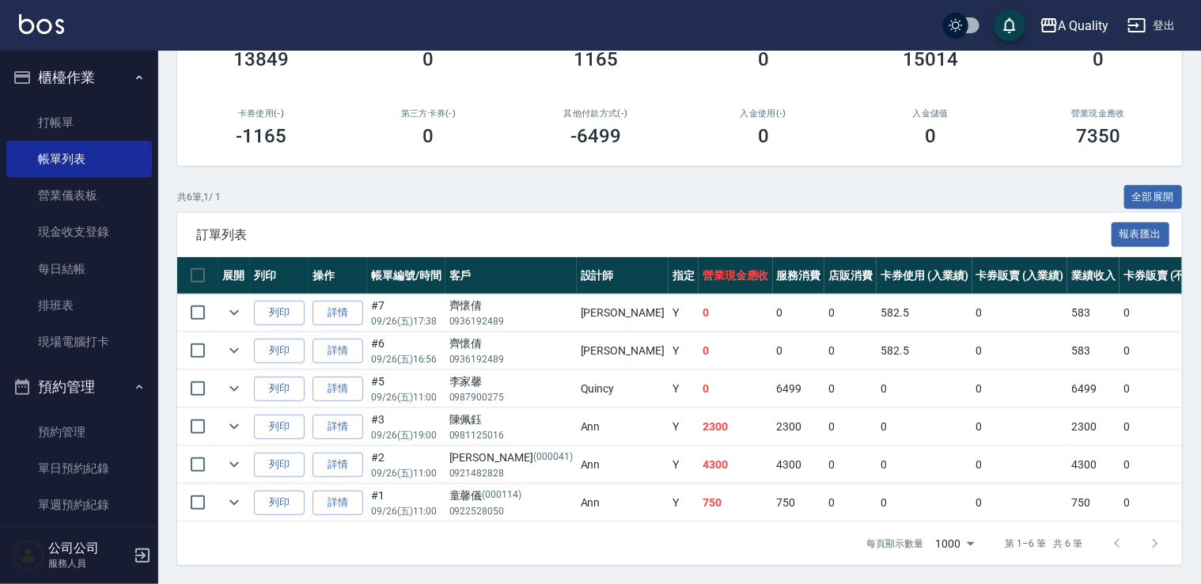
scroll to position [241, 0]
click at [199, 304] on input "checkbox" at bounding box center [197, 312] width 33 height 33
checkbox input "true"
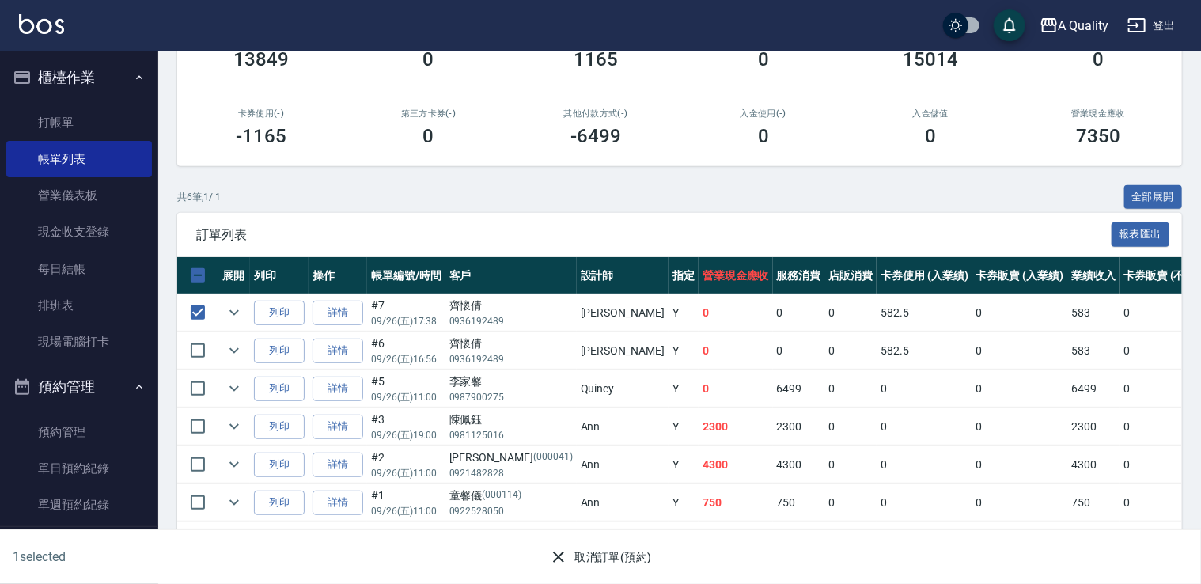
click at [604, 558] on button "取消訂單(預約)" at bounding box center [600, 557] width 115 height 29
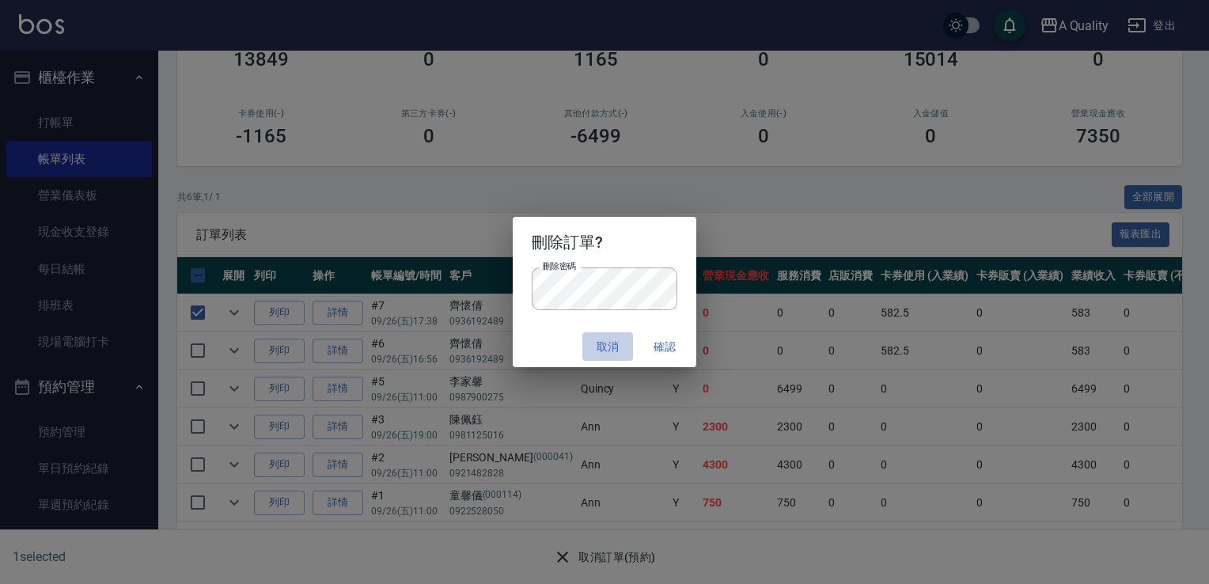
click at [601, 349] on button "取消" at bounding box center [607, 346] width 51 height 29
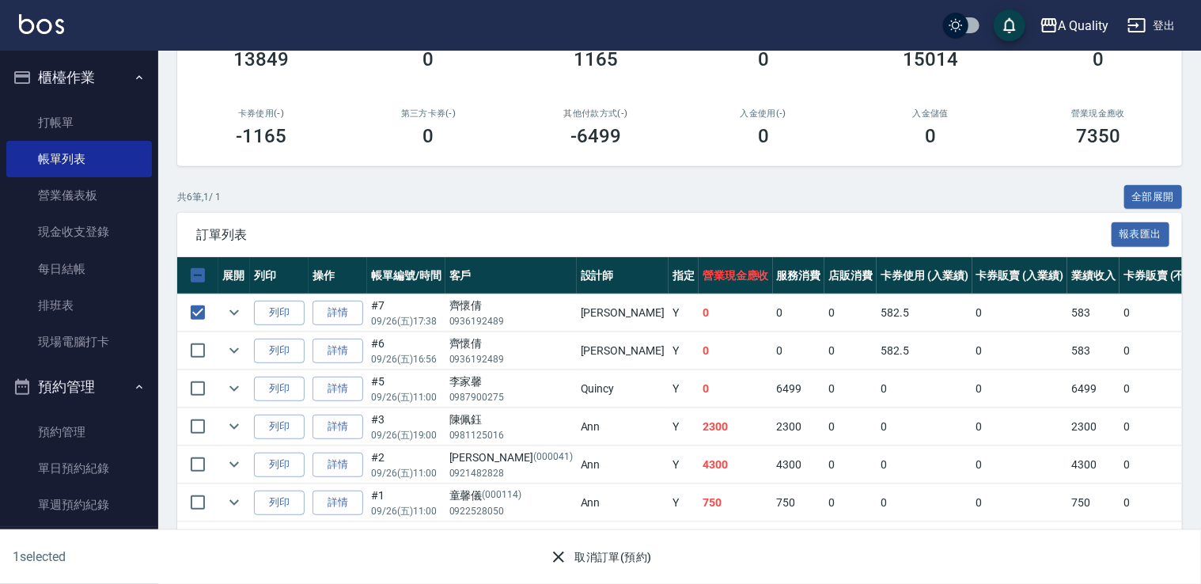
click at [567, 559] on icon "button" at bounding box center [558, 556] width 19 height 19
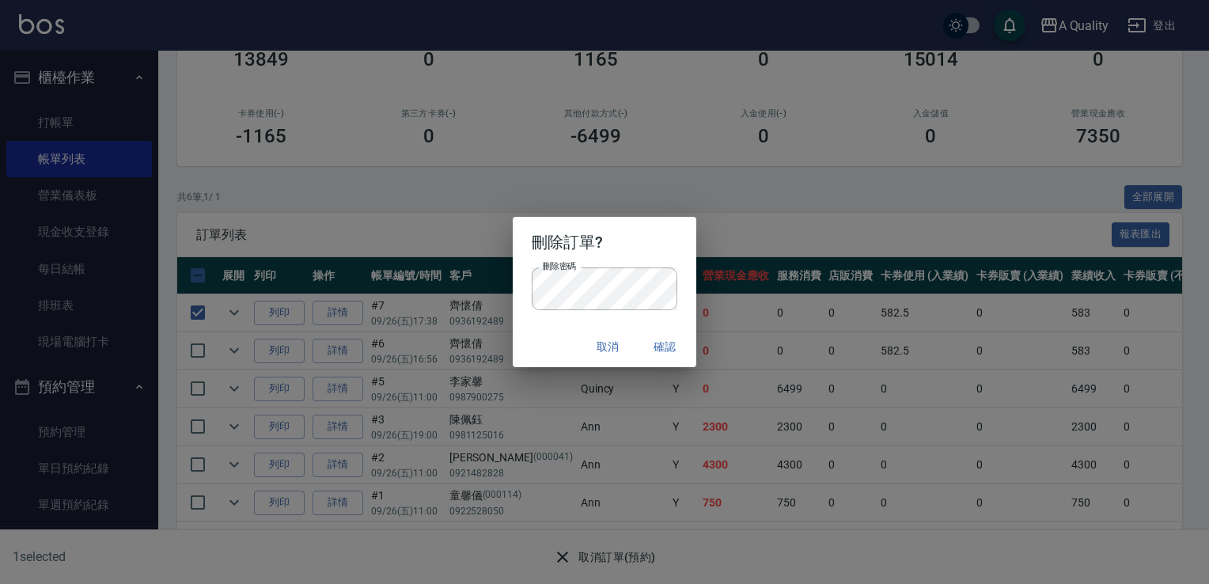
click at [647, 343] on button "確認" at bounding box center [664, 346] width 51 height 29
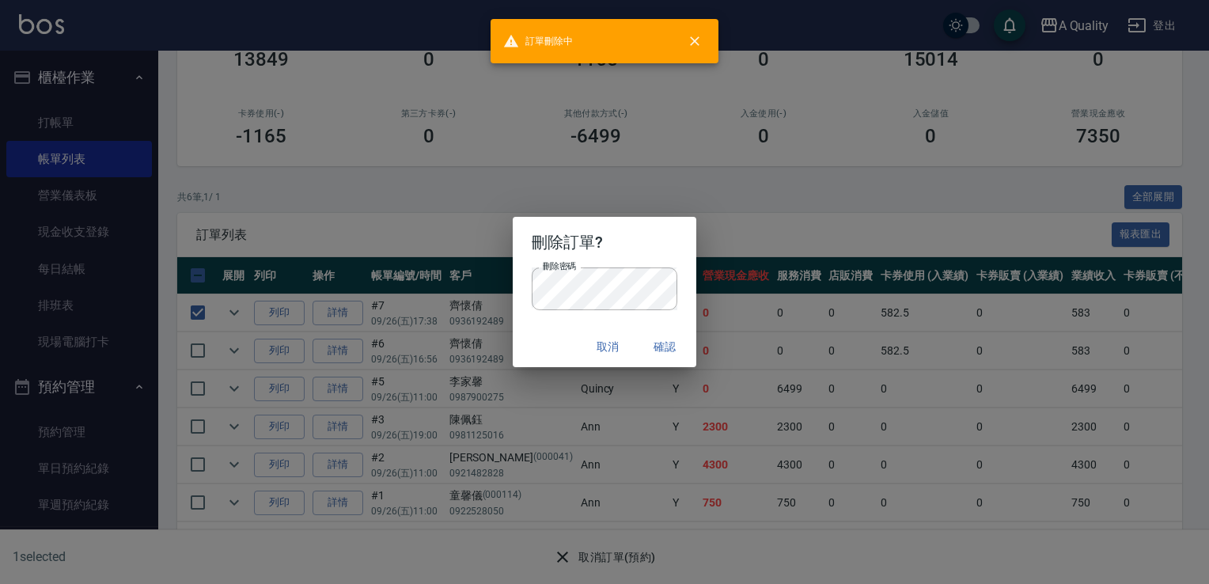
checkbox input "false"
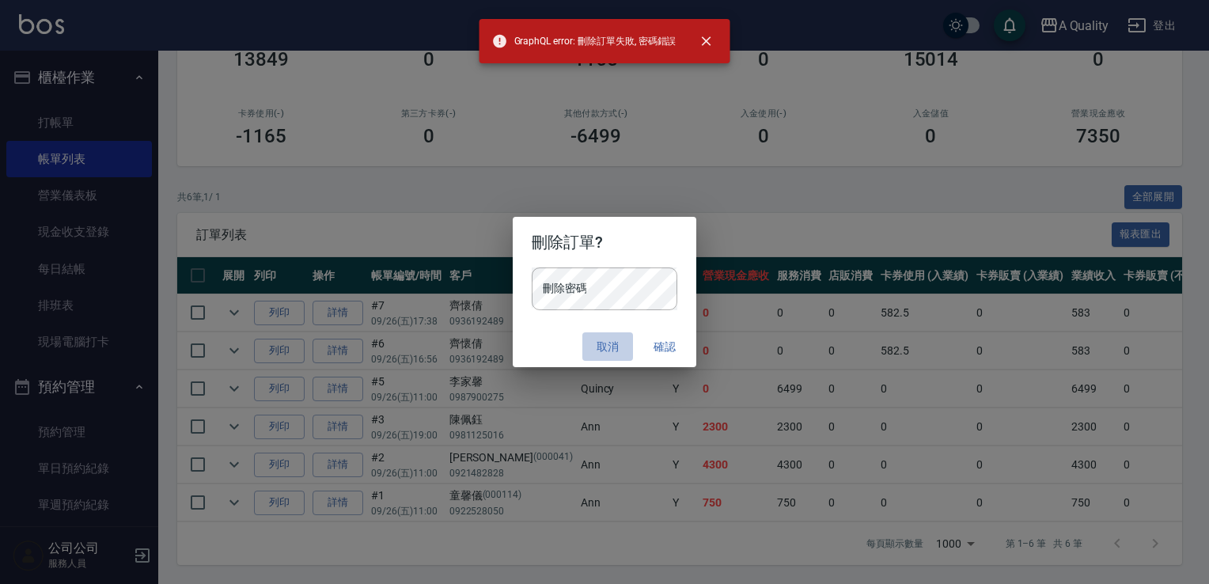
click at [597, 345] on button "取消" at bounding box center [607, 346] width 51 height 29
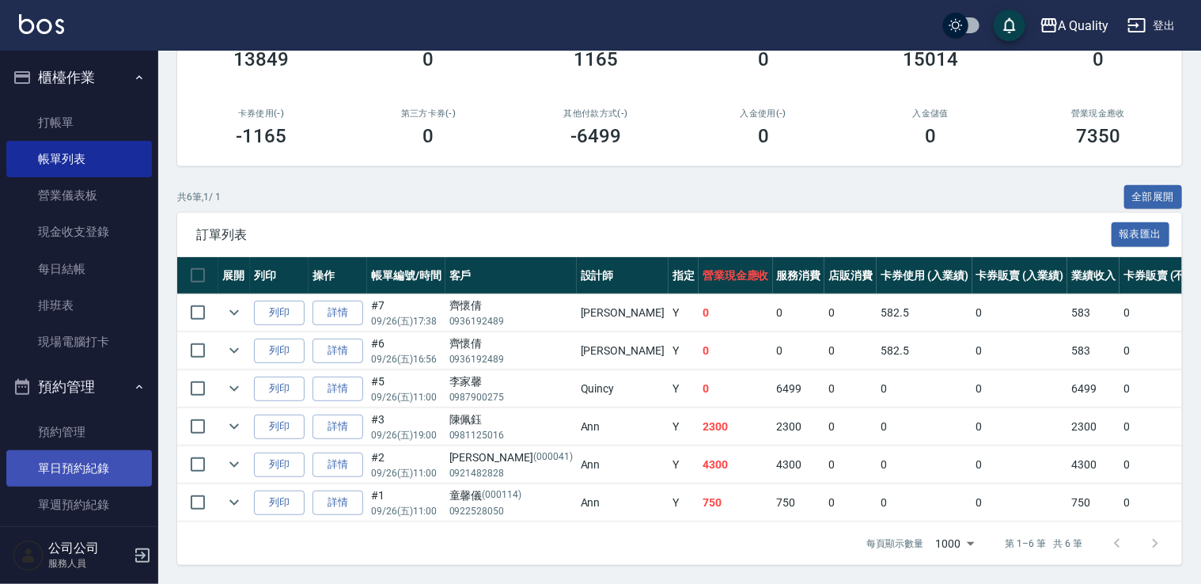
click at [95, 464] on link "單日預約紀錄" at bounding box center [79, 468] width 146 height 36
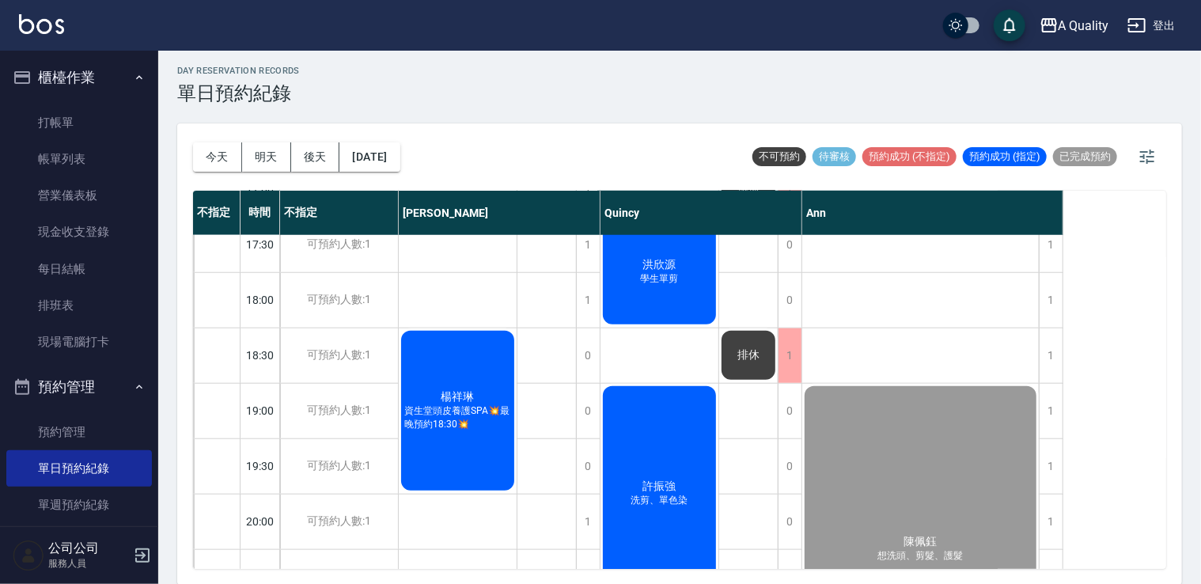
drag, startPoint x: 89, startPoint y: 223, endPoint x: 282, endPoint y: 200, distance: 193.6
click at [89, 223] on link "現金收支登錄" at bounding box center [79, 232] width 146 height 36
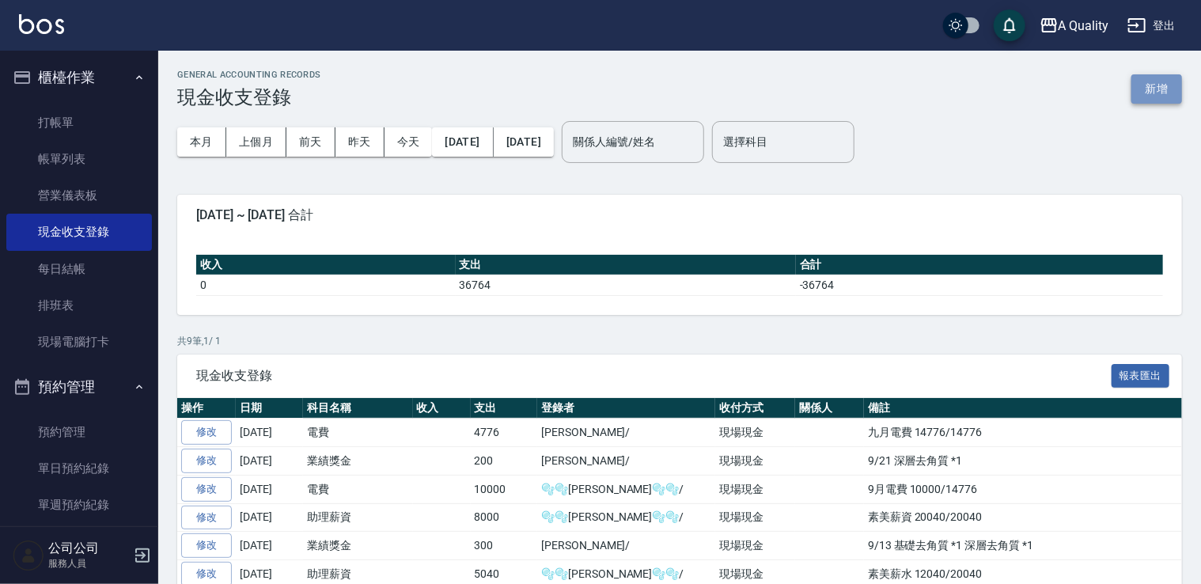
click at [1148, 86] on button "新增" at bounding box center [1156, 88] width 51 height 29
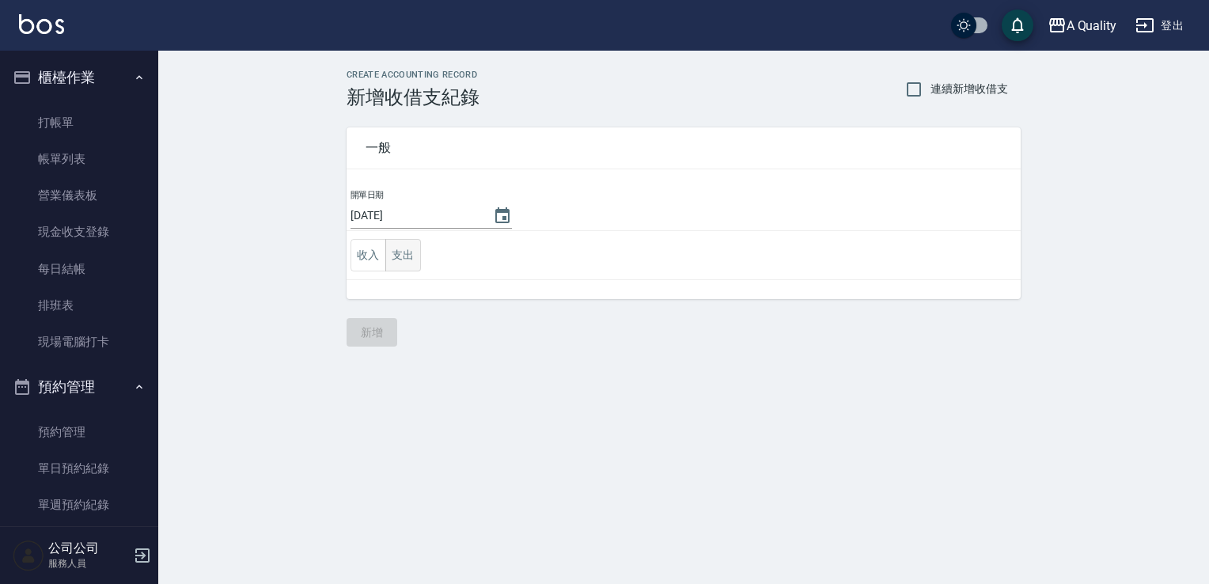
click at [393, 261] on button "支出" at bounding box center [403, 255] width 36 height 32
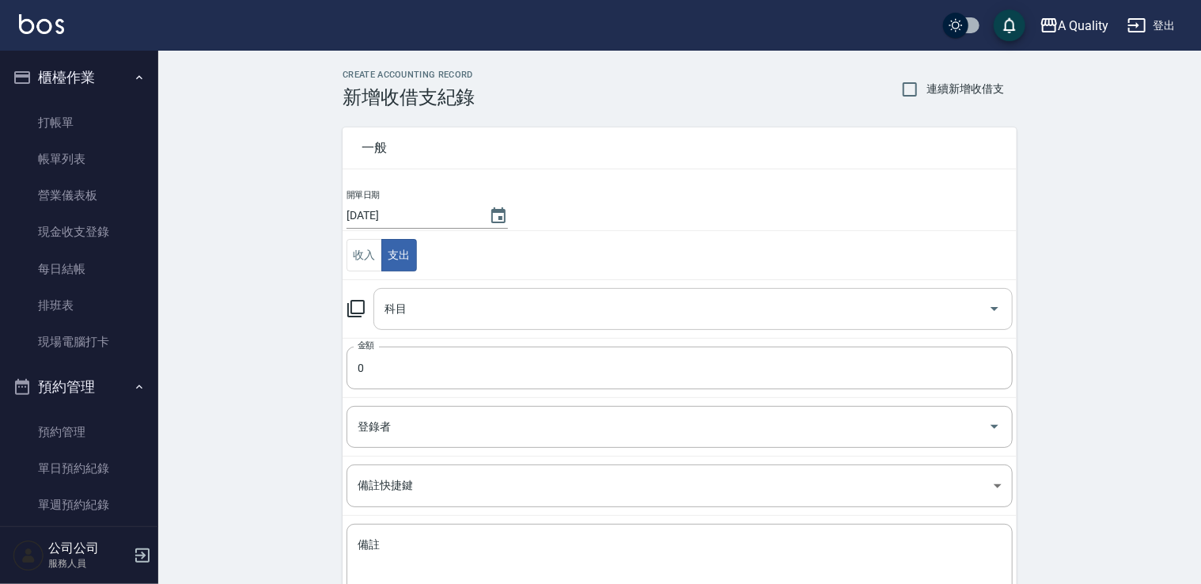
click at [472, 308] on input "科目" at bounding box center [681, 309] width 601 height 28
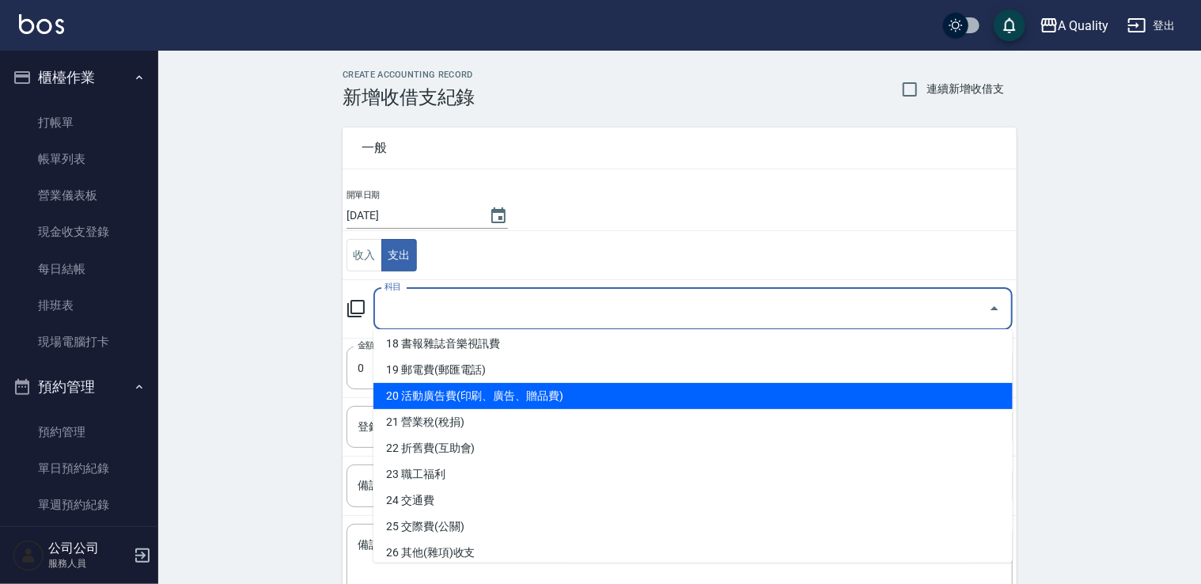
scroll to position [771, 0]
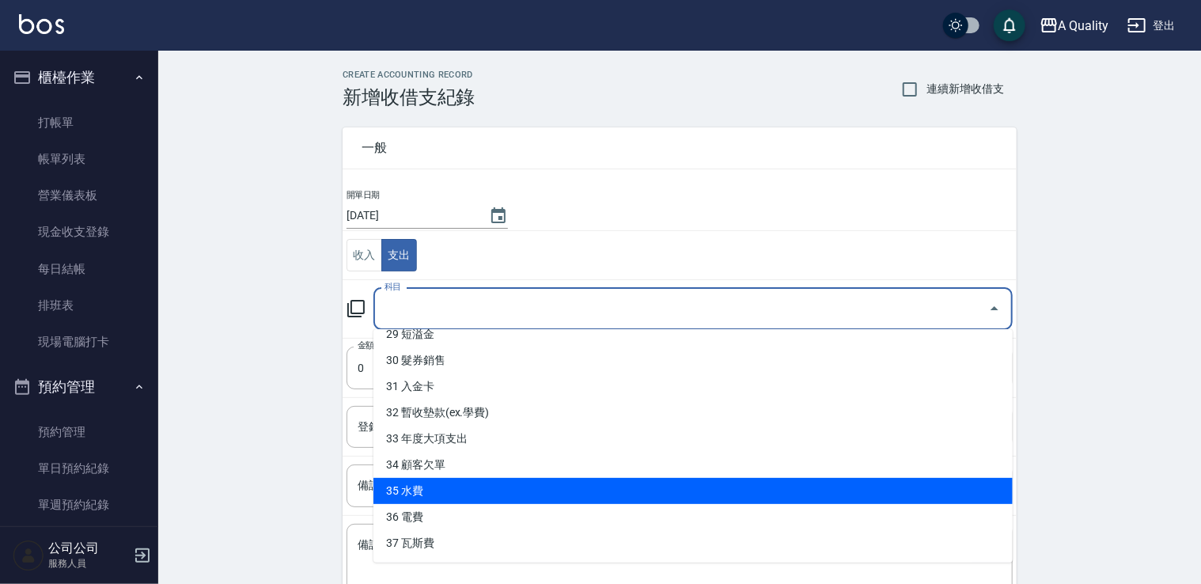
click at [418, 478] on li "35 水費" at bounding box center [692, 491] width 639 height 26
type input "35 水費"
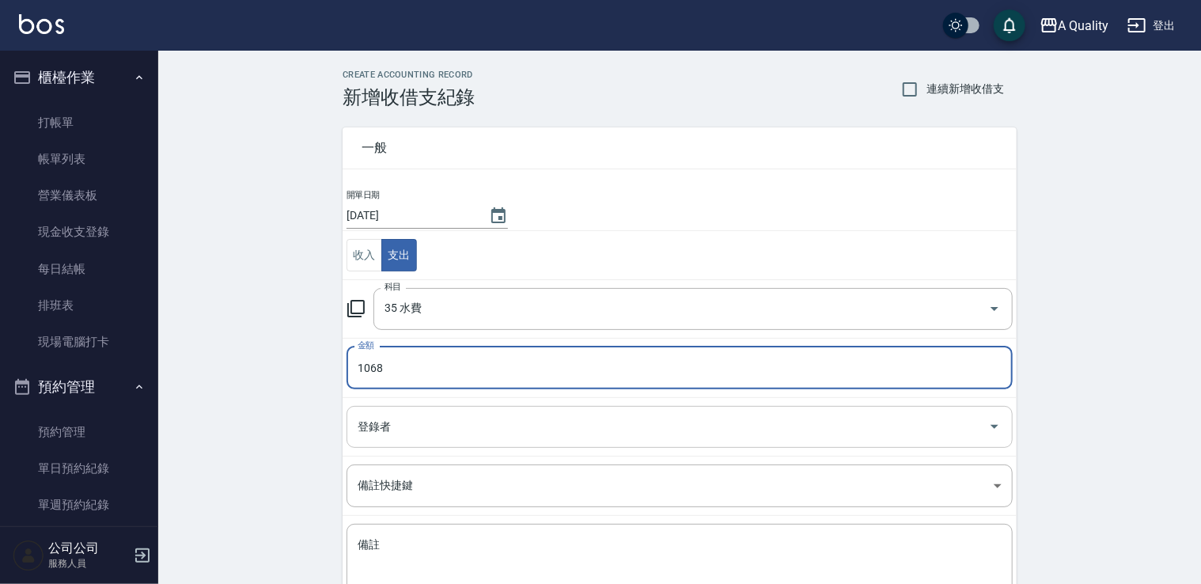
type input "1068"
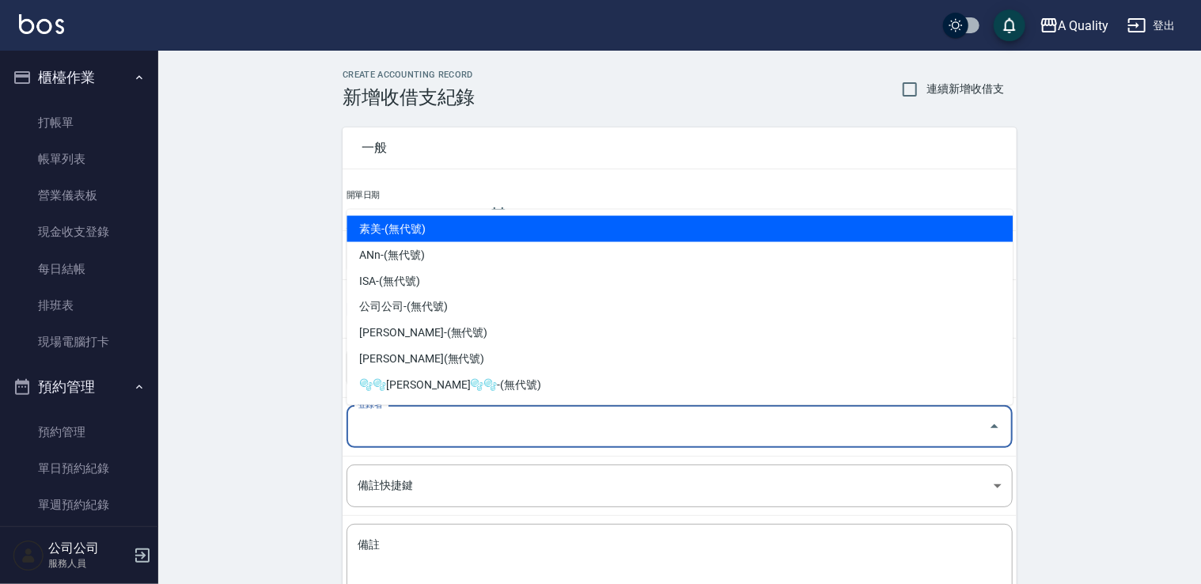
click at [422, 426] on input "登錄者" at bounding box center [668, 427] width 628 height 28
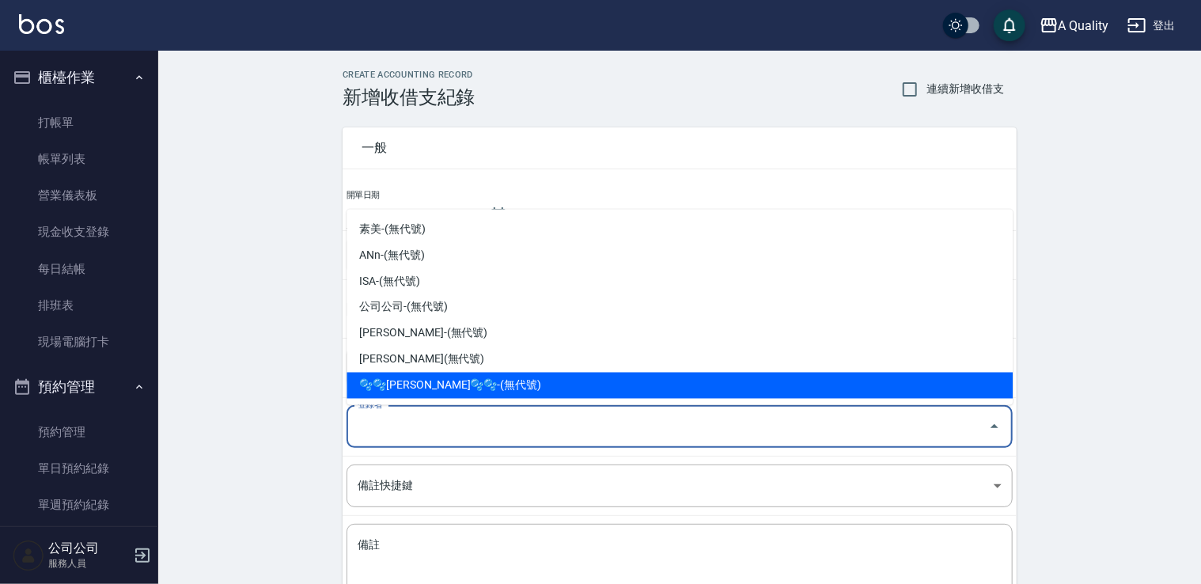
click at [445, 377] on li "🫧🫧Taylor🫧🫧-(無代號)" at bounding box center [680, 386] width 666 height 26
type input "🫧🫧Taylor🫧🫧-(無代號)"
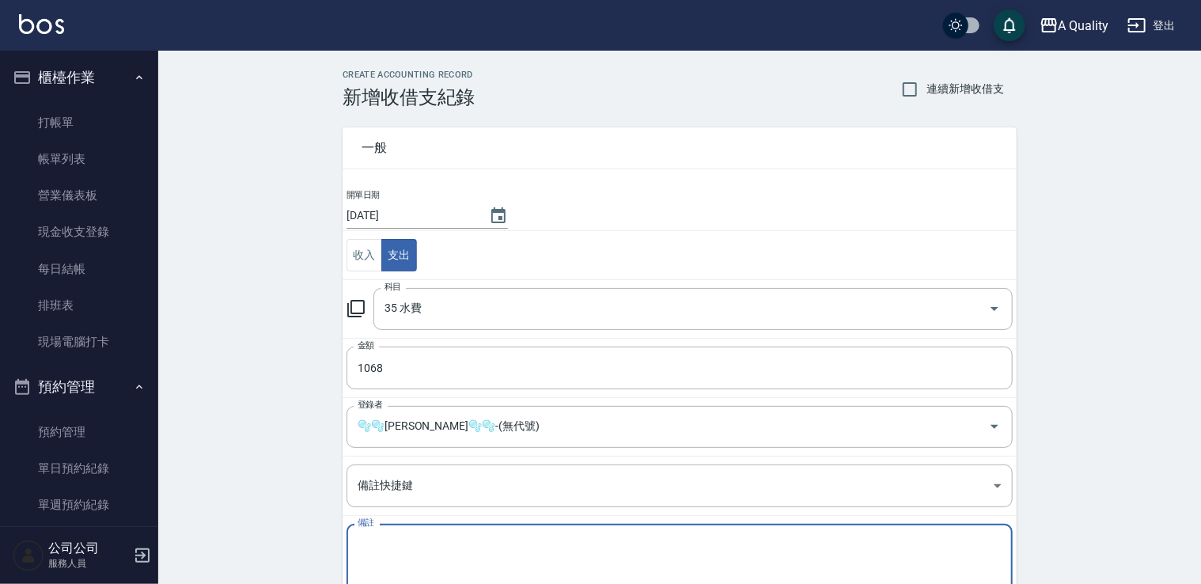
click at [456, 555] on textarea "備註" at bounding box center [680, 564] width 644 height 54
click at [747, 556] on textarea "九月水費" at bounding box center [680, 564] width 644 height 54
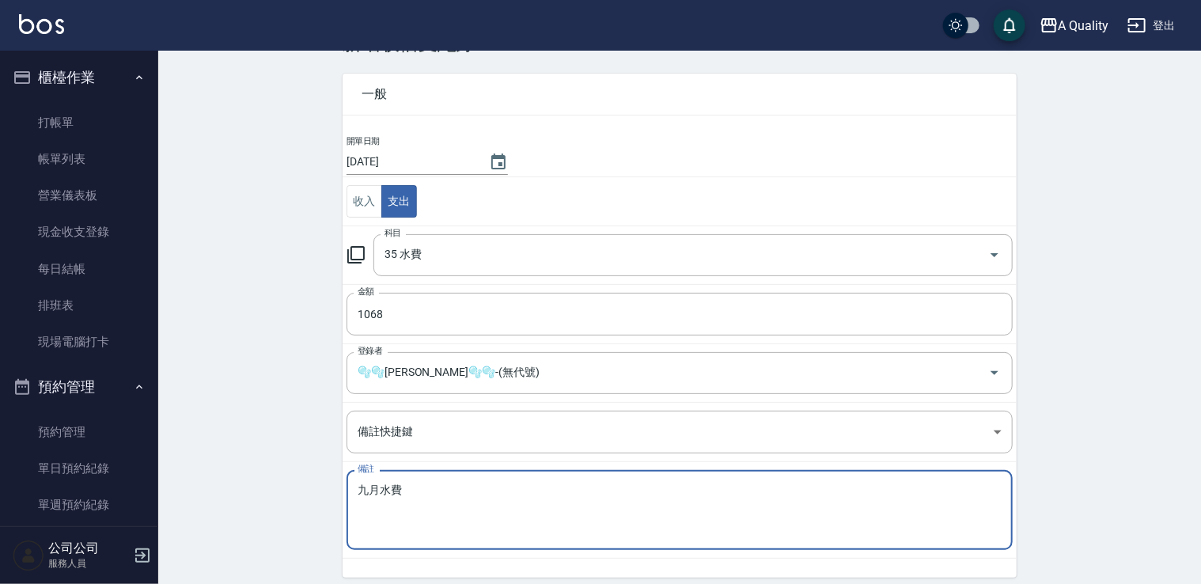
scroll to position [112, 0]
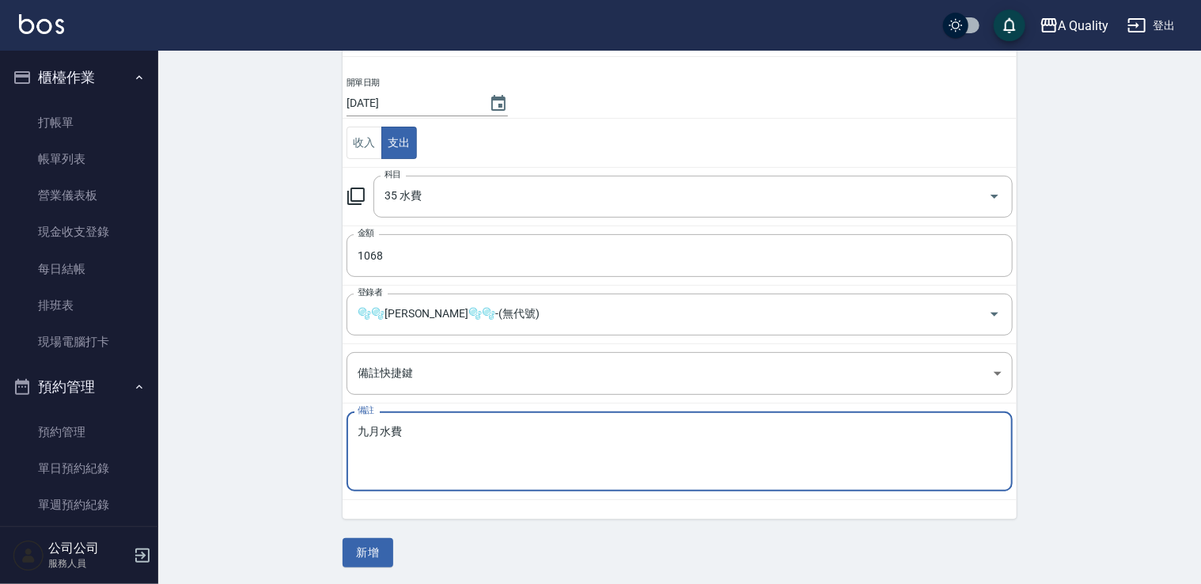
type textarea "九月水費"
click at [367, 556] on button "新增" at bounding box center [368, 552] width 51 height 29
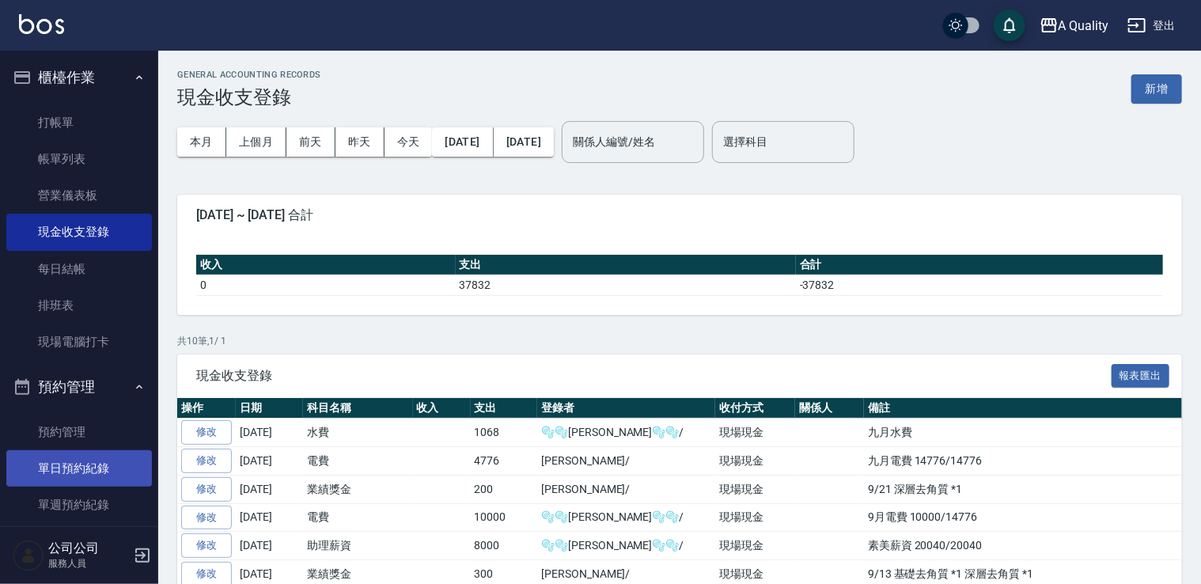
click at [40, 466] on link "單日預約紀錄" at bounding box center [79, 468] width 146 height 36
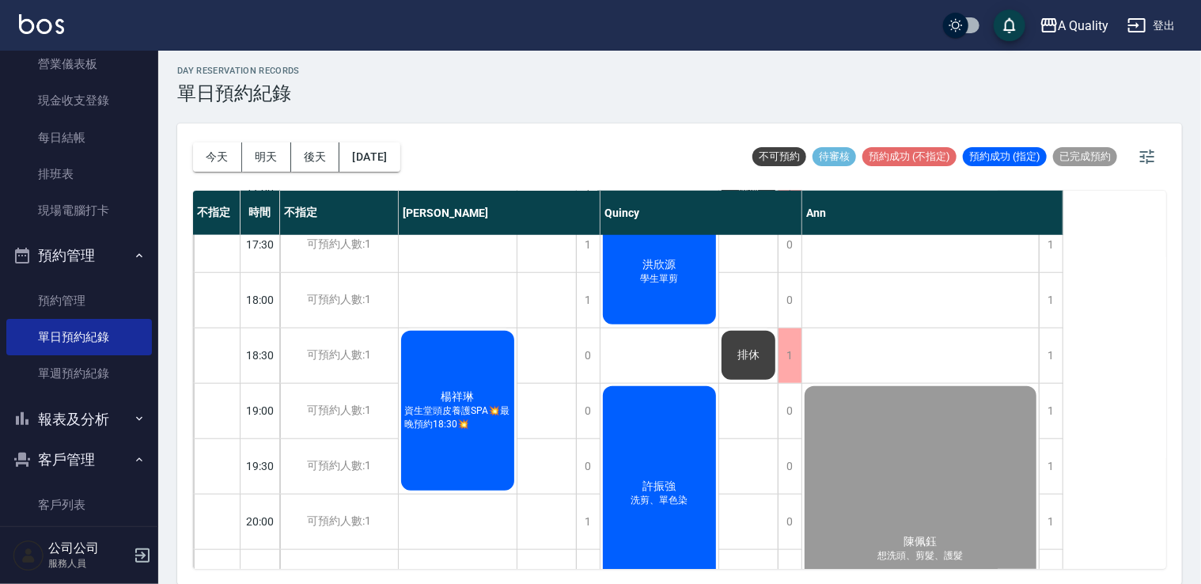
scroll to position [225, 0]
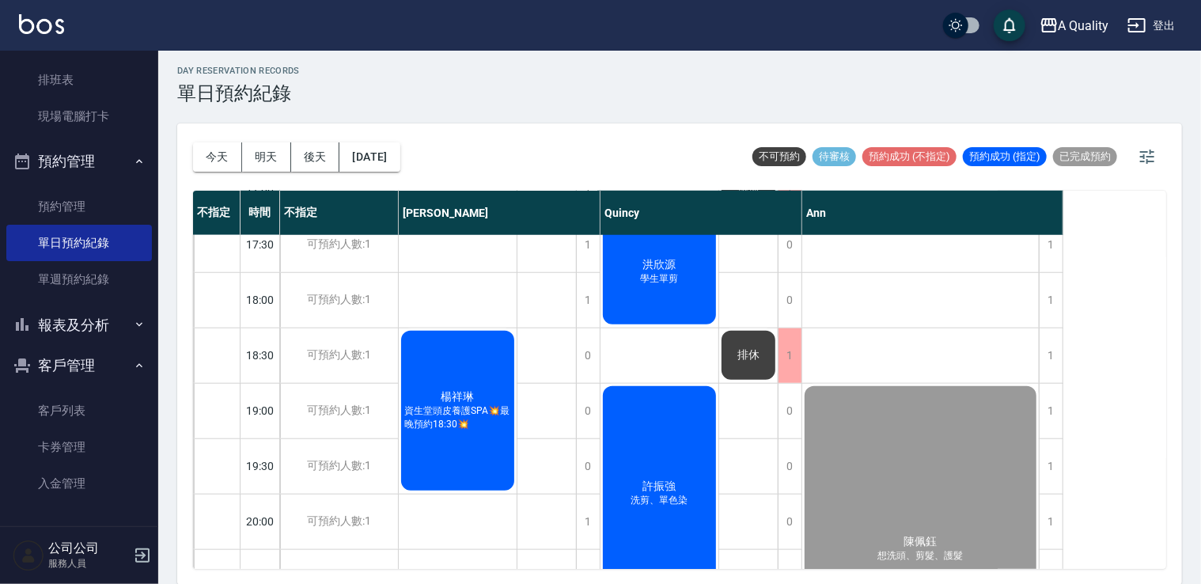
drag, startPoint x: 100, startPoint y: 324, endPoint x: 86, endPoint y: 333, distance: 16.0
click at [100, 324] on button "報表及分析" at bounding box center [79, 325] width 146 height 41
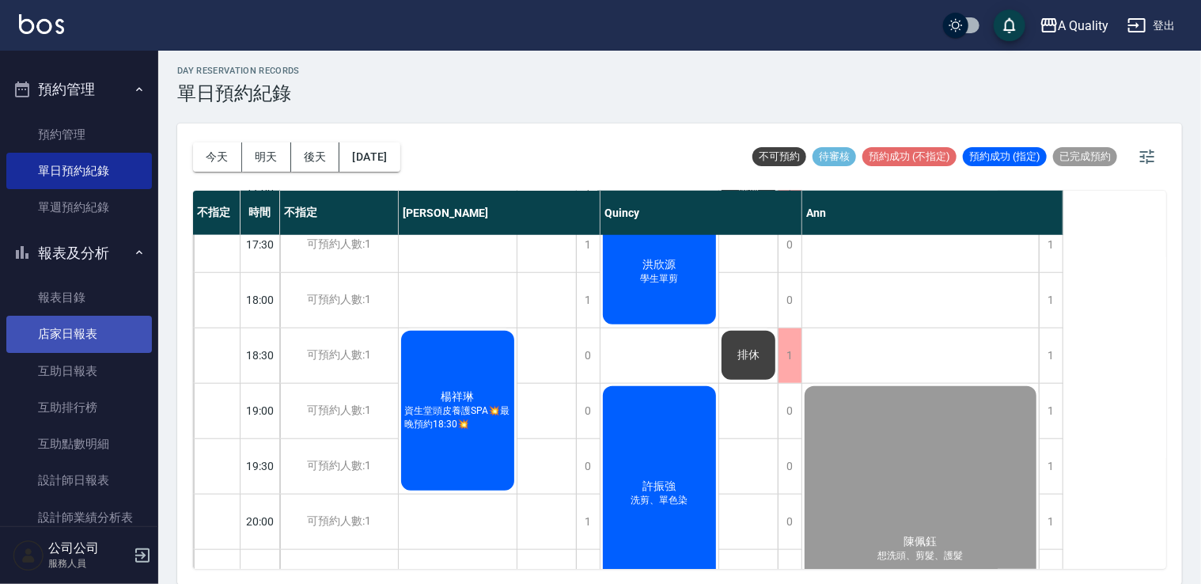
scroll to position [384, 0]
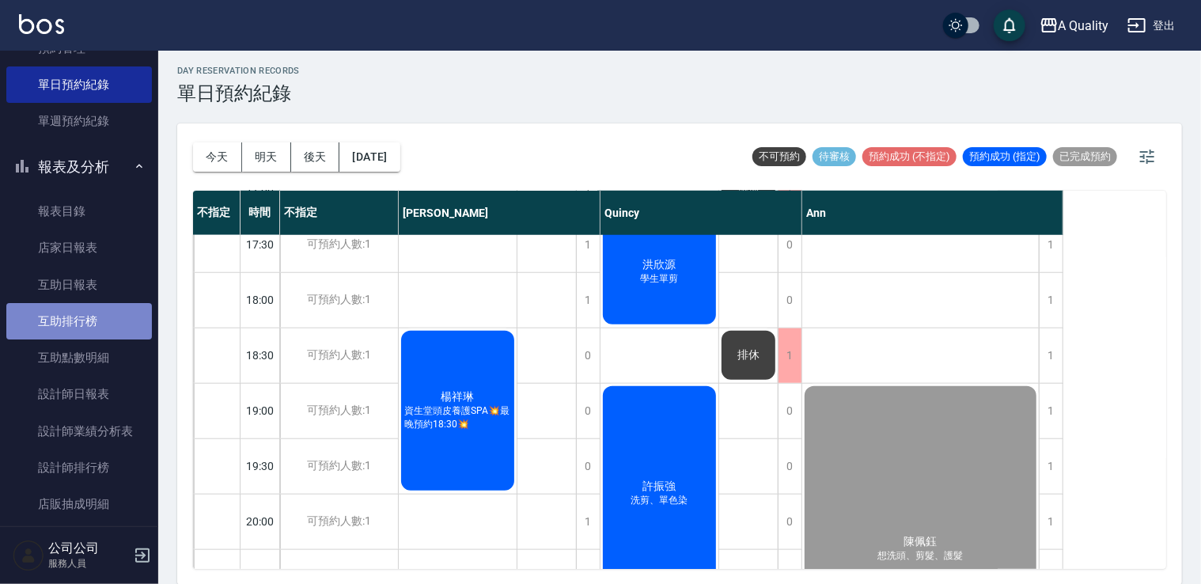
click at [88, 315] on link "互助排行榜" at bounding box center [79, 321] width 146 height 36
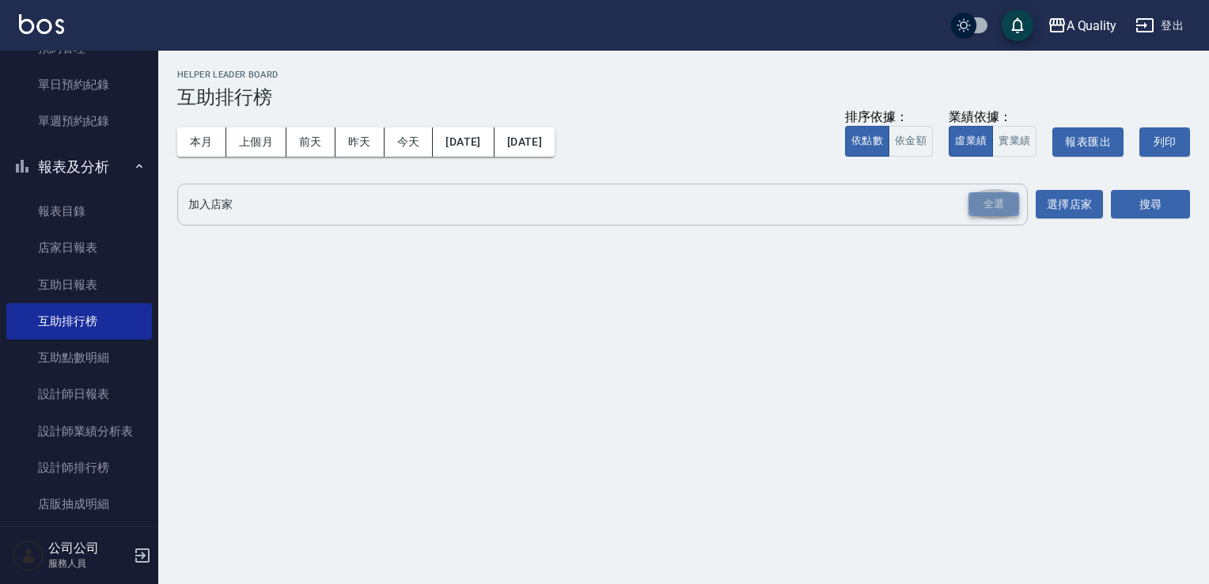
click at [991, 201] on div "全選" at bounding box center [993, 204] width 51 height 25
drag, startPoint x: 1128, startPoint y: 201, endPoint x: 1120, endPoint y: 206, distance: 9.2
click at [1128, 201] on button "搜尋" at bounding box center [1150, 205] width 79 height 29
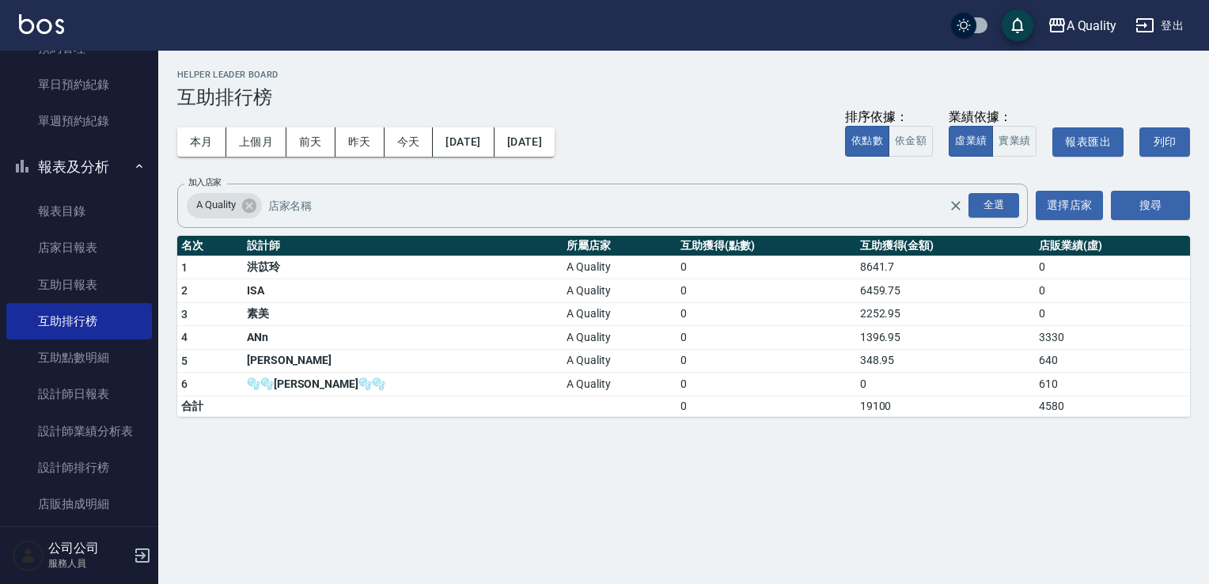
drag, startPoint x: 259, startPoint y: 138, endPoint x: 389, endPoint y: 176, distance: 135.9
click at [259, 138] on button "上個月" at bounding box center [256, 141] width 60 height 29
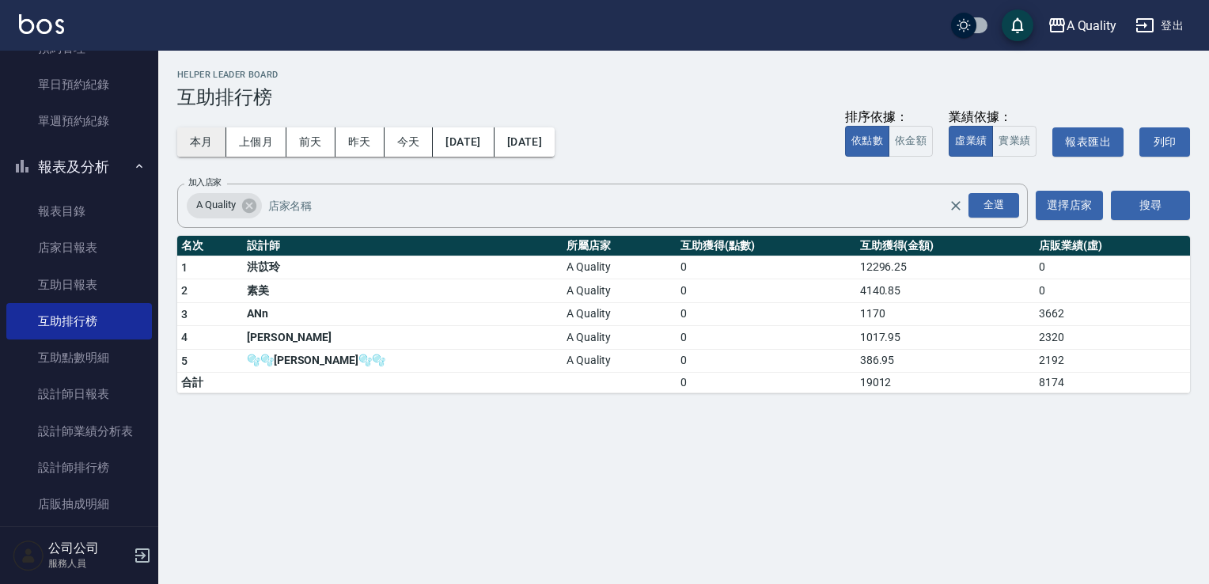
click at [205, 142] on button "本月" at bounding box center [201, 141] width 49 height 29
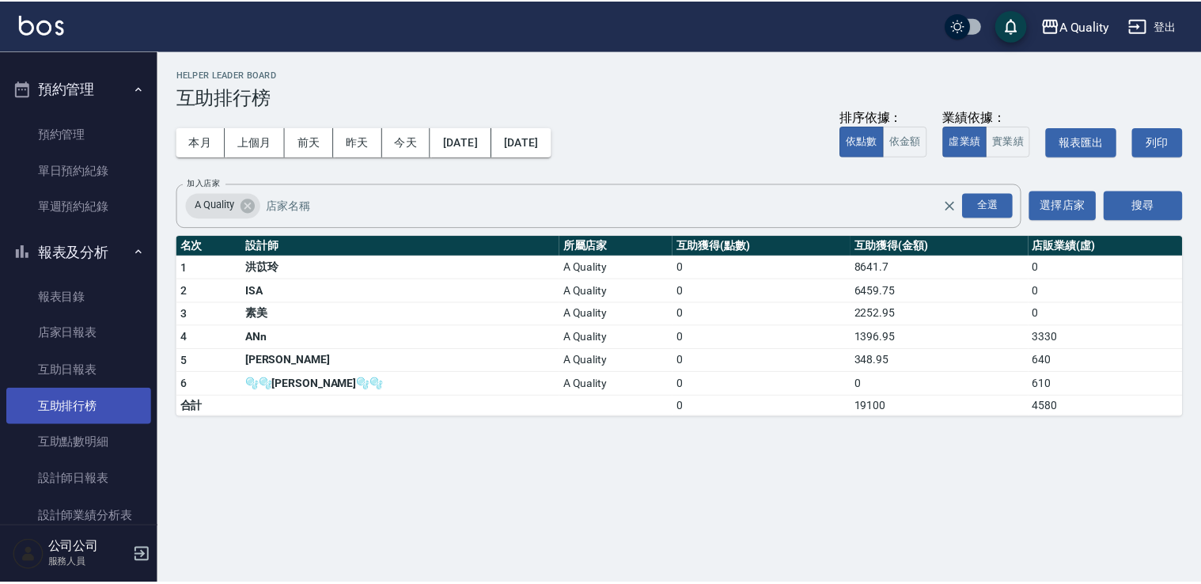
scroll to position [288, 0]
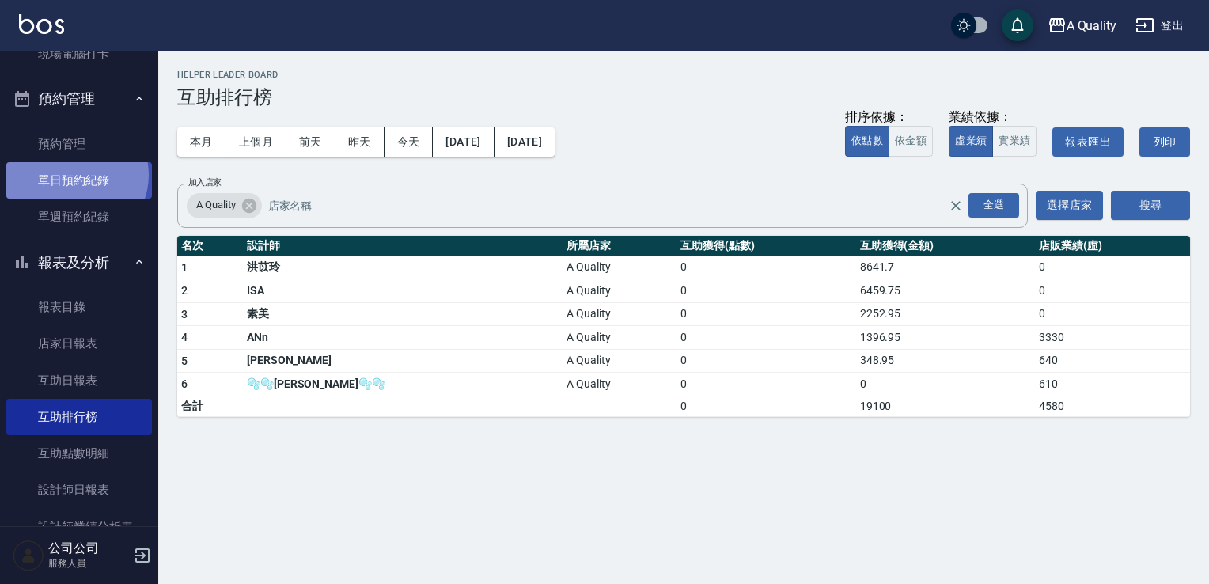
click at [75, 175] on link "單日預約紀錄" at bounding box center [79, 180] width 146 height 36
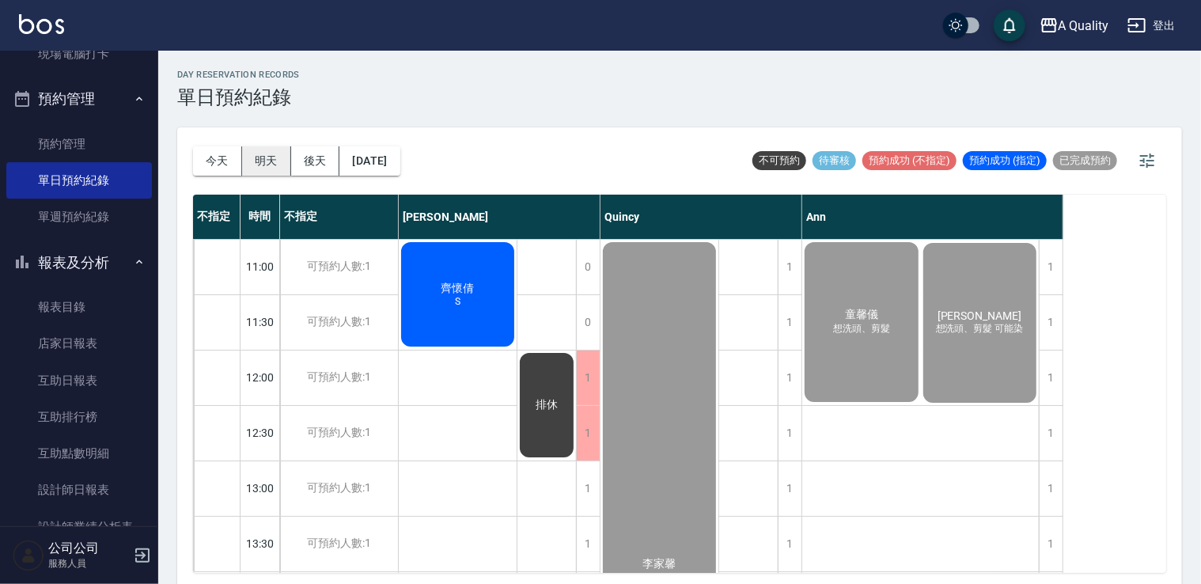
click at [271, 165] on button "明天" at bounding box center [266, 160] width 49 height 29
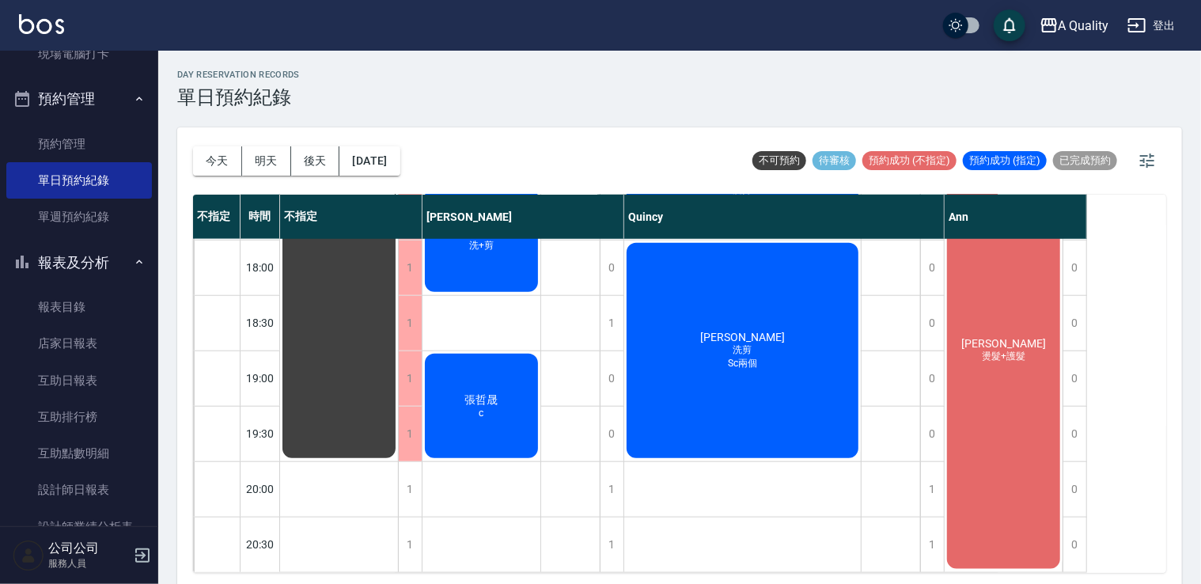
scroll to position [786, 0]
click at [490, 419] on div "張哲晟 c" at bounding box center [481, 405] width 118 height 109
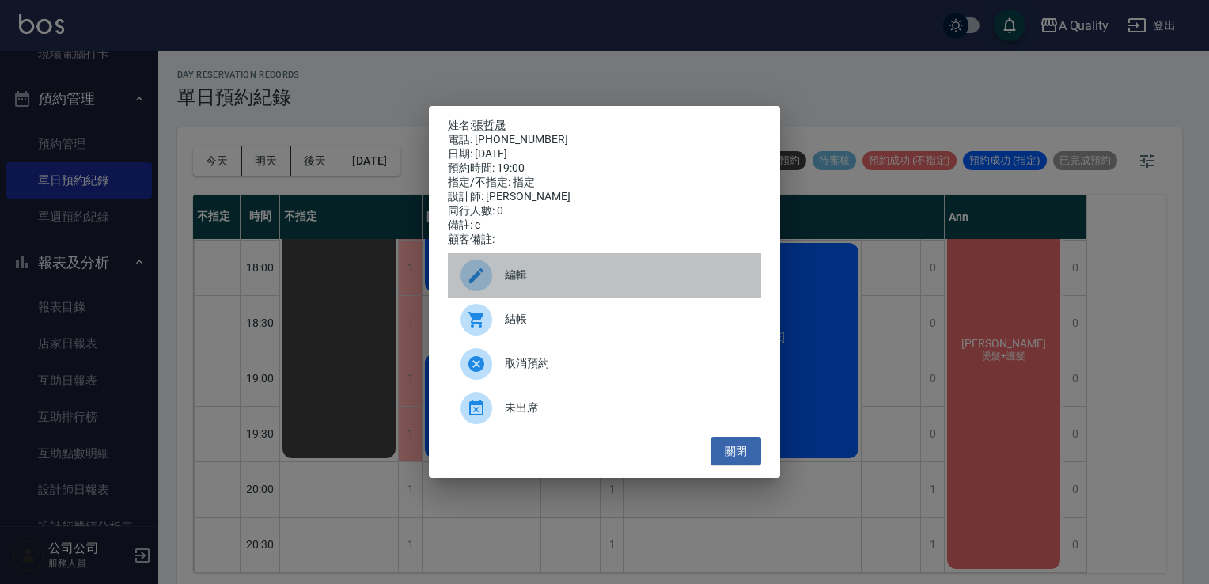
click at [532, 283] on span "編輯" at bounding box center [627, 275] width 244 height 17
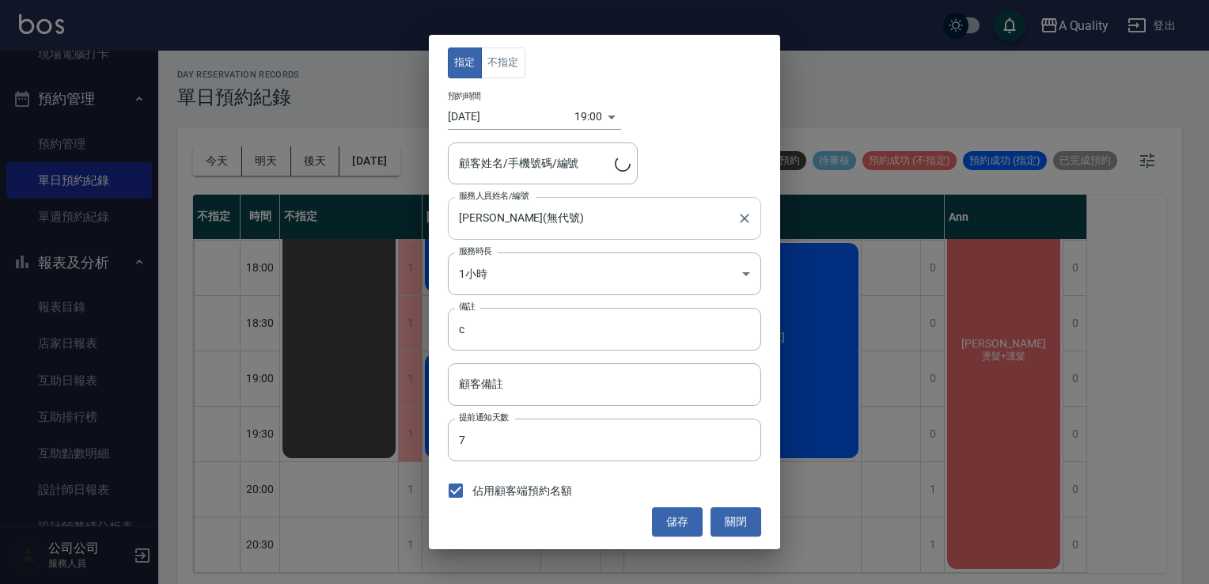
type input "張哲晟/0980329103/000214"
click at [749, 524] on button "關閉" at bounding box center [735, 521] width 51 height 29
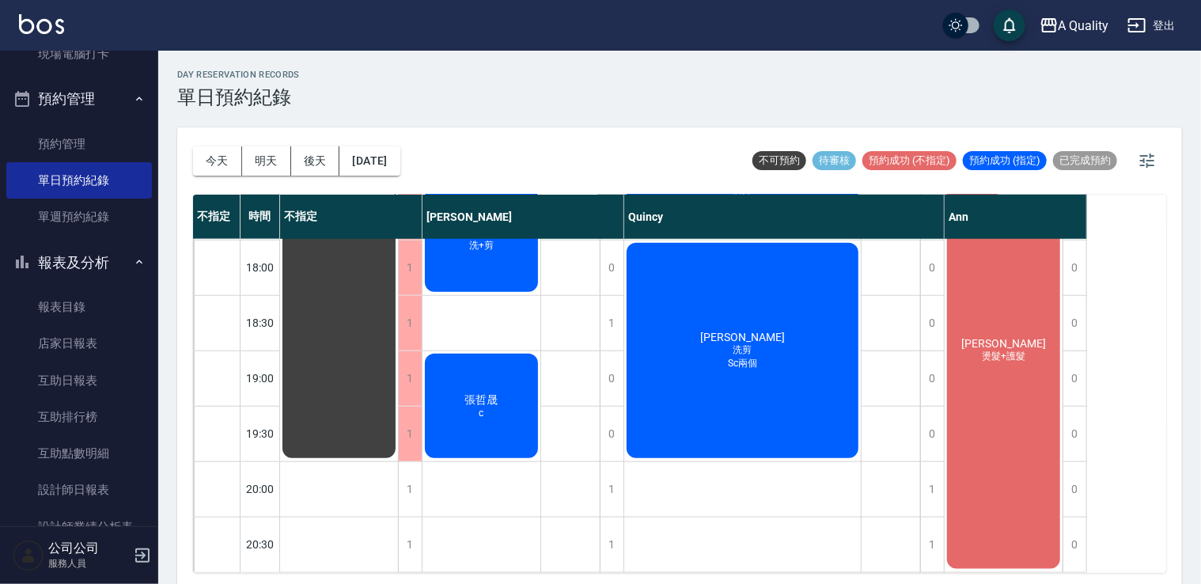
click at [516, 378] on div "張哲晟 c" at bounding box center [481, 405] width 118 height 109
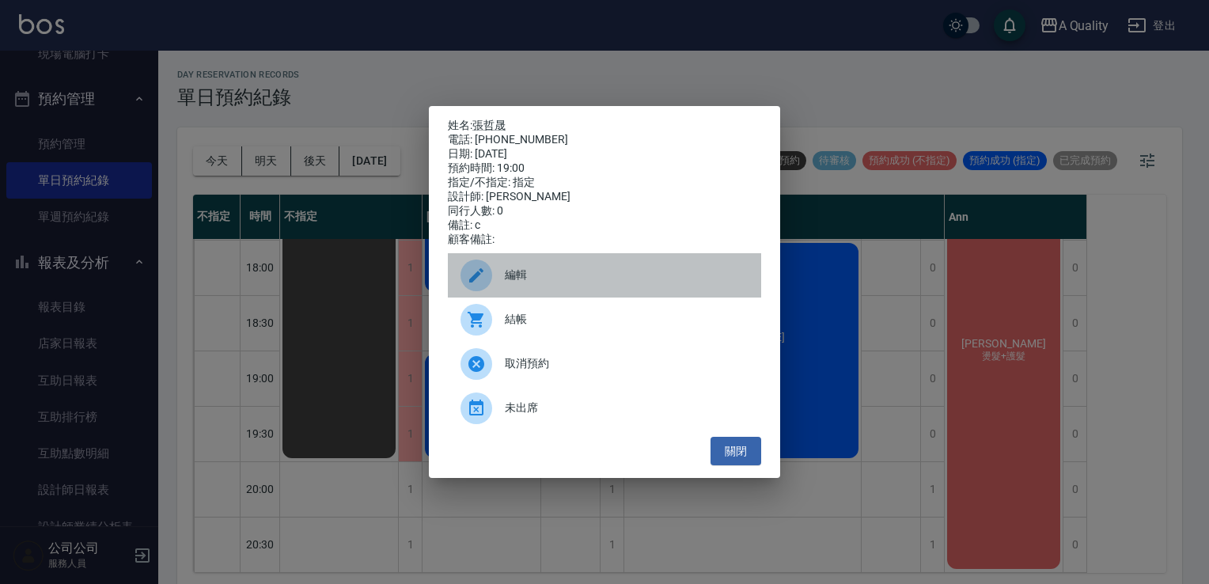
click at [518, 278] on span "編輯" at bounding box center [627, 275] width 244 height 17
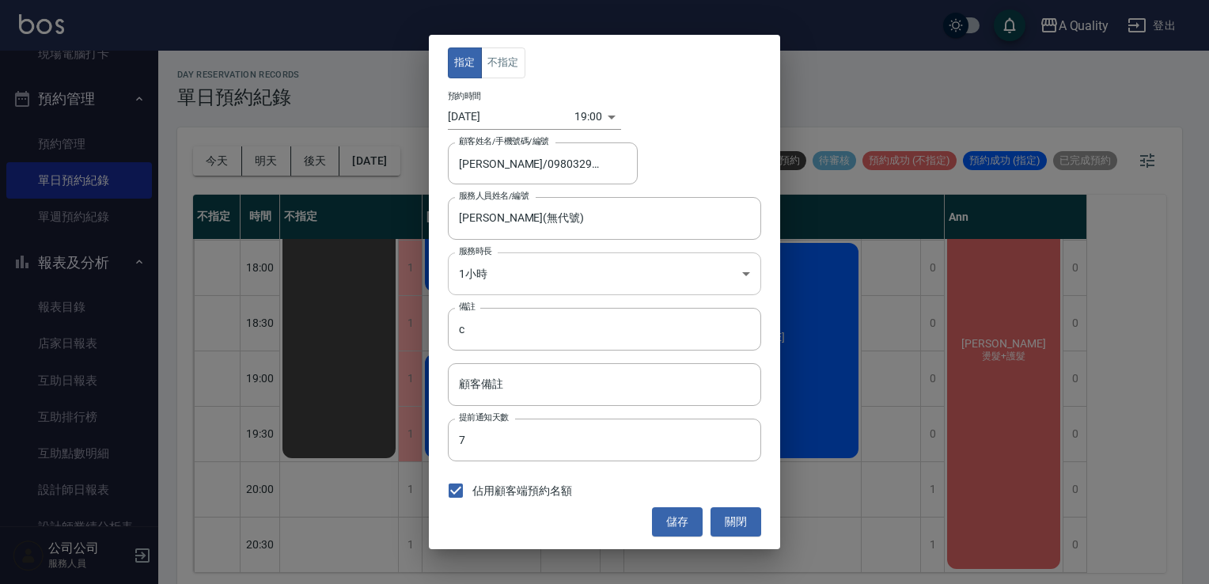
click at [547, 267] on body "A Quality 登出 櫃檯作業 打帳單 帳單列表 營業儀表板 現金收支登錄 每日結帳 排班表 現場電腦打卡 預約管理 預約管理 單日預約紀錄 單週預約紀錄…" at bounding box center [604, 294] width 1209 height 589
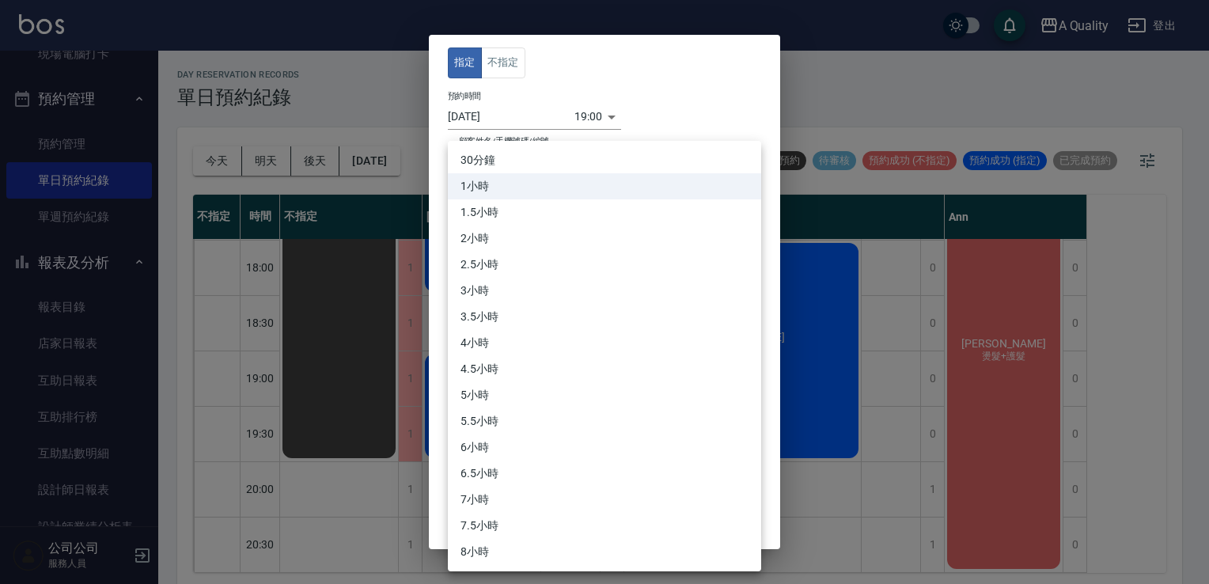
click at [476, 158] on li "30分鐘" at bounding box center [604, 160] width 313 height 26
type input "1"
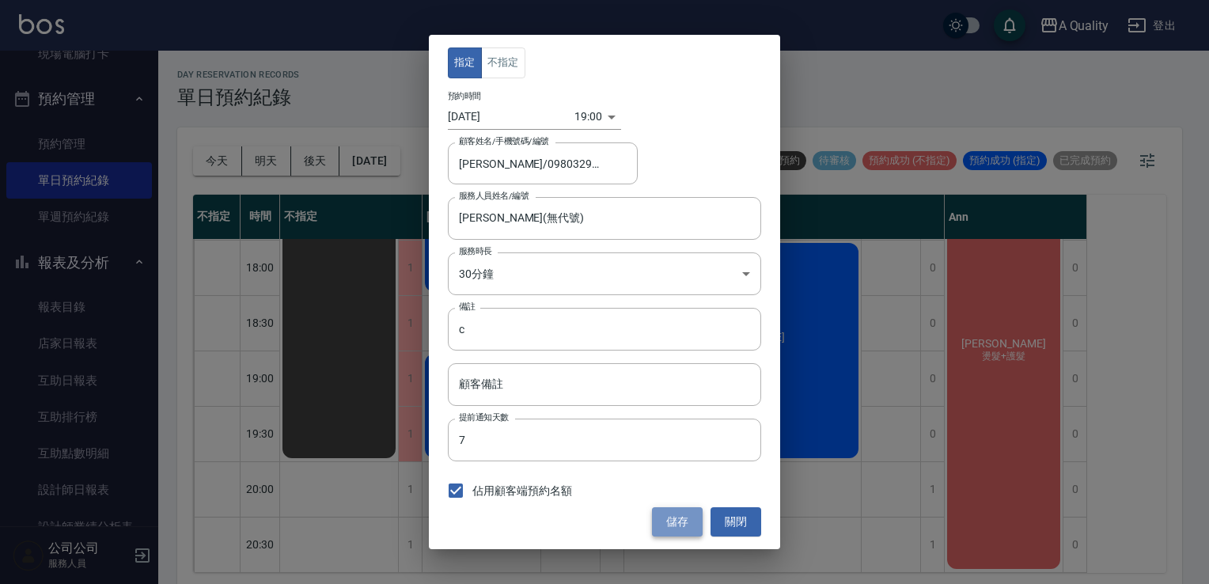
click at [678, 517] on button "儲存" at bounding box center [677, 521] width 51 height 29
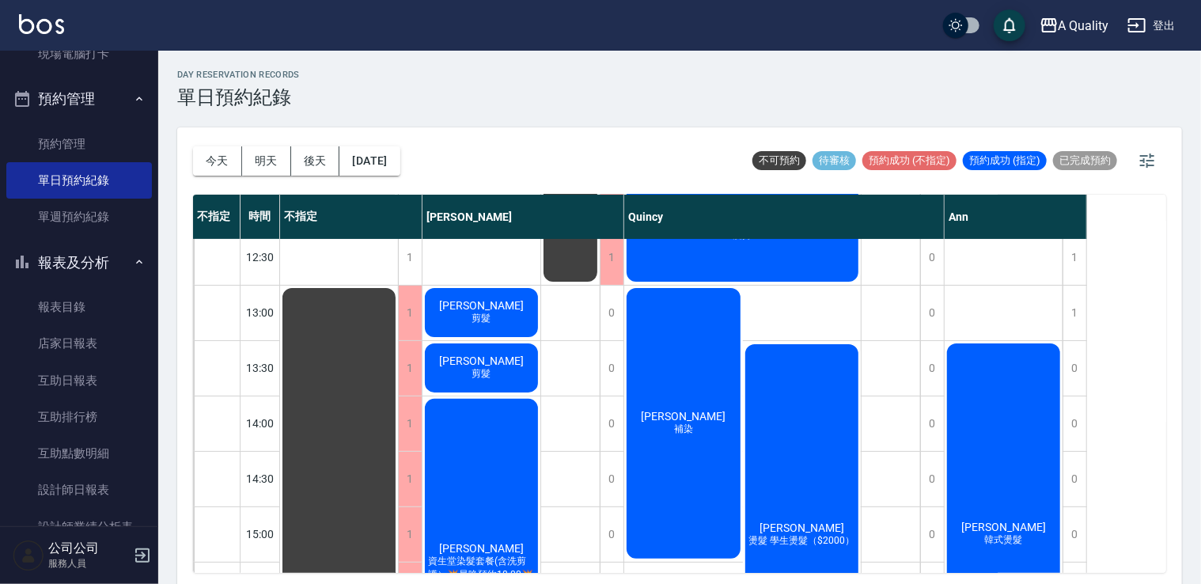
scroll to position [311, 0]
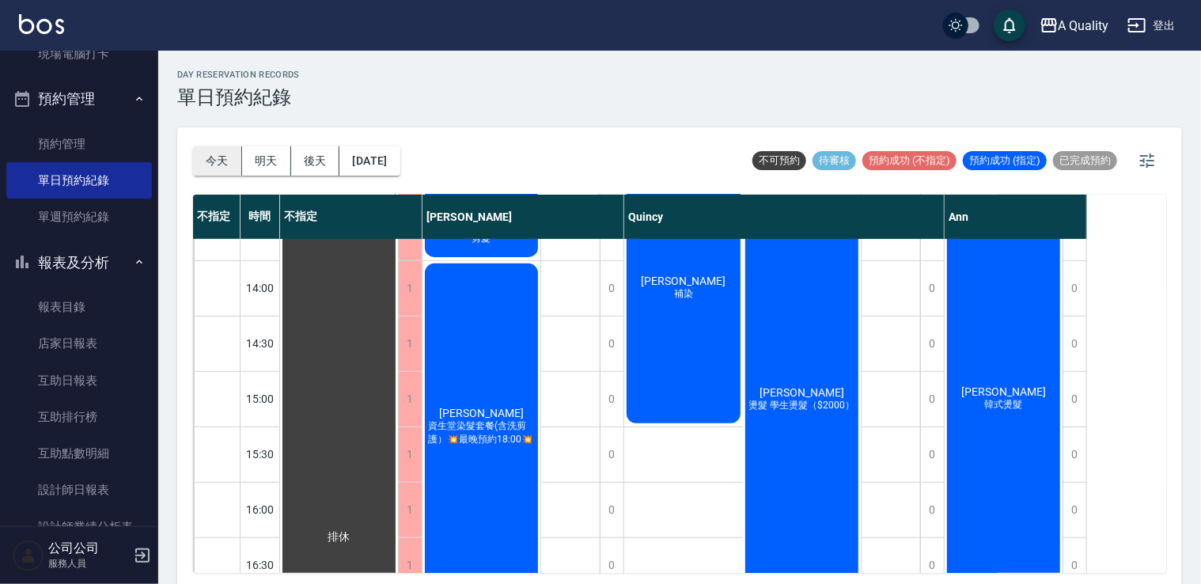
click at [207, 160] on button "今天" at bounding box center [217, 160] width 49 height 29
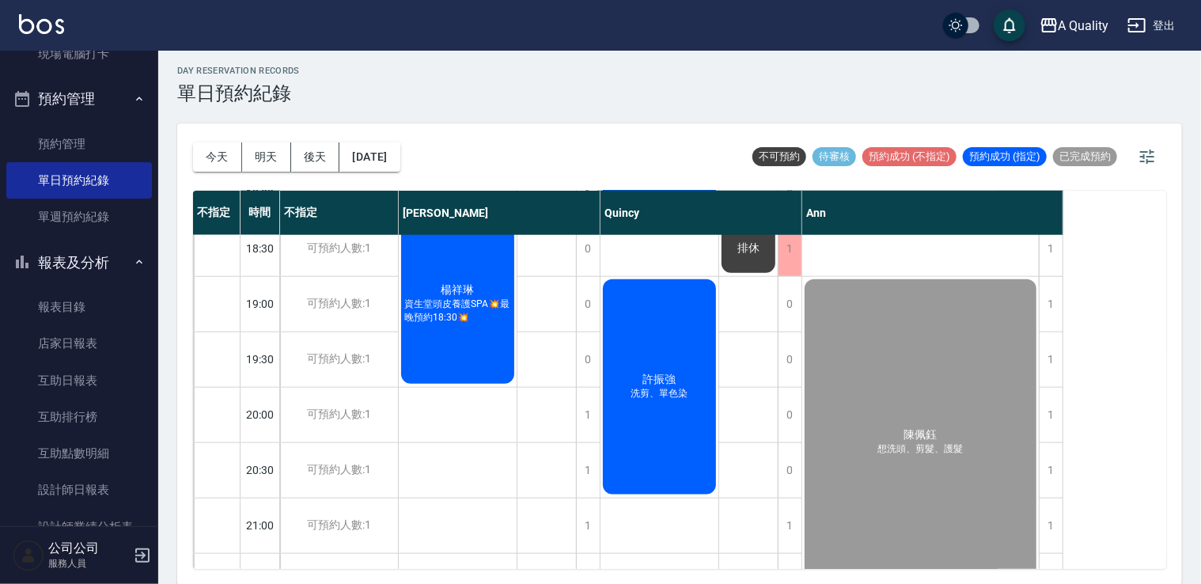
scroll to position [817, 0]
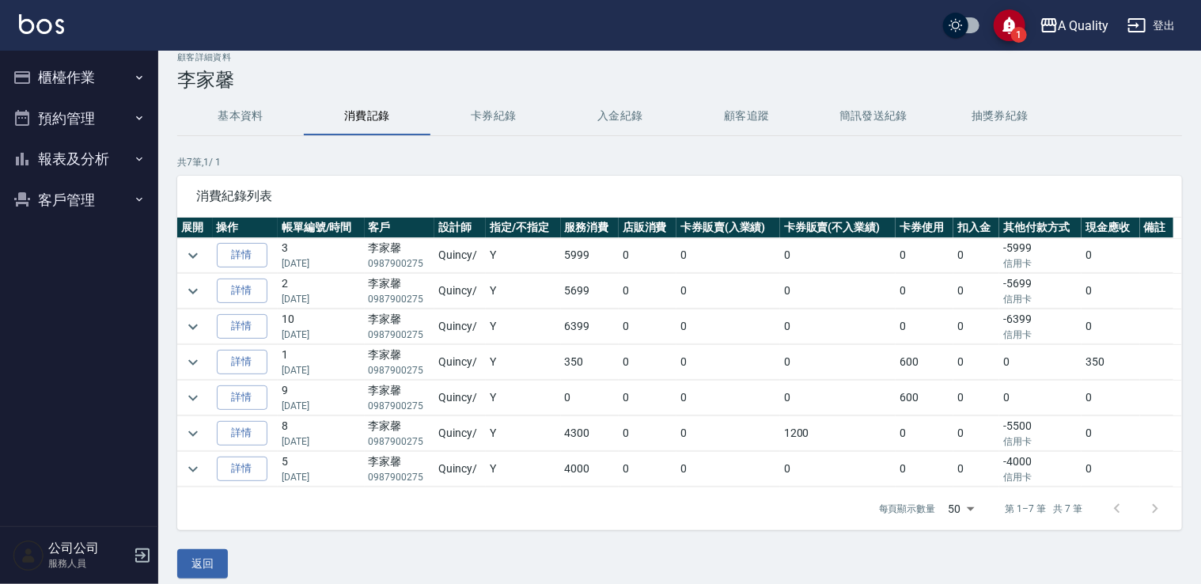
scroll to position [28, 0]
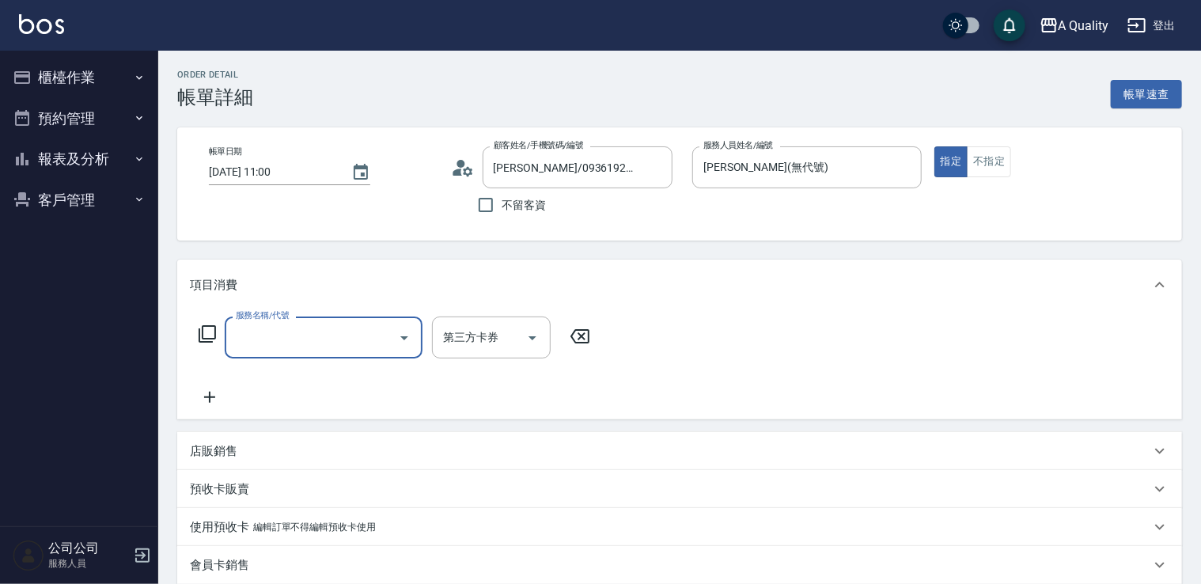
click at [379, 331] on input "服務名稱/代號" at bounding box center [312, 338] width 160 height 28
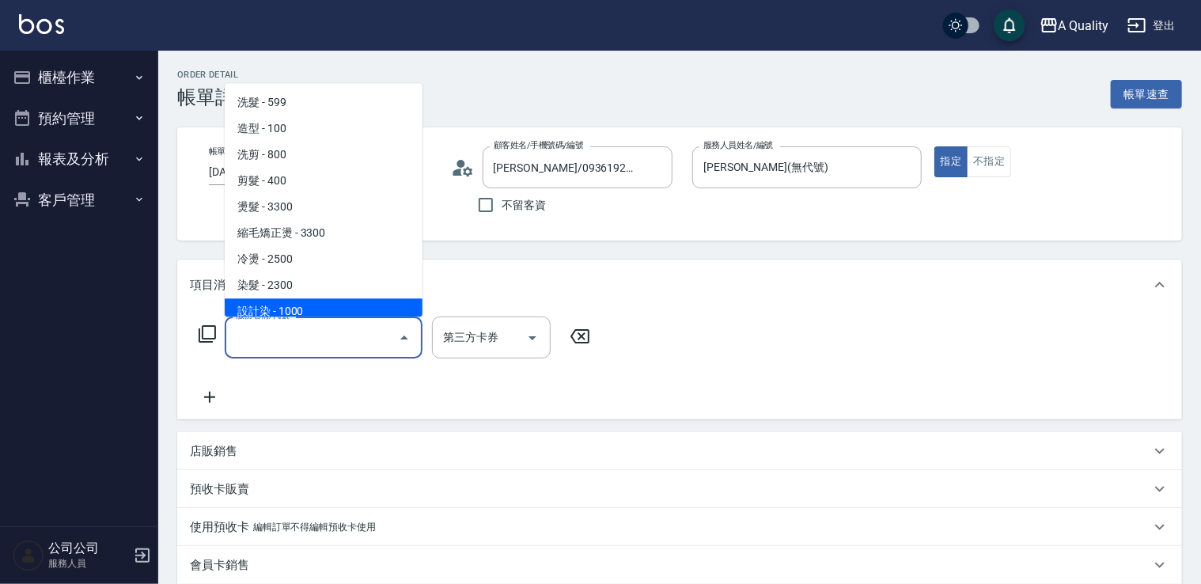
click at [437, 379] on div "服務名稱/代號 服務名稱/代號 第三方卡券 第三方卡券" at bounding box center [395, 361] width 410 height 90
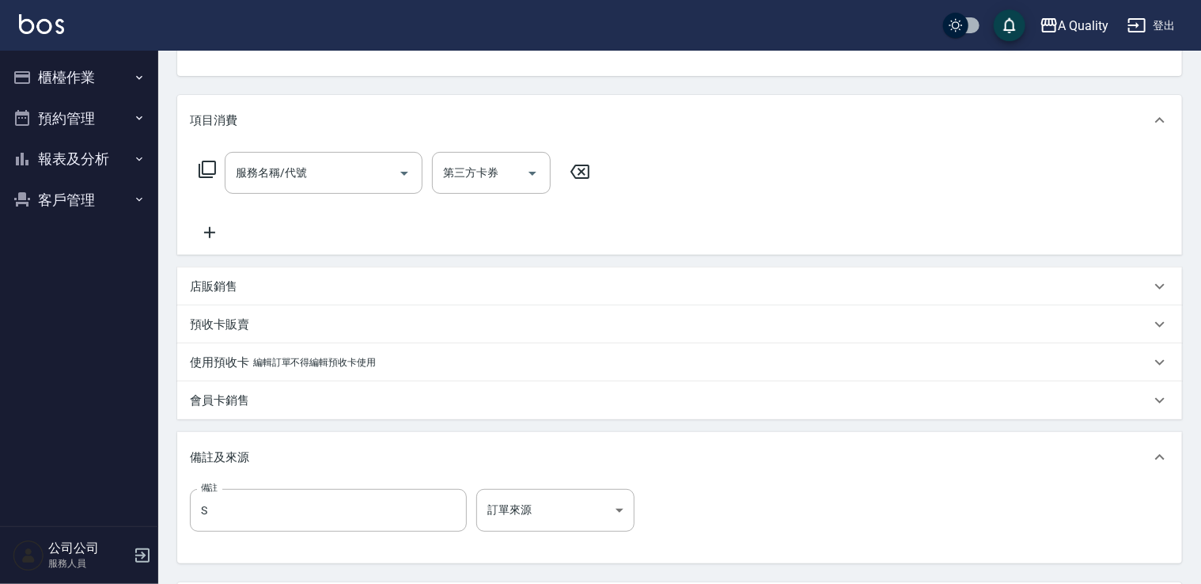
scroll to position [312, 0]
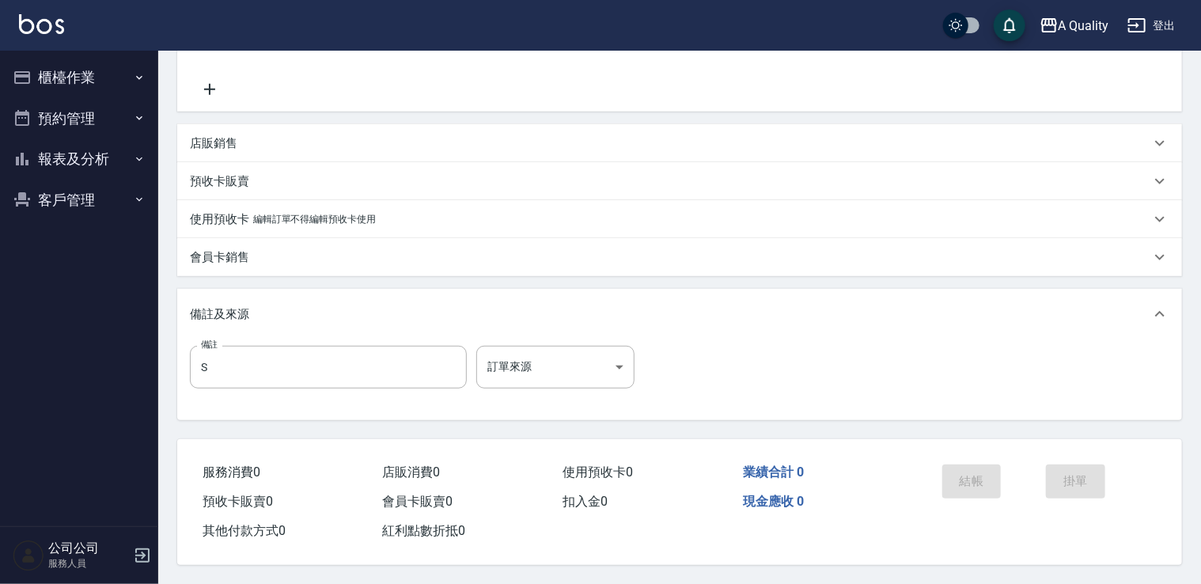
click at [215, 223] on div "使用預收卡 編輯訂單不得編輯預收卡使用" at bounding box center [679, 219] width 1005 height 38
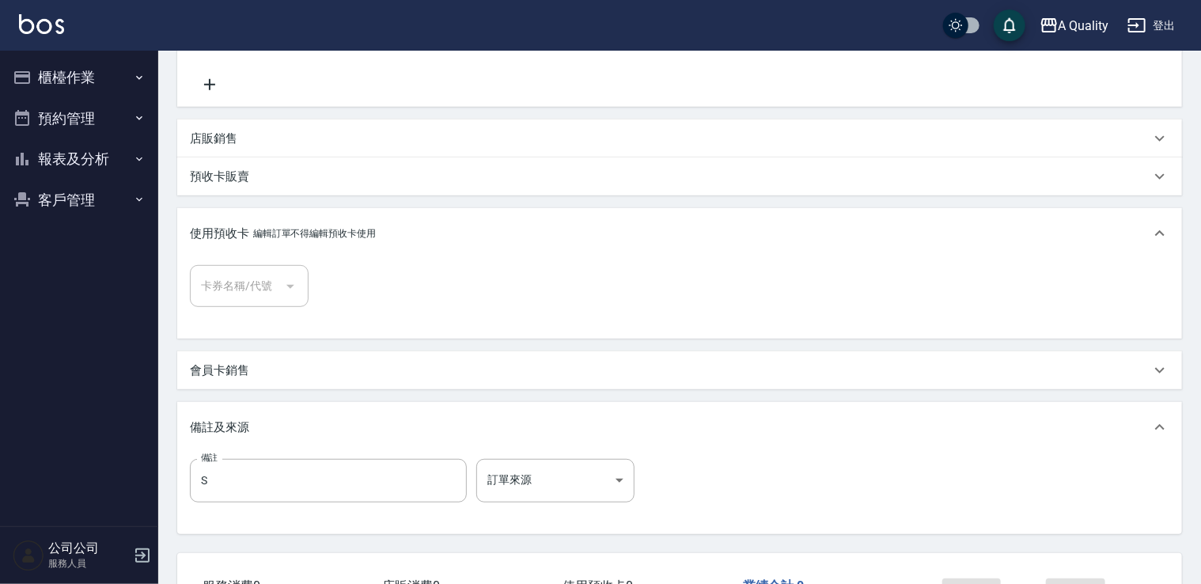
click at [233, 175] on p "預收卡販賣" at bounding box center [219, 177] width 59 height 17
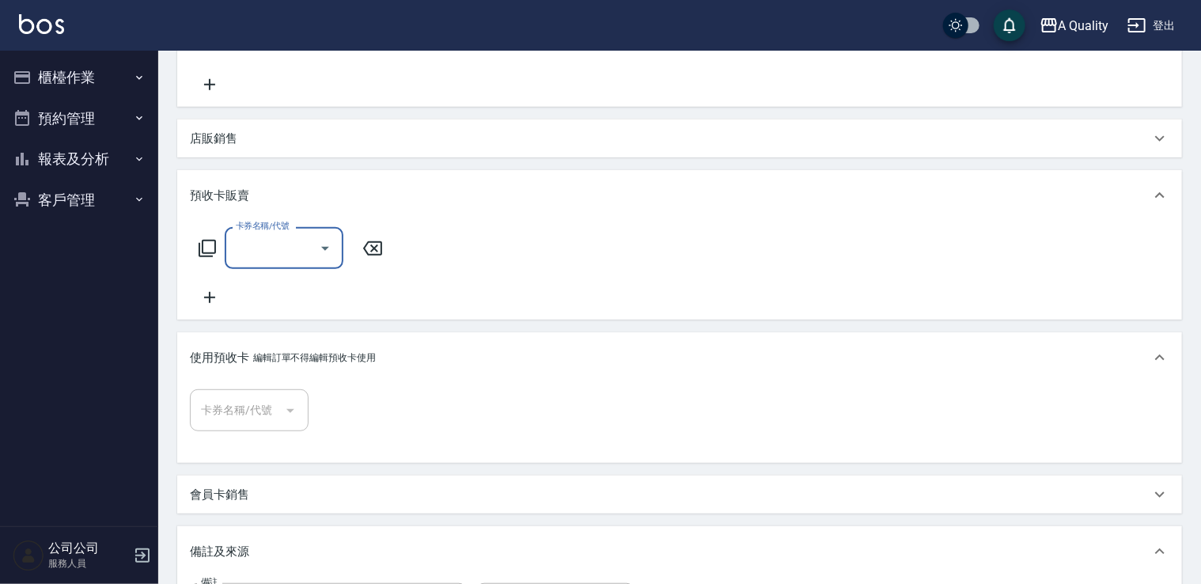
scroll to position [0, 0]
click at [222, 153] on div "店販銷售" at bounding box center [679, 138] width 1005 height 38
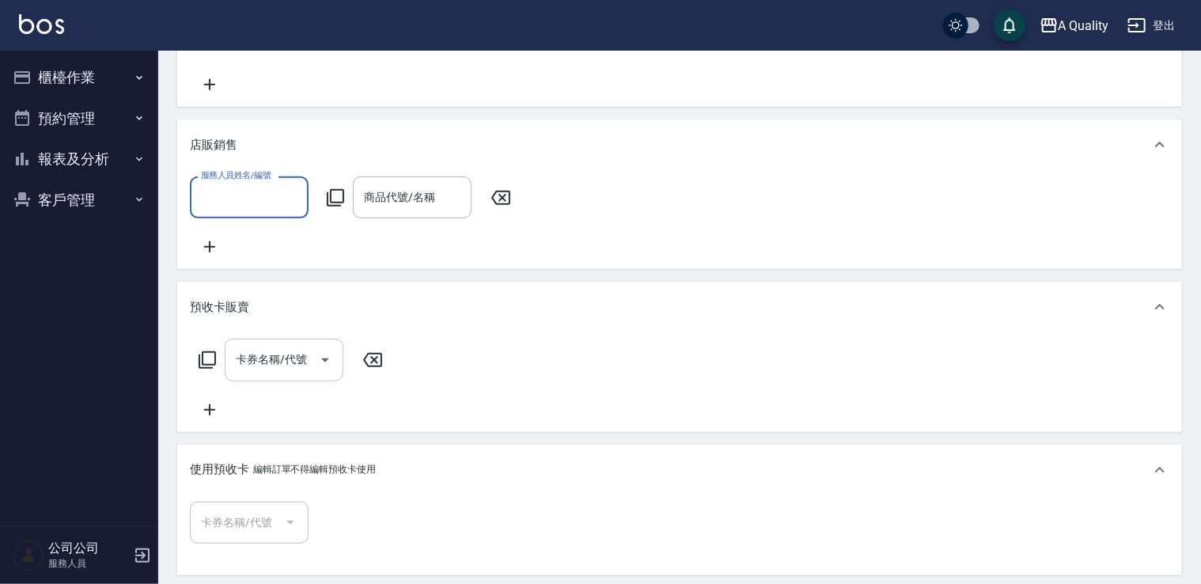
scroll to position [550, 0]
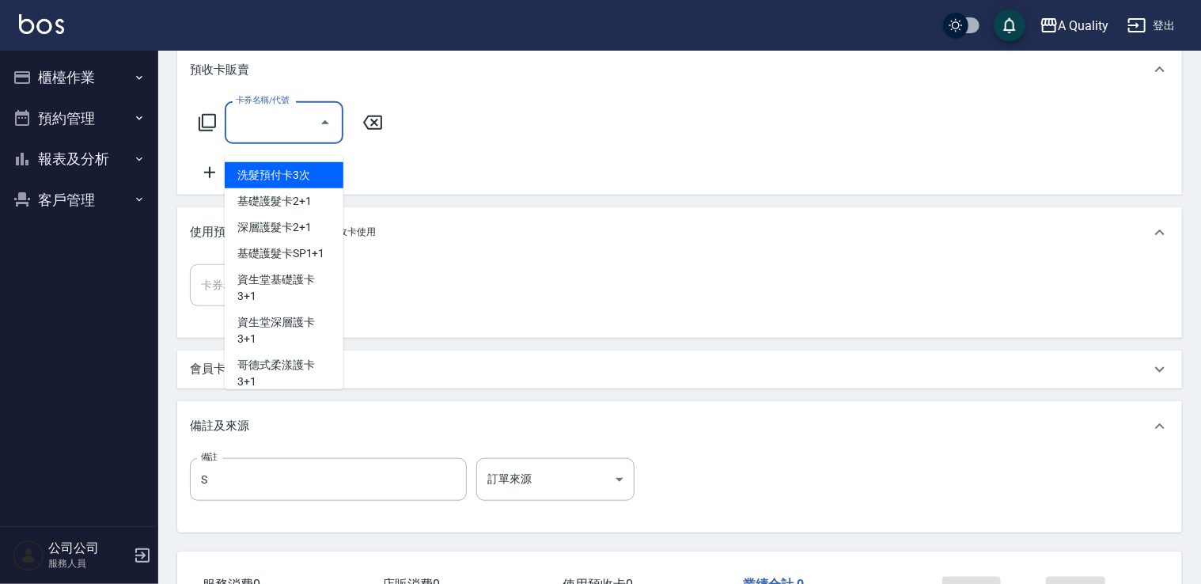
click at [290, 136] on input "卡券名稱/代號" at bounding box center [272, 122] width 81 height 28
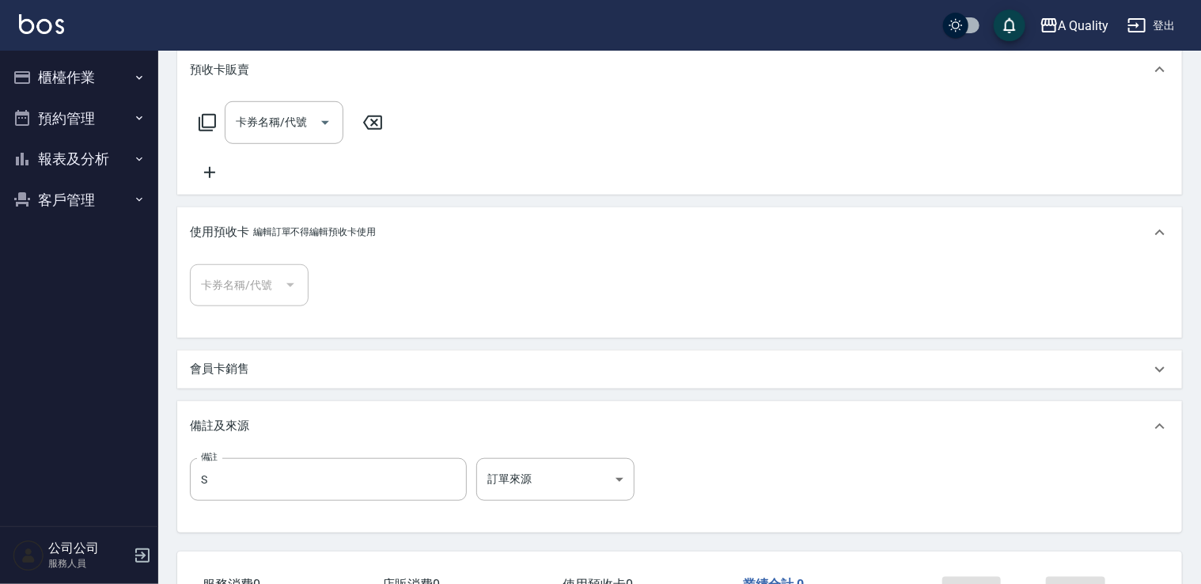
click at [503, 142] on div "卡券名稱/代號 卡券名稱/代號" at bounding box center [679, 141] width 979 height 80
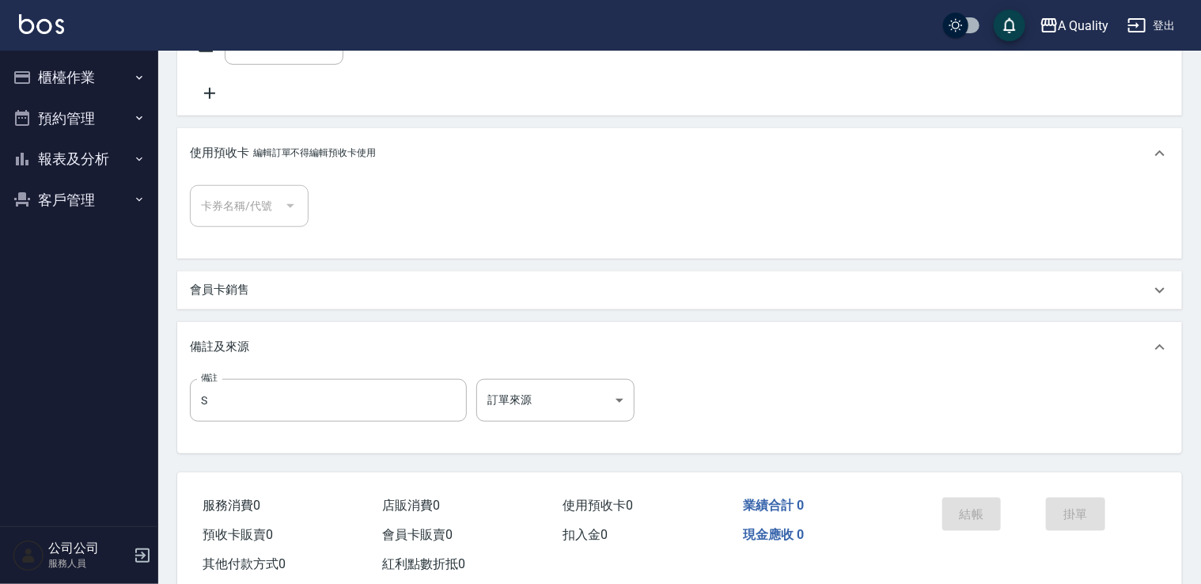
click at [217, 294] on p "會員卡銷售" at bounding box center [219, 290] width 59 height 17
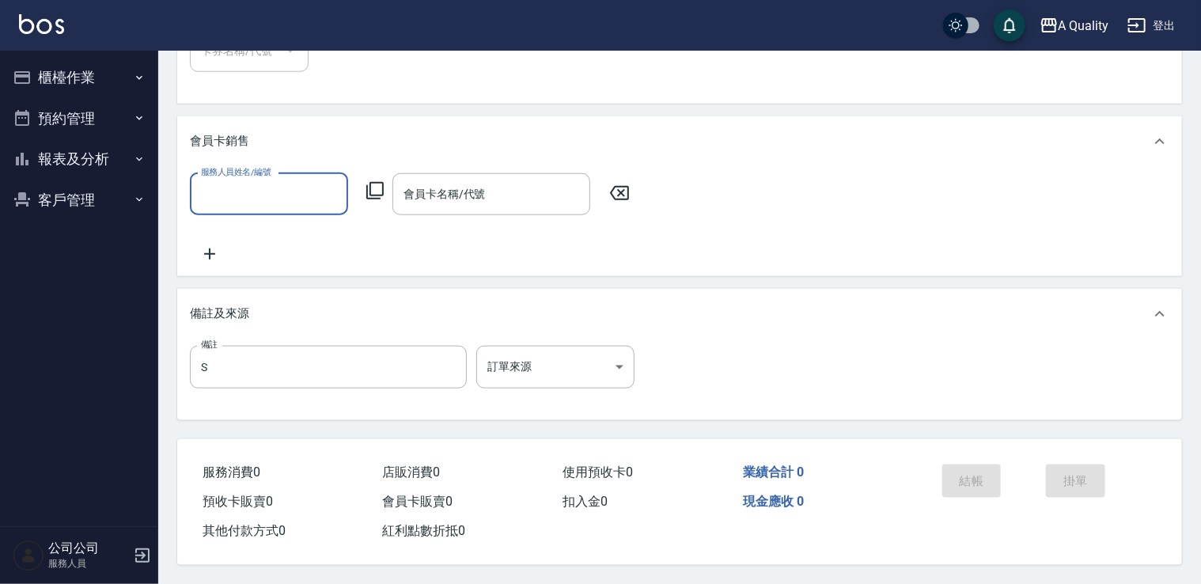
scroll to position [812, 0]
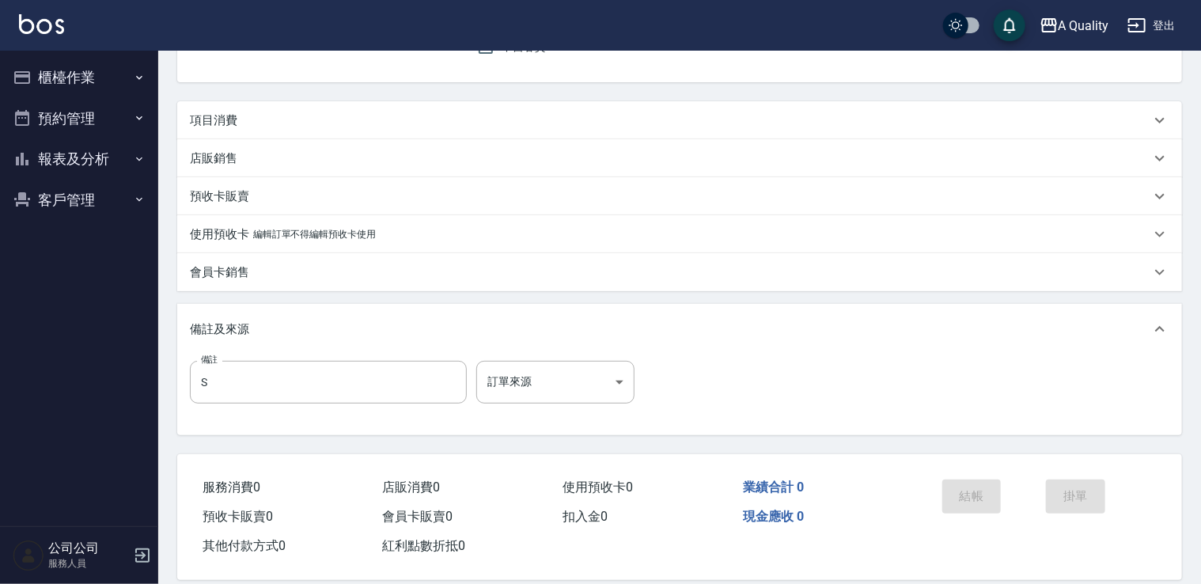
scroll to position [178, 0]
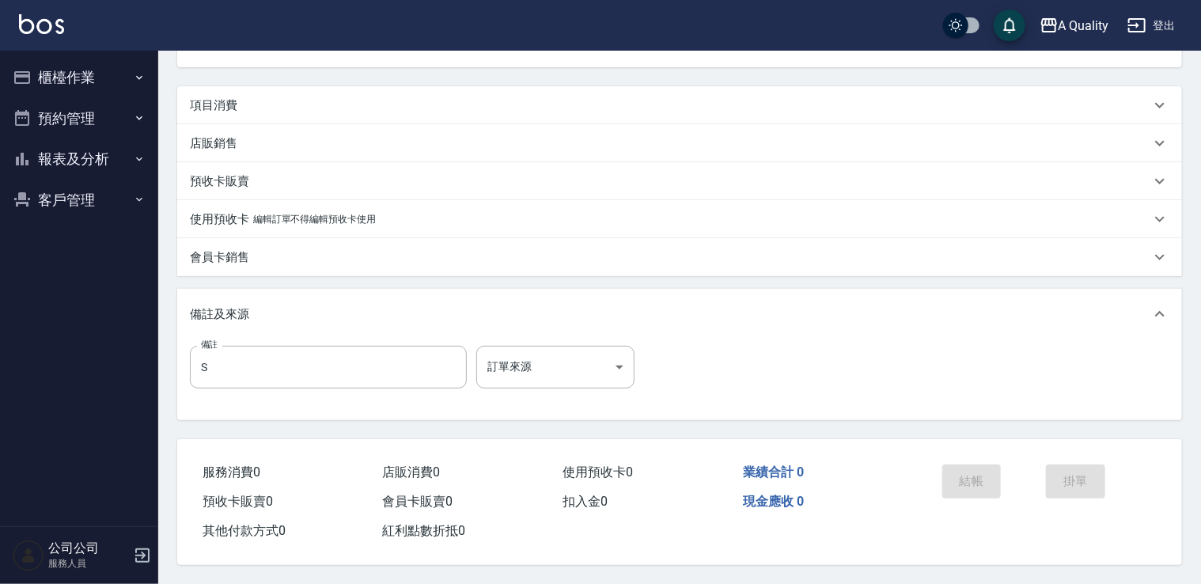
click at [227, 211] on p "使用預收卡" at bounding box center [219, 219] width 59 height 17
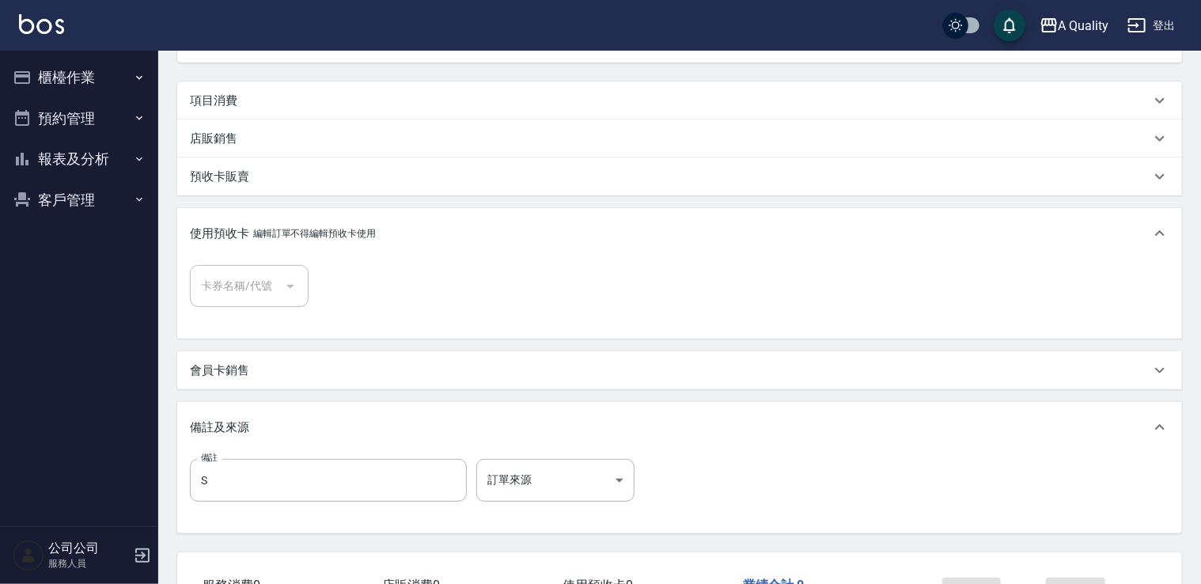
scroll to position [0, 0]
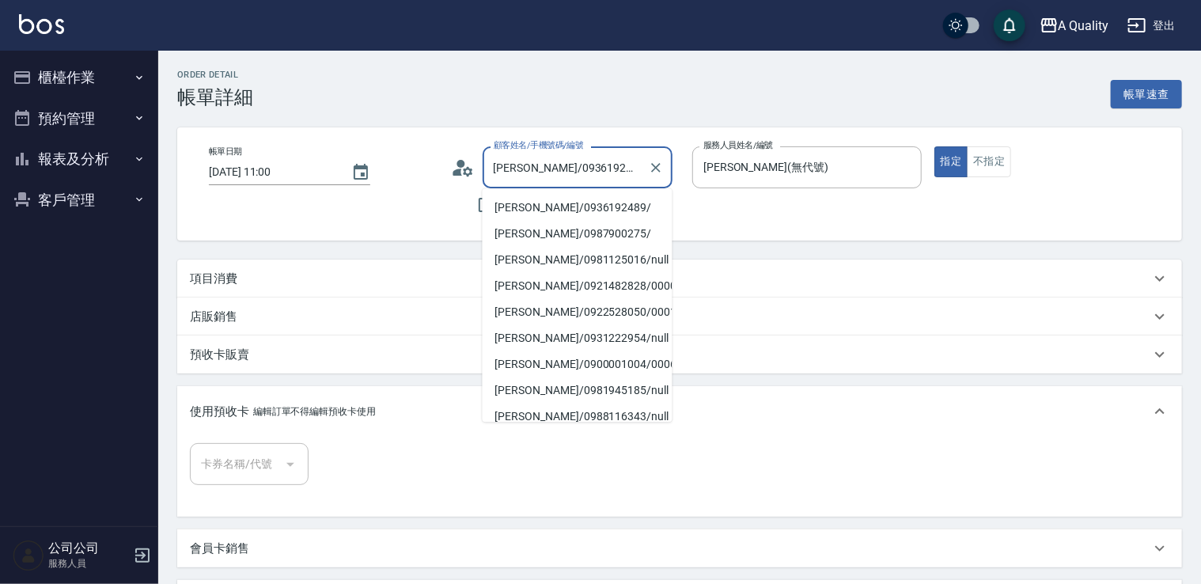
drag, startPoint x: 491, startPoint y: 167, endPoint x: 523, endPoint y: 172, distance: 32.1
click at [523, 172] on input "[PERSON_NAME]/0936192489/" at bounding box center [566, 167] width 152 height 28
